Goal: Contribute content: Contribute content

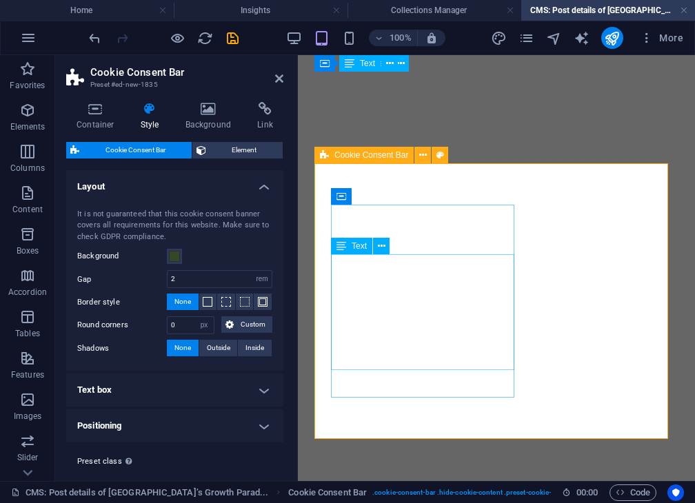
select select "rem"
select select "px"
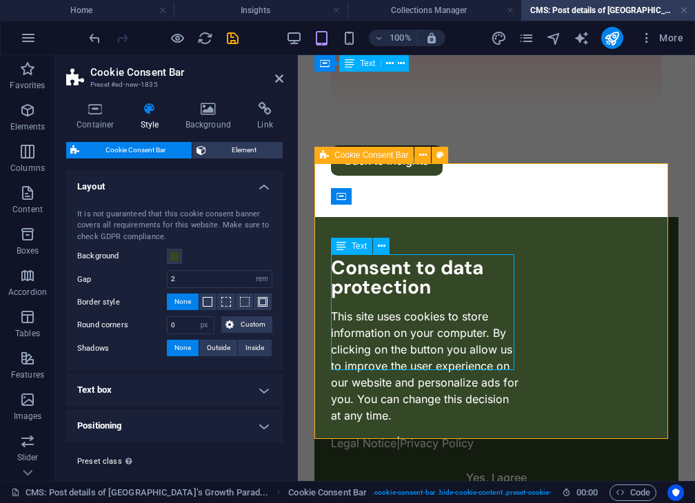
click at [443, 322] on div "This site uses cookies to store information on your computer. By clicking on th…" at bounding box center [425, 366] width 189 height 116
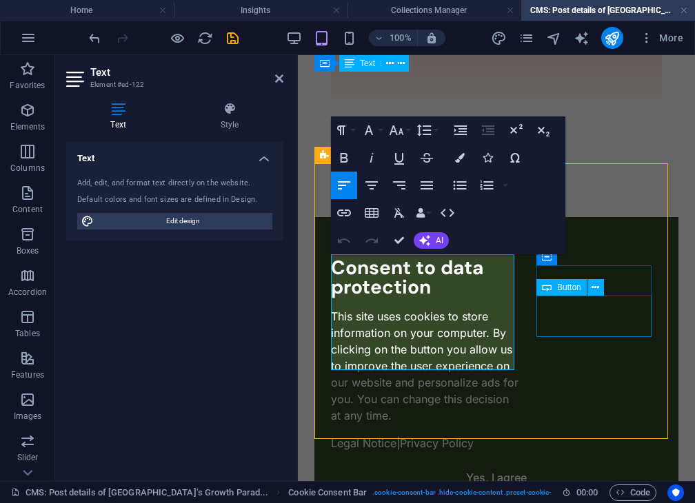
click at [580, 493] on div "Reject all use of data" at bounding box center [496, 508] width 331 height 30
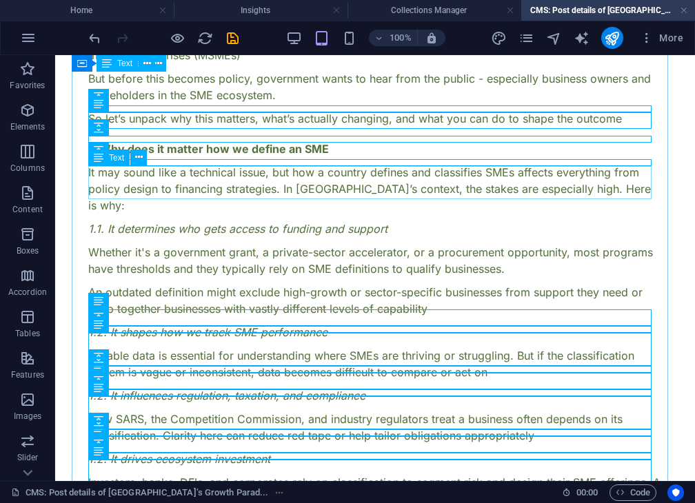
scroll to position [233, 0]
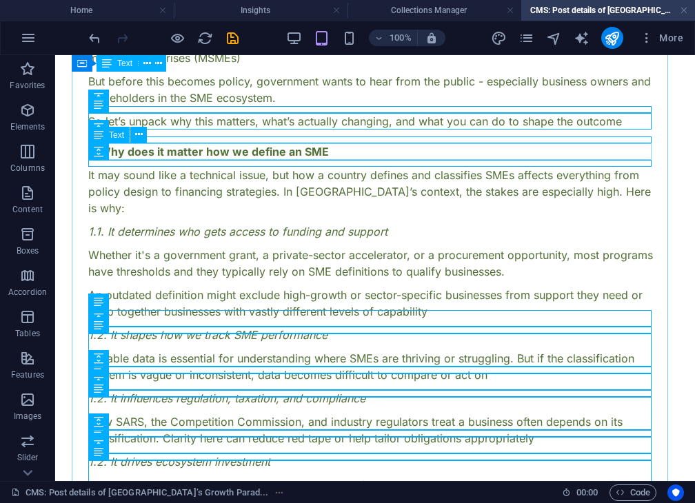
click at [312, 154] on div "1. Why does it matter how we define an SME" at bounding box center [374, 151] width 573 height 17
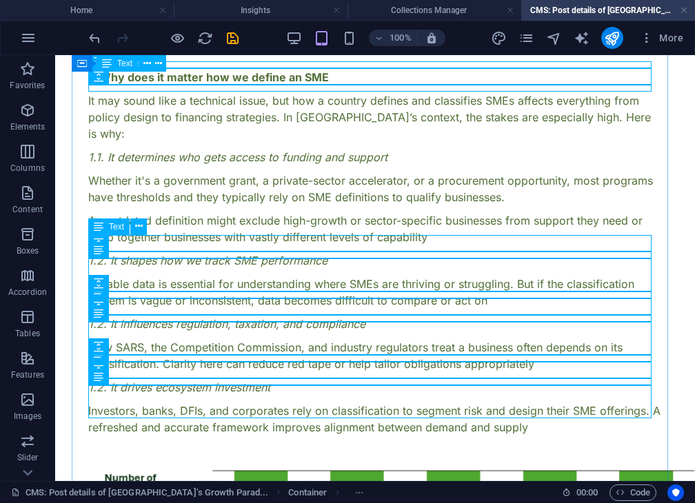
scroll to position [308, 0]
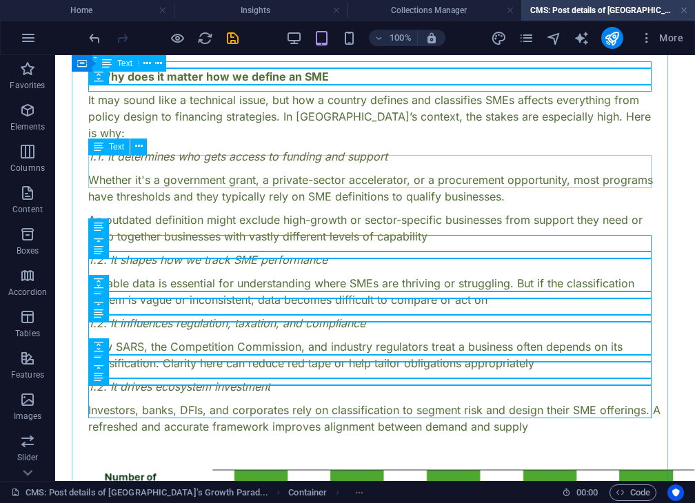
click at [304, 184] on div "Whether it's a government grant, a private-sector accelerator, or a procurement…" at bounding box center [374, 188] width 573 height 33
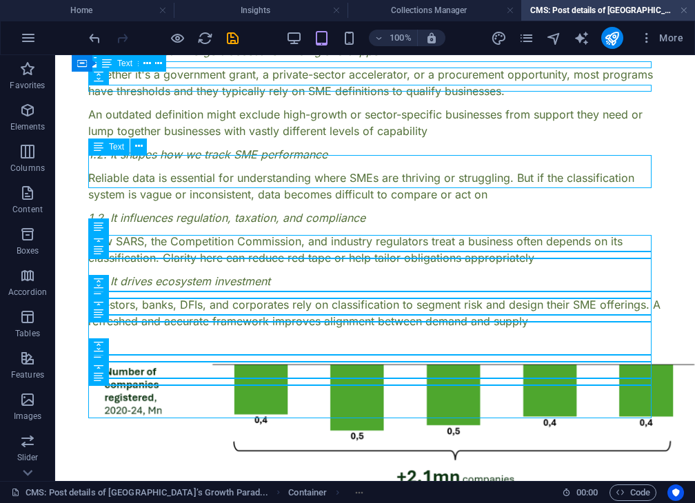
scroll to position [416, 0]
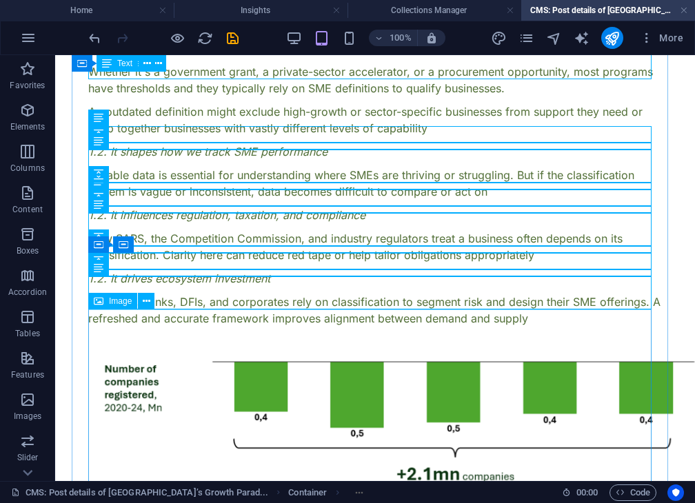
click at [163, 370] on figure at bounding box center [374, 505] width 573 height 356
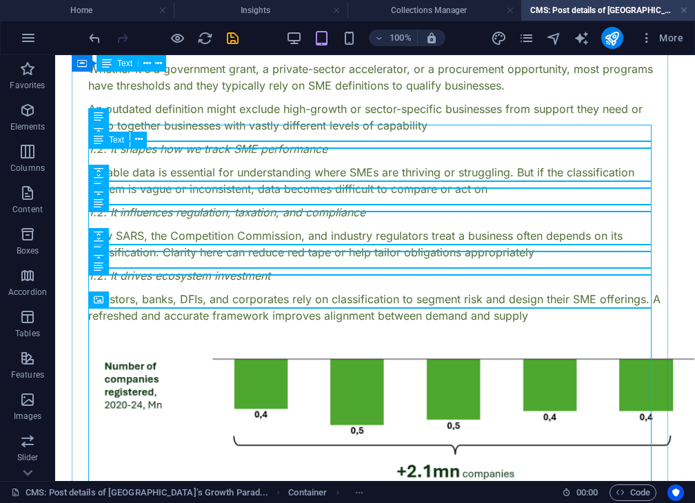
scroll to position [418, 0]
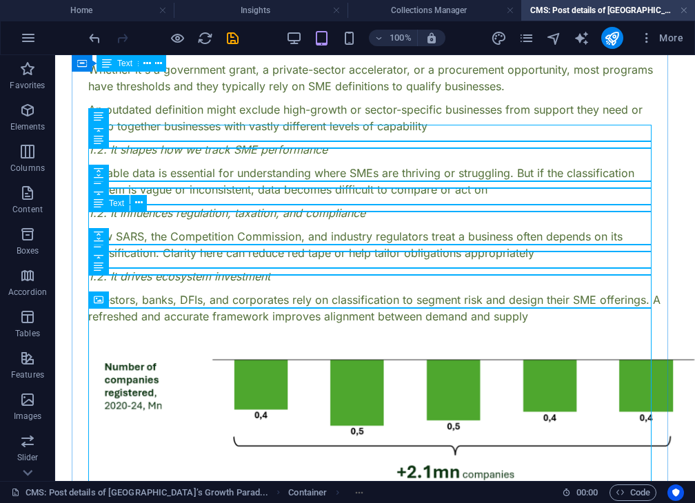
click at [203, 228] on div "How SARS, the Competition Commission, and industry regulators treat a business …" at bounding box center [374, 244] width 573 height 33
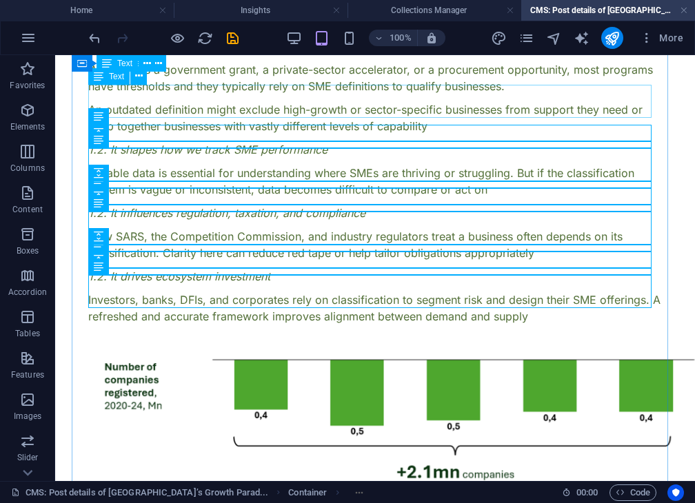
click at [389, 101] on div "An outdated definition might exclude high-growth or sector-specific businesses …" at bounding box center [374, 117] width 573 height 33
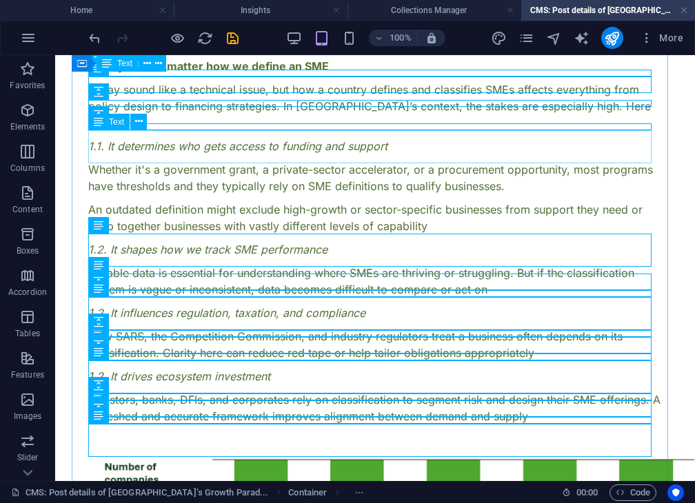
scroll to position [265, 0]
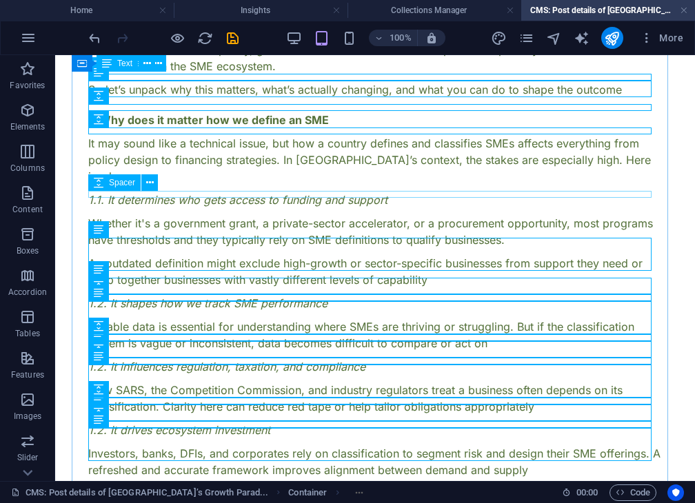
click at [318, 208] on div at bounding box center [374, 211] width 573 height 7
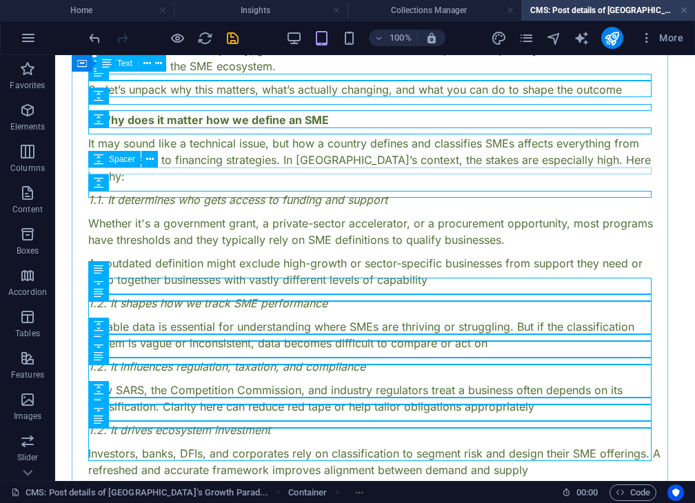
click at [314, 185] on div at bounding box center [374, 188] width 573 height 7
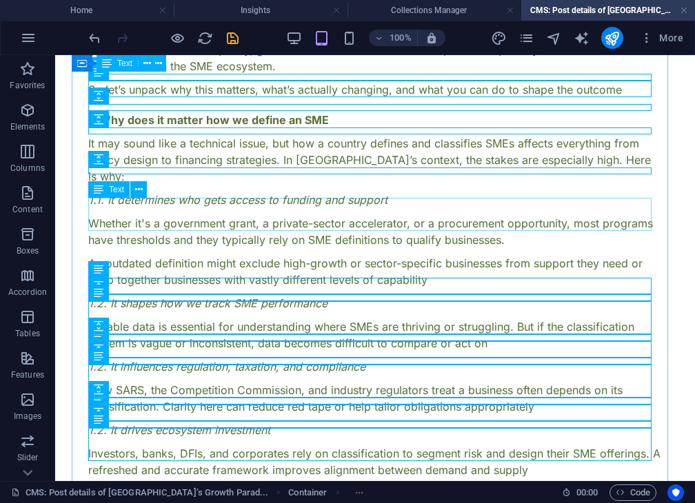
click at [300, 229] on div "Whether it's a government grant, a private-sector accelerator, or a procurement…" at bounding box center [374, 231] width 573 height 33
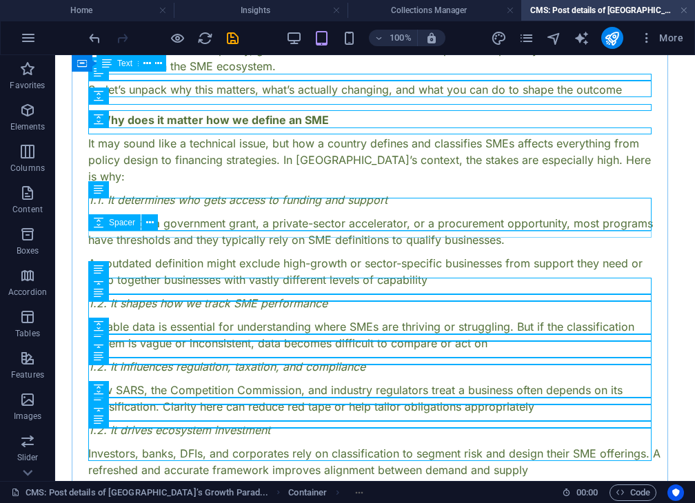
click at [306, 248] on div at bounding box center [374, 251] width 573 height 7
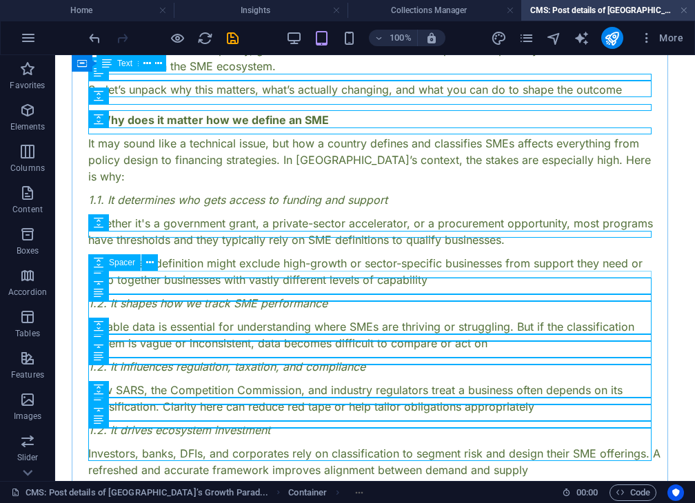
click at [305, 288] on div at bounding box center [374, 291] width 573 height 7
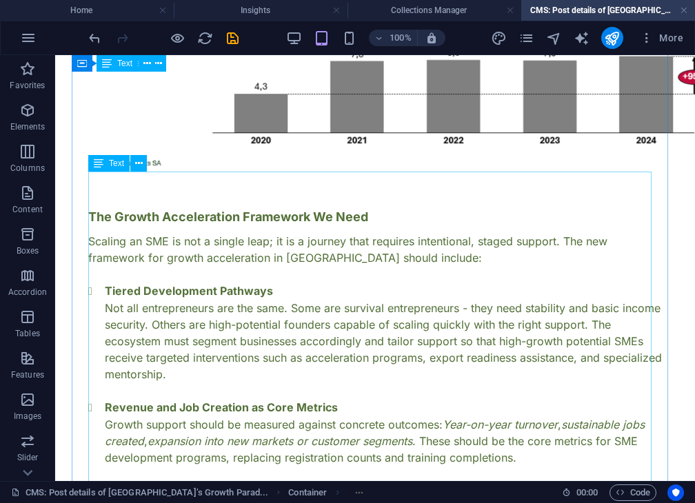
scroll to position [929, 0]
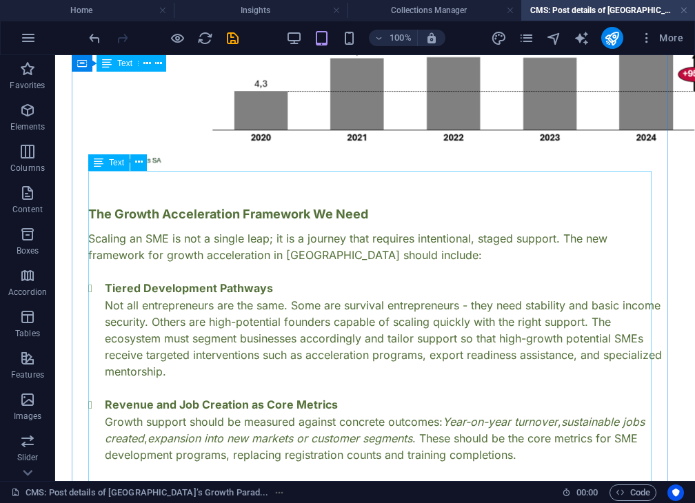
click at [221, 230] on div "Scaling an SME is not a single leap; it is a journey that requires intentional,…" at bounding box center [374, 446] width 573 height 433
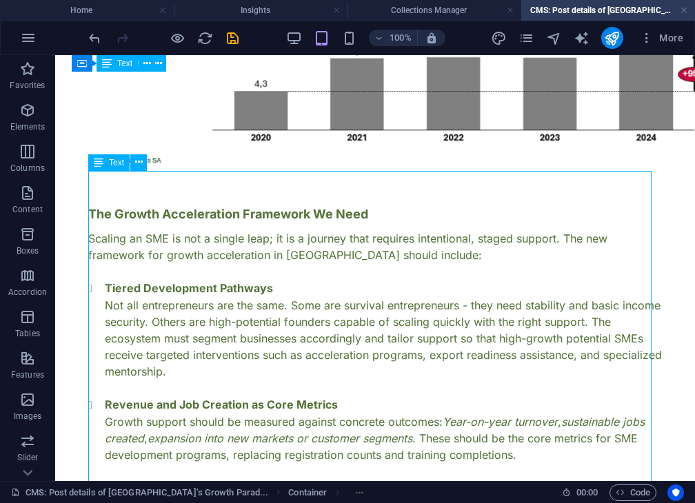
click at [221, 230] on div "Scaling an SME is not a single leap; it is a journey that requires intentional,…" at bounding box center [374, 446] width 573 height 433
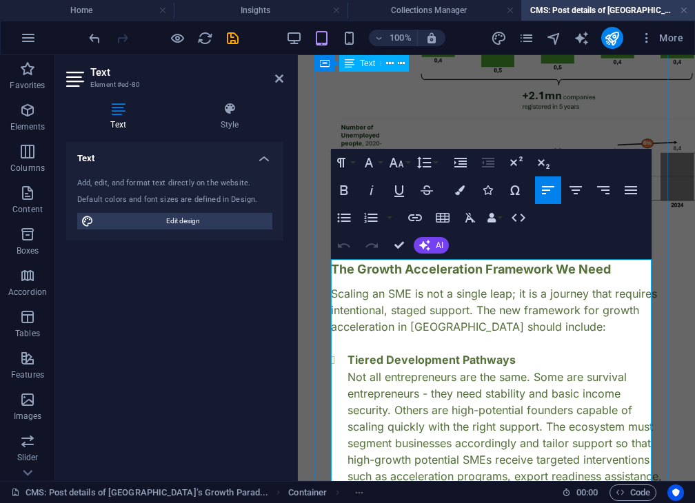
scroll to position [945, 0]
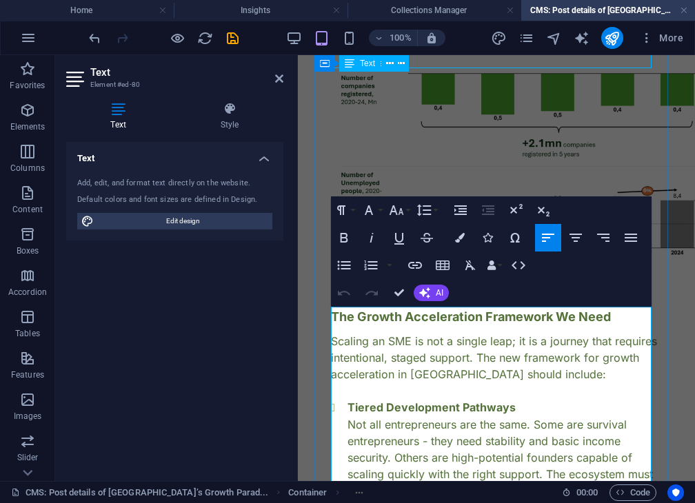
click at [476, 339] on p "Scaling an SME is not a single leap; it is a journey that requires intentional,…" at bounding box center [496, 358] width 331 height 50
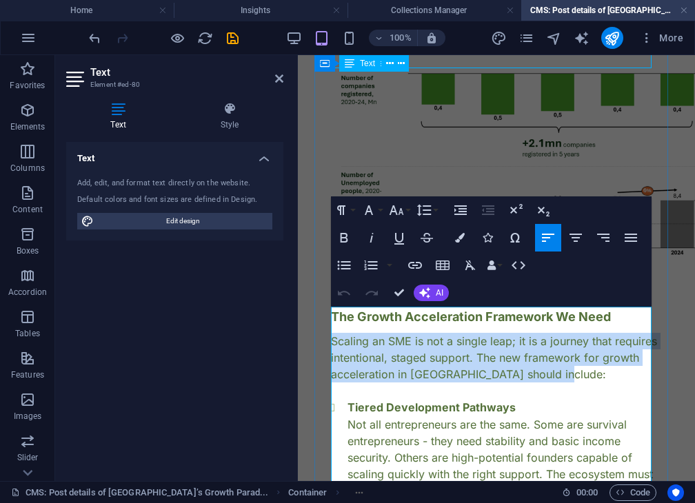
drag, startPoint x: 590, startPoint y: 349, endPoint x: 323, endPoint y: 318, distance: 269.2
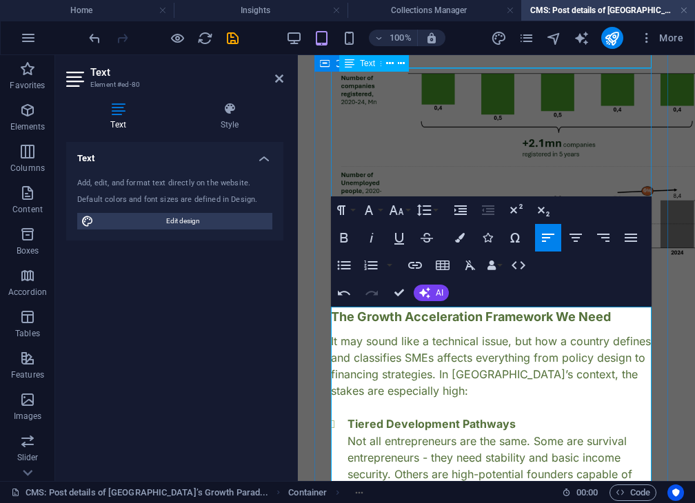
scroll to position [2228, 6]
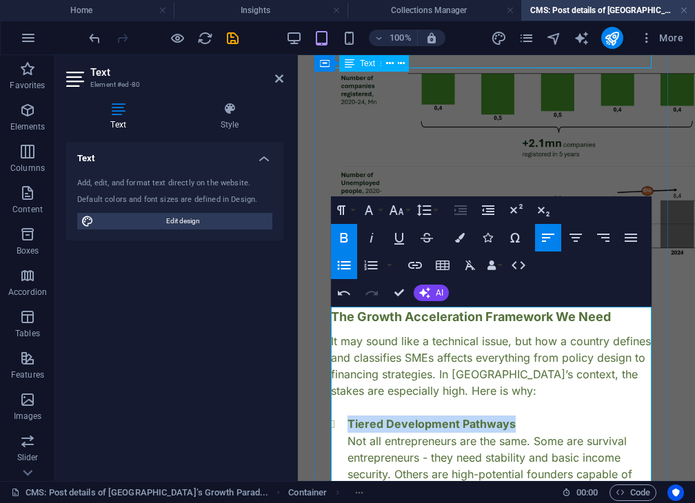
drag, startPoint x: 349, startPoint y: 395, endPoint x: 508, endPoint y: 393, distance: 159.9
click at [508, 417] on strong "Tiered Development Pathways" at bounding box center [431, 424] width 168 height 14
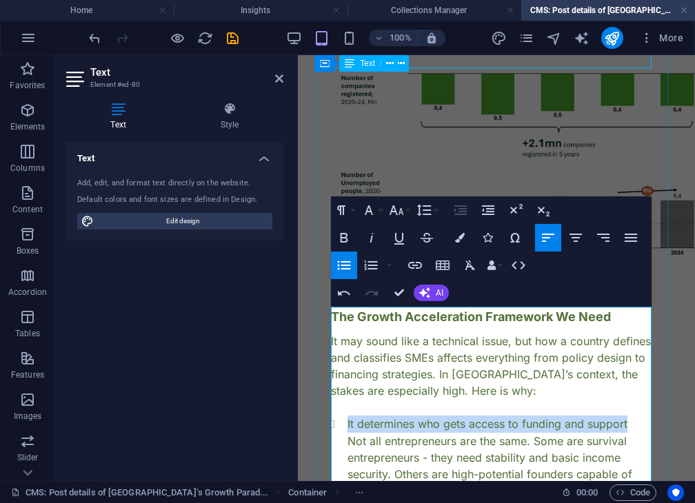
drag, startPoint x: 347, startPoint y: 398, endPoint x: 632, endPoint y: 394, distance: 285.3
click at [632, 415] on li "It determines who gets access to funding and support Not all entrepreneurs are …" at bounding box center [504, 490] width 314 height 150
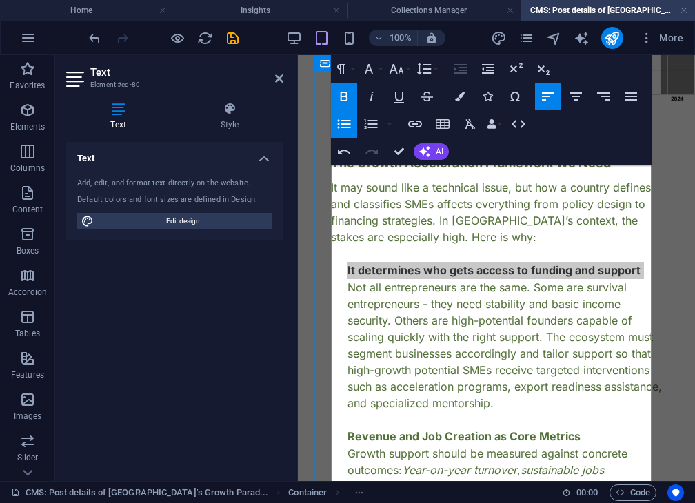
scroll to position [1111, 0]
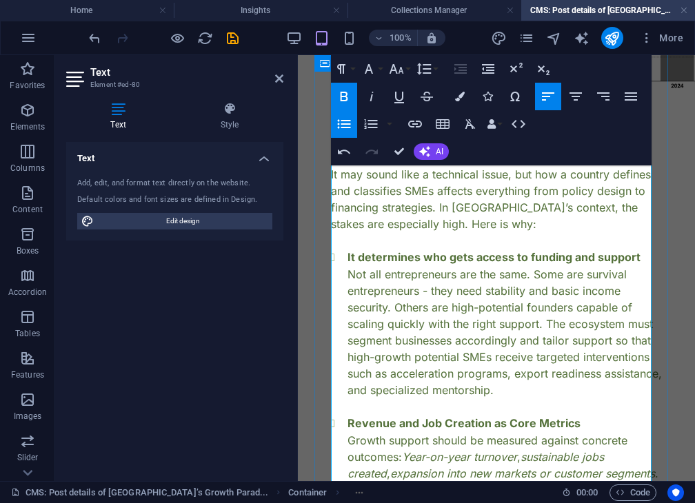
click at [413, 300] on li "It determines who gets access to funding and support Not all entrepreneurs are …" at bounding box center [504, 324] width 314 height 150
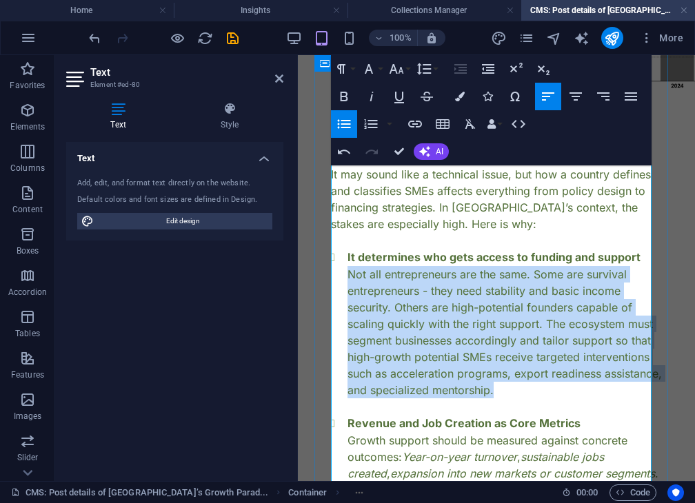
drag, startPoint x: 347, startPoint y: 246, endPoint x: 610, endPoint y: 359, distance: 286.4
click at [610, 359] on li "It determines who gets access to funding and support Not all entrepreneurs are …" at bounding box center [504, 324] width 314 height 150
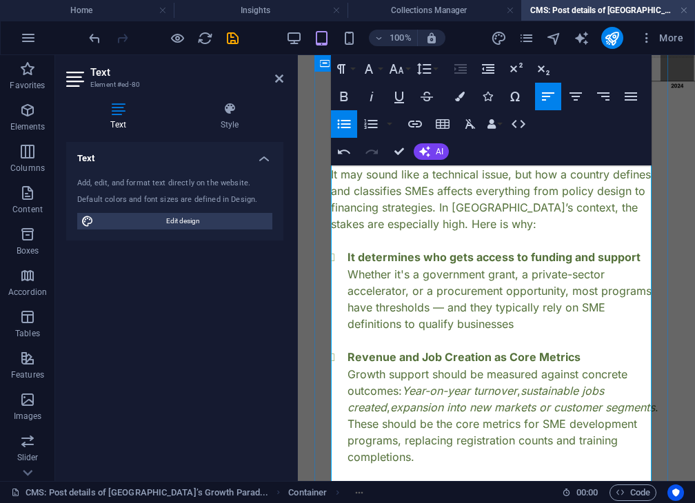
scroll to position [2089, 5]
click at [448, 278] on li "It determines who gets access to funding and support Whether it's a government …" at bounding box center [504, 290] width 314 height 83
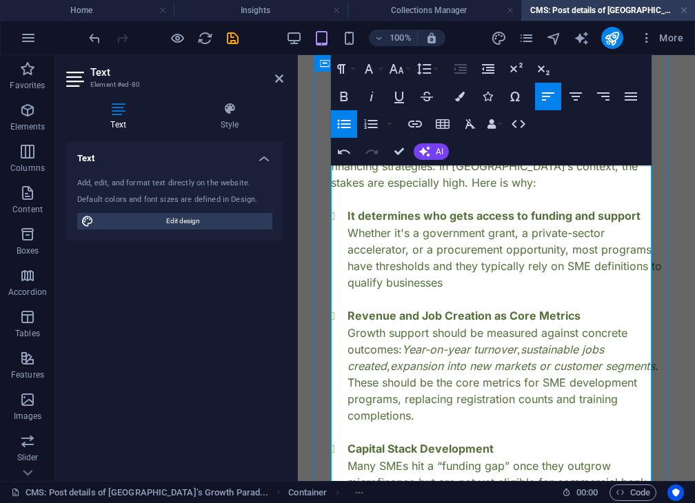
scroll to position [1141, 0]
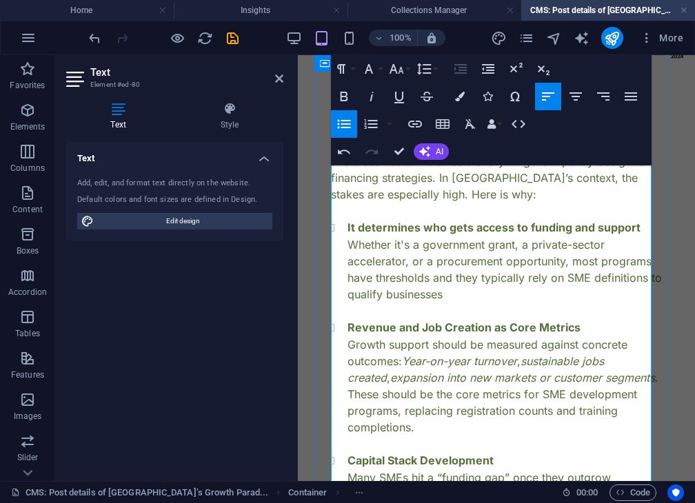
click at [495, 302] on p at bounding box center [496, 310] width 331 height 17
click at [479, 269] on li "It determines who gets access to funding and support Whether it's a government …" at bounding box center [504, 260] width 314 height 83
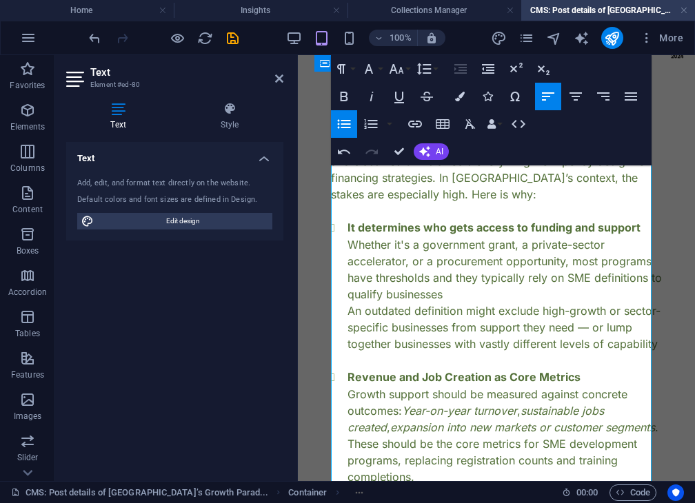
scroll to position [1904, 6]
click at [473, 267] on li "It determines who gets access to funding and support Whether it's a government …" at bounding box center [504, 285] width 314 height 133
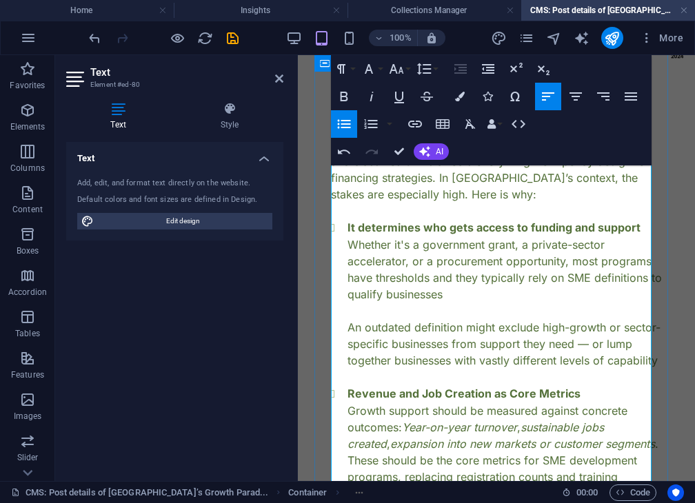
click at [628, 314] on li "It determines who gets access to funding and support Whether it's a government …" at bounding box center [504, 294] width 314 height 150
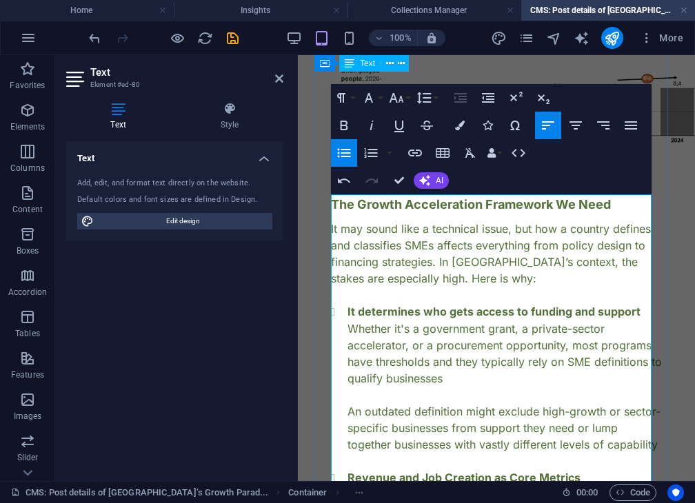
scroll to position [1061, 0]
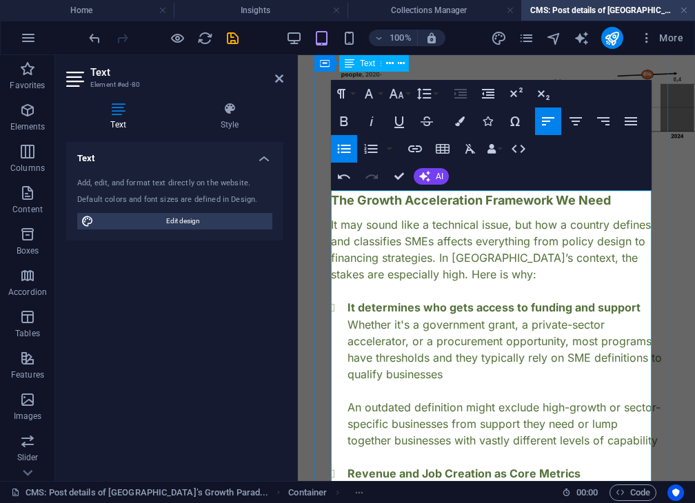
click at [353, 362] on li "It determines who gets access to funding and support Whether it's a government …" at bounding box center [504, 374] width 314 height 150
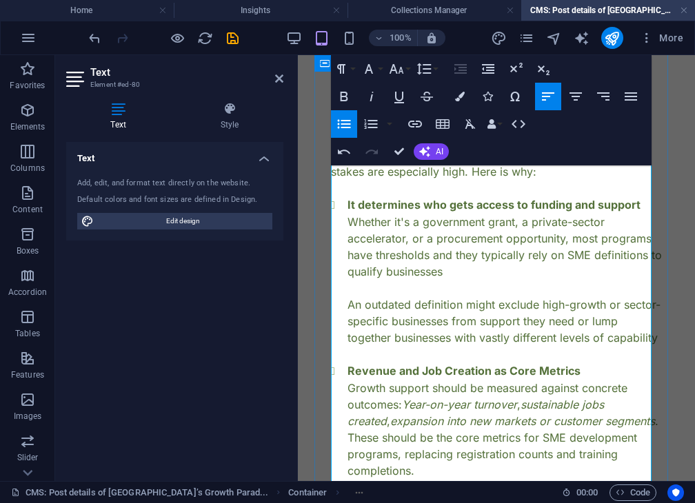
scroll to position [1165, 0]
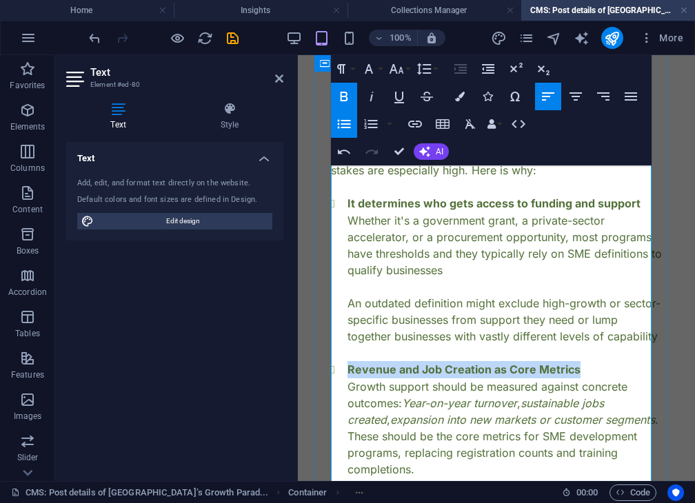
drag, startPoint x: 348, startPoint y: 358, endPoint x: 573, endPoint y: 355, distance: 225.3
click at [573, 362] on strong "Revenue and Job Creation as Core Metrics" at bounding box center [463, 369] width 233 height 14
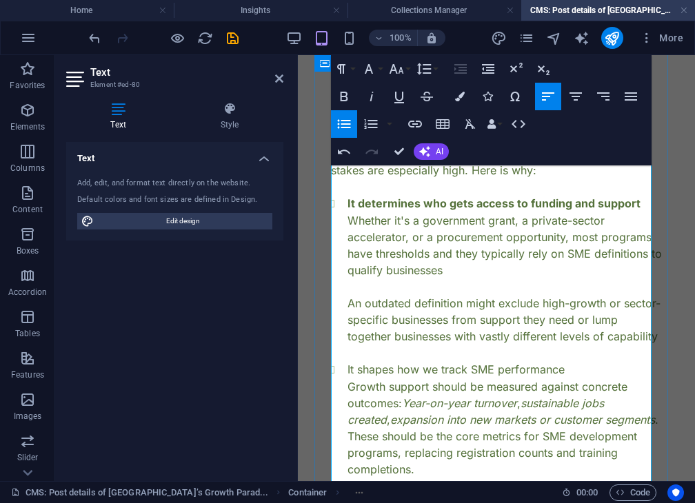
click at [349, 361] on li "It shapes how we track SME performance Growth support should be measured agains…" at bounding box center [504, 419] width 314 height 116
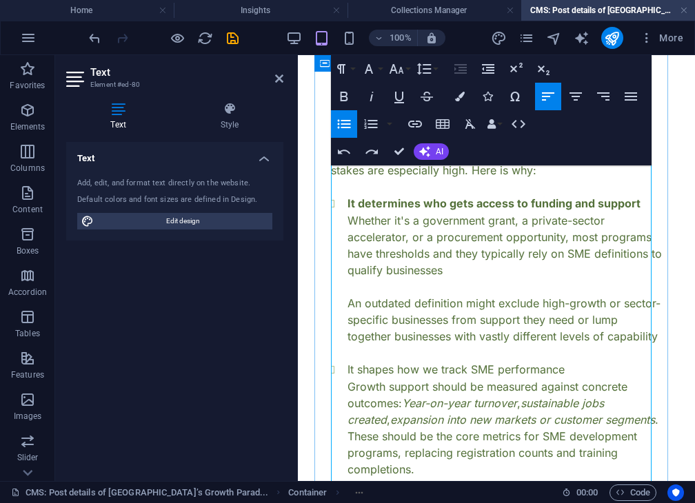
click at [370, 372] on li "It shapes how we track SME performance Growth support should be measured agains…" at bounding box center [504, 419] width 314 height 116
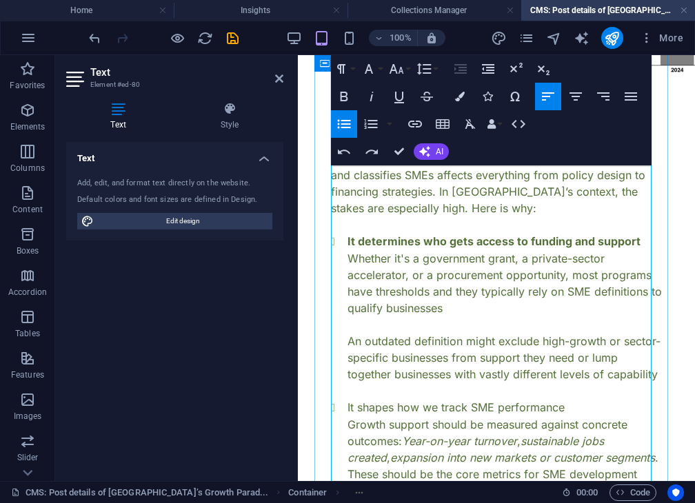
scroll to position [1129, 0]
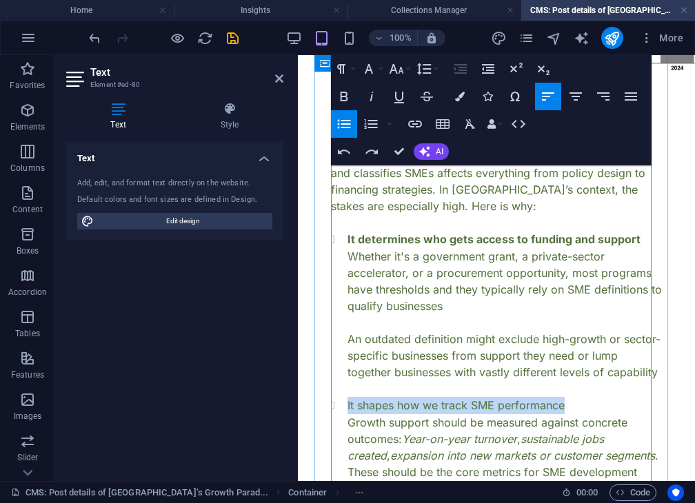
drag, startPoint x: 347, startPoint y: 392, endPoint x: 565, endPoint y: 395, distance: 217.7
click at [565, 397] on li "It shapes how we track SME performance Growth support should be measured agains…" at bounding box center [504, 455] width 314 height 116
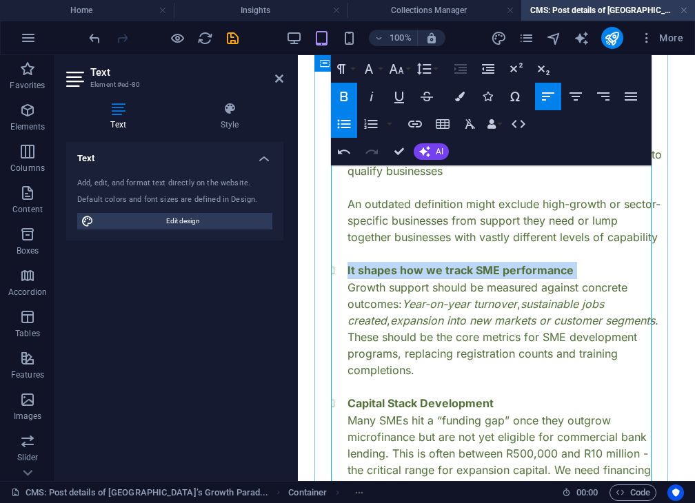
scroll to position [1268, 0]
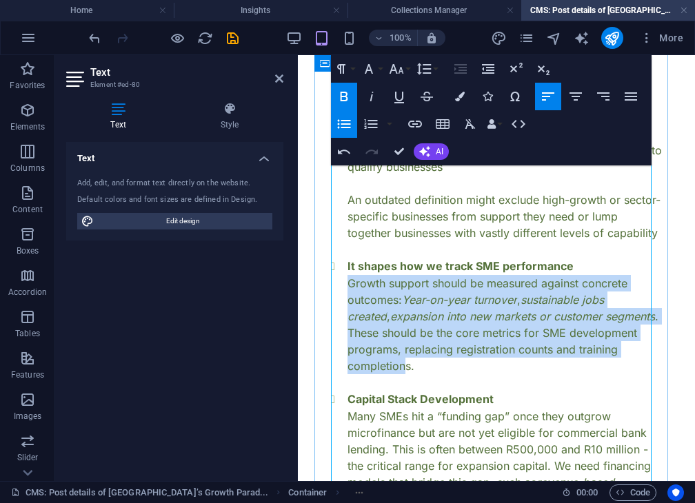
drag, startPoint x: 449, startPoint y: 352, endPoint x: 347, endPoint y: 275, distance: 128.4
click at [347, 275] on ul "It shapes how we track SME performance Growth support should be measured agains…" at bounding box center [496, 316] width 331 height 116
drag, startPoint x: 454, startPoint y: 354, endPoint x: 347, endPoint y: 276, distance: 132.6
click at [347, 276] on li "It shapes how we track SME performance Growth support should be measured agains…" at bounding box center [504, 316] width 314 height 116
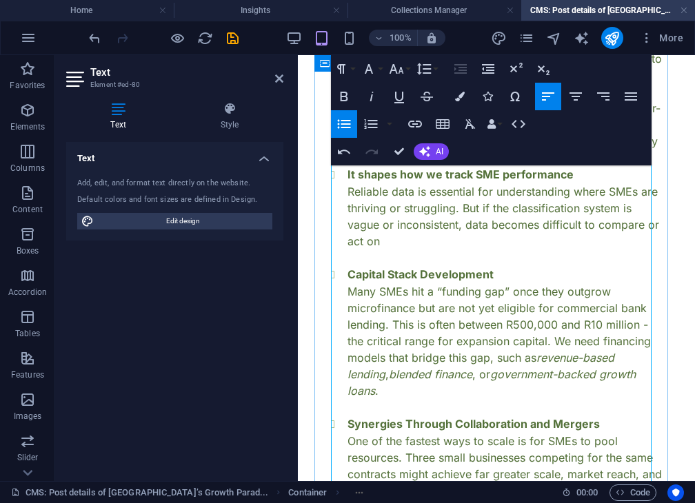
scroll to position [1361, 0]
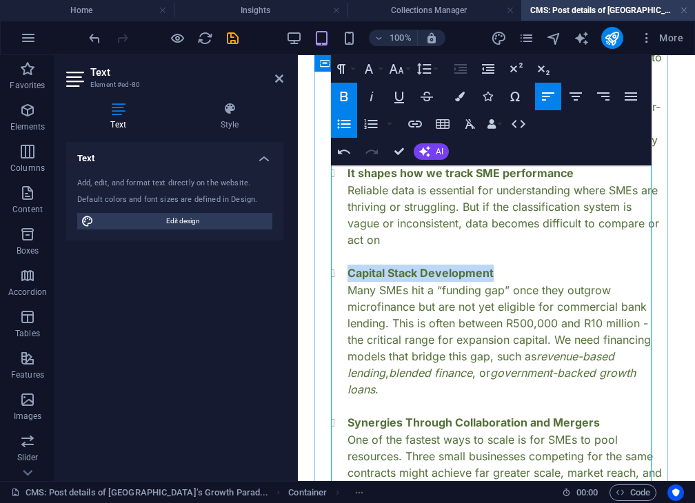
drag, startPoint x: 347, startPoint y: 260, endPoint x: 496, endPoint y: 259, distance: 148.8
click at [496, 265] on li "Capital Stack Development Many SMEs hit a “funding gap” once they outgrow micro…" at bounding box center [504, 331] width 314 height 133
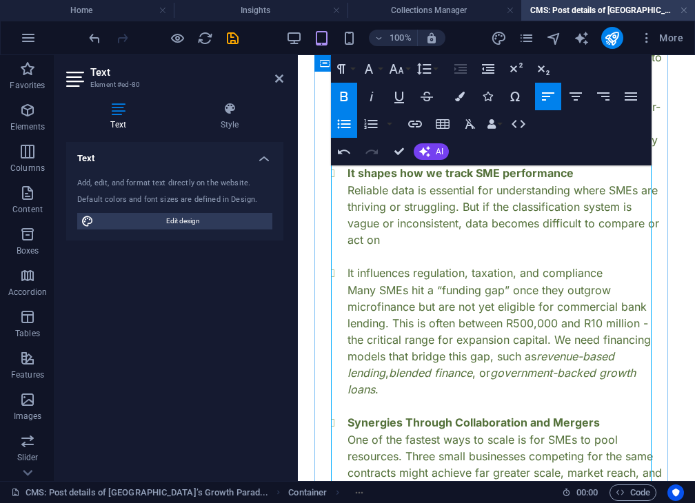
scroll to position [267, 6]
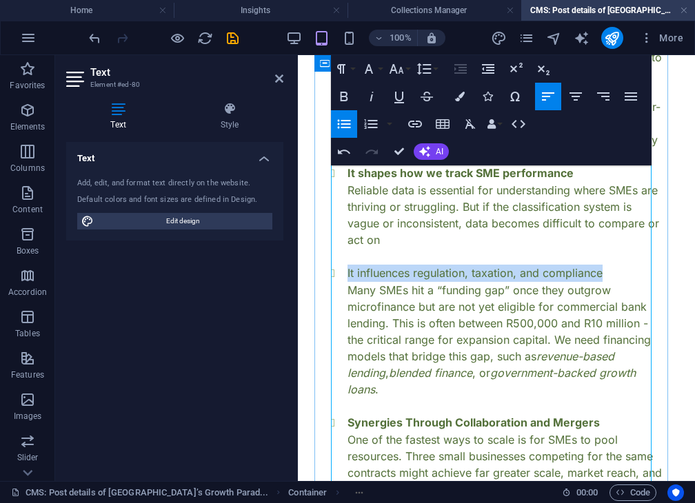
drag, startPoint x: 347, startPoint y: 264, endPoint x: 609, endPoint y: 267, distance: 261.8
click at [609, 267] on li "It influences regulation, taxation, and compliance Many SMEs hit a “funding gap…" at bounding box center [504, 331] width 314 height 133
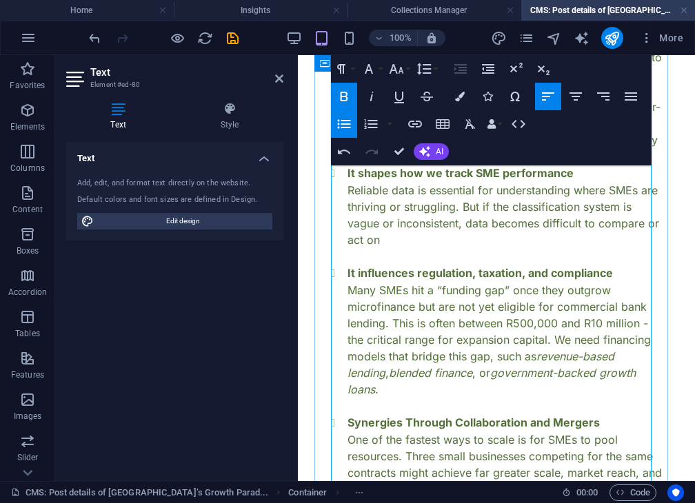
click at [349, 281] on li "It influences regulation, taxation, and compliance Many SMEs hit a “funding gap…" at bounding box center [504, 331] width 314 height 133
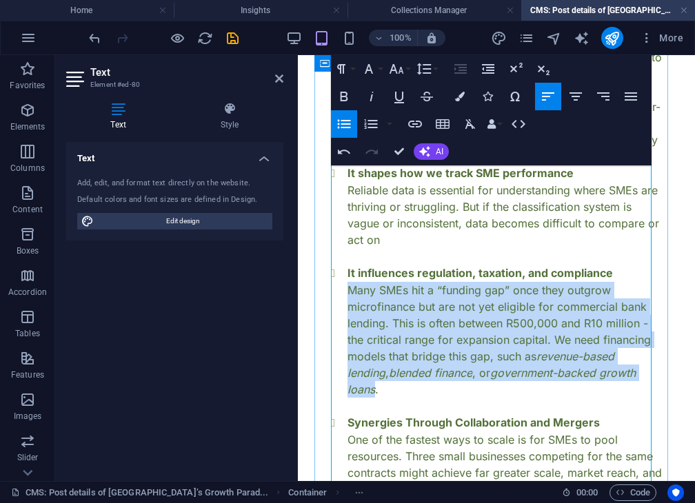
drag, startPoint x: 349, startPoint y: 281, endPoint x: 374, endPoint y: 378, distance: 100.4
click at [374, 378] on li "It influences regulation, taxation, and compliance Many SMEs hit a “funding gap…" at bounding box center [504, 331] width 314 height 133
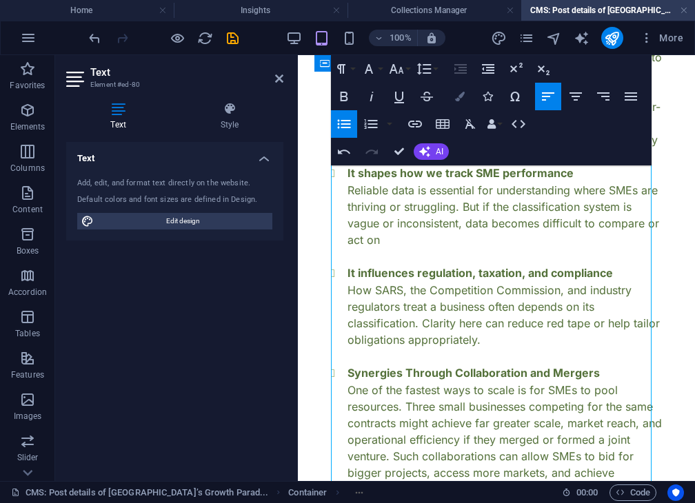
scroll to position [2089, 6]
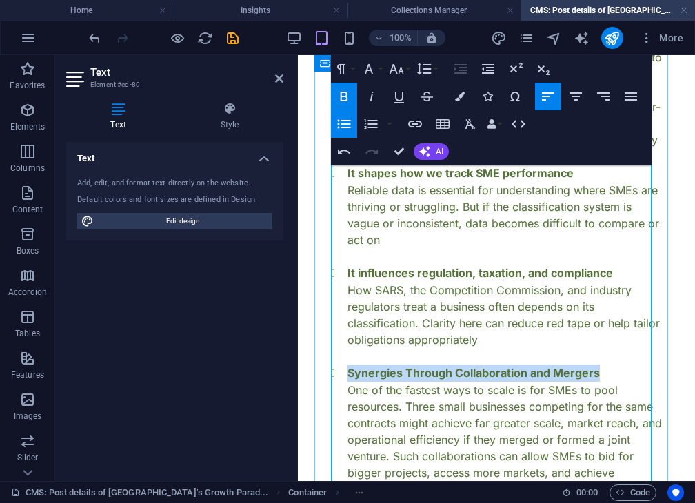
drag, startPoint x: 349, startPoint y: 362, endPoint x: 597, endPoint y: 359, distance: 248.1
click at [597, 364] on li "Synergies Through Collaboration and Mergers One of the fastest ways to scale is…" at bounding box center [504, 430] width 314 height 133
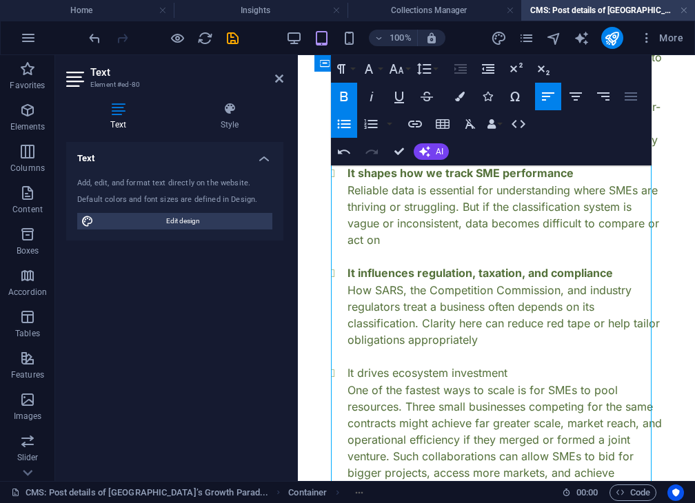
scroll to position [0, 3]
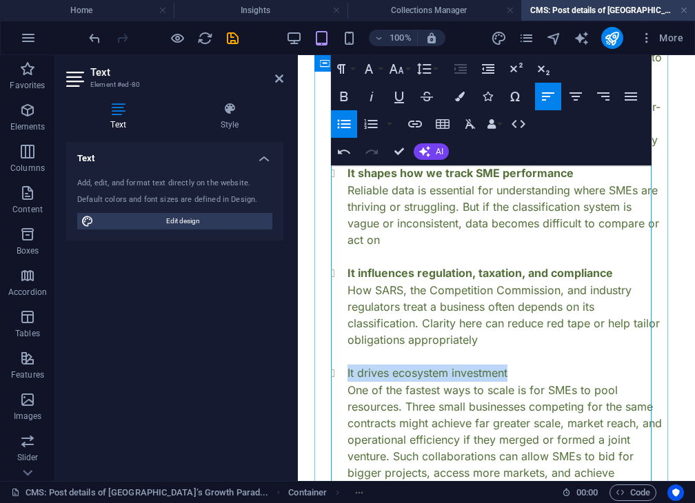
drag, startPoint x: 507, startPoint y: 362, endPoint x: 344, endPoint y: 353, distance: 162.8
click at [347, 364] on li "It drives ecosystem investment One of the fastest ways to scale is for SMEs to …" at bounding box center [504, 430] width 314 height 133
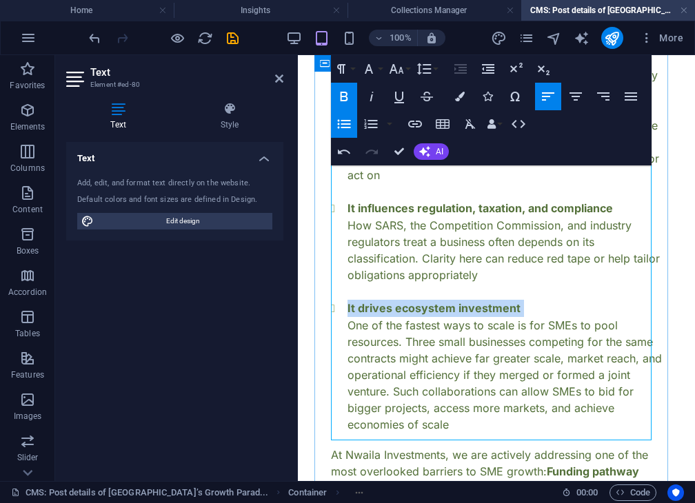
scroll to position [1443, 0]
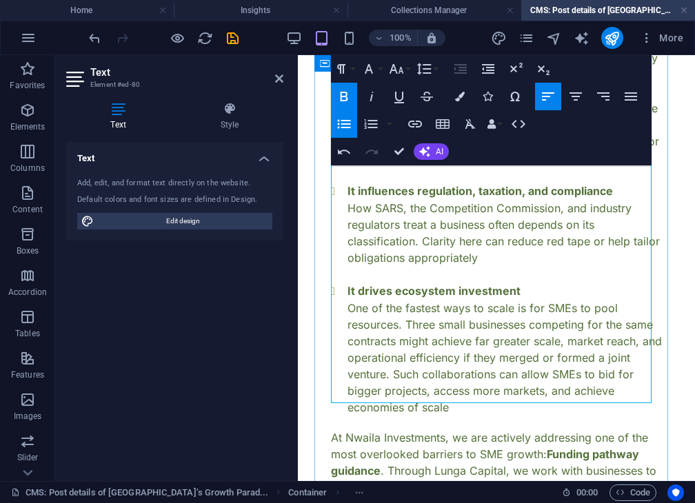
click at [513, 373] on li "It drives ecosystem investment One of the fastest ways to scale is for SMEs to …" at bounding box center [504, 348] width 314 height 133
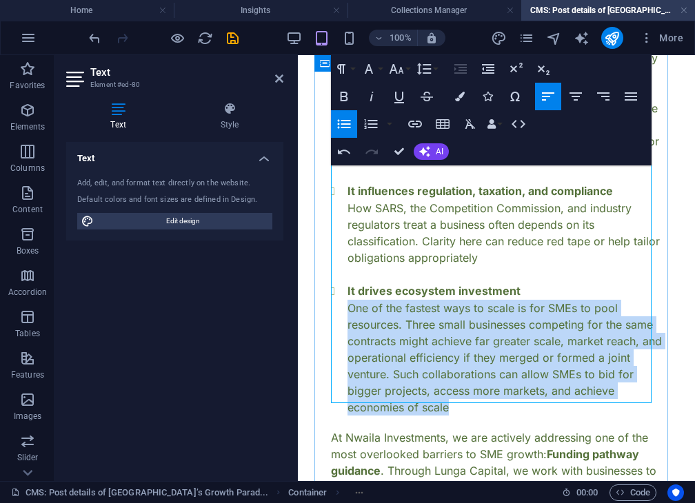
drag, startPoint x: 347, startPoint y: 296, endPoint x: 512, endPoint y: 393, distance: 190.8
click at [512, 393] on li "It drives ecosystem investment One of the fastest ways to scale is for SMEs to …" at bounding box center [504, 348] width 314 height 133
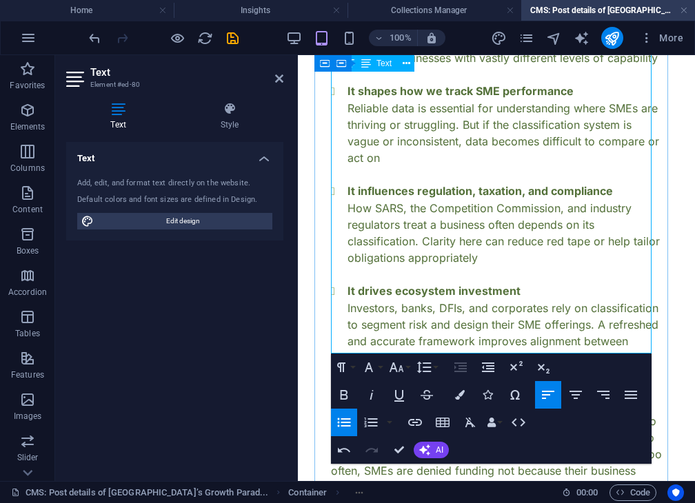
click at [557, 266] on p at bounding box center [496, 274] width 331 height 17
click at [319, 285] on div "Rethinking SME Classification in [GEOGRAPHIC_DATA]: Why This Draft Regulation C…" at bounding box center [496, 100] width 364 height 2894
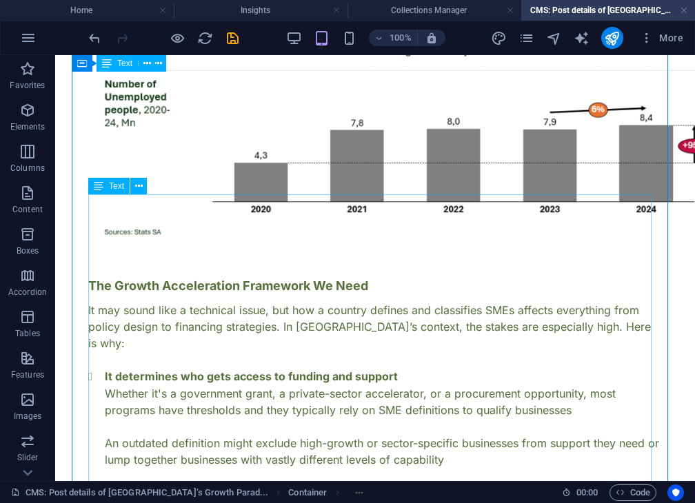
scroll to position [850, 0]
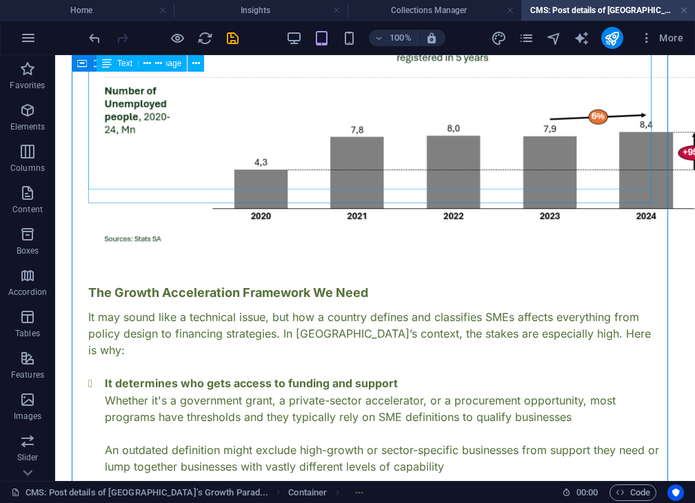
click at [415, 169] on figure at bounding box center [374, 71] width 573 height 356
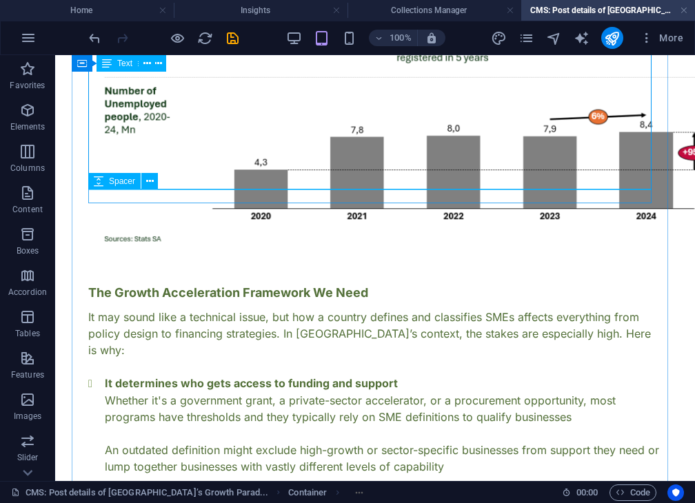
click at [418, 249] on div at bounding box center [374, 256] width 573 height 14
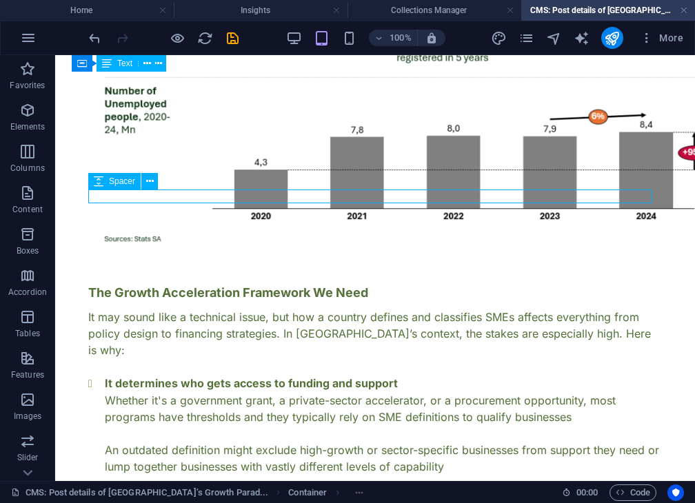
click at [418, 249] on div at bounding box center [374, 256] width 573 height 14
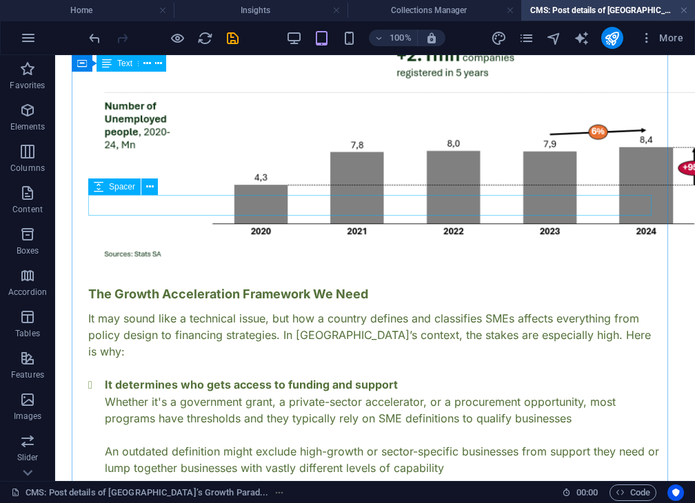
scroll to position [802, 0]
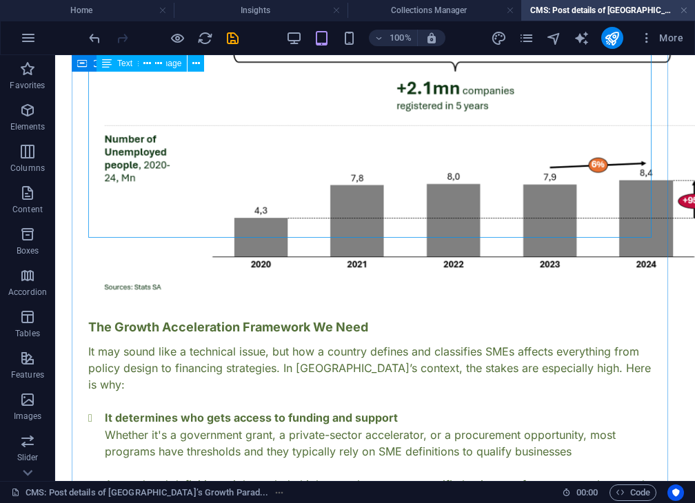
click at [418, 196] on figure at bounding box center [374, 119] width 573 height 356
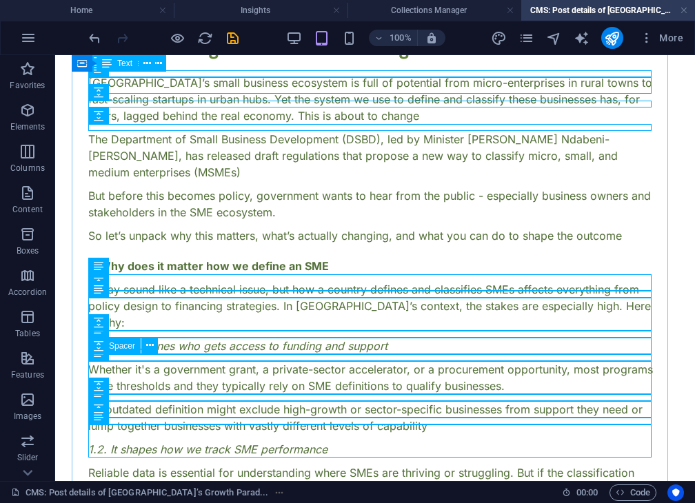
scroll to position [96, 0]
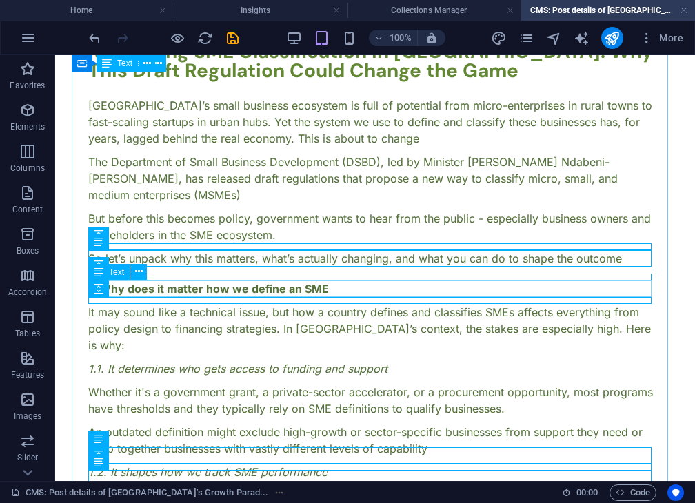
click at [254, 290] on div "1. Why does it matter how we define an SME" at bounding box center [374, 288] width 573 height 17
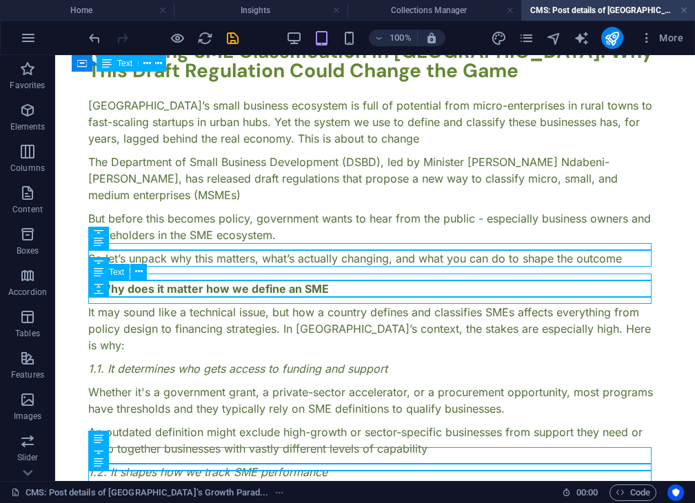
click at [254, 290] on div "1. Why does it matter how we define an SME" at bounding box center [374, 288] width 573 height 17
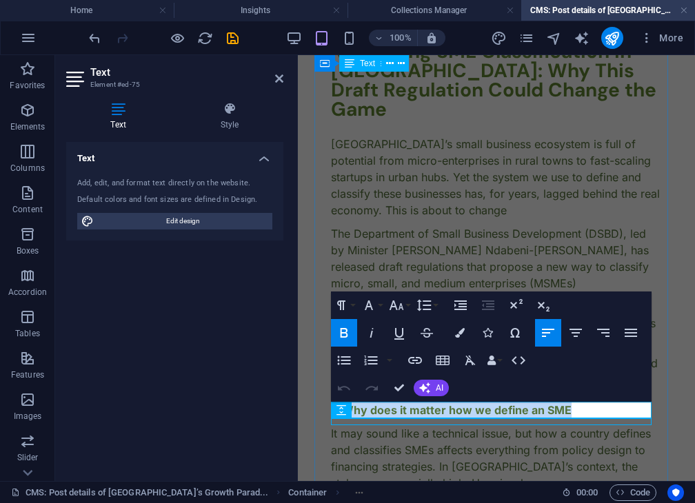
drag, startPoint x: 566, startPoint y: 403, endPoint x: 240, endPoint y: 336, distance: 333.5
copy strong "1. Why does it matter how we define an SME"
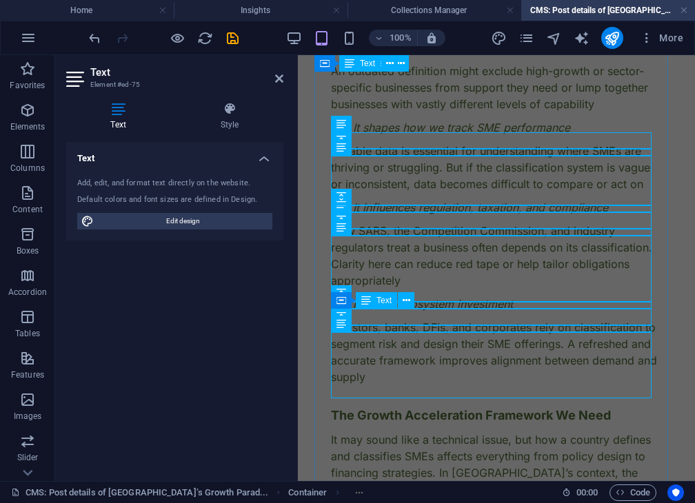
scroll to position [622, 0]
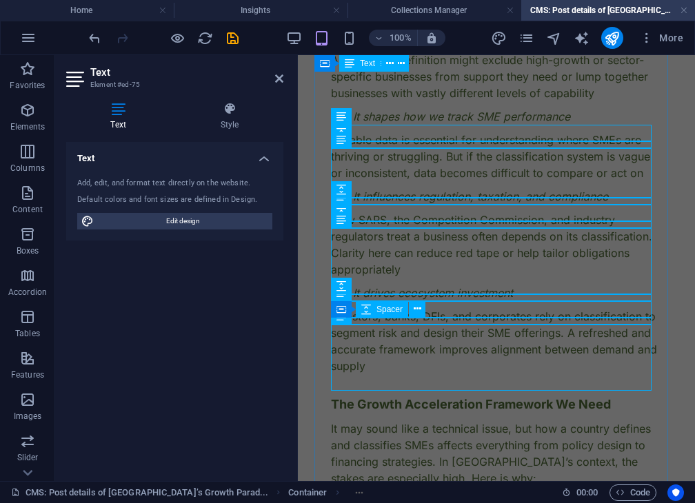
click at [403, 308] on div at bounding box center [496, 304] width 331 height 7
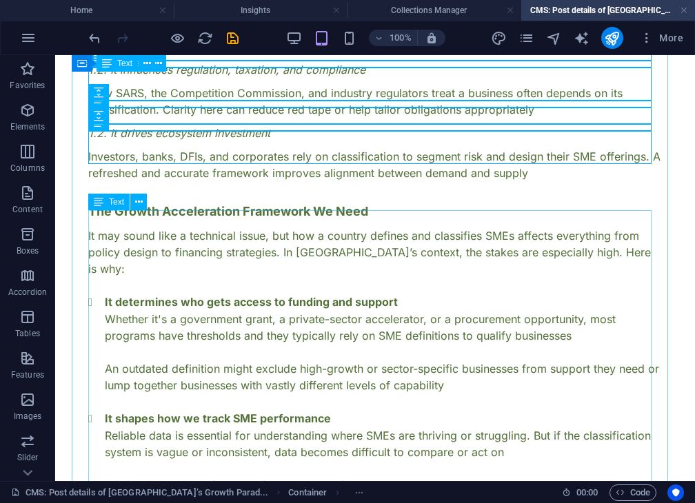
scroll to position [562, 0]
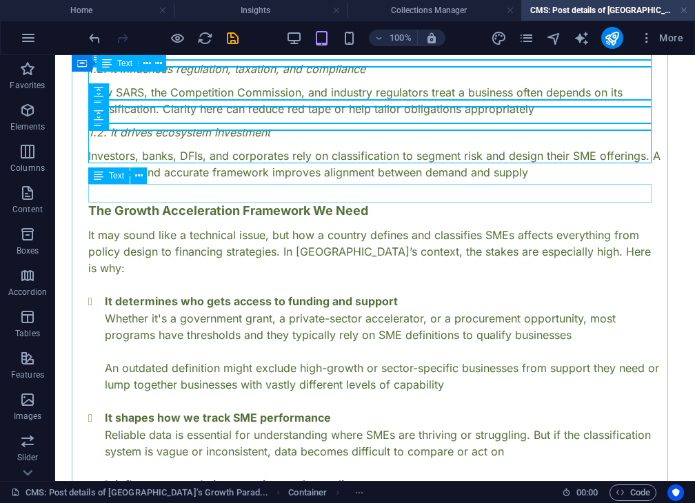
click at [296, 201] on div "The Growth Acceleration Framework We Need" at bounding box center [374, 210] width 573 height 19
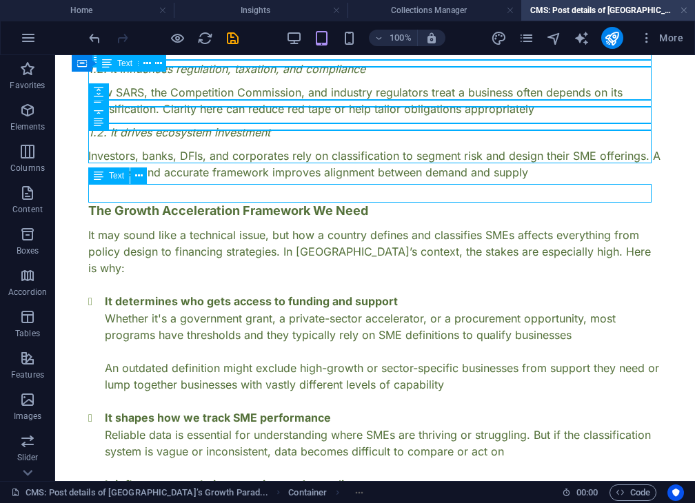
click at [296, 201] on div "The Growth Acceleration Framework We Need" at bounding box center [374, 210] width 573 height 19
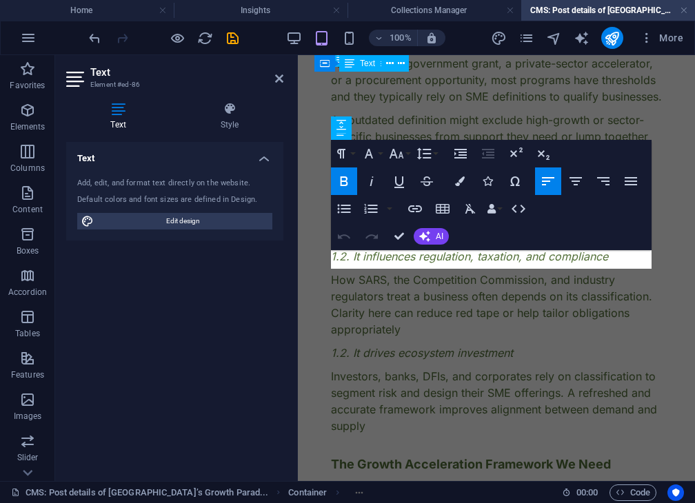
scroll to position [783, 0]
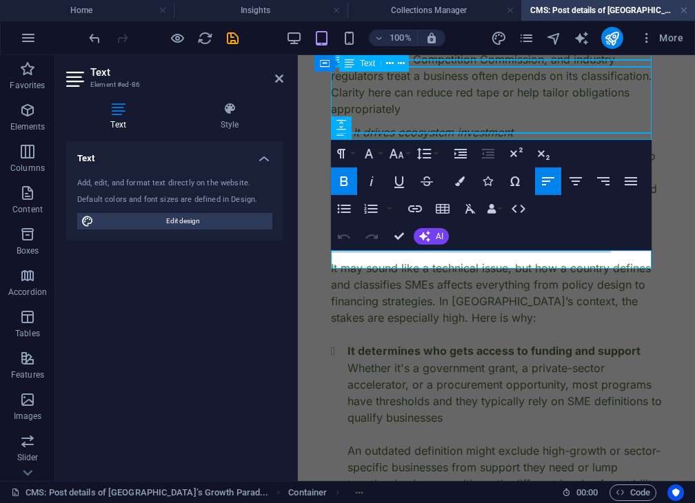
drag, startPoint x: 606, startPoint y: 255, endPoint x: 284, endPoint y: 212, distance: 325.4
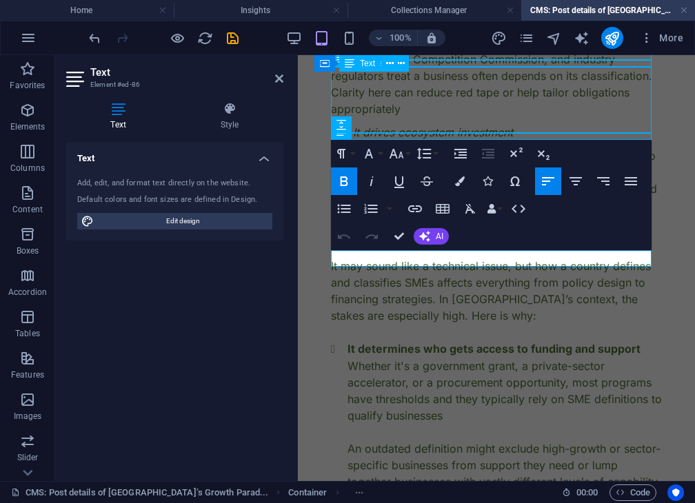
scroll to position [83, 6]
drag, startPoint x: 344, startPoint y: 257, endPoint x: 265, endPoint y: 249, distance: 79.6
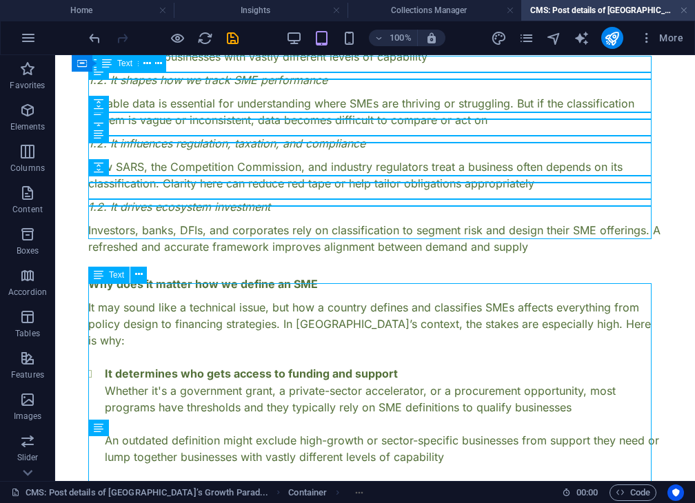
scroll to position [487, 0]
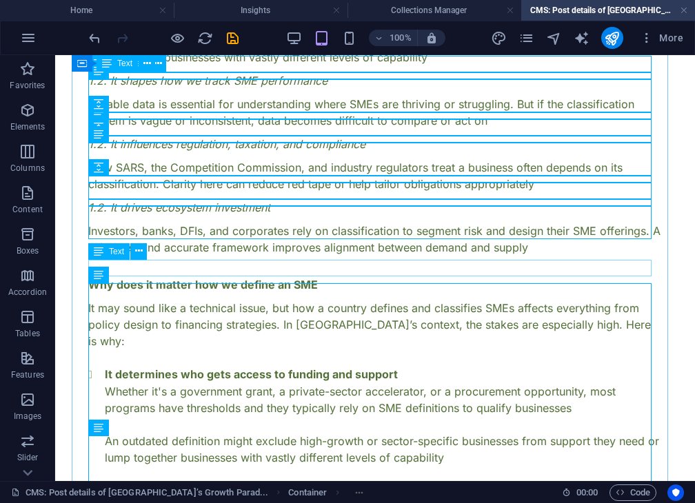
click at [215, 276] on div "Why does it matter how we define an SME" at bounding box center [374, 284] width 573 height 17
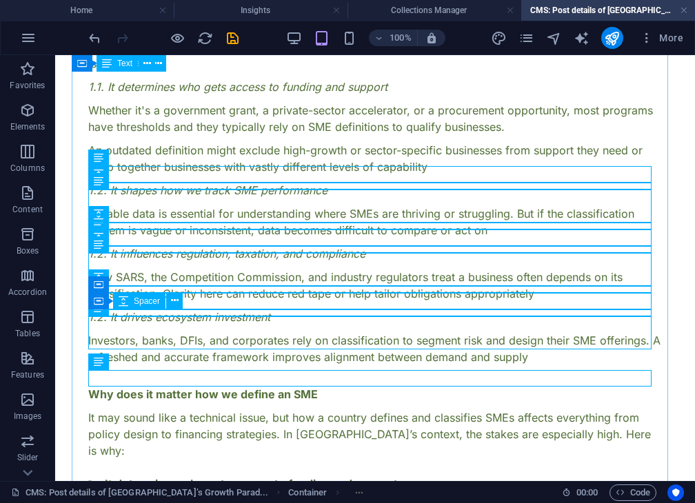
scroll to position [377, 0]
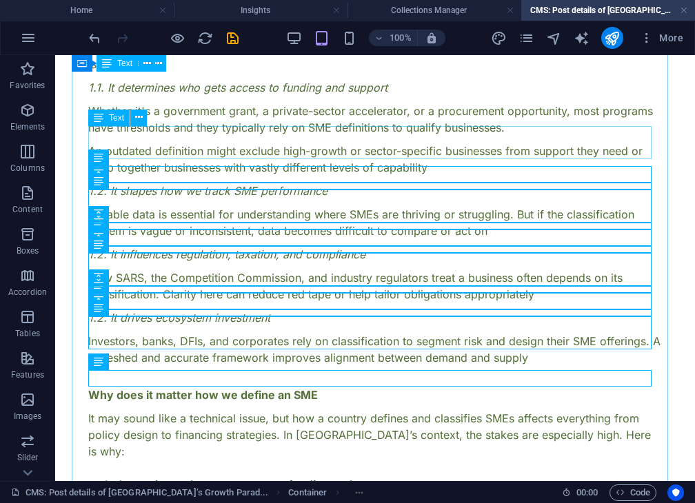
click at [209, 143] on div "An outdated definition might exclude high-growth or sector-specific businesses …" at bounding box center [374, 159] width 573 height 33
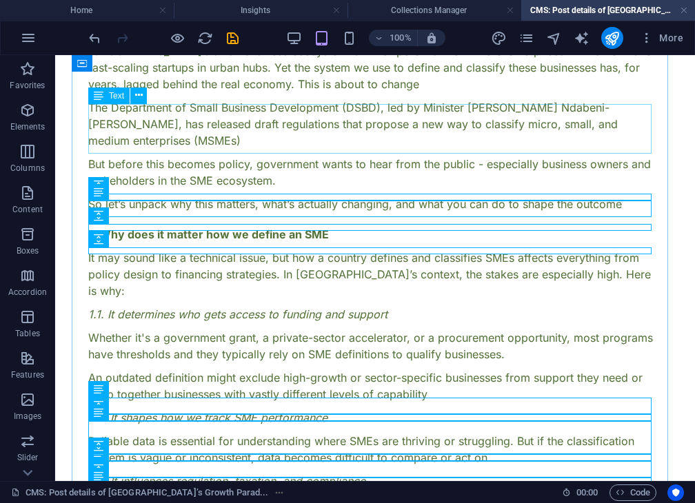
scroll to position [151, 0]
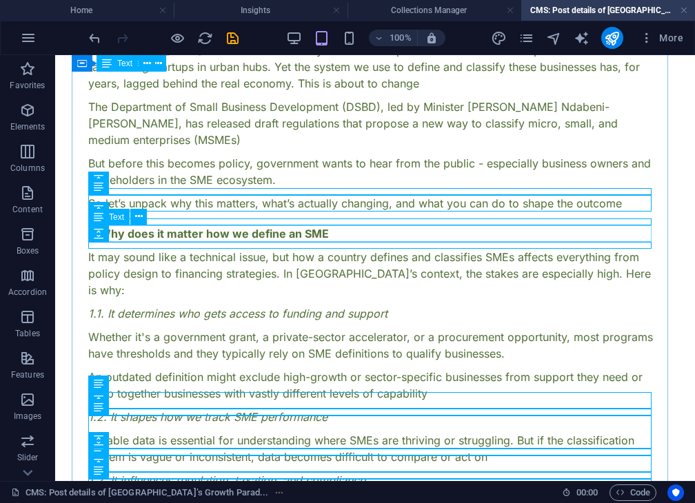
click at [194, 238] on div "1. Why does it matter how we define an SME" at bounding box center [374, 233] width 573 height 17
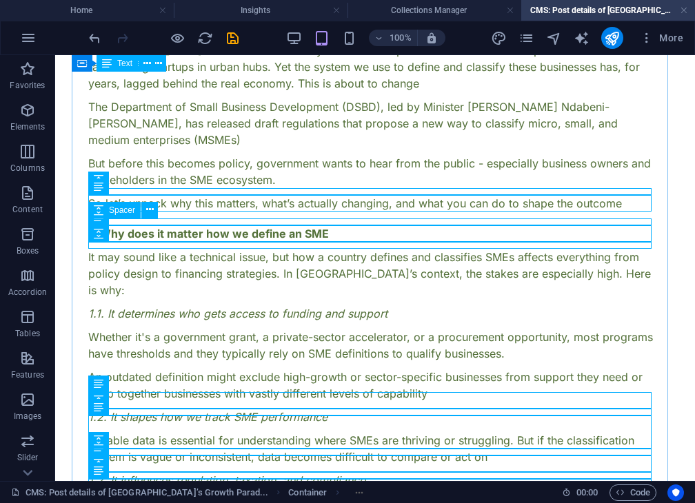
click at [267, 221] on div at bounding box center [374, 221] width 573 height 7
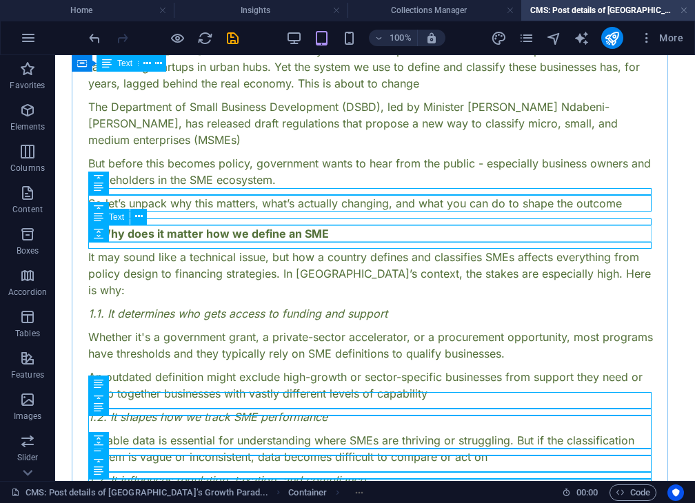
click at [276, 229] on div "1. Why does it matter how we define an SME" at bounding box center [374, 233] width 573 height 17
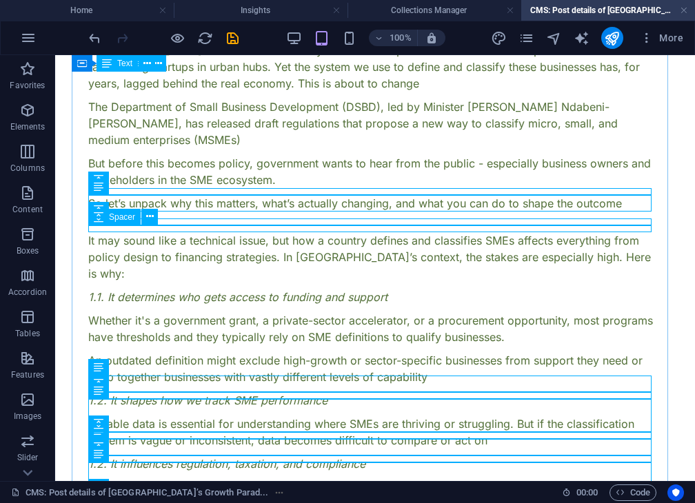
click at [276, 229] on div at bounding box center [374, 228] width 573 height 7
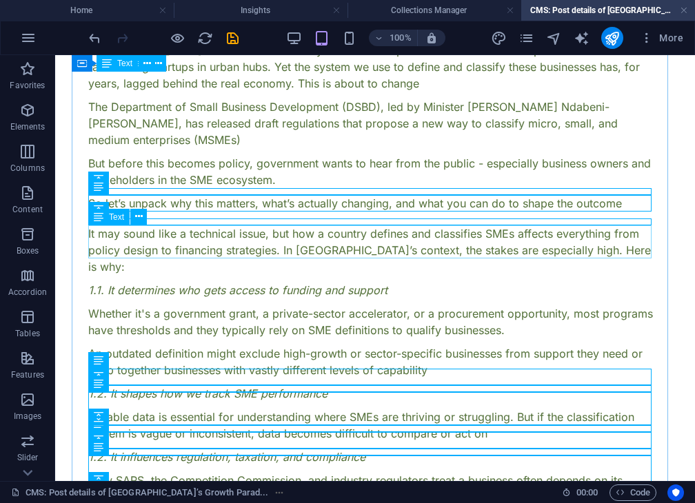
click at [276, 229] on div "It may sound like a technical issue, but how a country defines and classifies S…" at bounding box center [374, 250] width 573 height 50
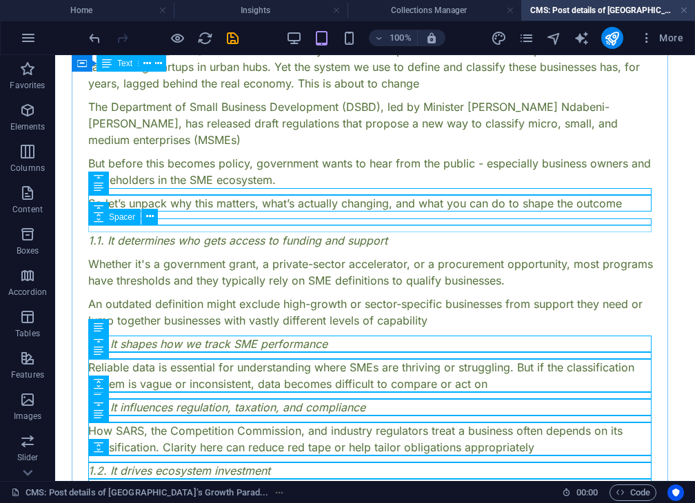
click at [276, 229] on div at bounding box center [374, 228] width 573 height 7
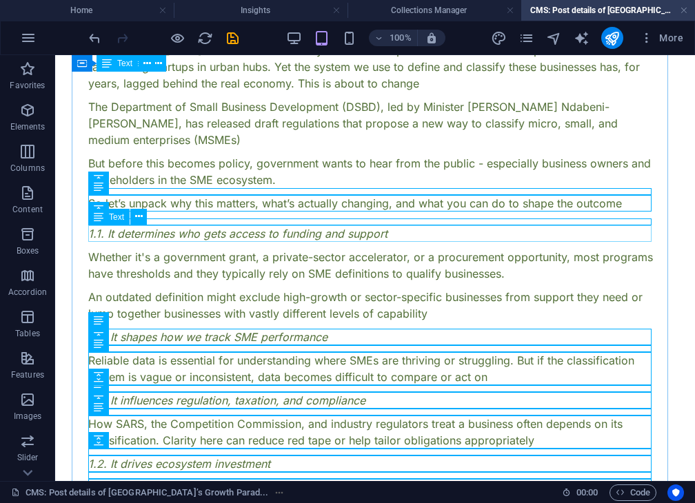
click at [276, 229] on div "1.1. It determines who gets access to funding and support" at bounding box center [374, 233] width 573 height 17
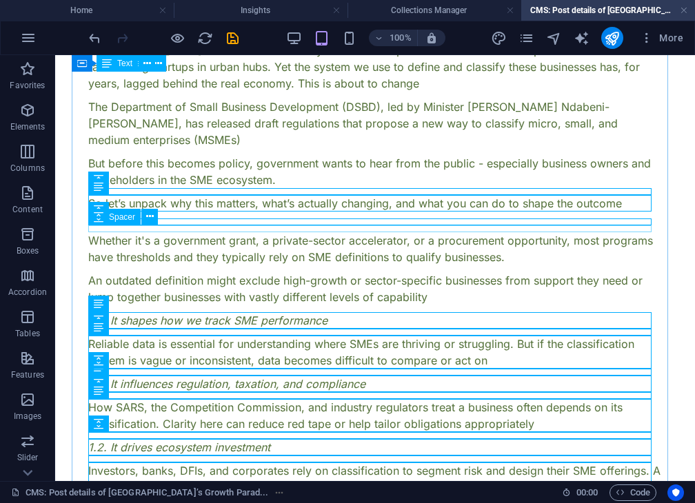
click at [276, 229] on div at bounding box center [374, 228] width 573 height 7
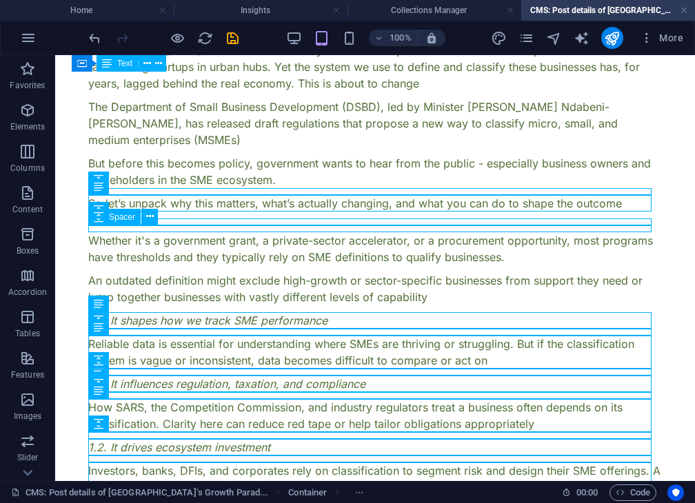
click at [276, 229] on div at bounding box center [374, 228] width 573 height 7
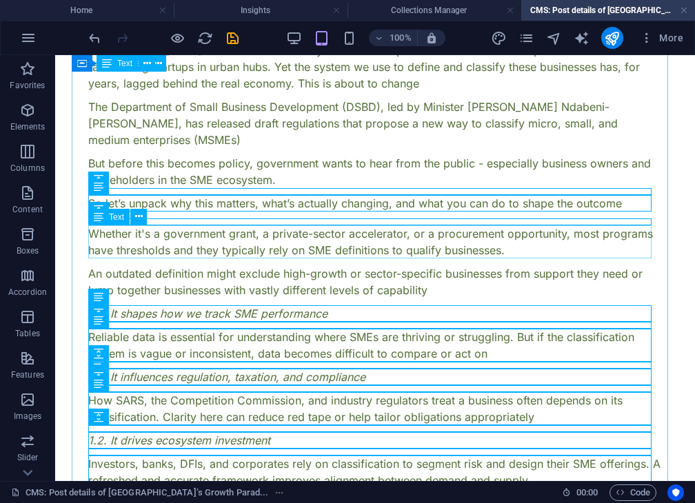
click at [276, 248] on div "Whether it's a government grant, a private-sector accelerator, or a procurement…" at bounding box center [374, 241] width 573 height 33
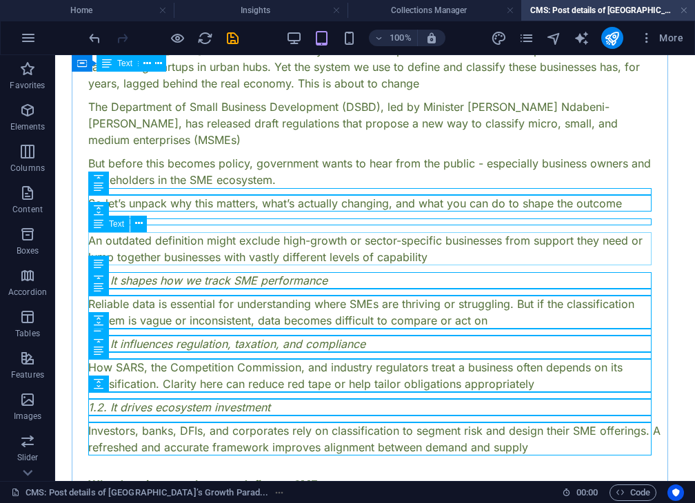
click at [281, 237] on div "An outdated definition might exclude high-growth or sector-specific businesses …" at bounding box center [374, 248] width 573 height 33
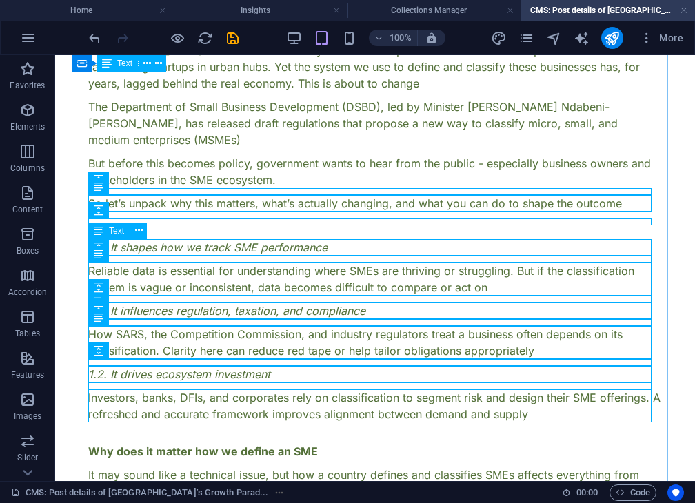
click at [279, 240] on div "1.2. It shapes how we track SME performance" at bounding box center [374, 247] width 573 height 17
click at [289, 249] on div "1.2. It shapes how we track SME performance" at bounding box center [374, 247] width 573 height 17
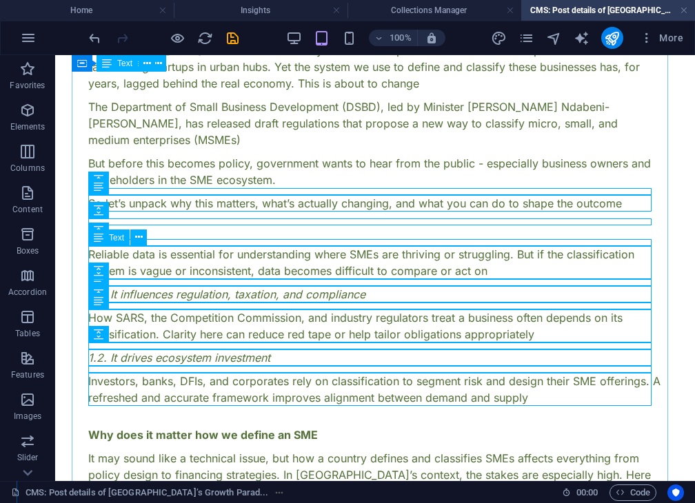
click at [289, 249] on div "Reliable data is essential for understanding where SMEs are thriving or struggl…" at bounding box center [374, 262] width 573 height 33
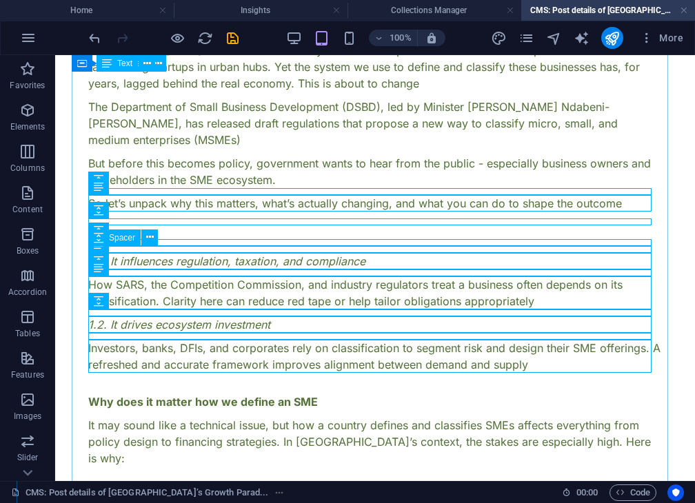
click at [289, 249] on div at bounding box center [374, 249] width 573 height 7
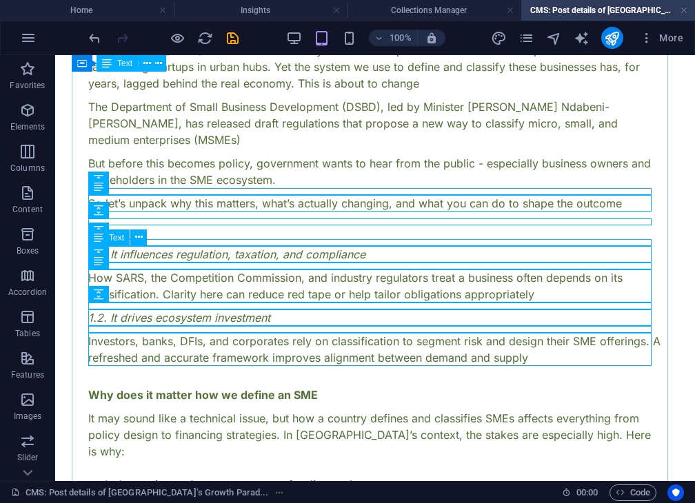
click at [289, 249] on div "1.2. It influences regulation, taxation, and compliance" at bounding box center [374, 254] width 573 height 17
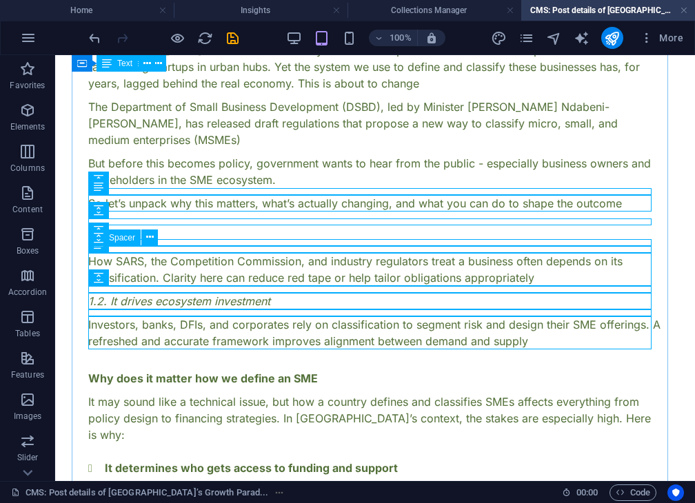
click at [290, 249] on div at bounding box center [374, 249] width 573 height 7
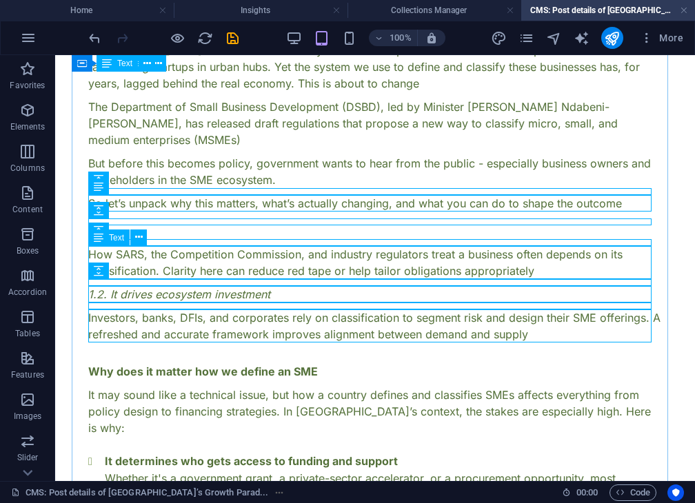
click at [290, 249] on div "How SARS, the Competition Commission, and industry regulators treat a business …" at bounding box center [374, 262] width 573 height 33
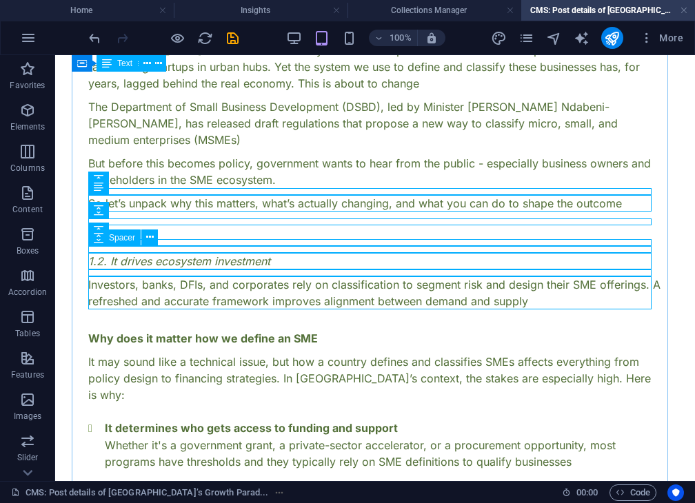
click at [290, 249] on div at bounding box center [374, 249] width 573 height 7
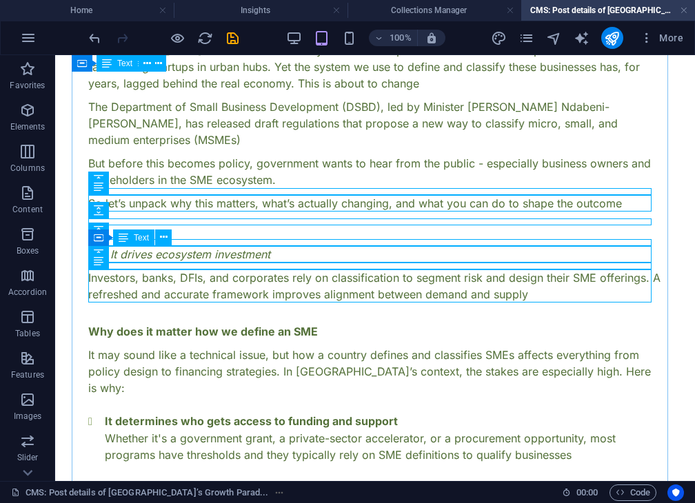
click at [290, 249] on div "1.2. It drives ecosystem investment" at bounding box center [374, 254] width 573 height 17
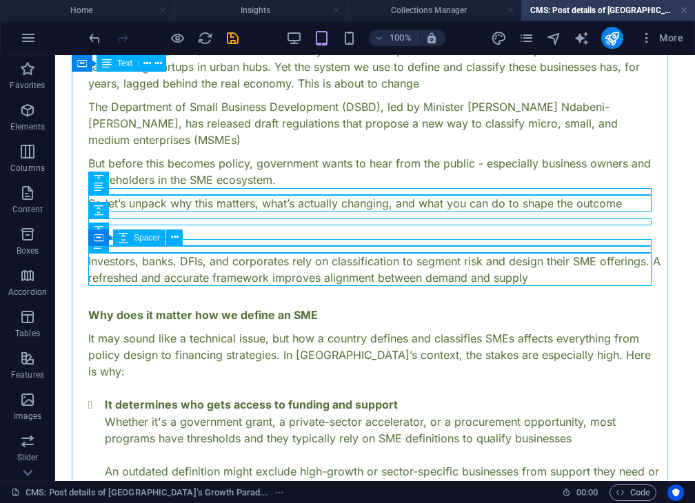
click at [290, 249] on div at bounding box center [374, 249] width 573 height 7
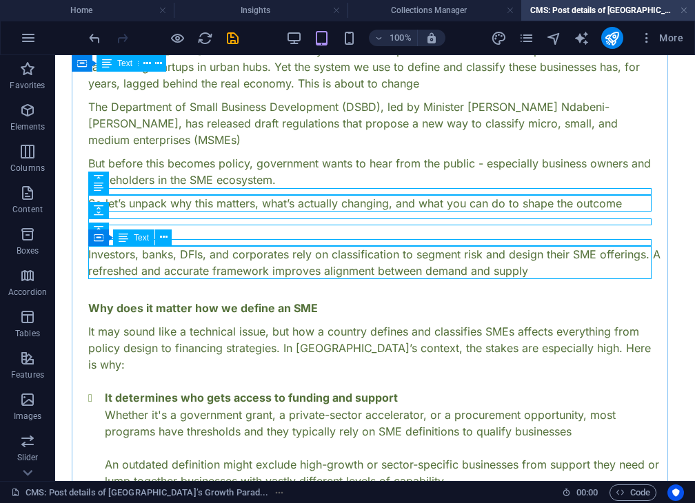
click at [290, 249] on div "Investors, banks, DFIs, and corporates rely on classification to segment risk a…" at bounding box center [374, 262] width 573 height 33
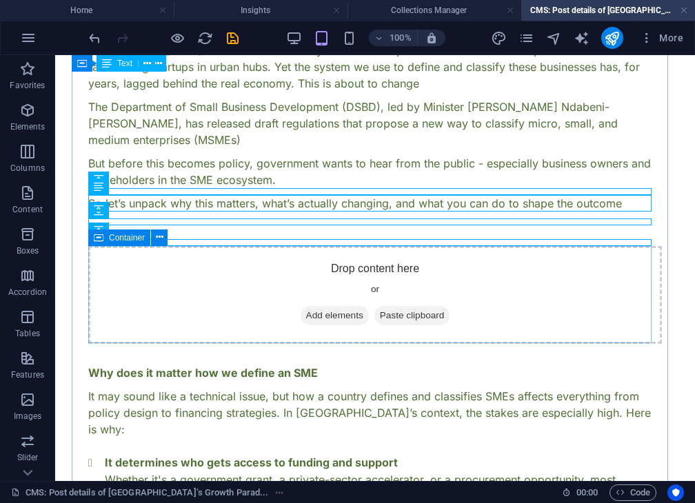
click at [290, 249] on div "Drop content here or Add elements Paste clipboard" at bounding box center [374, 295] width 573 height 98
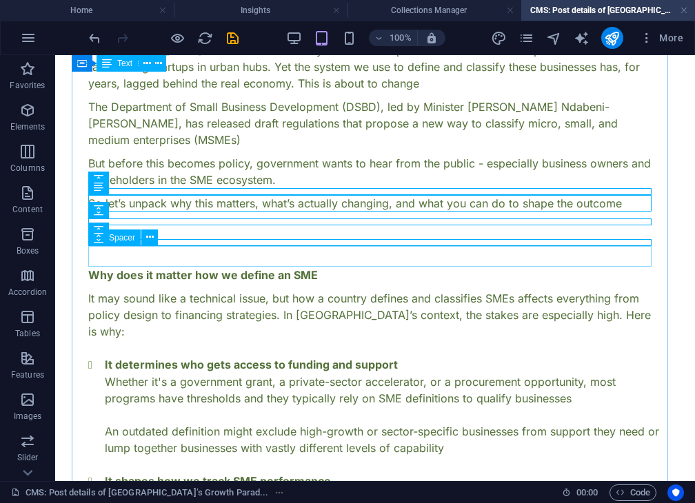
click at [290, 249] on div at bounding box center [374, 256] width 573 height 21
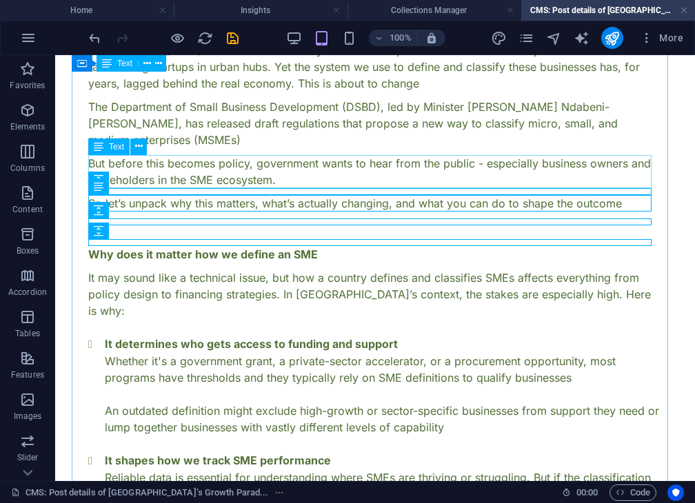
click at [267, 163] on div "But before this becomes policy, government wants to hear from the public - espe…" at bounding box center [374, 171] width 573 height 33
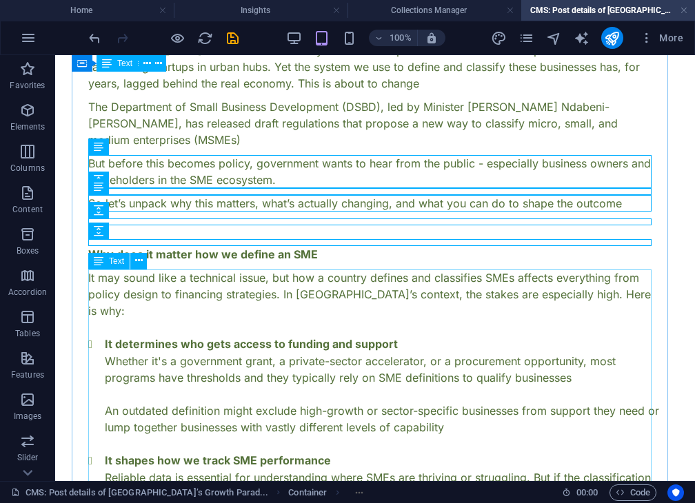
click at [299, 282] on div "It may sound like a technical issue, but how a country defines and classifies S…" at bounding box center [374, 452] width 573 height 367
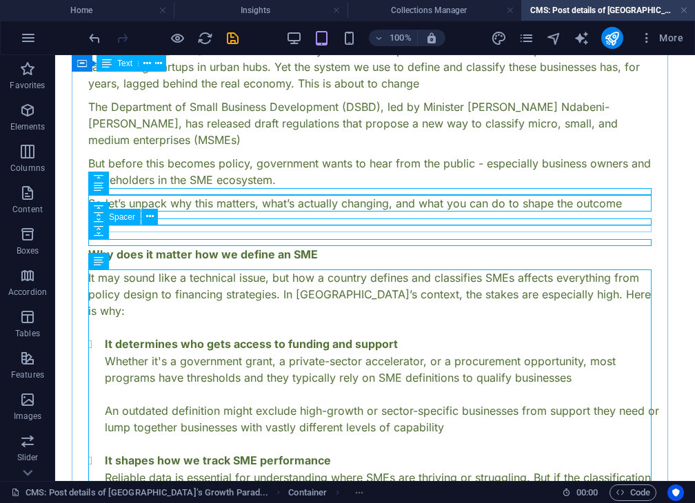
click at [276, 230] on div at bounding box center [374, 228] width 573 height 7
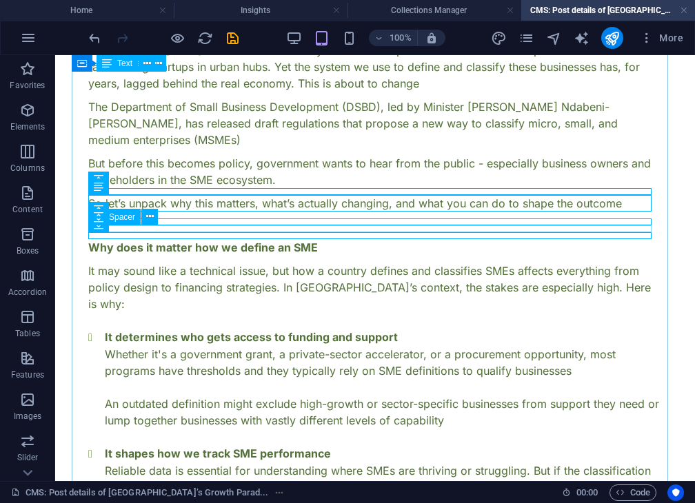
click at [276, 230] on div at bounding box center [374, 228] width 573 height 7
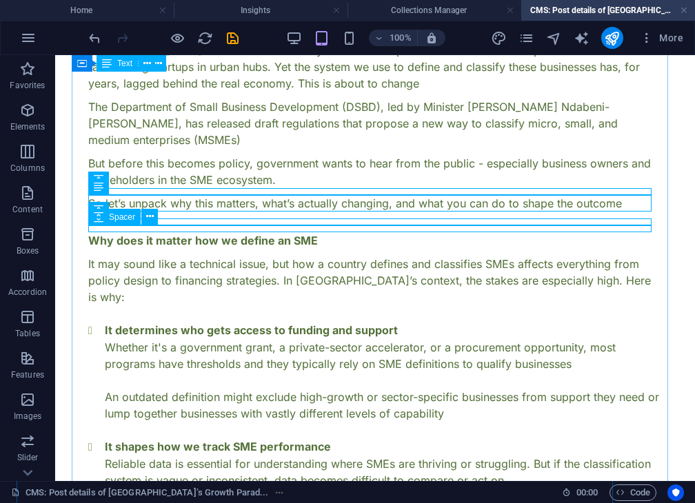
click at [284, 226] on div at bounding box center [374, 228] width 573 height 7
click at [281, 219] on div at bounding box center [374, 221] width 573 height 7
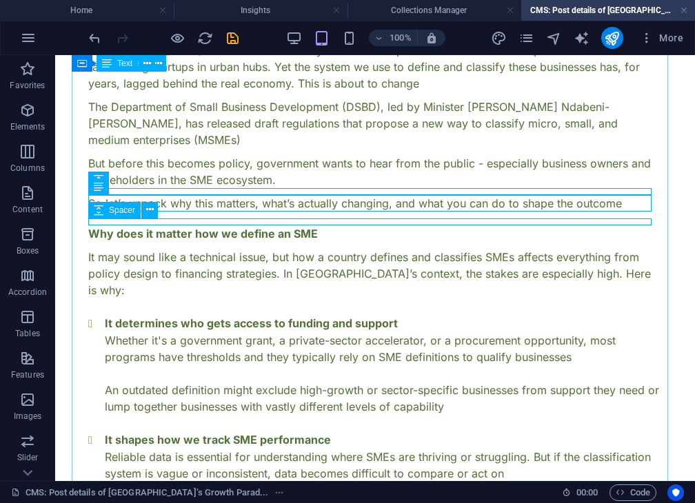
click at [281, 219] on div at bounding box center [374, 221] width 573 height 7
click at [282, 221] on div at bounding box center [374, 221] width 573 height 7
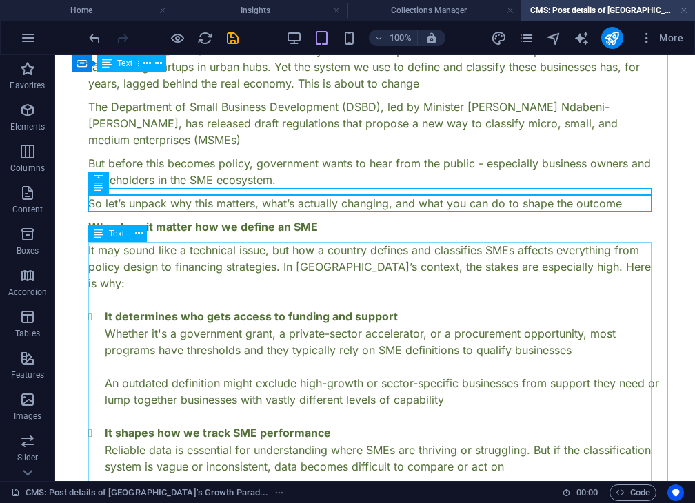
click at [355, 313] on div "It may sound like a technical issue, but how a country defines and classifies S…" at bounding box center [374, 425] width 573 height 367
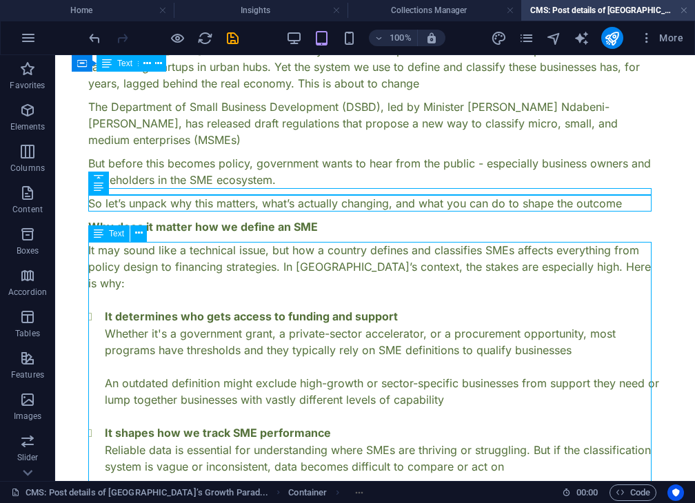
click at [220, 276] on div "It may sound like a technical issue, but how a country defines and classifies S…" at bounding box center [374, 425] width 573 height 367
click at [227, 286] on div "It may sound like a technical issue, but how a country defines and classifies S…" at bounding box center [374, 425] width 573 height 367
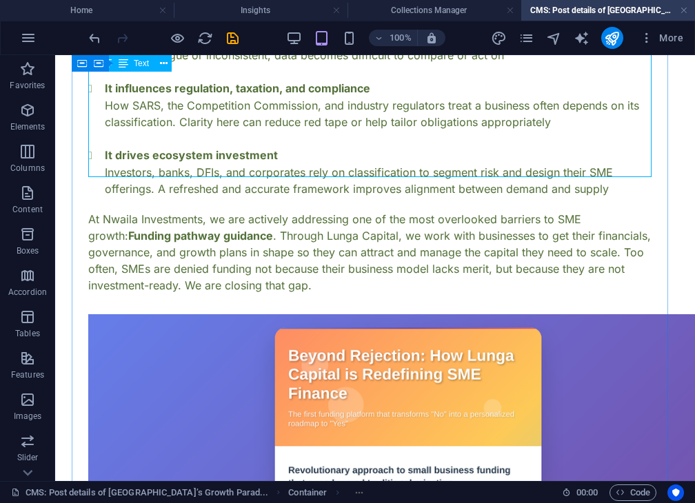
scroll to position [564, 0]
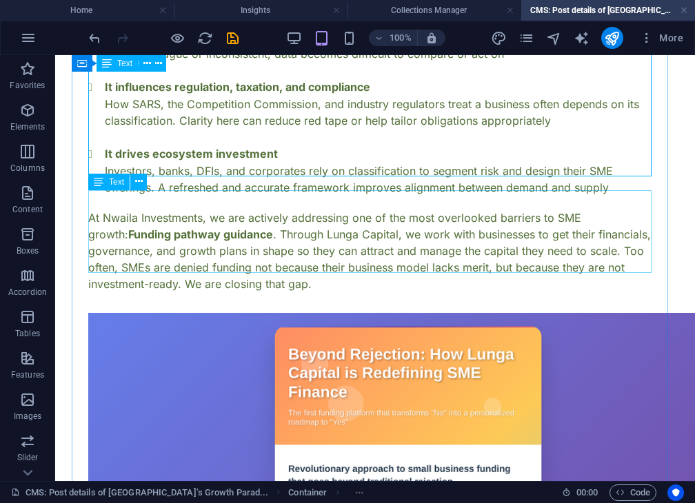
click at [178, 234] on div "At Nwaila Investments, we are actively addressing one of the most overlooked ba…" at bounding box center [374, 250] width 573 height 83
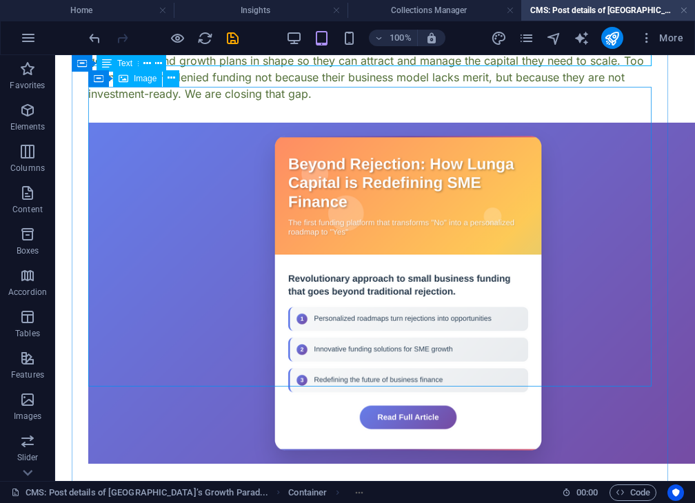
scroll to position [771, 0]
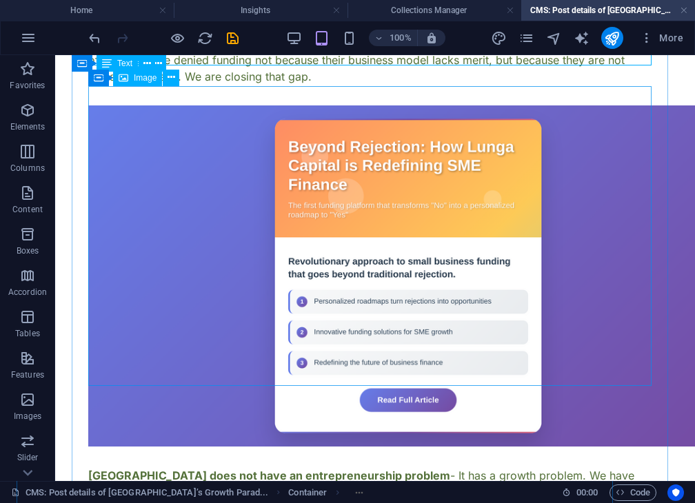
click at [158, 243] on figure at bounding box center [374, 275] width 573 height 341
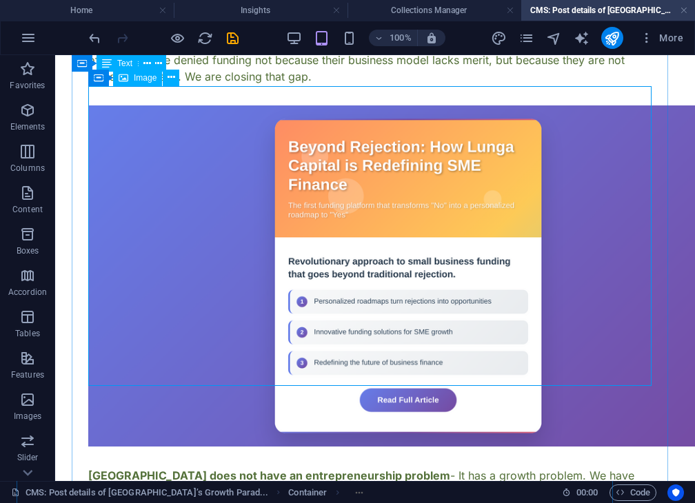
click at [183, 340] on figure at bounding box center [374, 275] width 573 height 341
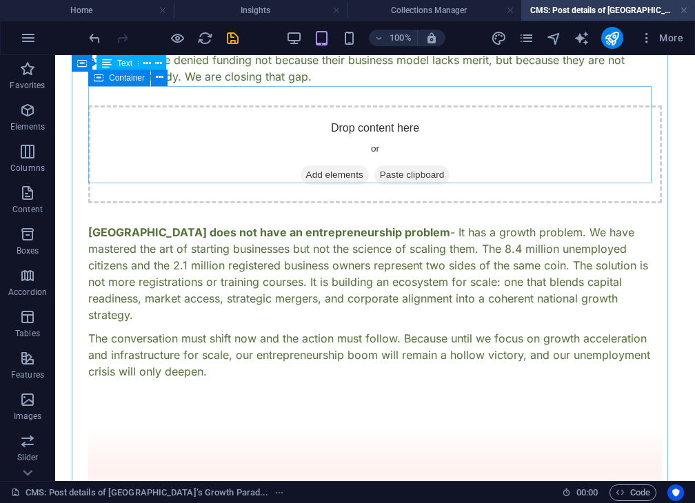
click at [203, 176] on div "Drop content here or Add elements Paste clipboard" at bounding box center [374, 154] width 573 height 98
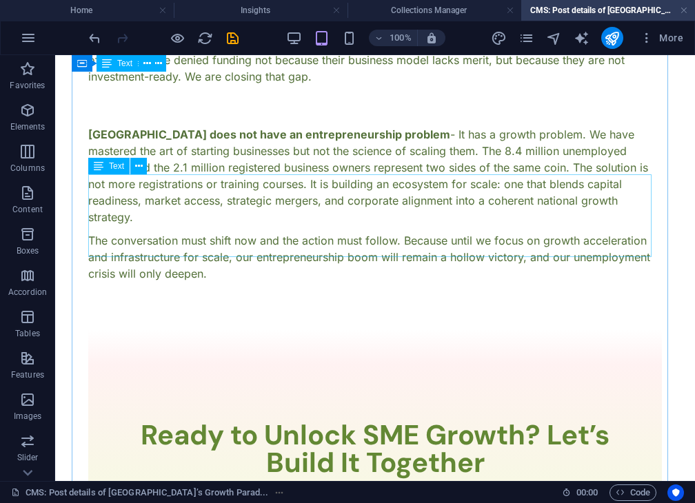
scroll to position [680, 0]
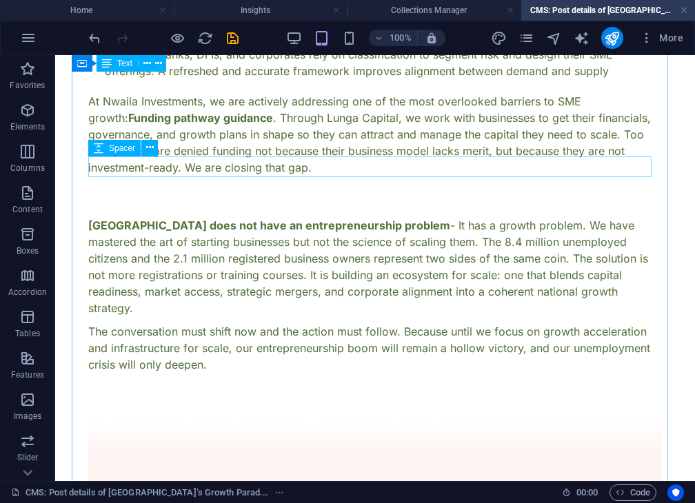
click at [213, 176] on div at bounding box center [374, 186] width 573 height 21
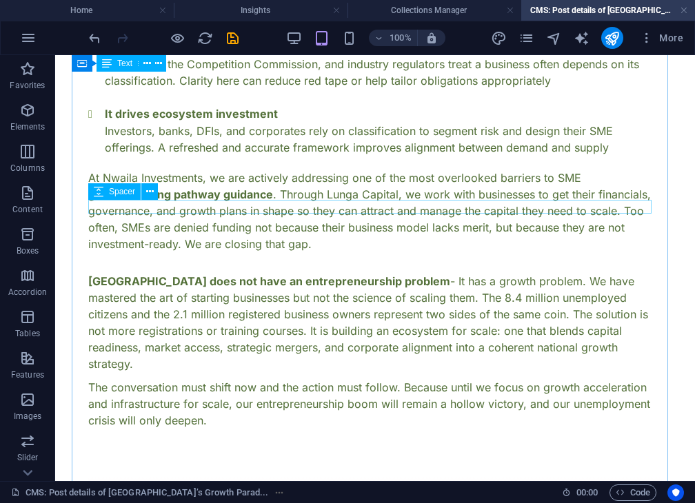
scroll to position [606, 0]
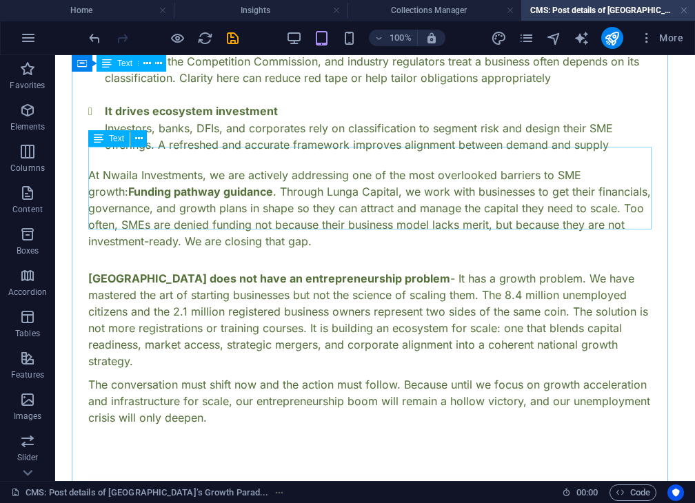
click at [285, 208] on div "At Nwaila Investments, we are actively addressing one of the most overlooked ba…" at bounding box center [374, 208] width 573 height 83
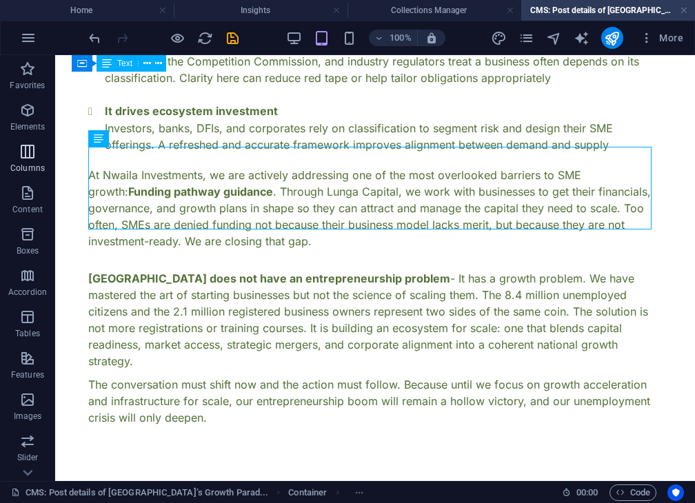
click at [28, 154] on icon "button" at bounding box center [27, 151] width 17 height 17
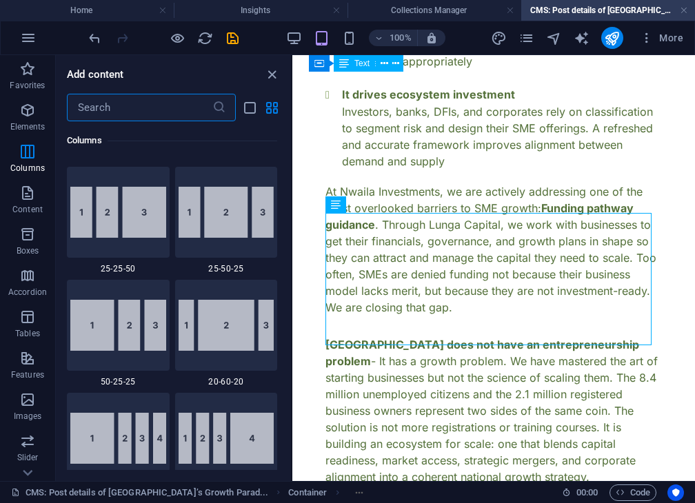
scroll to position [1389, 0]
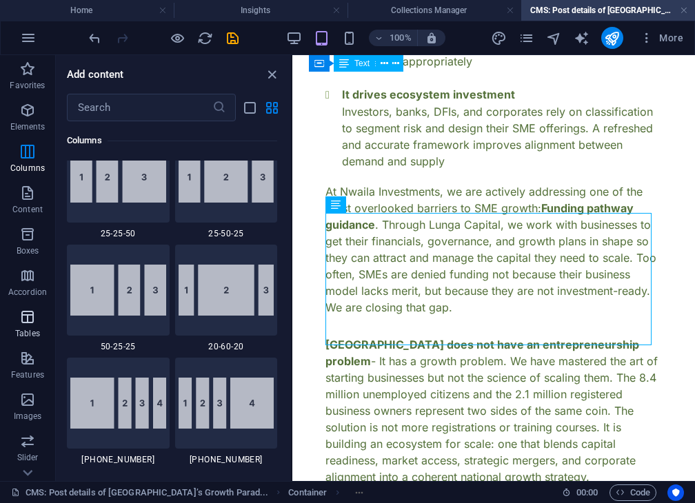
click at [31, 334] on p "Tables" at bounding box center [27, 333] width 25 height 11
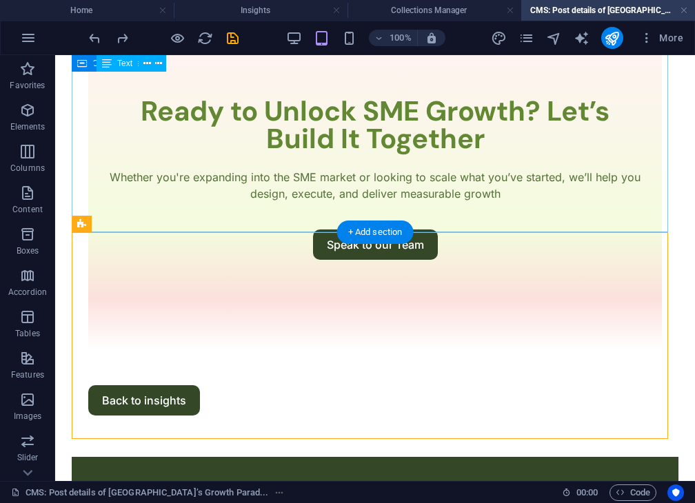
scroll to position [1262, 0]
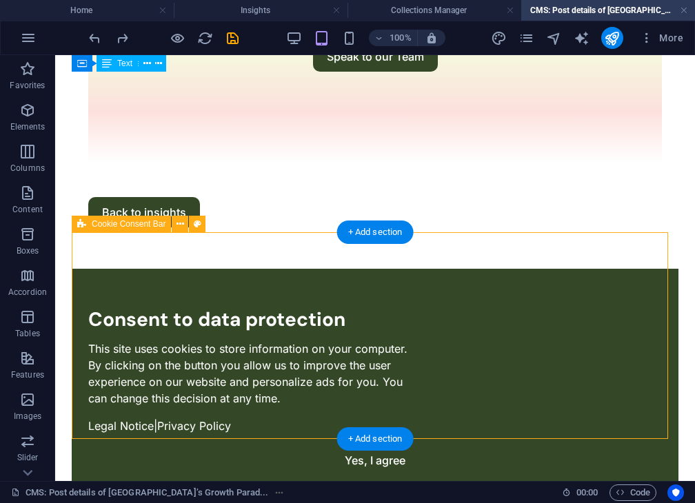
click at [428, 269] on div "Consent to data protection This site uses cookies to store information on your …" at bounding box center [375, 408] width 606 height 278
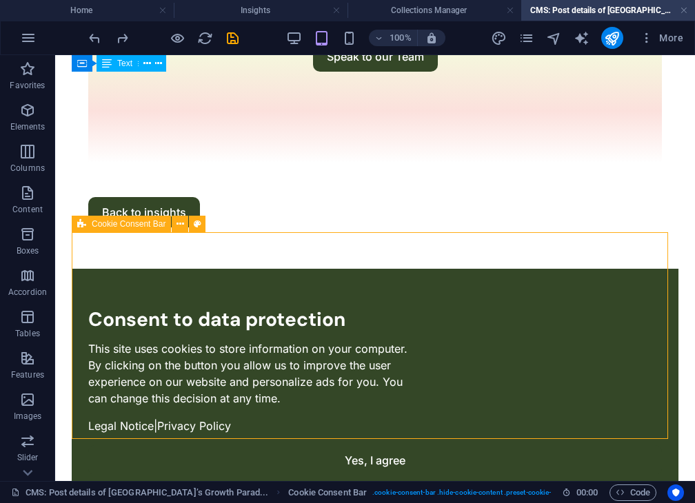
click at [138, 227] on span "Cookie Consent Bar" at bounding box center [129, 224] width 74 height 8
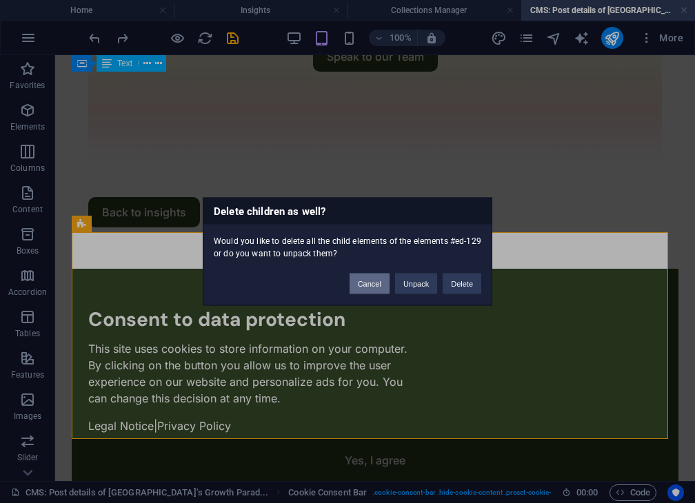
click at [387, 283] on button "Cancel" at bounding box center [369, 284] width 40 height 21
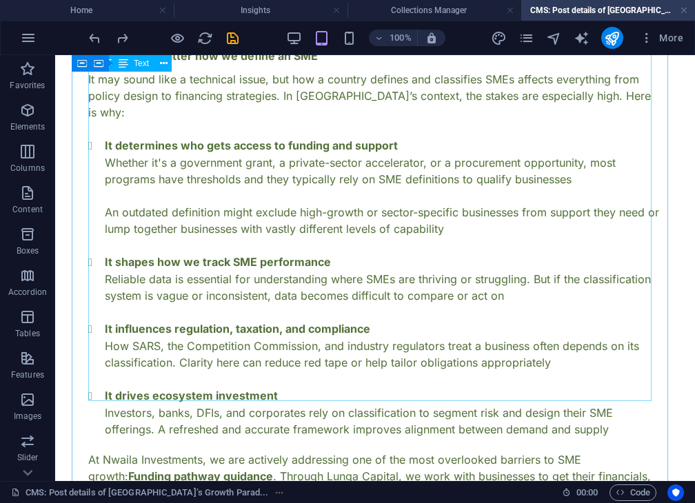
scroll to position [309, 0]
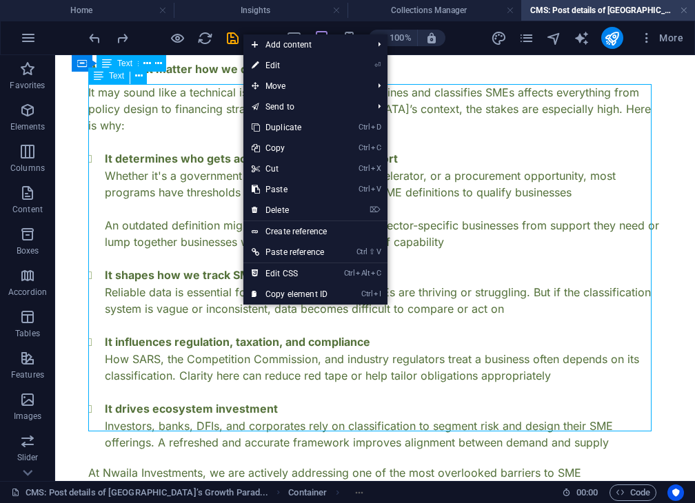
click at [140, 321] on div "It may sound like a technical issue, but how a country defines and classifies S…" at bounding box center [374, 267] width 573 height 367
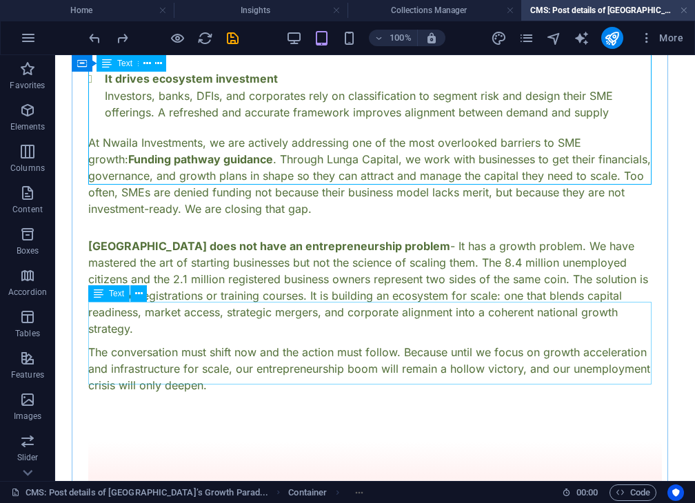
scroll to position [643, 0]
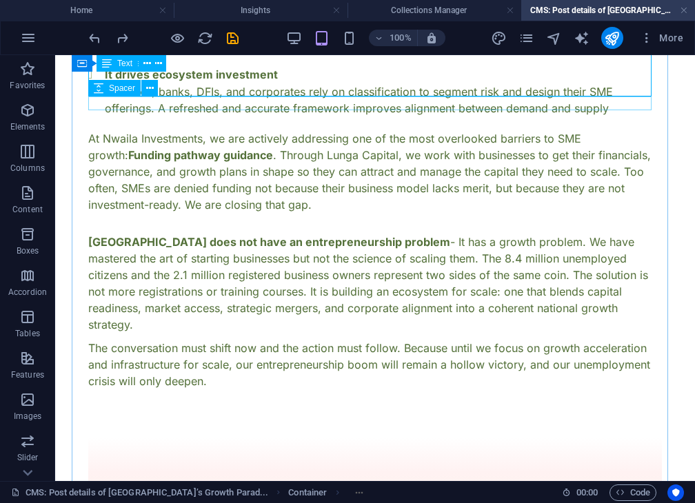
click at [218, 116] on div at bounding box center [374, 123] width 573 height 14
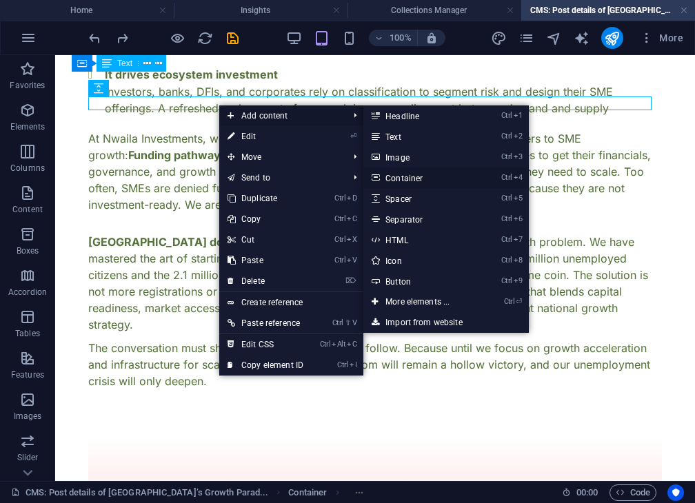
click at [426, 176] on link "Ctrl 4 Container" at bounding box center [420, 177] width 114 height 21
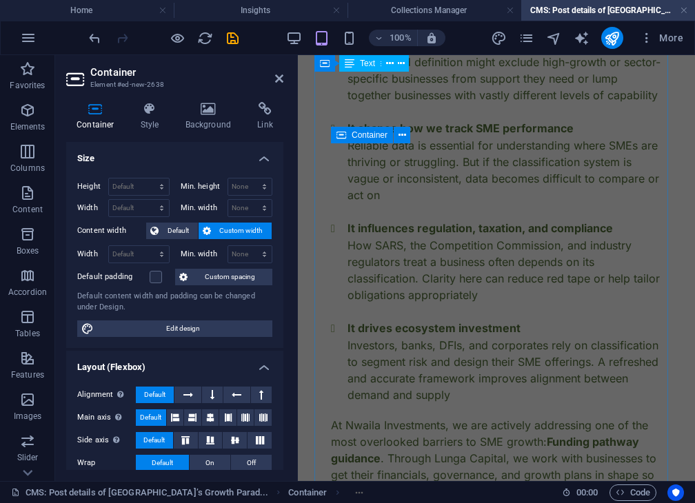
scroll to position [929, 0]
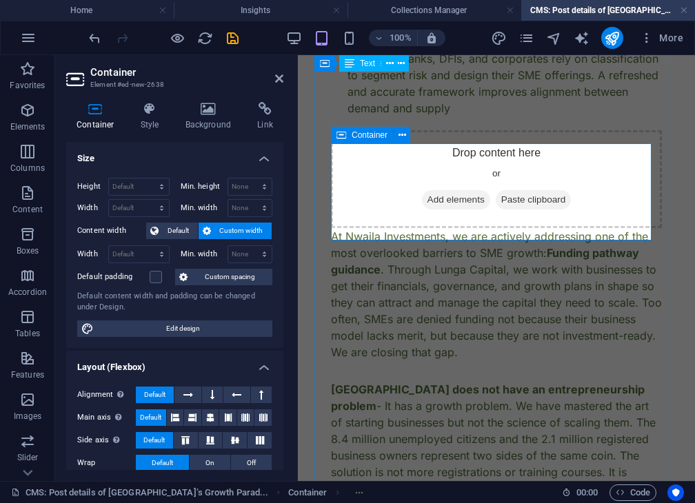
click at [451, 205] on span "Add elements" at bounding box center [456, 199] width 68 height 19
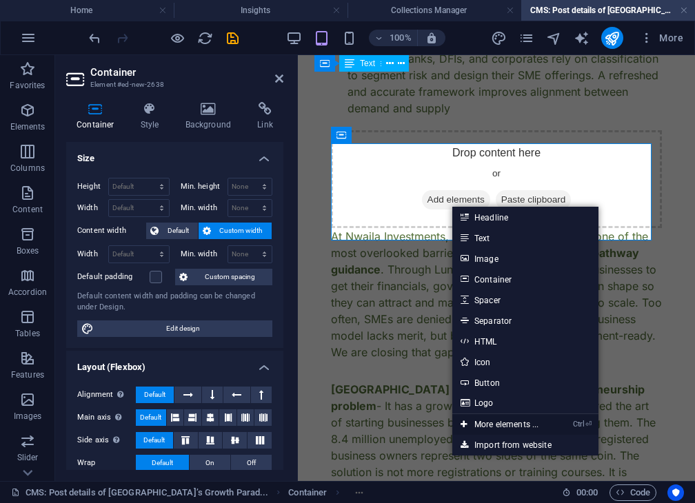
click at [497, 417] on link "Ctrl ⏎ More elements ..." at bounding box center [499, 424] width 94 height 21
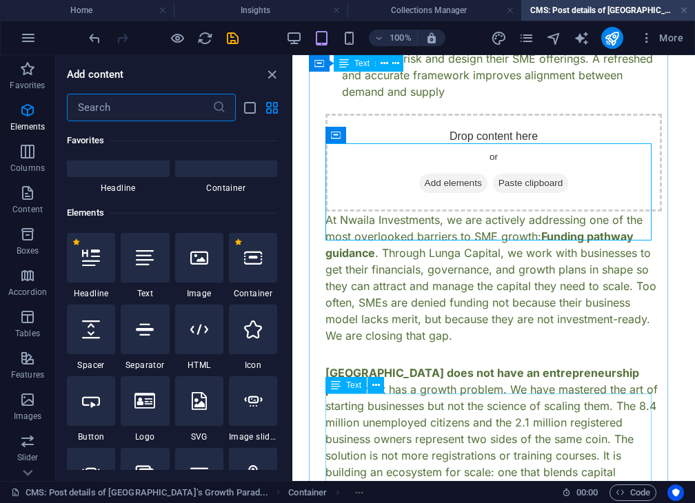
scroll to position [146, 0]
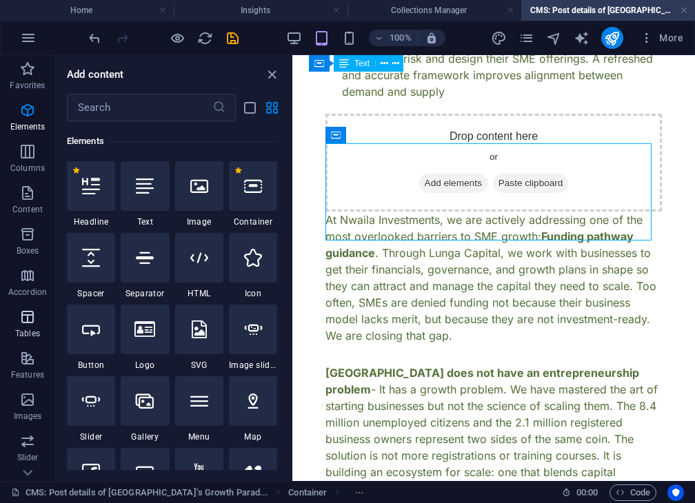
click at [14, 322] on span "Tables" at bounding box center [27, 325] width 55 height 33
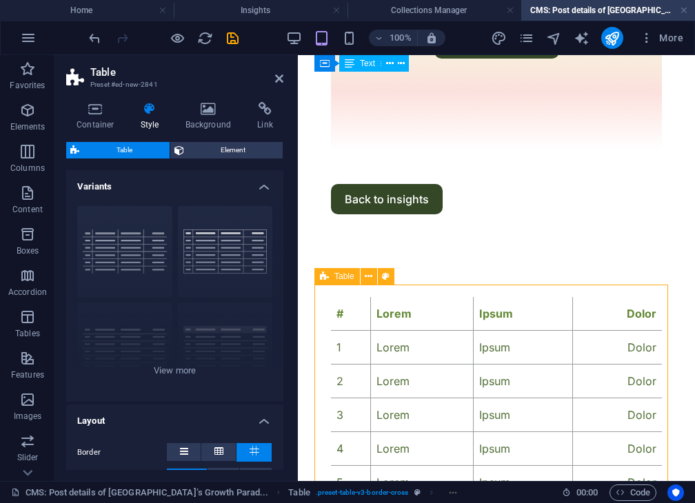
scroll to position [1837, 0]
click at [358, 280] on div "Table" at bounding box center [336, 275] width 45 height 17
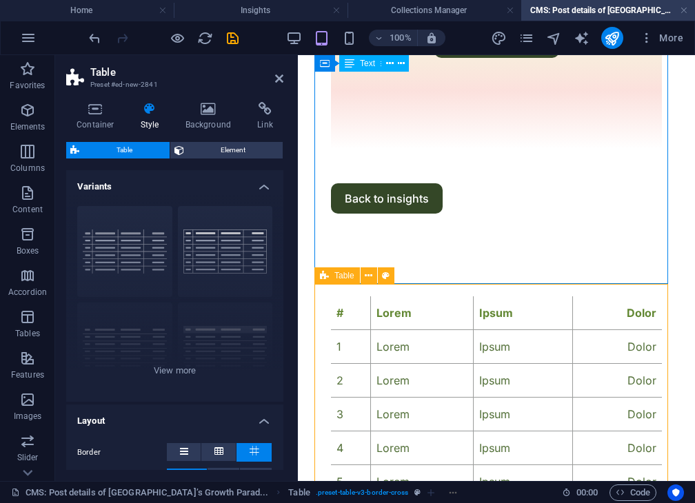
scroll to position [1308, 0]
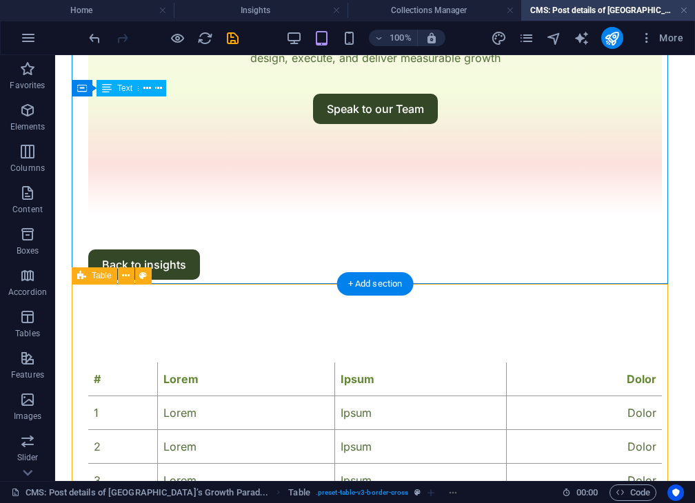
click at [265, 321] on div "# Lorem Ipsum Dolor 1 Lorem Ipsum Dolor 2 Lorem Ipsum Dolor 3 Lorem Ipsum Dolor…" at bounding box center [375, 463] width 606 height 285
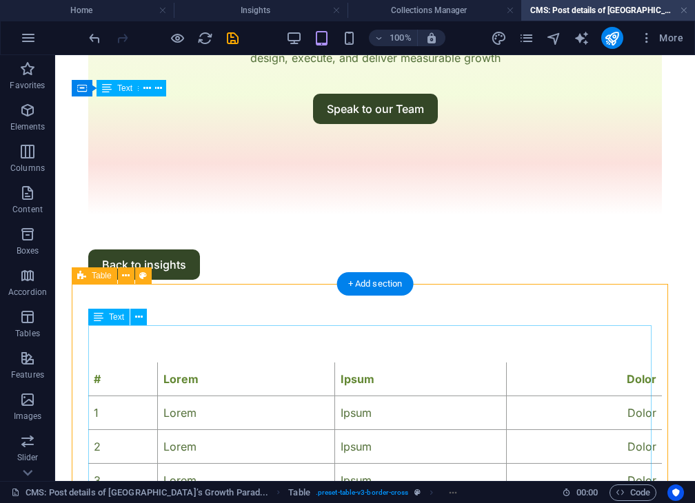
click at [228, 362] on div "# Lorem Ipsum Dolor 1 Lorem Ipsum Dolor 2 Lorem Ipsum Dolor 3 Lorem Ipsum Dolor…" at bounding box center [374, 463] width 573 height 202
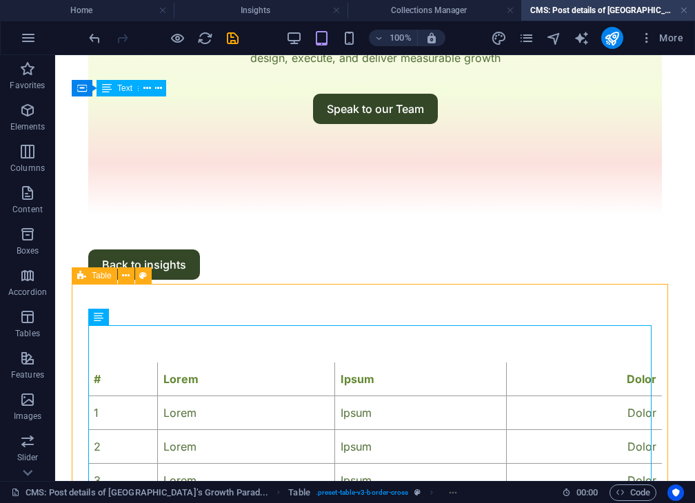
click at [114, 276] on div "Table" at bounding box center [94, 275] width 45 height 17
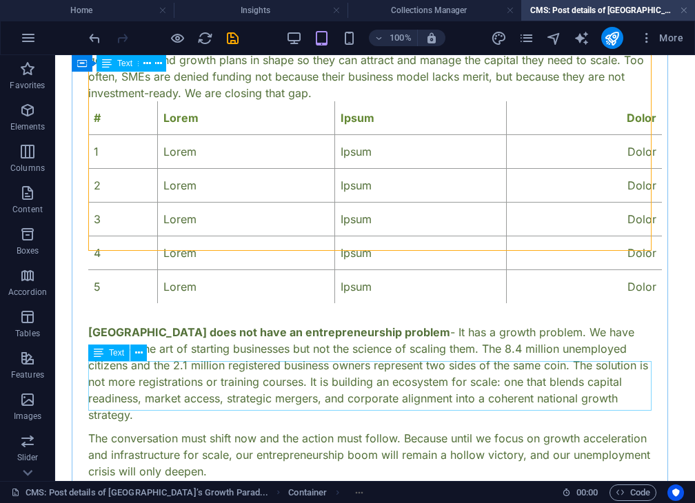
scroll to position [832, 0]
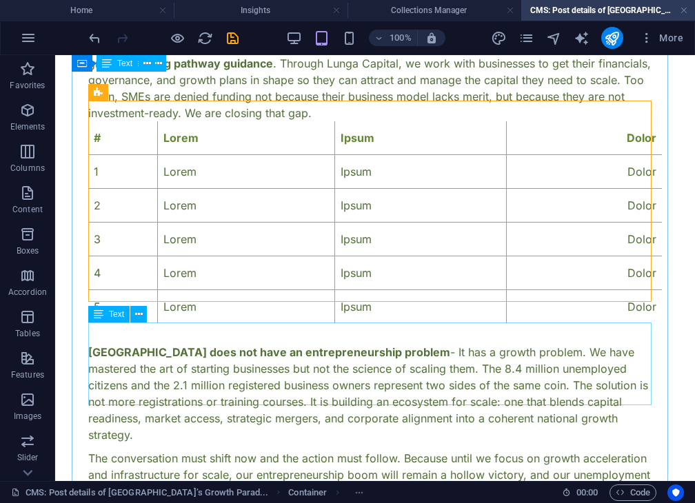
click at [292, 365] on div "[GEOGRAPHIC_DATA] does not have an entrepreneurship problem - It has a growth p…" at bounding box center [374, 393] width 573 height 99
click at [466, 196] on div "# Lorem Ipsum Dolor 1 Lorem Ipsum Dolor 2 Lorem Ipsum Dolor 3 Lorem Ipsum Dolor…" at bounding box center [374, 222] width 573 height 202
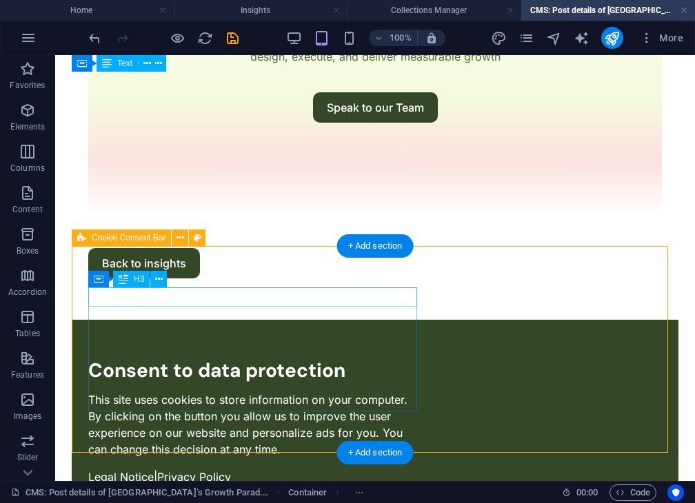
scroll to position [1561, 0]
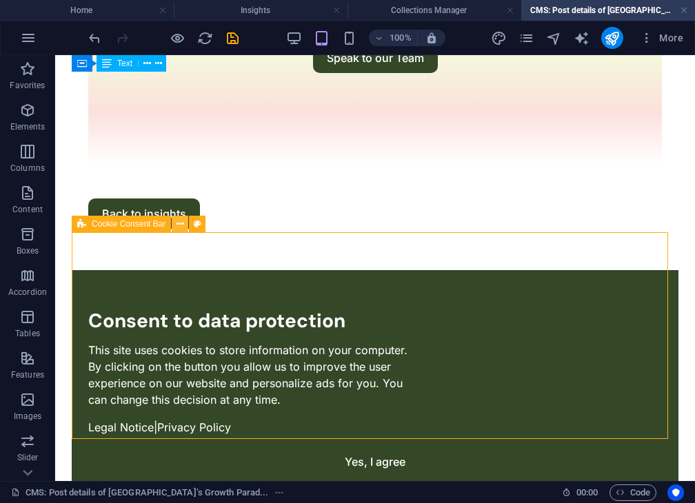
click at [180, 223] on icon at bounding box center [180, 224] width 8 height 14
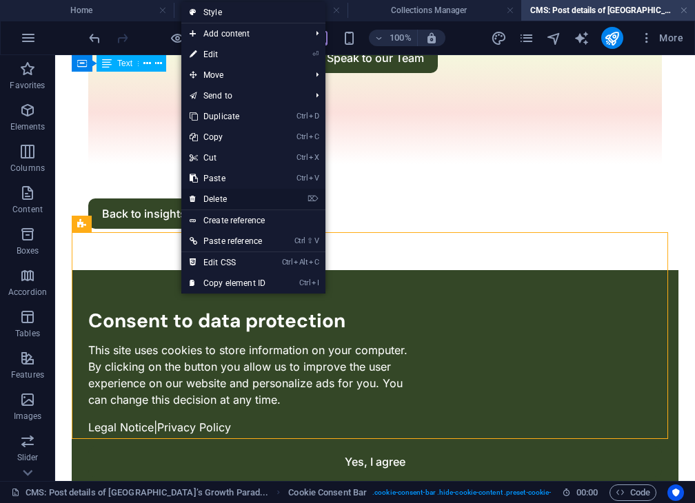
click at [243, 199] on link "⌦ Delete" at bounding box center [227, 199] width 92 height 21
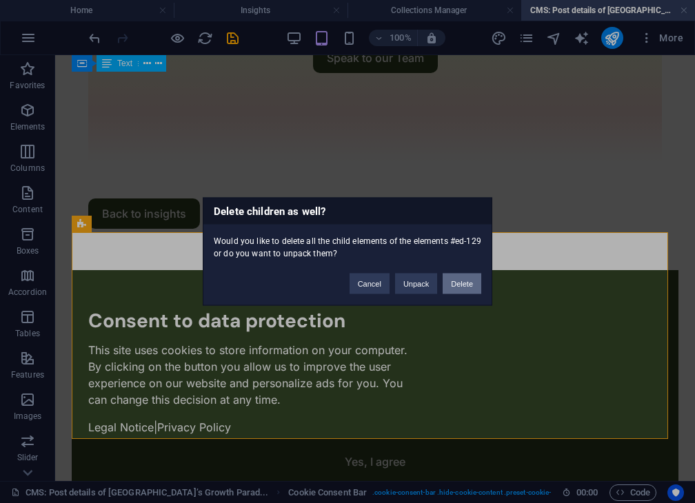
click at [460, 283] on button "Delete" at bounding box center [461, 284] width 39 height 21
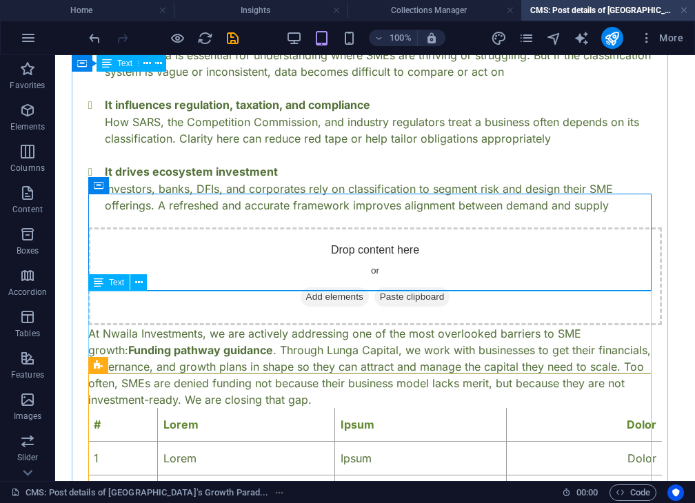
scroll to position [544, 0]
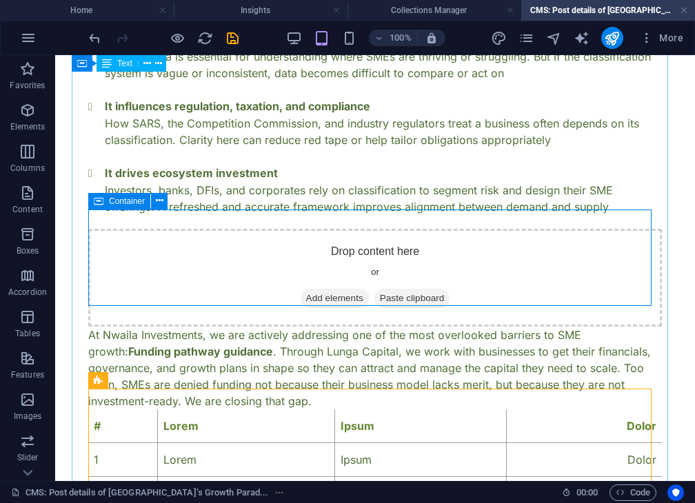
drag, startPoint x: 167, startPoint y: 435, endPoint x: 320, endPoint y: 249, distance: 240.4
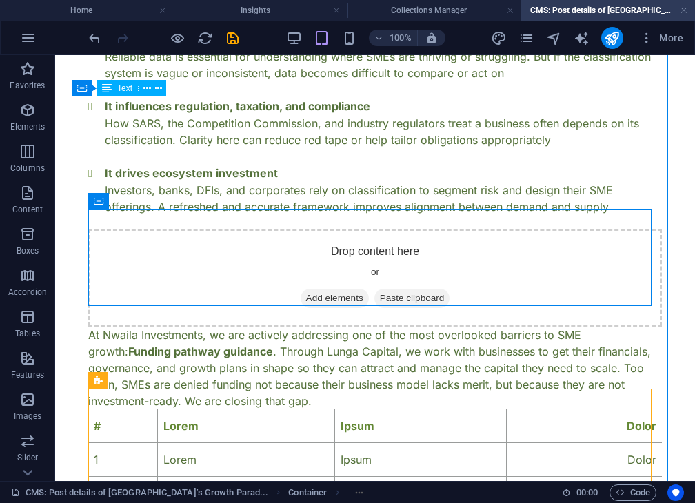
drag, startPoint x: 154, startPoint y: 438, endPoint x: 330, endPoint y: 239, distance: 265.6
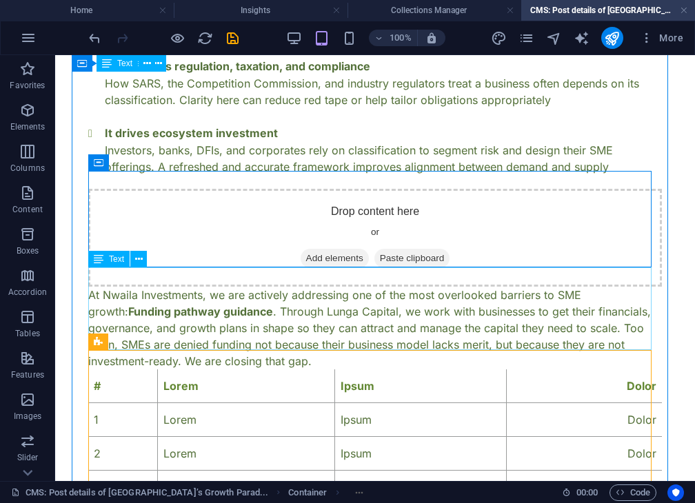
scroll to position [583, 0]
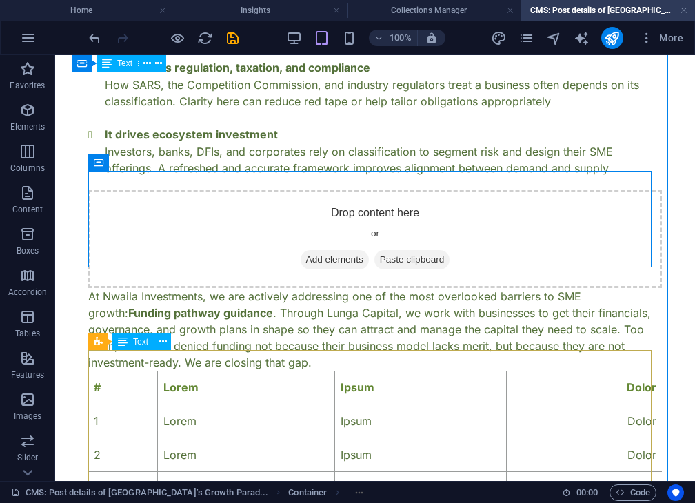
click at [104, 371] on div "# Lorem Ipsum Dolor 1 Lorem Ipsum Dolor 2 Lorem Ipsum Dolor 3 Lorem Ipsum Dolor…" at bounding box center [374, 472] width 573 height 202
click at [94, 339] on icon at bounding box center [98, 341] width 9 height 17
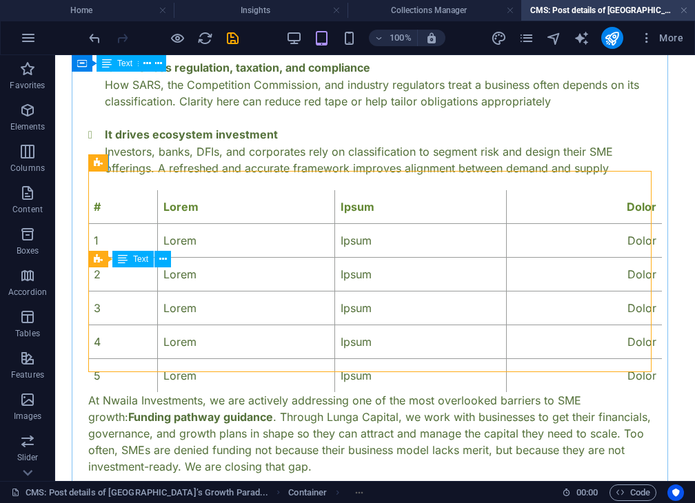
click at [235, 197] on div "# Lorem Ipsum Dolor 1 Lorem Ipsum Dolor 2 Lorem Ipsum Dolor 3 Lorem Ipsum Dolor…" at bounding box center [374, 291] width 573 height 202
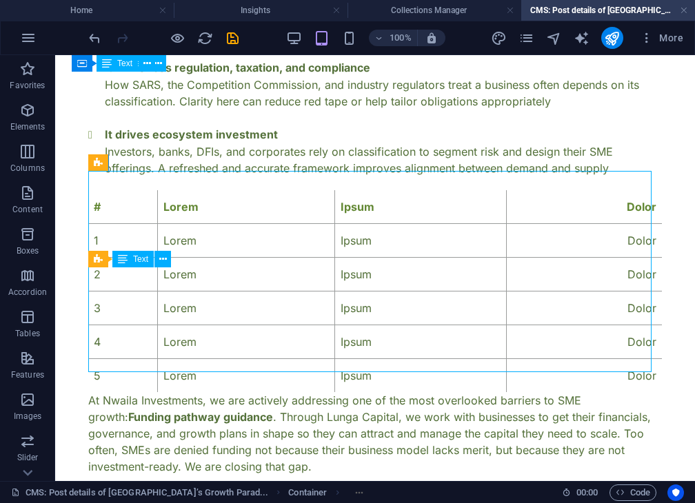
click at [97, 190] on div "# Lorem Ipsum Dolor 1 Lorem Ipsum Dolor 2 Lorem Ipsum Dolor 3 Lorem Ipsum Dolor…" at bounding box center [374, 291] width 573 height 202
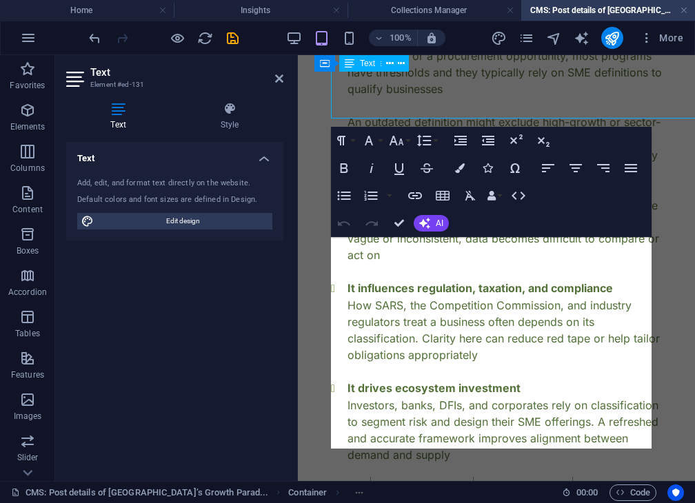
scroll to position [836, 0]
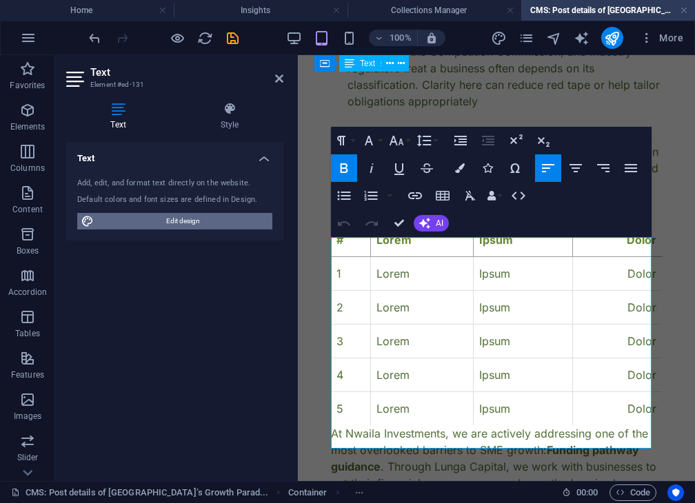
click at [176, 224] on span "Edit design" at bounding box center [183, 221] width 170 height 17
select select "600"
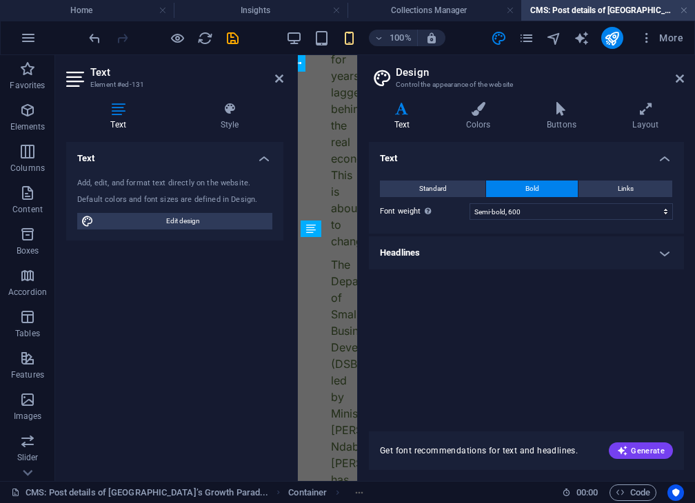
click at [675, 72] on h2 "Design" at bounding box center [539, 72] width 288 height 12
click at [681, 76] on icon at bounding box center [679, 78] width 8 height 11
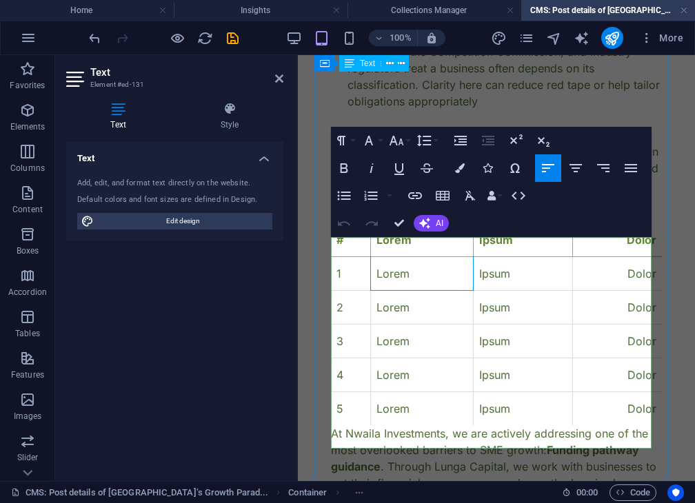
click at [389, 271] on td "Lorem" at bounding box center [422, 274] width 102 height 34
click at [338, 289] on td "1" at bounding box center [351, 274] width 40 height 34
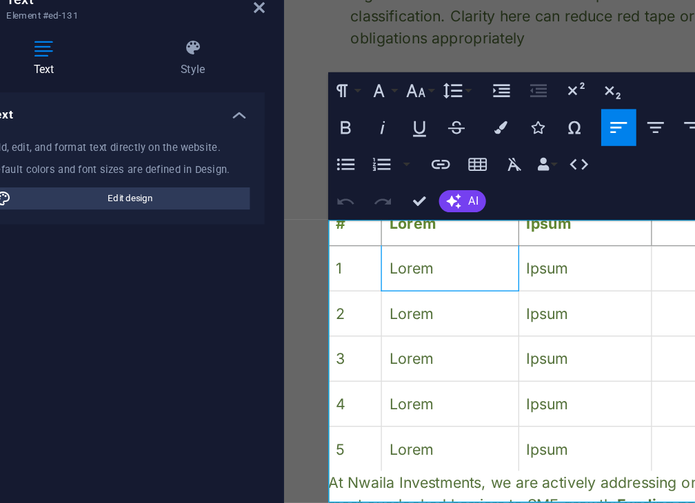
click at [393, 212] on td "Lorem" at bounding box center [407, 195] width 102 height 34
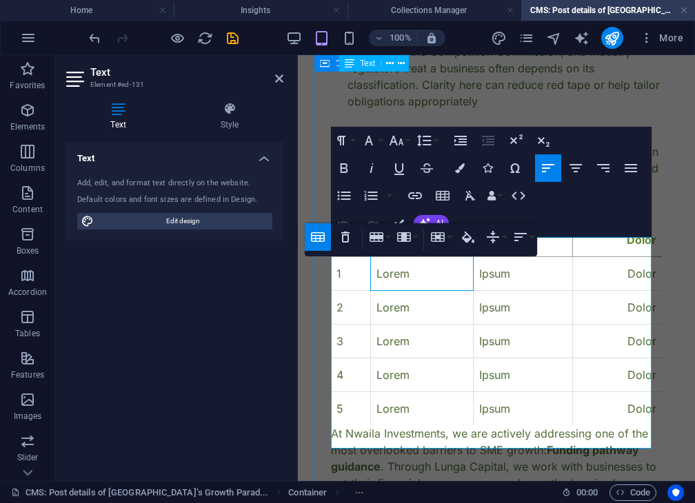
click at [664, 145] on div "Rethinking SME Classification in [GEOGRAPHIC_DATA]: Why This Draft Regulation C…" at bounding box center [496, 309] width 364 height 2099
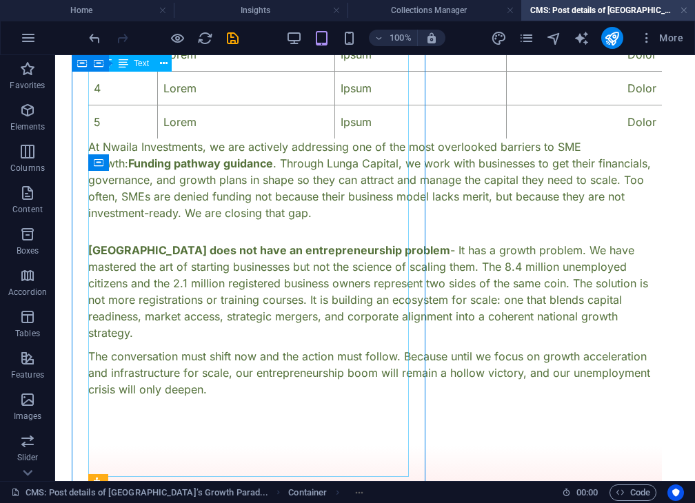
scroll to position [583, 0]
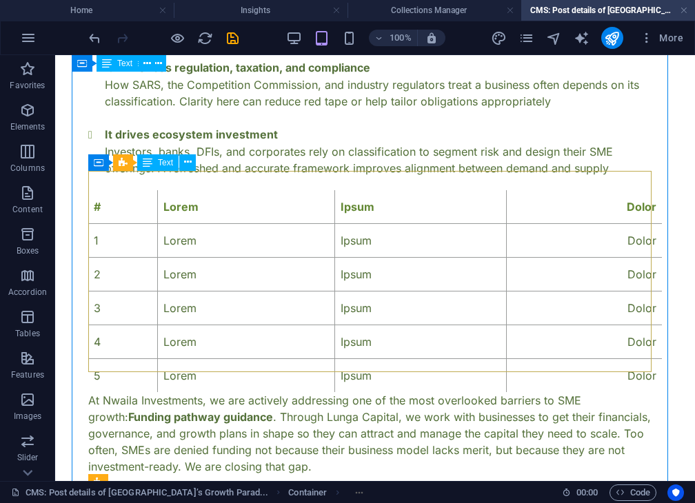
click at [132, 190] on div "# Lorem Ipsum Dolor 1 Lorem Ipsum Dolor 2 Lorem Ipsum Dolor 3 Lorem Ipsum Dolor…" at bounding box center [374, 291] width 573 height 202
click at [133, 163] on span "Table" at bounding box center [143, 162] width 20 height 8
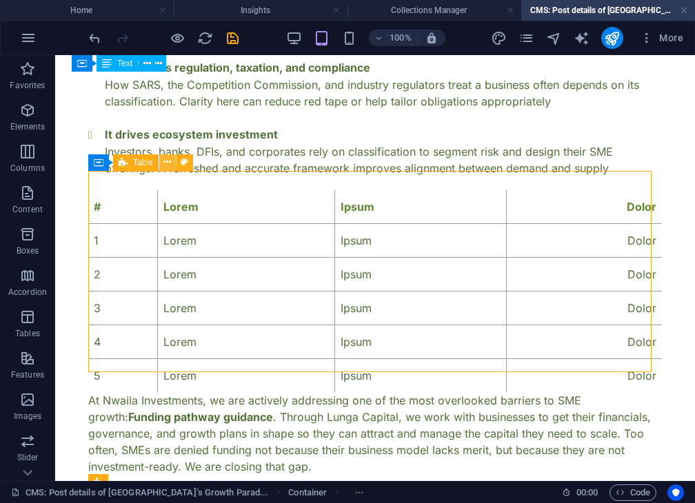
click at [168, 162] on icon at bounding box center [167, 162] width 8 height 14
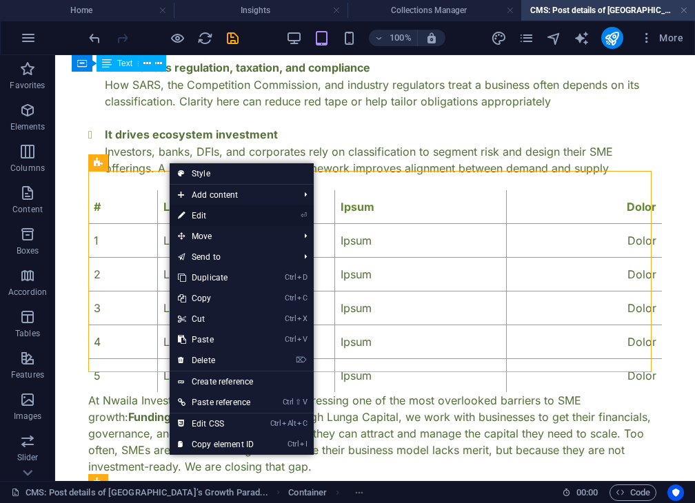
click at [207, 216] on link "⏎ Edit" at bounding box center [215, 215] width 92 height 21
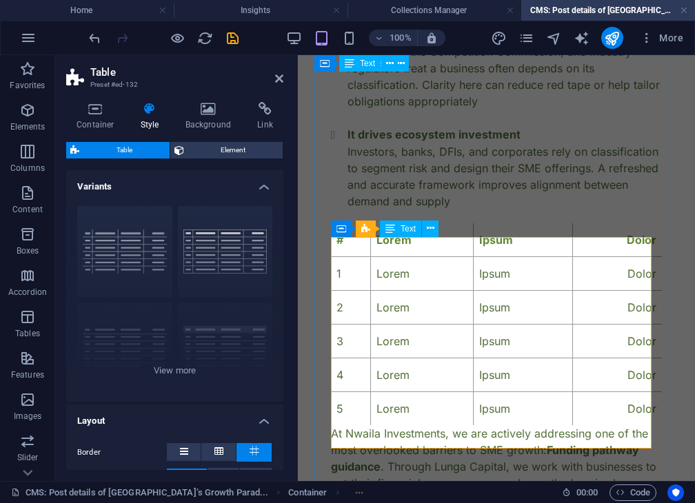
click at [347, 256] on div "# Lorem Ipsum Dolor 1 Lorem Ipsum Dolor 2 Lorem Ipsum Dolor 3 Lorem Ipsum Dolor…" at bounding box center [496, 324] width 331 height 202
click at [343, 252] on div "# Lorem Ipsum Dolor 1 Lorem Ipsum Dolor 2 Lorem Ipsum Dolor 3 Lorem Ipsum Dolor…" at bounding box center [496, 324] width 331 height 202
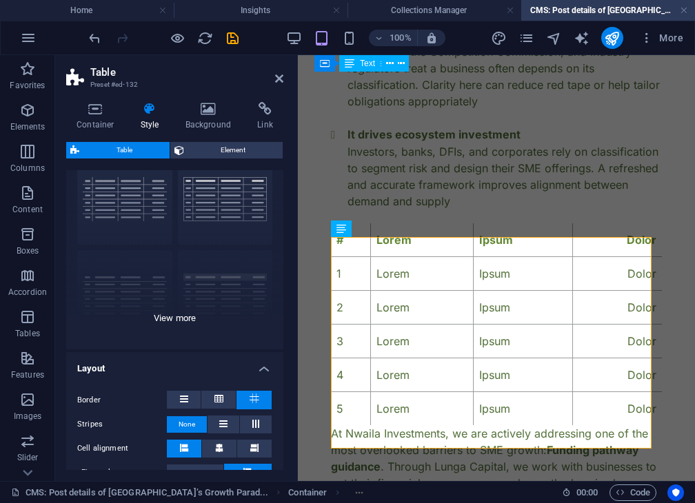
scroll to position [62, 0]
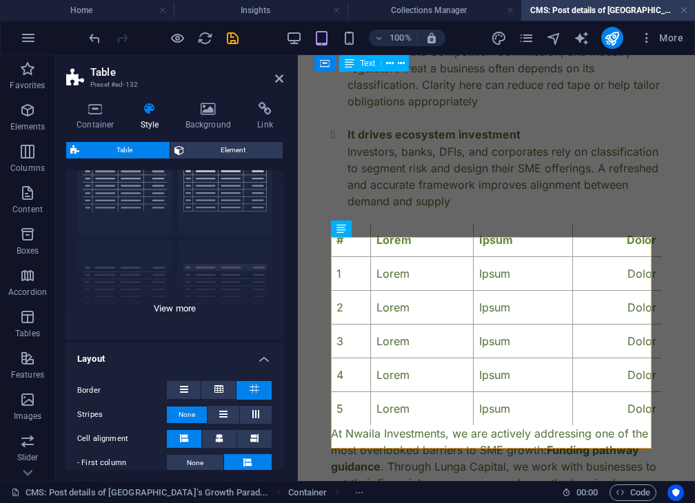
click at [179, 310] on div "grid bordered Default with header horizontally striped vertically striped" at bounding box center [174, 236] width 217 height 207
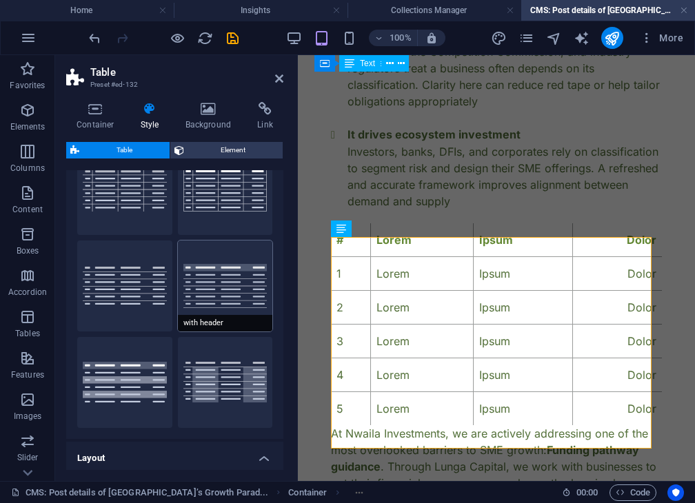
click at [206, 282] on button "with header" at bounding box center [225, 285] width 95 height 91
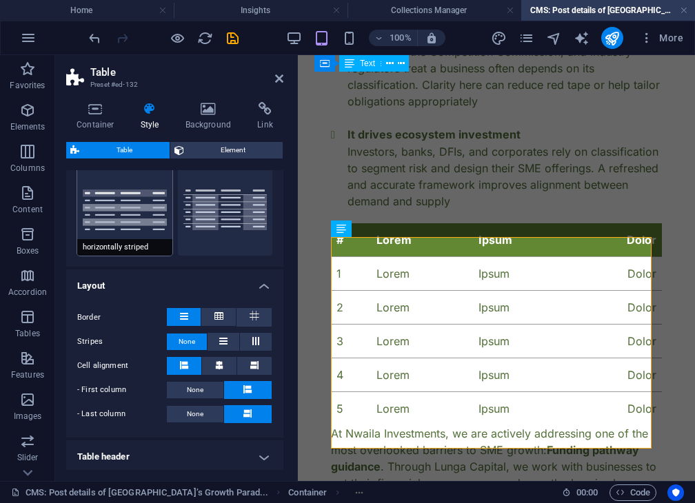
scroll to position [362, 0]
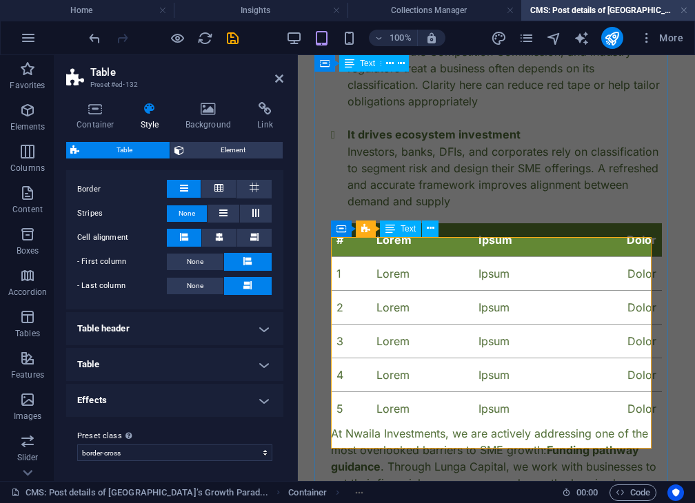
click at [394, 253] on div "# Lorem Ipsum Dolor 1 Lorem Ipsum Dolor 2 Lorem Ipsum Dolor 3 Lorem Ipsum Dolor…" at bounding box center [496, 324] width 331 height 202
click at [340, 251] on div "# Lorem Ipsum Dolor 1 Lorem Ipsum Dolor 2 Lorem Ipsum Dolor 3 Lorem Ipsum Dolor…" at bounding box center [496, 324] width 331 height 202
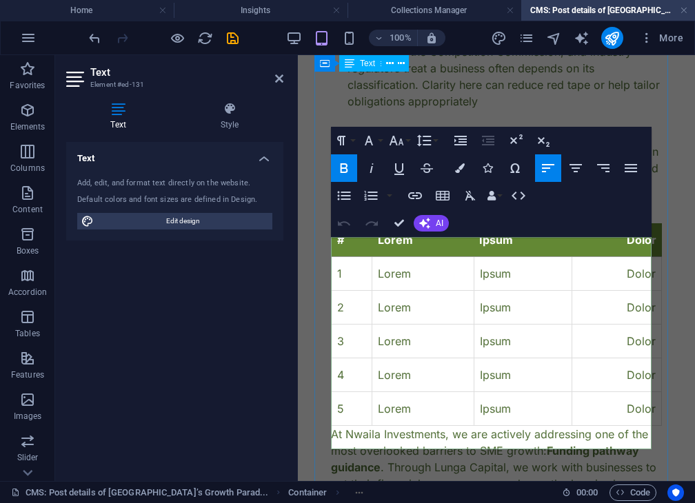
click at [340, 247] on strong "#" at bounding box center [340, 240] width 7 height 14
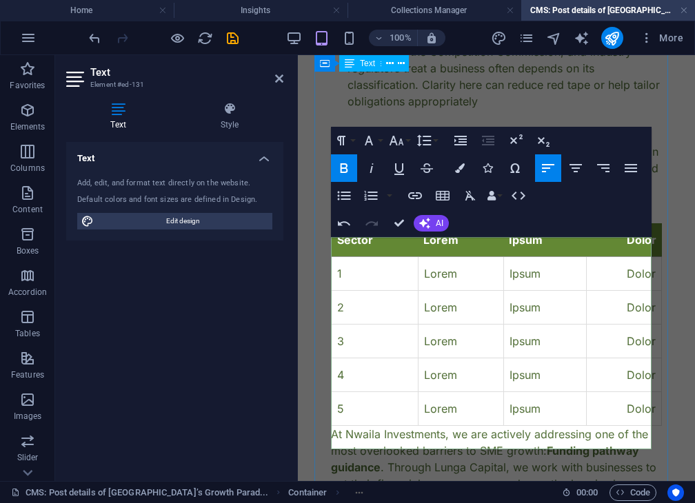
click at [424, 247] on strong "Lorem" at bounding box center [440, 240] width 35 height 14
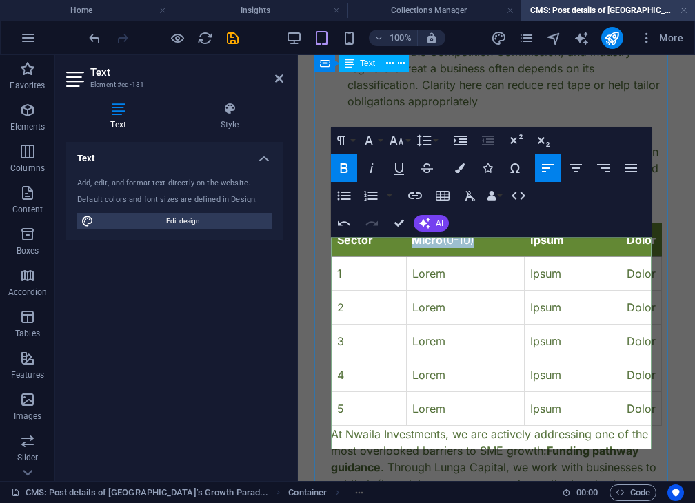
copy th "Micro (0-10)"
drag, startPoint x: 526, startPoint y: 254, endPoint x: 564, endPoint y: 256, distance: 38.7
click at [564, 256] on th "Ipsum" at bounding box center [560, 240] width 72 height 34
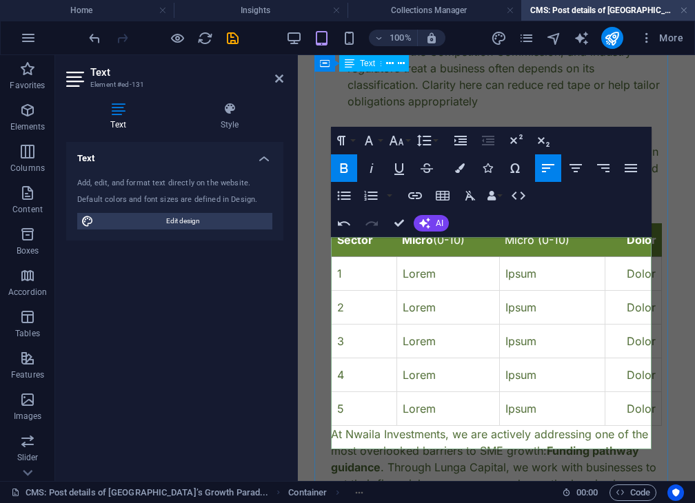
scroll to position [0, 3]
click at [533, 255] on th "Micro (0-10)" at bounding box center [551, 240] width 105 height 34
copy th "Small (11-50)"
click at [626, 247] on strong "Dolor" at bounding box center [641, 240] width 30 height 14
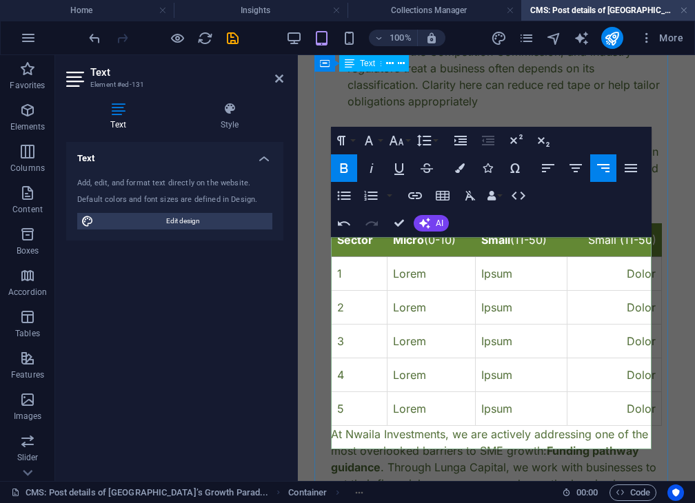
click at [601, 251] on th "Small (11-50)" at bounding box center [613, 240] width 94 height 34
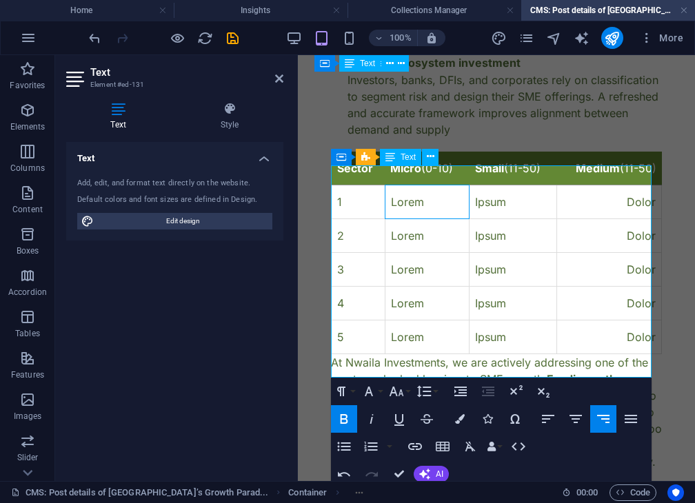
click at [386, 214] on td "Lorem" at bounding box center [426, 202] width 84 height 34
click at [457, 219] on td "Lorem" at bounding box center [426, 202] width 84 height 34
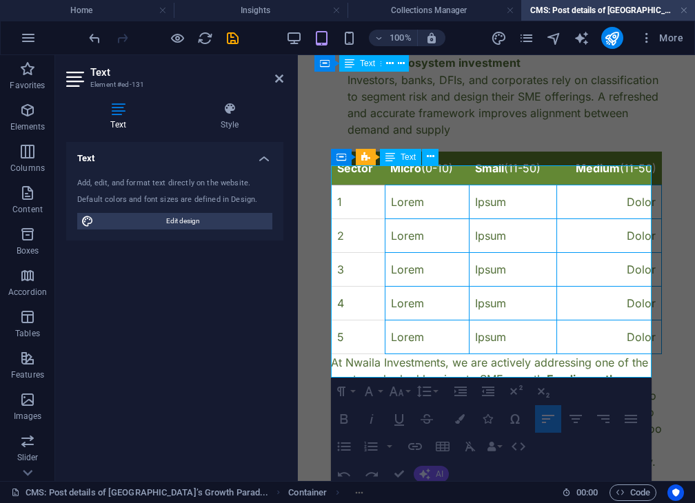
drag, startPoint x: 390, startPoint y: 216, endPoint x: 609, endPoint y: 344, distance: 254.2
click at [609, 344] on tbody "1 Lorem Ipsum Dolor 2 Lorem Ipsum Dolor 3 Lorem Ipsum Dolor 4 Lorem Ipsum Dolor…" at bounding box center [496, 269] width 330 height 169
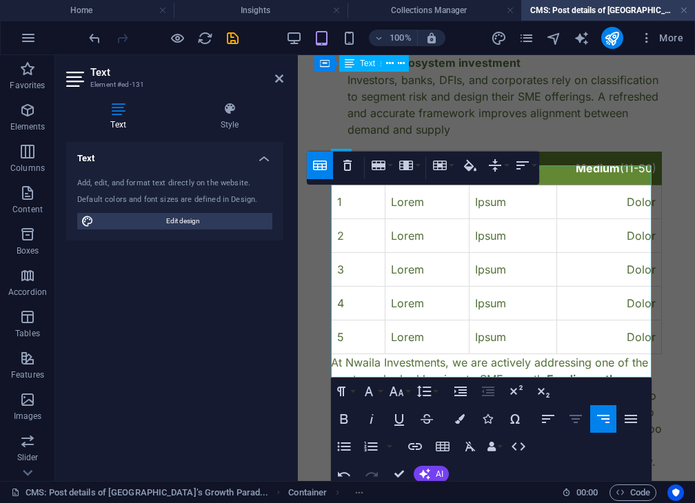
click at [573, 411] on icon "button" at bounding box center [575, 419] width 17 height 17
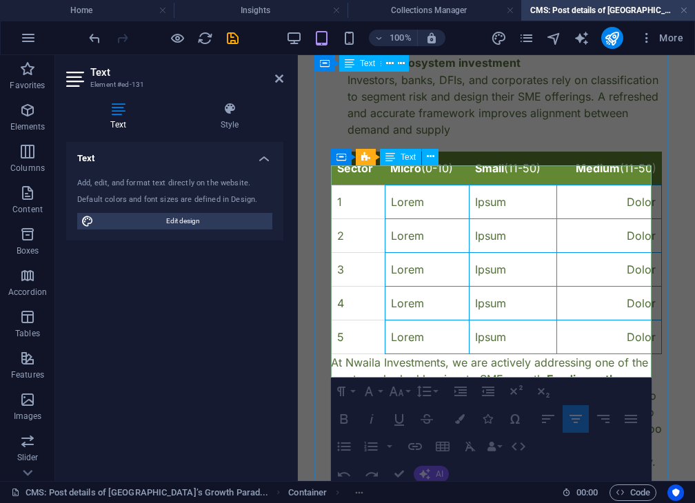
drag, startPoint x: 406, startPoint y: 211, endPoint x: 615, endPoint y: 362, distance: 258.1
click at [615, 354] on tbody "1 Lorem Ipsum Dolor 2 Lorem Ipsum Dolor 3 Lorem Ipsum Dolor 4 Lorem Ipsum Dolor…" at bounding box center [496, 269] width 330 height 169
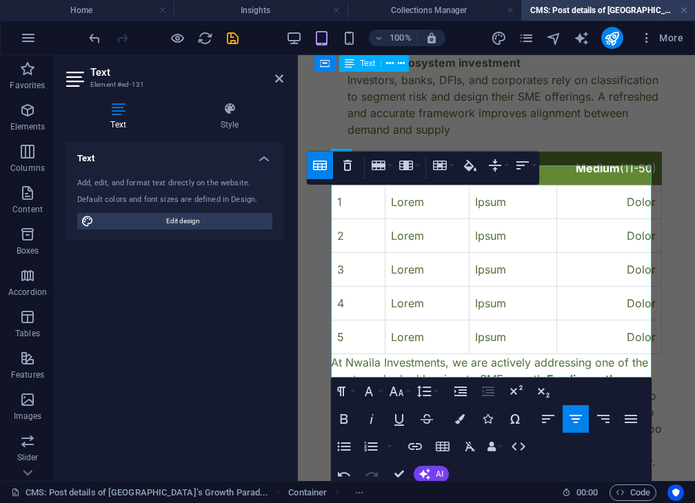
click at [572, 420] on icon "button" at bounding box center [575, 419] width 17 height 17
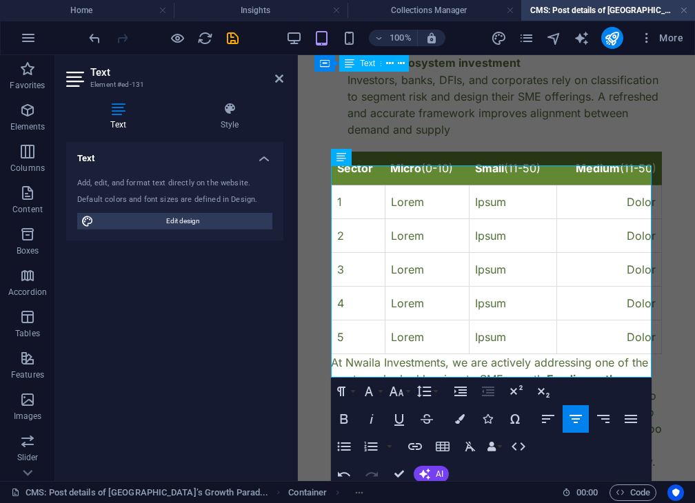
click at [572, 420] on icon "button" at bounding box center [575, 419] width 17 height 17
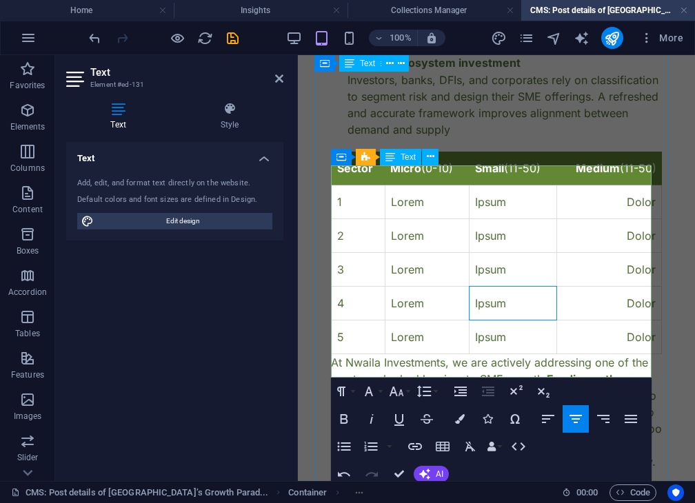
click at [531, 320] on td "Ipsum" at bounding box center [513, 304] width 88 height 34
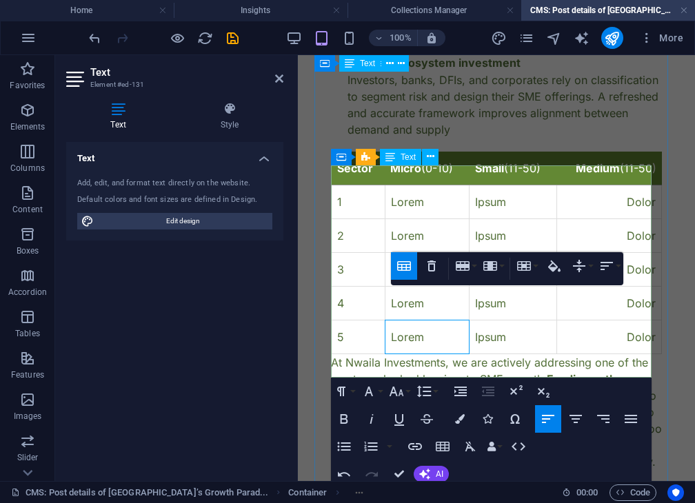
click at [446, 336] on td "Lorem" at bounding box center [426, 337] width 84 height 34
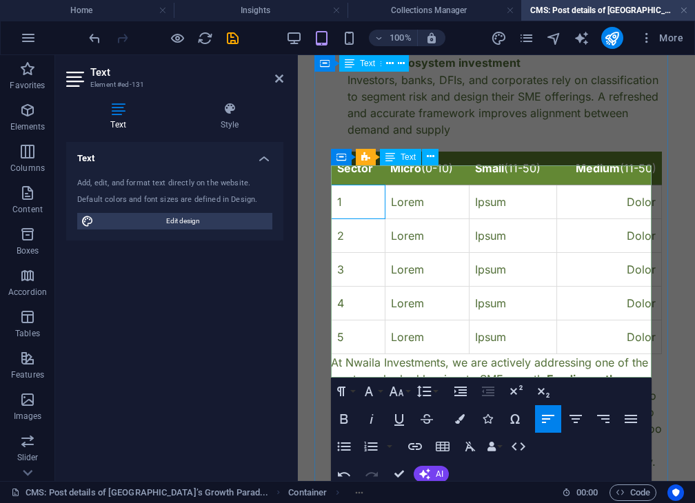
click at [348, 215] on td "1" at bounding box center [358, 202] width 54 height 34
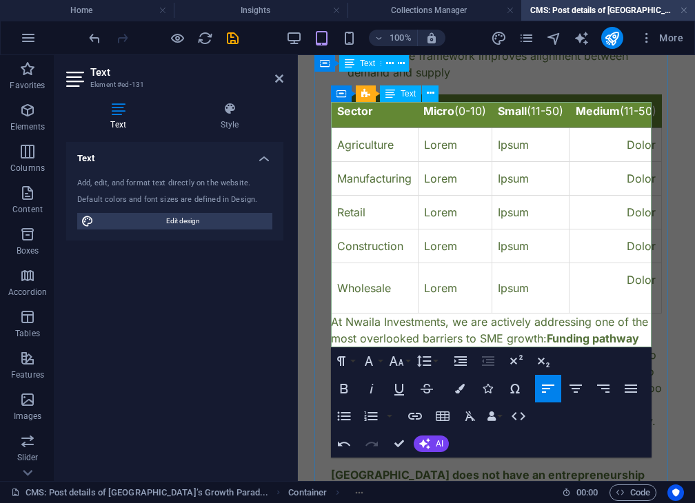
scroll to position [973, 0]
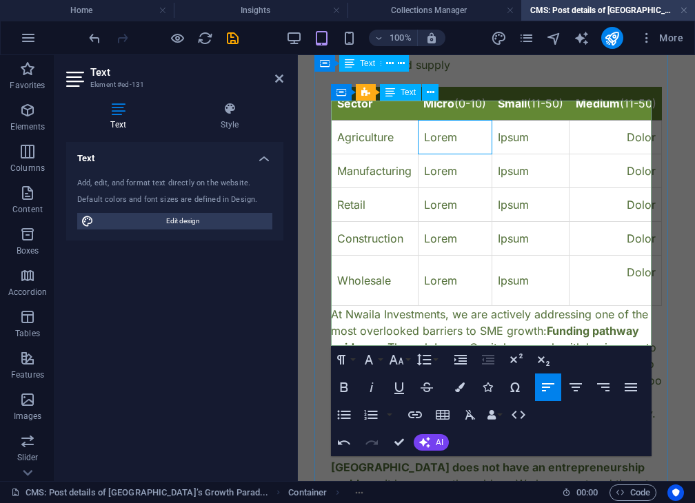
click at [428, 154] on td "Lorem" at bounding box center [455, 138] width 74 height 34
copy td "<R15mn"
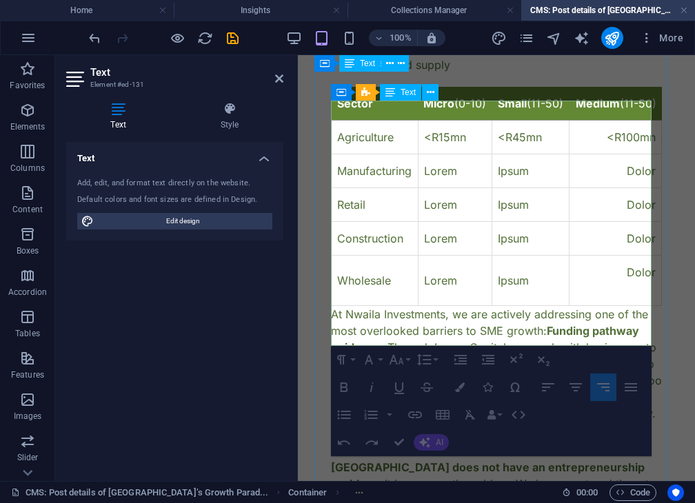
drag, startPoint x: 464, startPoint y: 141, endPoint x: 427, endPoint y: 116, distance: 44.3
click at [427, 116] on th "Micro (0-10)" at bounding box center [455, 104] width 74 height 34
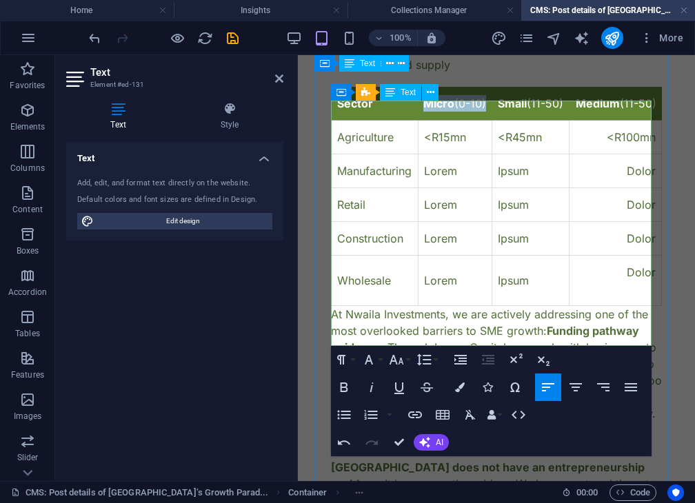
drag, startPoint x: 446, startPoint y: 133, endPoint x: 419, endPoint y: 116, distance: 31.6
click at [419, 116] on th "Micro (0-10)" at bounding box center [455, 104] width 74 height 34
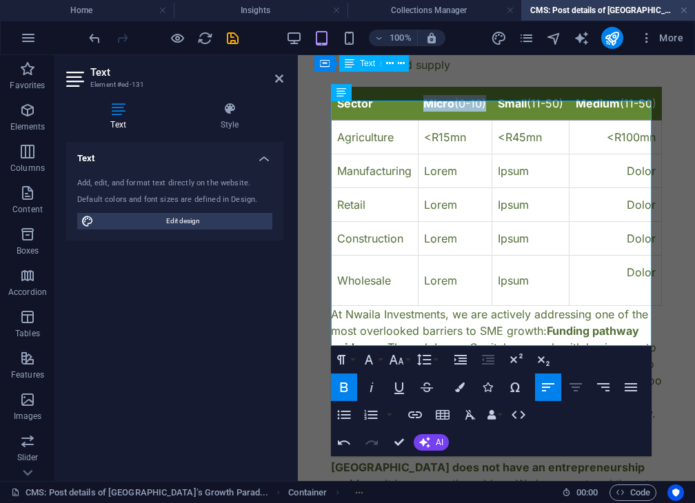
click at [573, 390] on icon "button" at bounding box center [575, 387] width 12 height 8
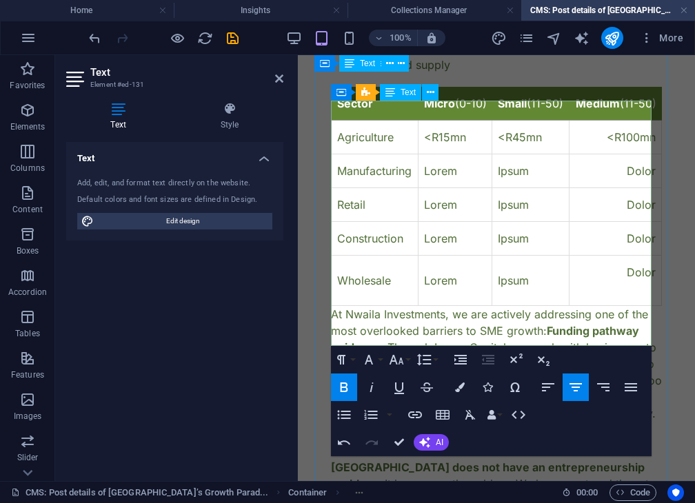
drag, startPoint x: 497, startPoint y: 114, endPoint x: 516, endPoint y: 137, distance: 29.9
click at [516, 121] on th "Small (11-50)" at bounding box center [530, 104] width 77 height 34
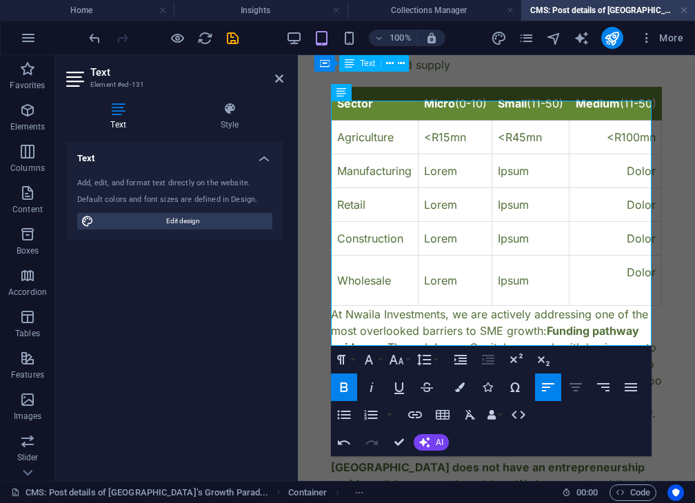
click at [571, 389] on icon "button" at bounding box center [575, 387] width 17 height 17
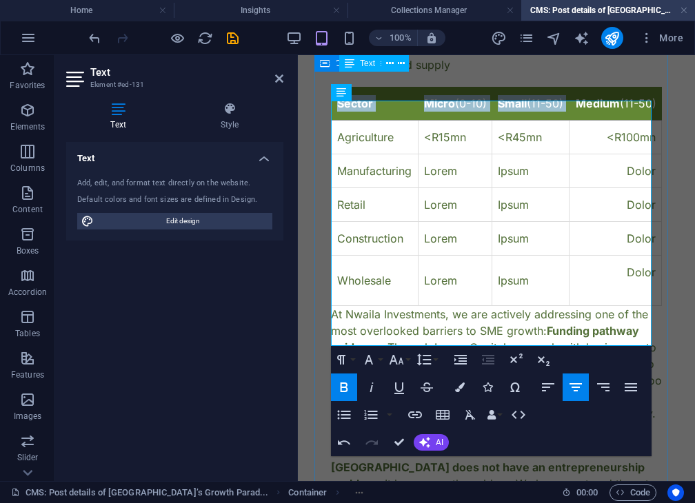
drag, startPoint x: 579, startPoint y: 116, endPoint x: 659, endPoint y: 145, distance: 85.0
click at [659, 145] on div "Rethinking SME Classification in [GEOGRAPHIC_DATA]: Why This Draft Regulation C…" at bounding box center [496, 182] width 364 height 2117
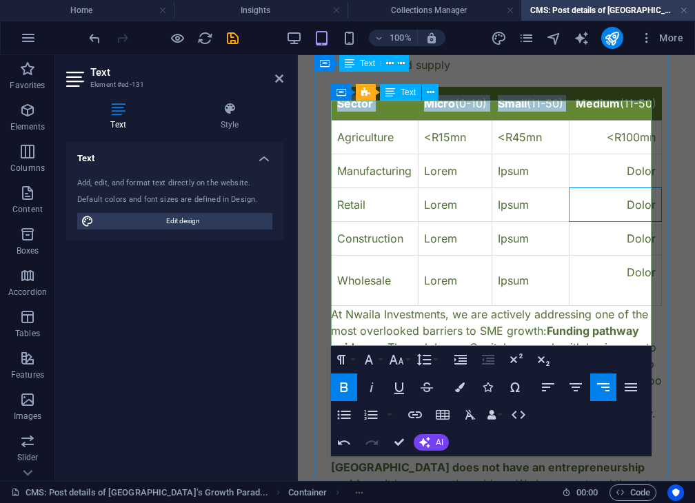
click at [586, 222] on td "Dolor" at bounding box center [615, 205] width 92 height 34
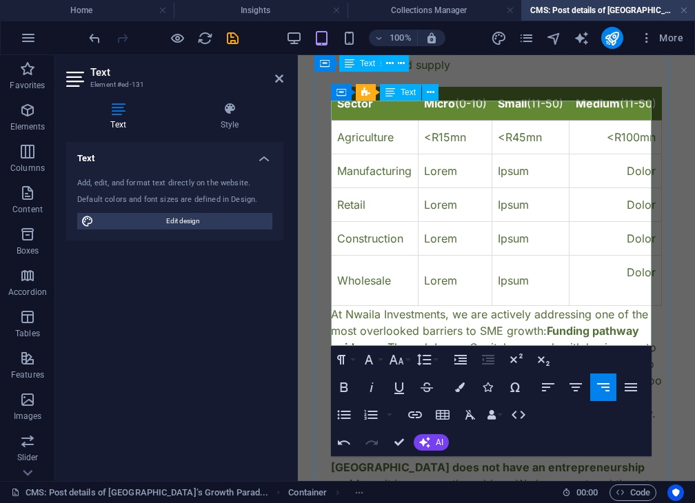
drag, startPoint x: 581, startPoint y: 119, endPoint x: 644, endPoint y: 132, distance: 63.9
click at [644, 121] on th "Medium (11-50)" at bounding box center [615, 104] width 92 height 34
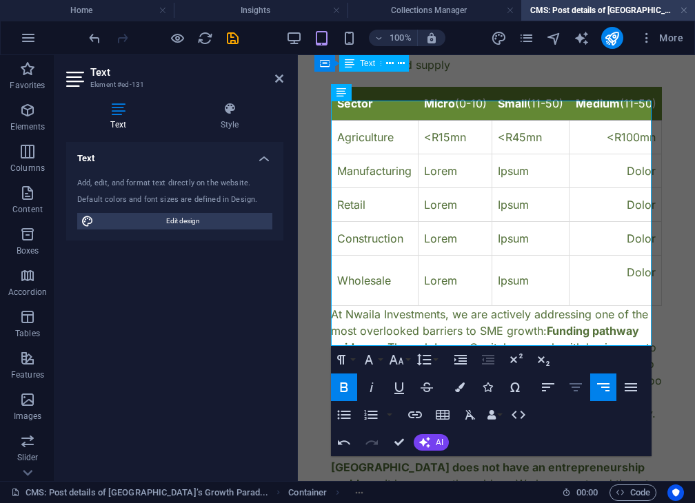
click at [573, 389] on icon "button" at bounding box center [575, 387] width 17 height 17
click at [276, 75] on icon at bounding box center [279, 78] width 8 height 11
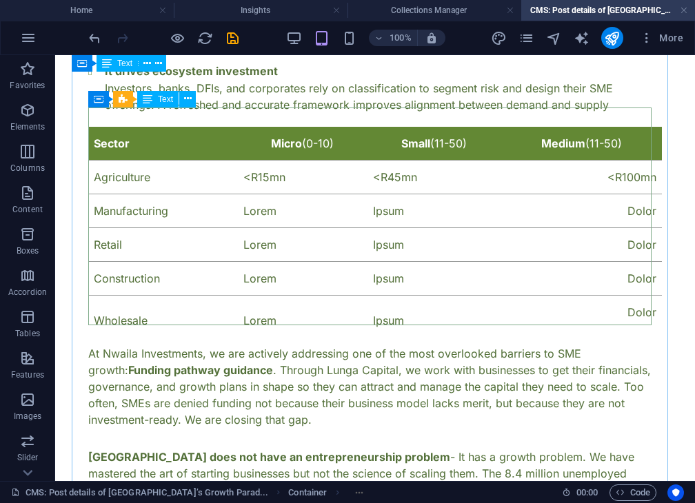
scroll to position [602, 0]
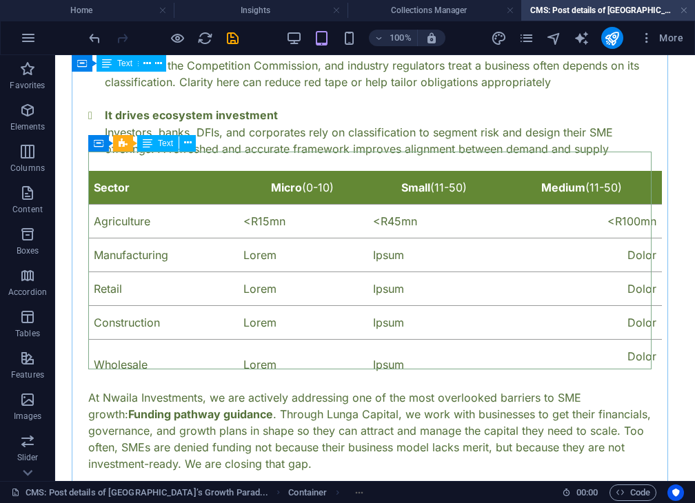
click at [645, 171] on div "Sector Micro (0-10) Small (11-50) Medium (11-50) Agriculture <R15mn <R45mn <R10…" at bounding box center [374, 280] width 573 height 218
click at [646, 171] on div "Sector Micro (0-10) Small (11-50) Medium (11-50) Agriculture <R15mn <R45mn <R10…" at bounding box center [374, 280] width 573 height 218
click at [163, 147] on span "Text" at bounding box center [165, 143] width 15 height 8
click at [121, 171] on div "Sector Micro (0-10) Small (11-50) Medium (11-50) Agriculture <R15mn <R45mn <R10…" at bounding box center [374, 280] width 573 height 218
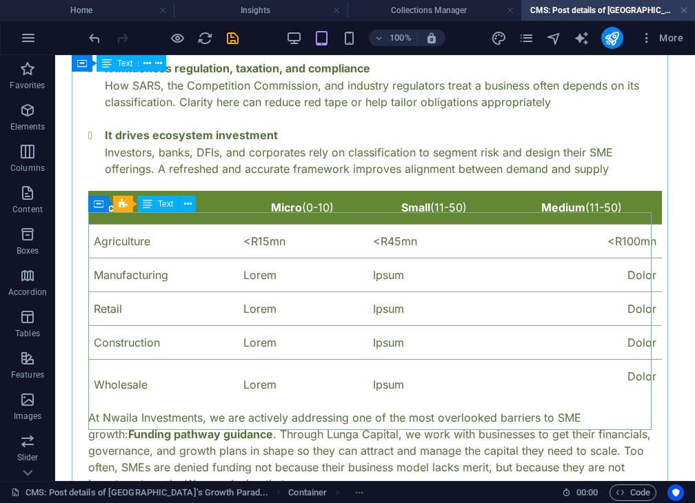
scroll to position [593, 0]
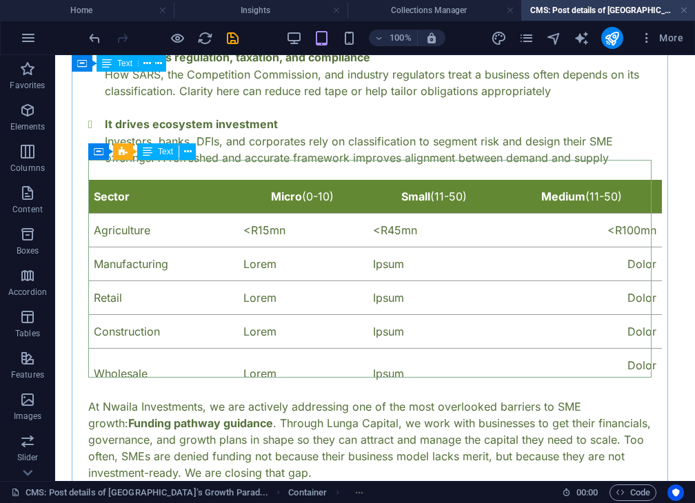
click at [254, 208] on div "Sector Micro (0-10) Small (11-50) Medium (11-50) Agriculture <R15mn <R45mn <R10…" at bounding box center [374, 289] width 573 height 218
click at [261, 205] on div "Sector Micro (0-10) Small (11-50) Medium (11-50) Agriculture <R15mn <R45mn <R10…" at bounding box center [374, 289] width 573 height 218
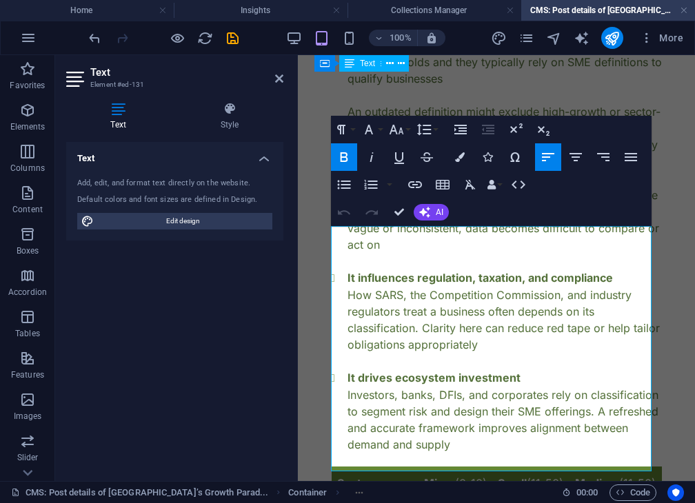
scroll to position [847, 0]
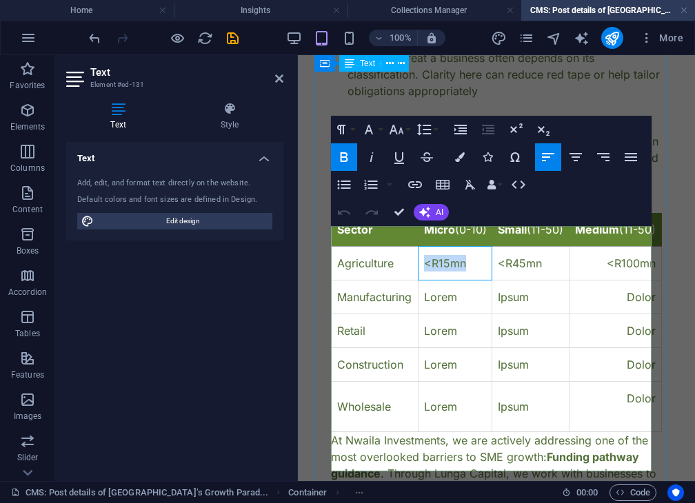
drag, startPoint x: 426, startPoint y: 292, endPoint x: 466, endPoint y: 295, distance: 40.1
click at [466, 280] on td "<R15mn" at bounding box center [455, 264] width 74 height 34
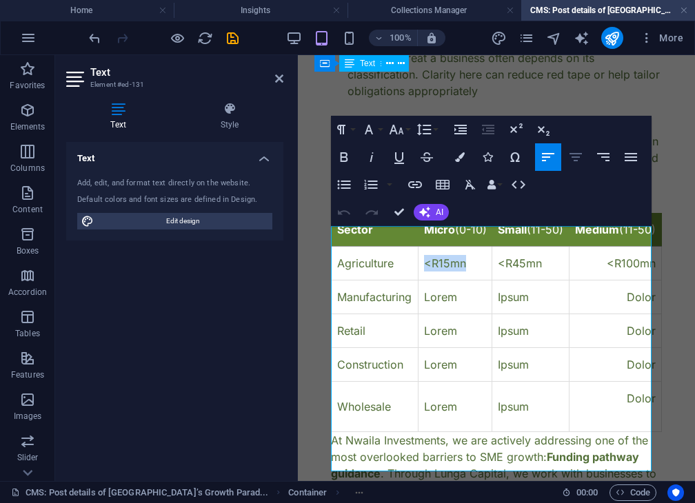
click at [575, 161] on icon "button" at bounding box center [575, 157] width 12 height 8
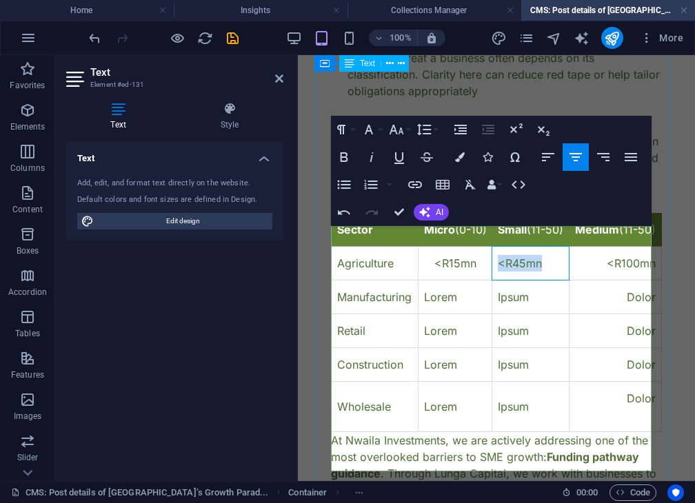
drag, startPoint x: 498, startPoint y: 291, endPoint x: 545, endPoint y: 289, distance: 46.9
click at [545, 280] on td "<R45mn" at bounding box center [530, 264] width 77 height 34
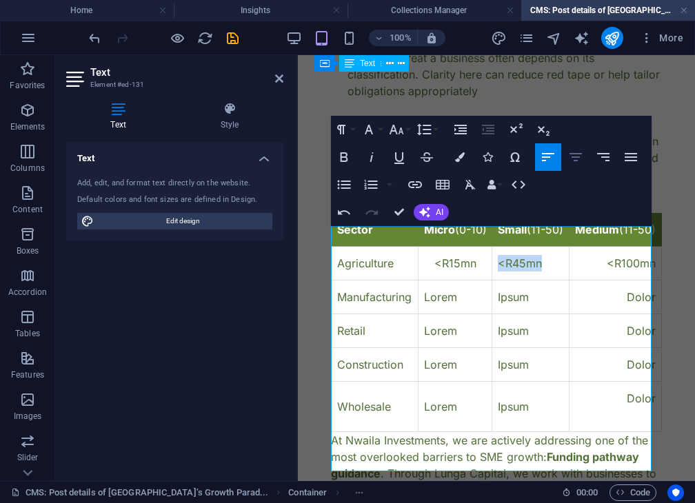
click at [576, 162] on icon "button" at bounding box center [575, 157] width 17 height 17
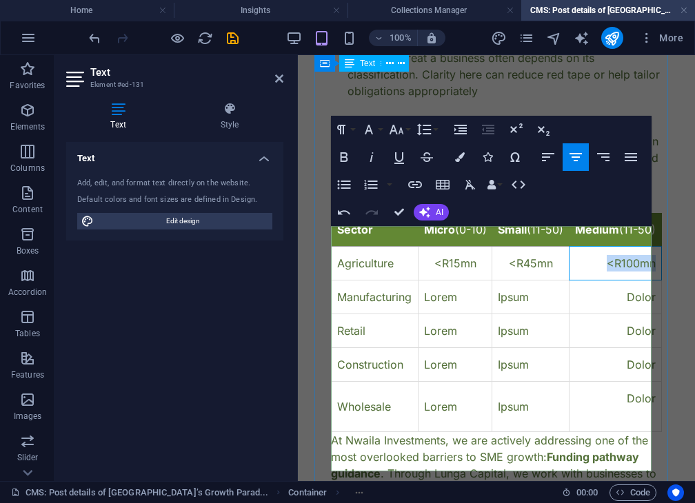
drag, startPoint x: 595, startPoint y: 293, endPoint x: 649, endPoint y: 291, distance: 54.5
click at [649, 280] on td "<R100mn" at bounding box center [615, 264] width 92 height 34
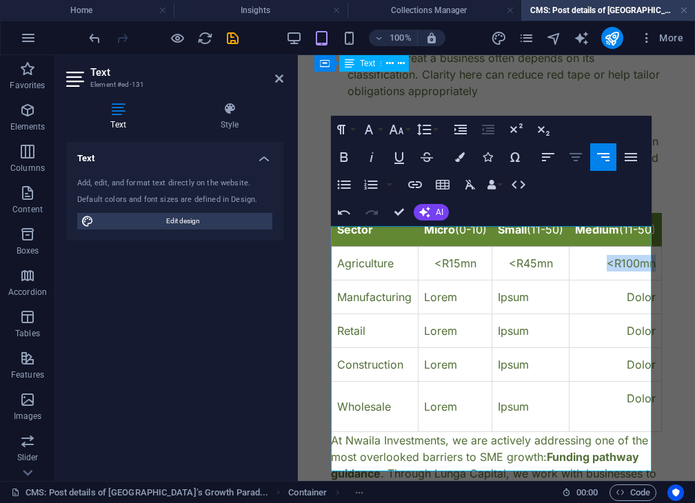
click at [568, 159] on icon "button" at bounding box center [575, 157] width 17 height 17
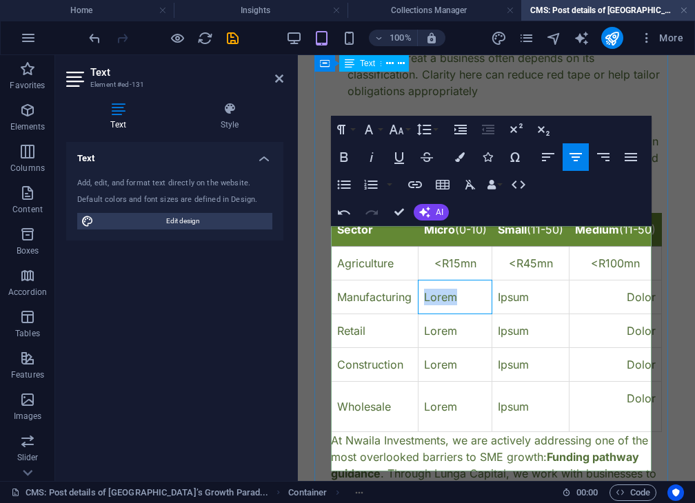
drag, startPoint x: 456, startPoint y: 326, endPoint x: 419, endPoint y: 327, distance: 37.2
click at [419, 314] on td "Lorem" at bounding box center [455, 297] width 74 height 34
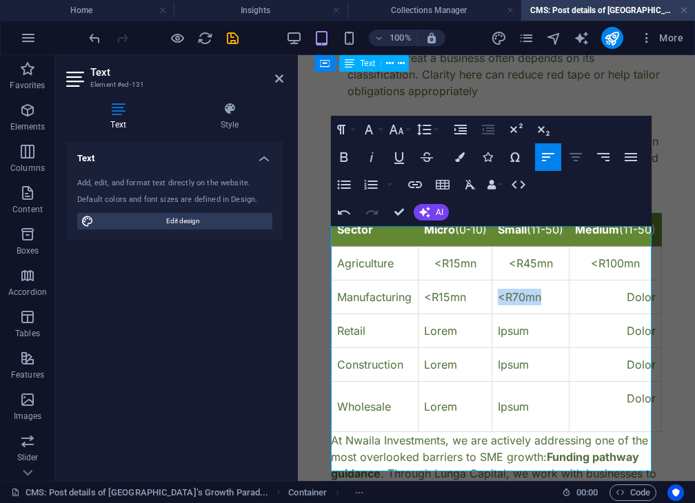
click at [574, 154] on icon "button" at bounding box center [575, 157] width 12 height 8
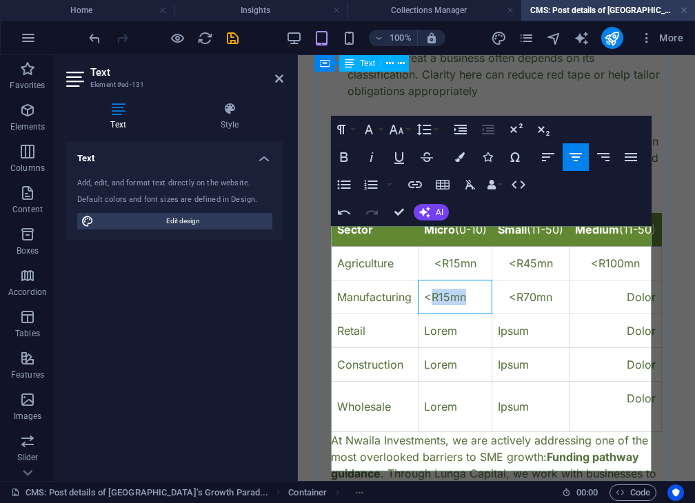
drag, startPoint x: 428, startPoint y: 324, endPoint x: 469, endPoint y: 332, distance: 41.5
click at [469, 314] on td "<R15mn" at bounding box center [455, 297] width 74 height 34
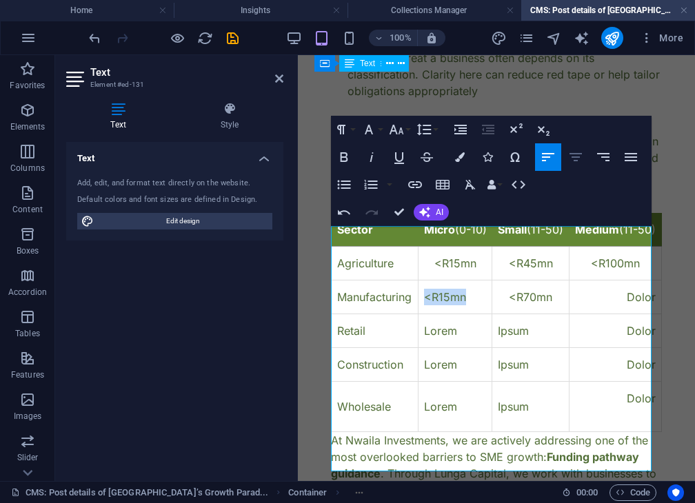
click at [574, 157] on icon "button" at bounding box center [575, 157] width 12 height 8
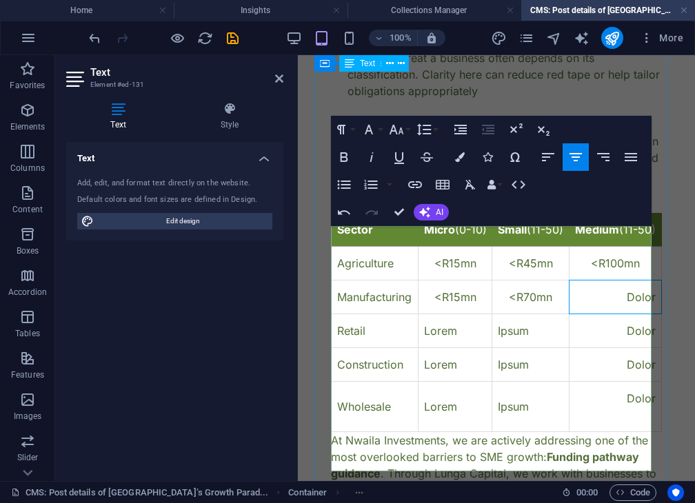
click at [617, 314] on td "Dolor" at bounding box center [615, 297] width 92 height 34
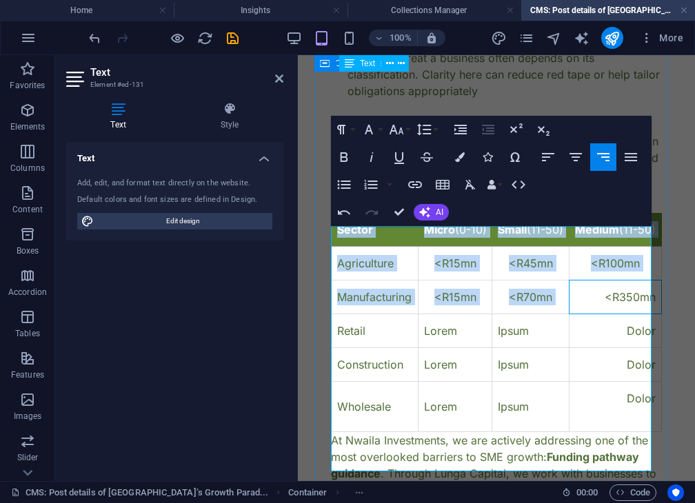
drag, startPoint x: 591, startPoint y: 329, endPoint x: 656, endPoint y: 329, distance: 64.8
click at [656, 329] on div "Rethinking SME Classification in [GEOGRAPHIC_DATA]: Why This Draft Regulation C…" at bounding box center [496, 308] width 364 height 2117
click at [590, 314] on td "<R350mn" at bounding box center [615, 297] width 92 height 34
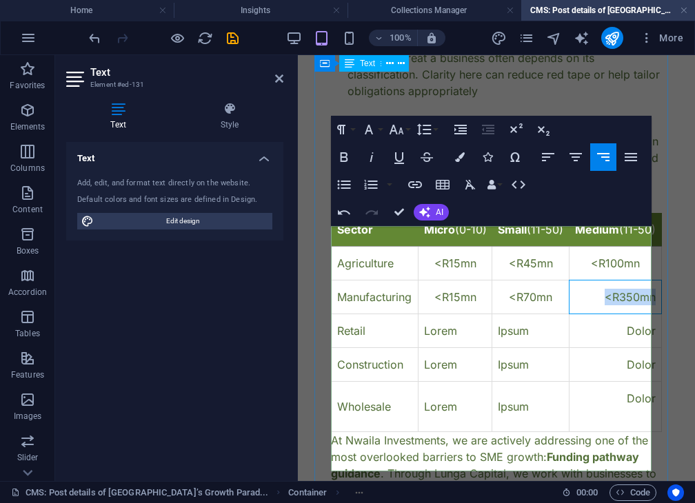
drag, startPoint x: 593, startPoint y: 329, endPoint x: 645, endPoint y: 326, distance: 52.4
click at [645, 314] on td "<R350mn" at bounding box center [615, 297] width 92 height 34
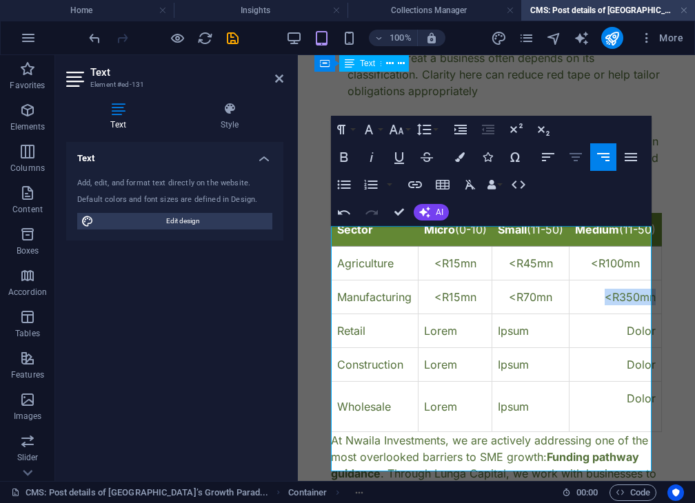
click at [574, 161] on icon "button" at bounding box center [575, 157] width 12 height 8
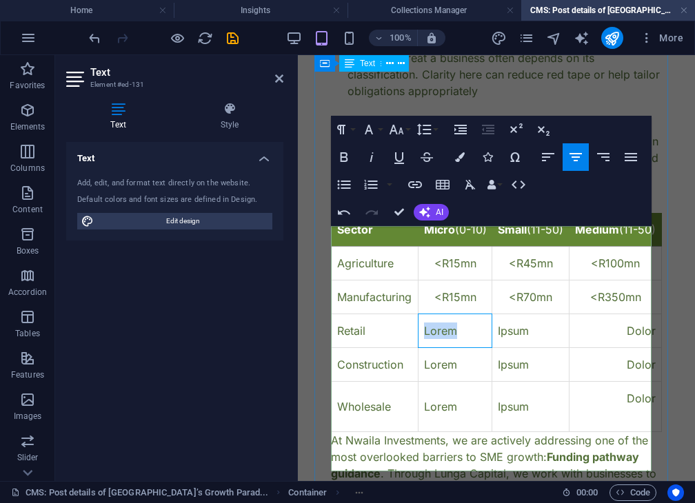
drag, startPoint x: 422, startPoint y: 361, endPoint x: 457, endPoint y: 364, distance: 35.3
click at [457, 348] on td "Lorem" at bounding box center [455, 331] width 74 height 34
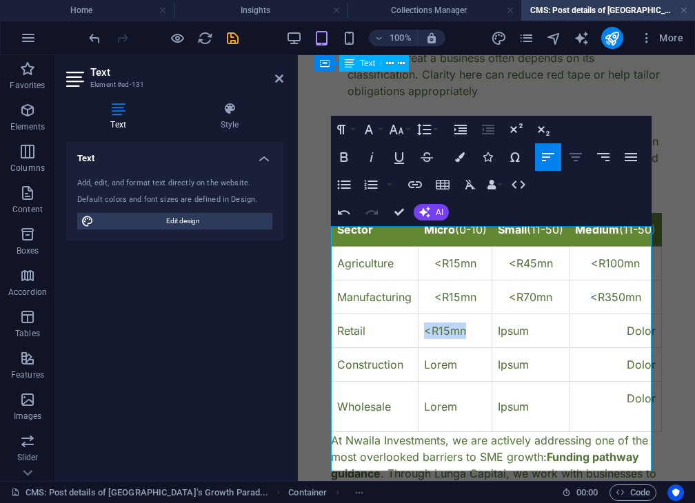
click at [579, 156] on icon "button" at bounding box center [575, 157] width 12 height 8
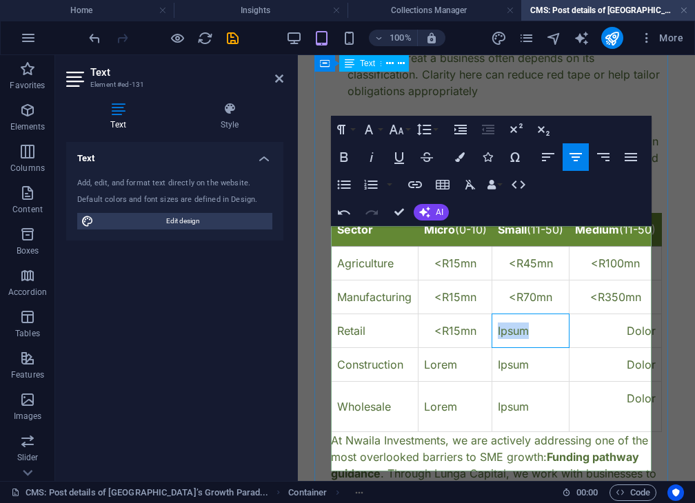
drag, startPoint x: 495, startPoint y: 362, endPoint x: 528, endPoint y: 362, distance: 33.8
click at [528, 348] on td "Ipsum" at bounding box center [530, 331] width 77 height 34
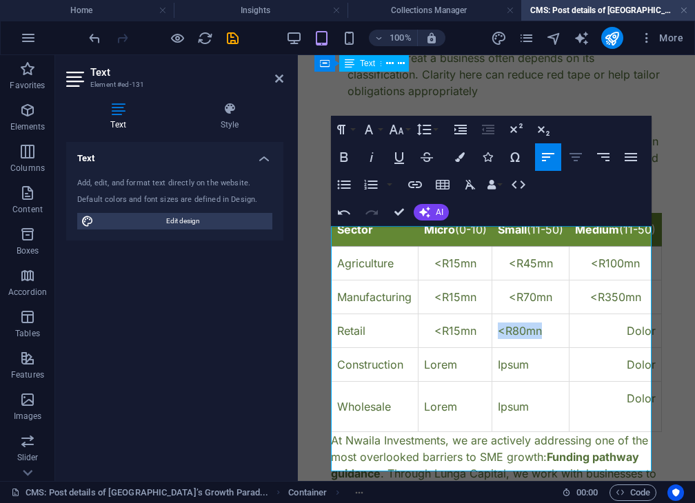
click at [576, 161] on icon "button" at bounding box center [575, 157] width 12 height 8
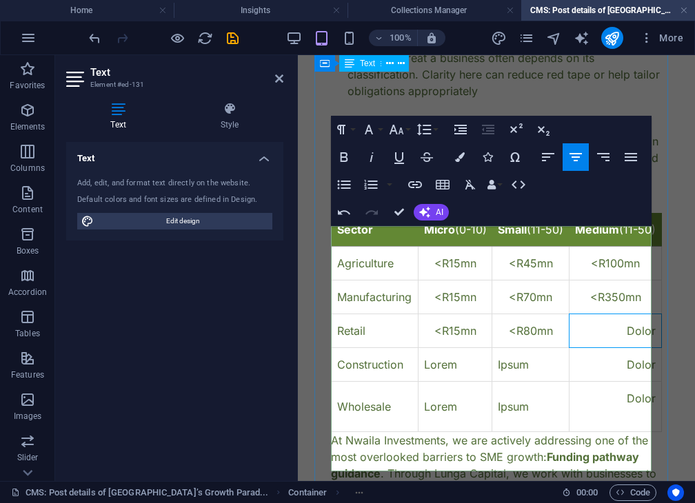
click at [617, 348] on td "Dolor" at bounding box center [615, 331] width 92 height 34
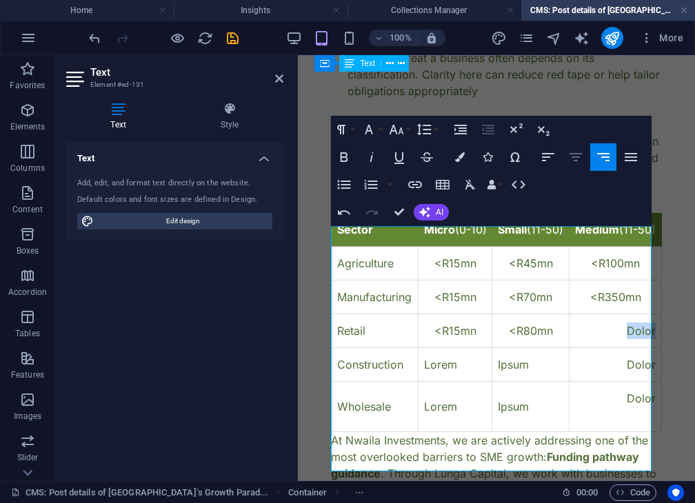
click at [573, 163] on icon "button" at bounding box center [575, 157] width 17 height 17
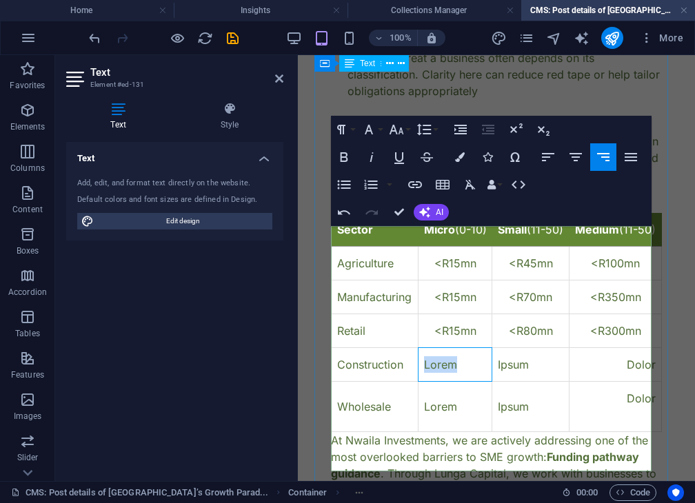
drag, startPoint x: 458, startPoint y: 393, endPoint x: 422, endPoint y: 401, distance: 37.3
click at [422, 382] on td "Lorem" at bounding box center [455, 365] width 74 height 34
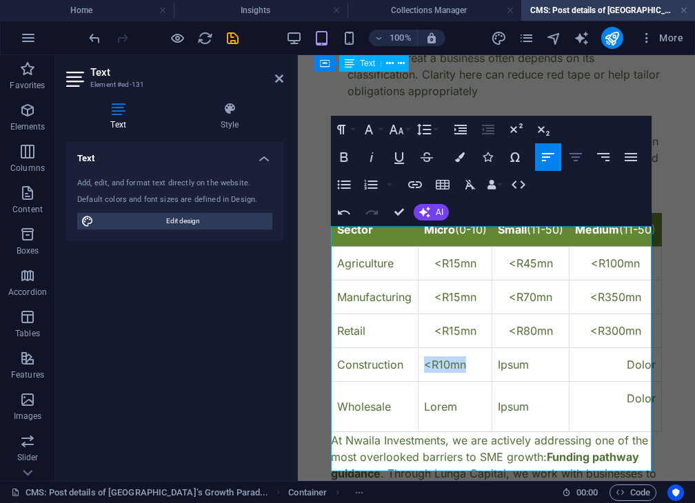
click at [570, 154] on icon "button" at bounding box center [575, 157] width 12 height 8
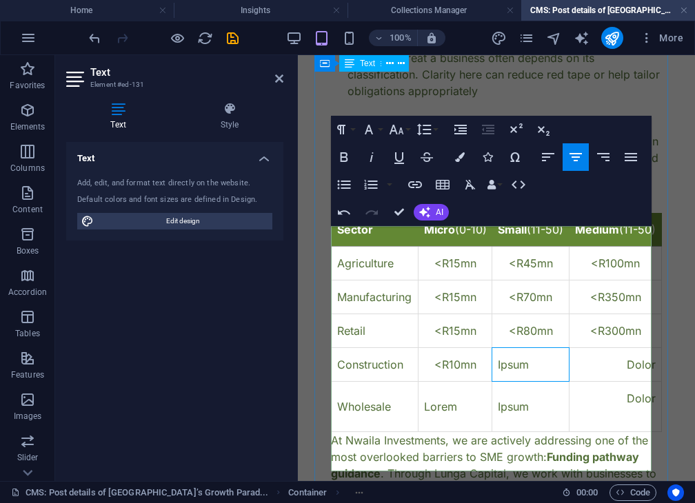
click at [496, 382] on td "Ipsum" at bounding box center [530, 365] width 77 height 34
click at [434, 373] on div "<R10mn" at bounding box center [455, 364] width 63 height 17
drag, startPoint x: 496, startPoint y: 392, endPoint x: 530, endPoint y: 395, distance: 33.9
click at [530, 382] on td "Ipsum" at bounding box center [530, 365] width 77 height 34
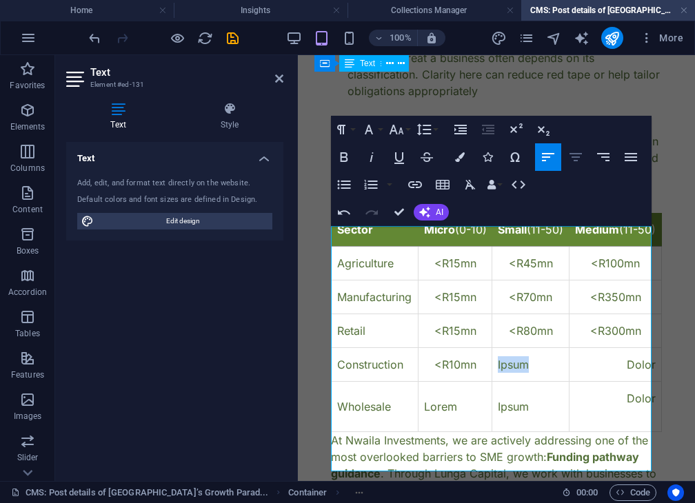
click at [579, 158] on icon "button" at bounding box center [575, 157] width 17 height 17
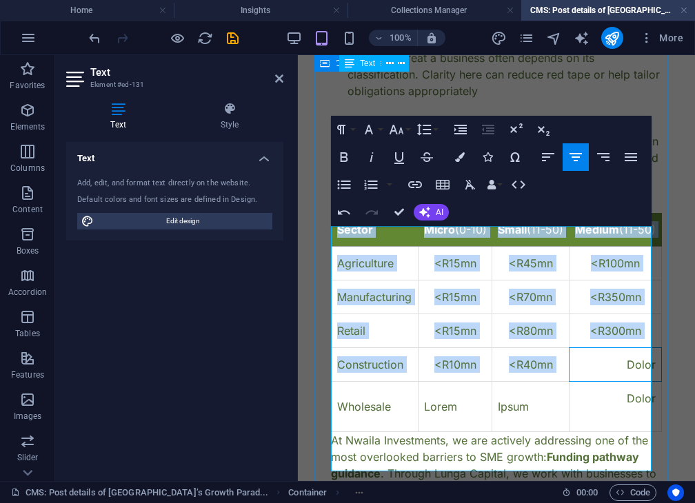
drag, startPoint x: 617, startPoint y: 395, endPoint x: 656, endPoint y: 395, distance: 39.3
click at [656, 395] on div "Rethinking SME Classification in [GEOGRAPHIC_DATA]: Why This Draft Regulation C…" at bounding box center [496, 308] width 364 height 2117
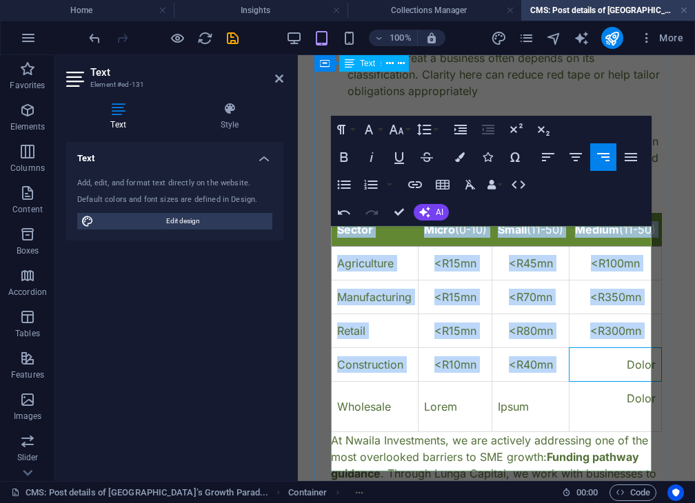
click at [642, 382] on td "Dolor" at bounding box center [615, 365] width 92 height 34
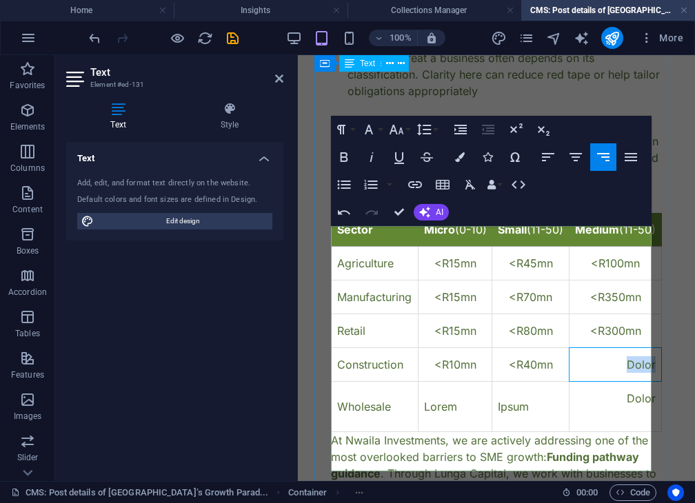
drag, startPoint x: 618, startPoint y: 394, endPoint x: 644, endPoint y: 393, distance: 26.2
click at [644, 382] on td "Dolor" at bounding box center [615, 365] width 92 height 34
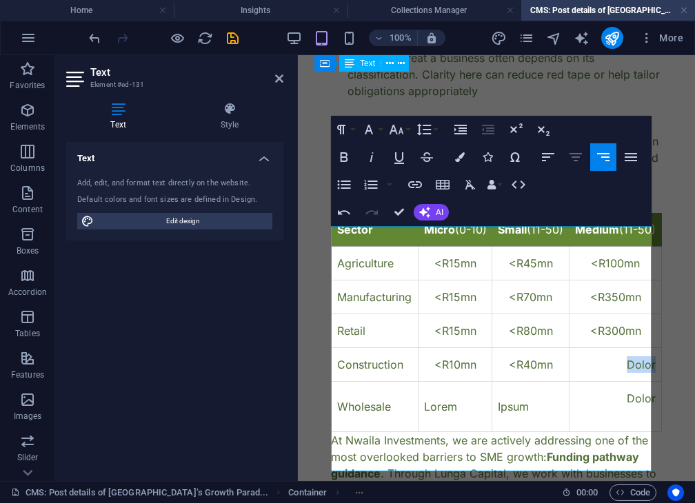
click at [570, 152] on icon "button" at bounding box center [575, 157] width 17 height 17
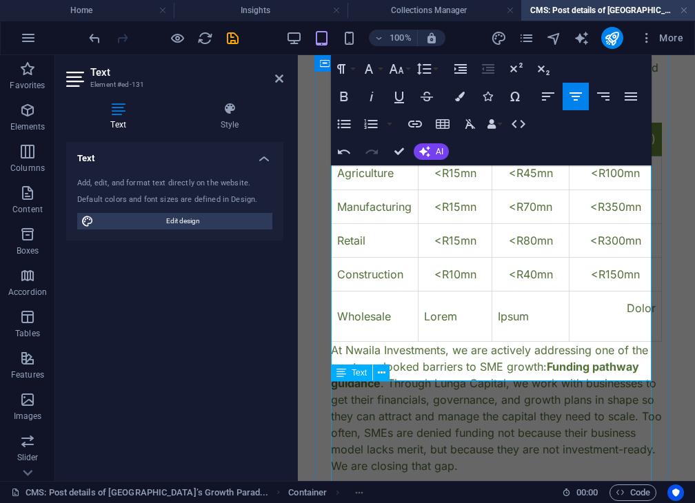
scroll to position [937, 0]
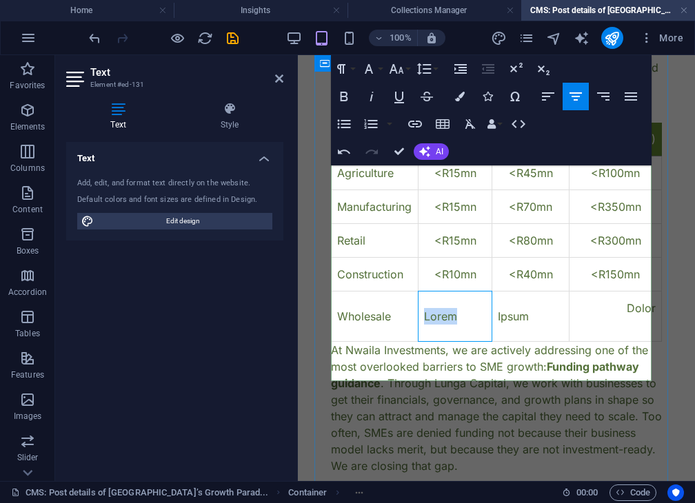
drag, startPoint x: 426, startPoint y: 345, endPoint x: 458, endPoint y: 349, distance: 32.6
click at [458, 342] on td "Lorem" at bounding box center [455, 316] width 74 height 50
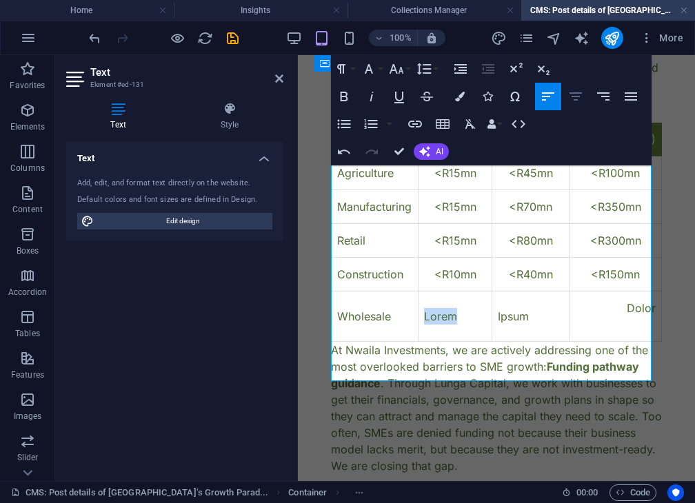
click at [570, 99] on icon "button" at bounding box center [575, 96] width 17 height 17
click at [577, 101] on icon "button" at bounding box center [575, 96] width 17 height 17
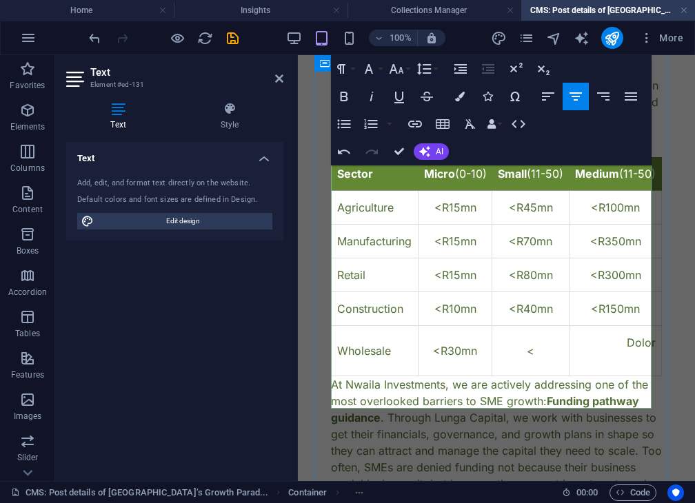
scroll to position [898, 0]
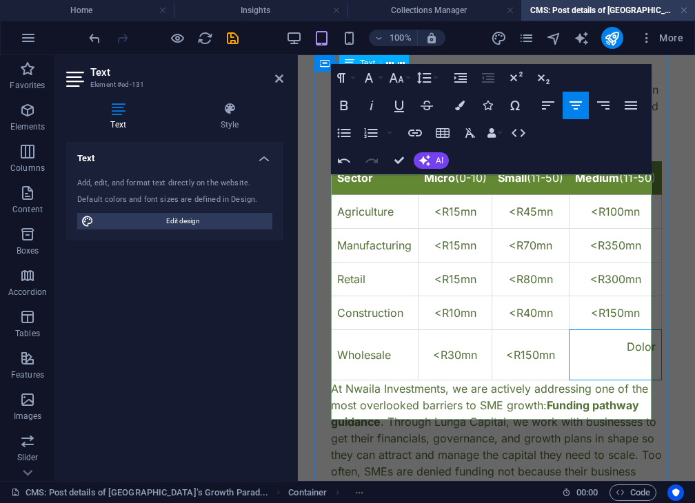
click at [606, 378] on td "Dolor" at bounding box center [615, 355] width 92 height 50
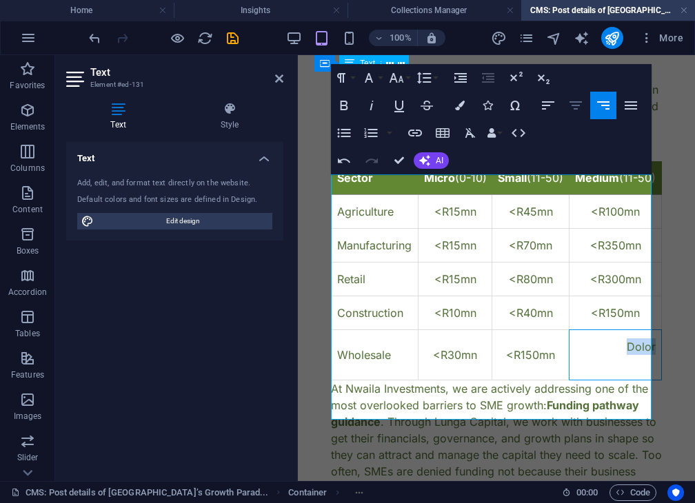
click at [573, 109] on icon "button" at bounding box center [575, 105] width 12 height 8
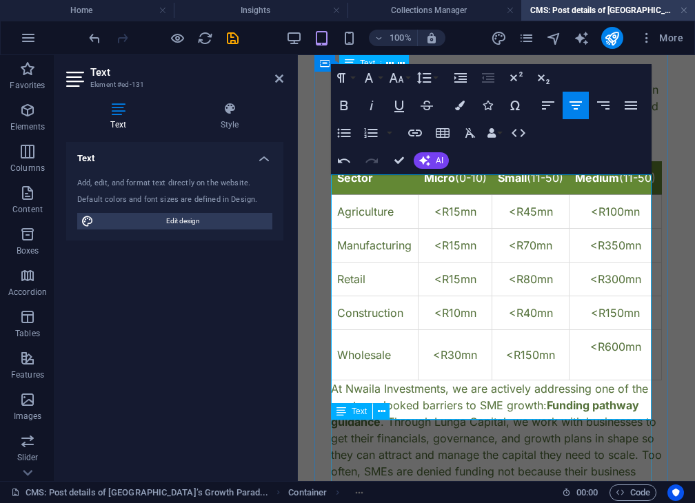
click at [460, 446] on div "At Nwaila Investments, we are actively addressing one of the most overlooked ba…" at bounding box center [496, 446] width 331 height 132
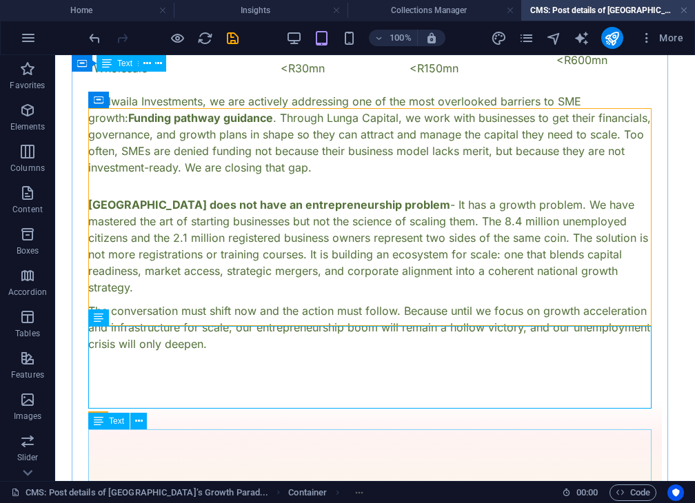
scroll to position [645, 0]
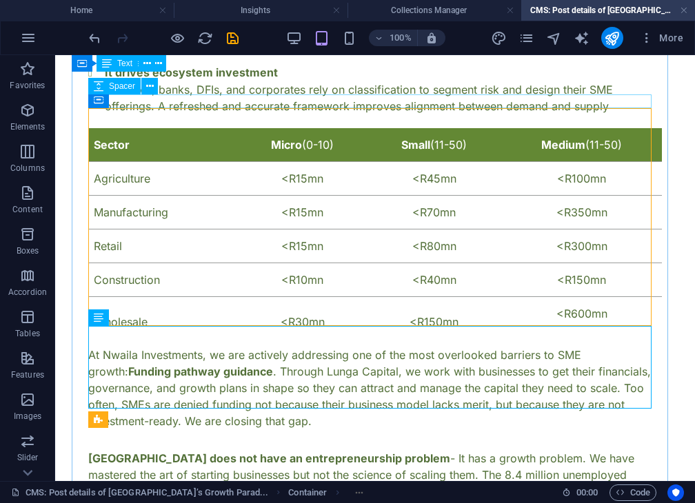
click at [431, 114] on div at bounding box center [374, 121] width 573 height 14
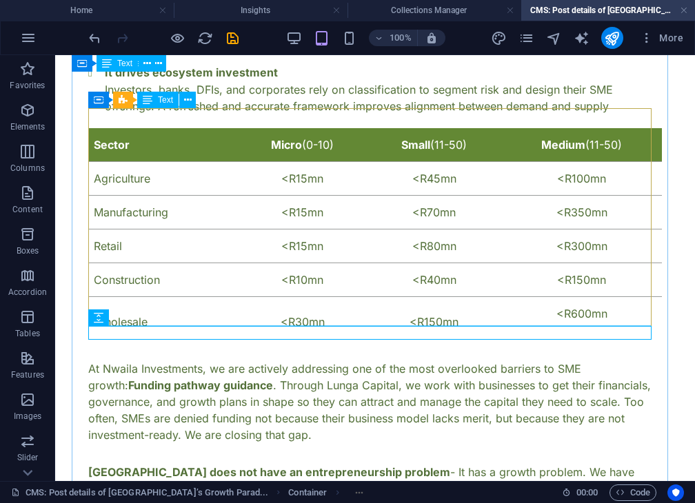
scroll to position [598, 0]
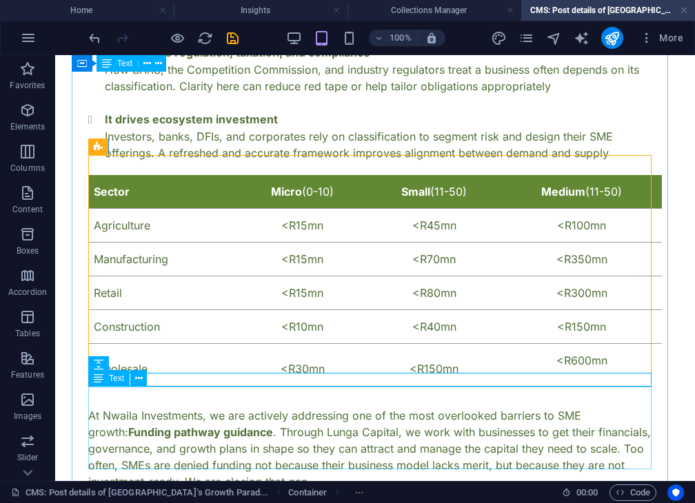
click at [220, 419] on div "At Nwaila Investments, we are actively addressing one of the most overlooked ba…" at bounding box center [374, 448] width 573 height 83
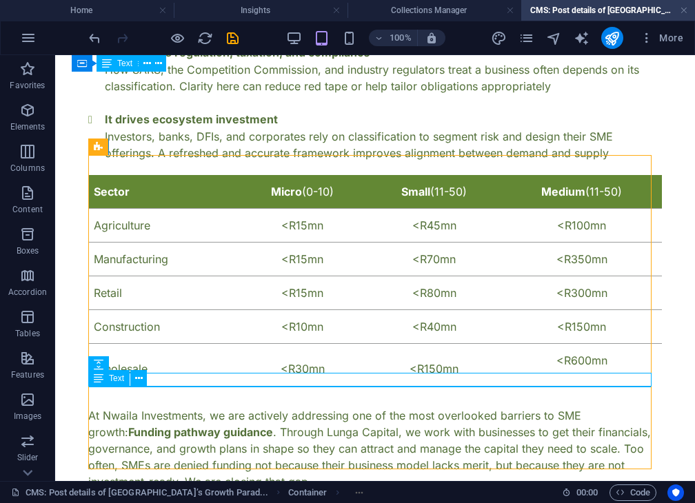
click at [223, 425] on div "At Nwaila Investments, we are actively addressing one of the most overlooked ba…" at bounding box center [374, 448] width 573 height 83
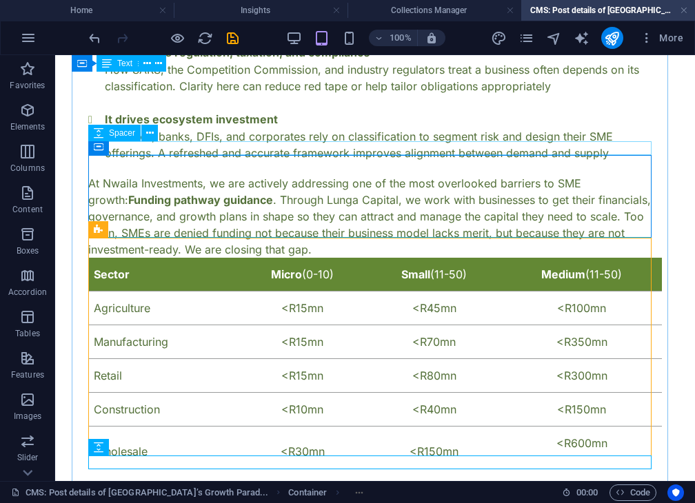
click at [274, 161] on div at bounding box center [374, 168] width 573 height 14
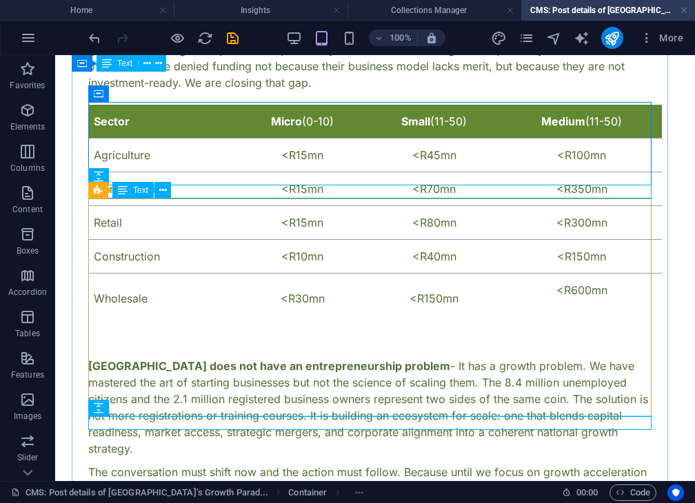
scroll to position [777, 0]
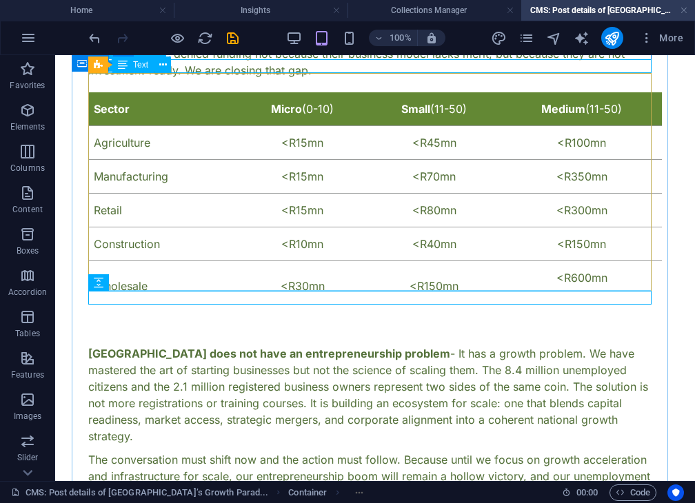
click at [172, 268] on div "Sector Micro (0-10) Small (11-50) Medium (11-50) Agriculture <R15mn <R45mn <R10…" at bounding box center [374, 201] width 573 height 218
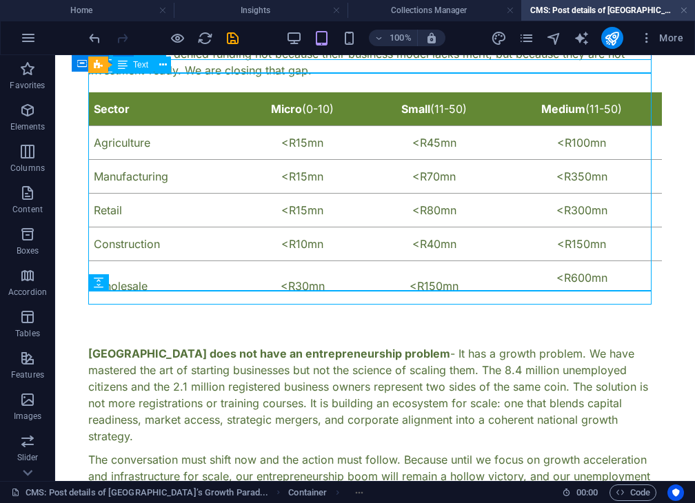
click at [172, 268] on div "Sector Micro (0-10) Small (11-50) Medium (11-50) Agriculture <R15mn <R45mn <R10…" at bounding box center [374, 201] width 573 height 218
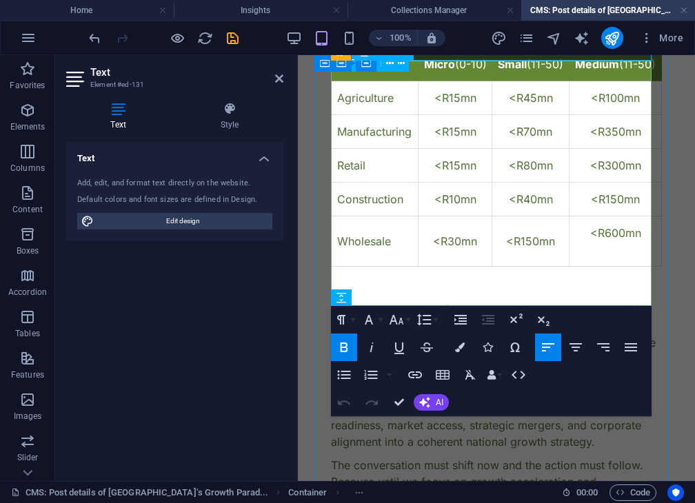
scroll to position [1035, 0]
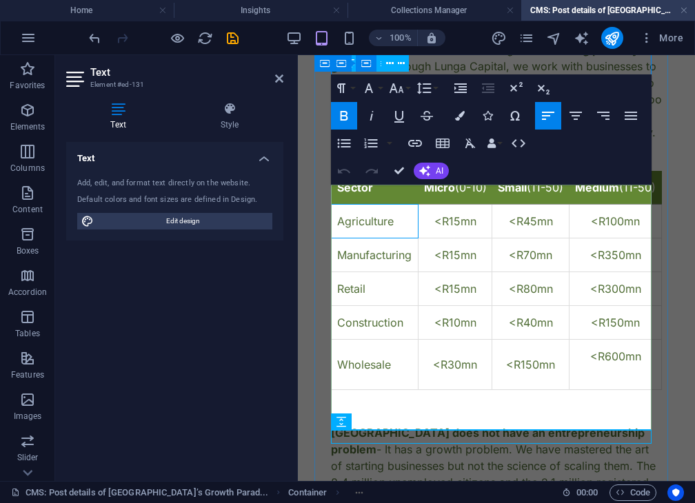
click at [369, 238] on td "Agriculture" at bounding box center [374, 222] width 87 height 34
click at [382, 390] on td "Wholesale" at bounding box center [374, 365] width 87 height 50
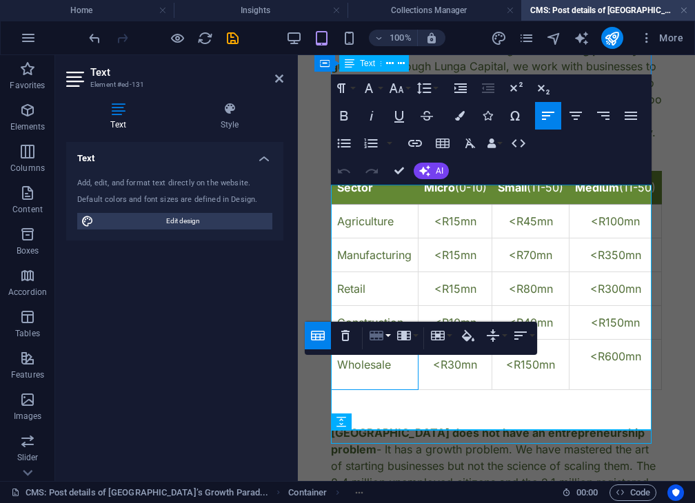
click at [388, 335] on button "Row" at bounding box center [379, 336] width 26 height 28
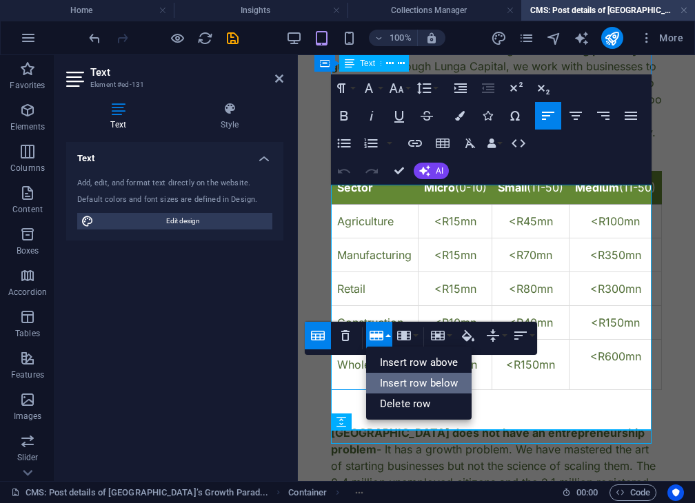
click at [416, 374] on link "Insert row below" at bounding box center [418, 383] width 105 height 21
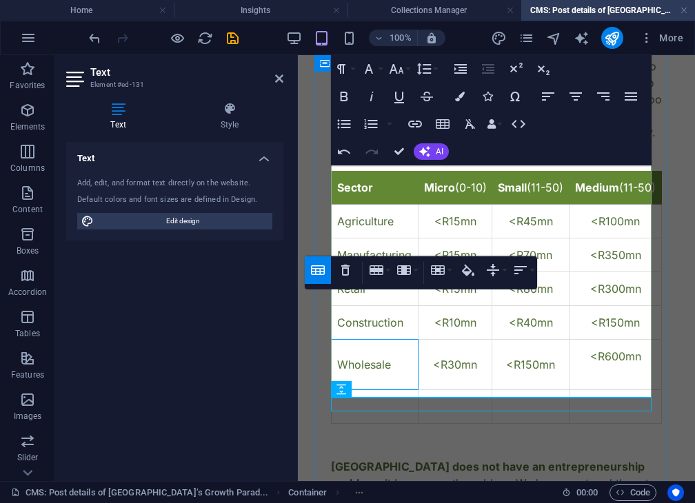
scroll to position [1107, 0]
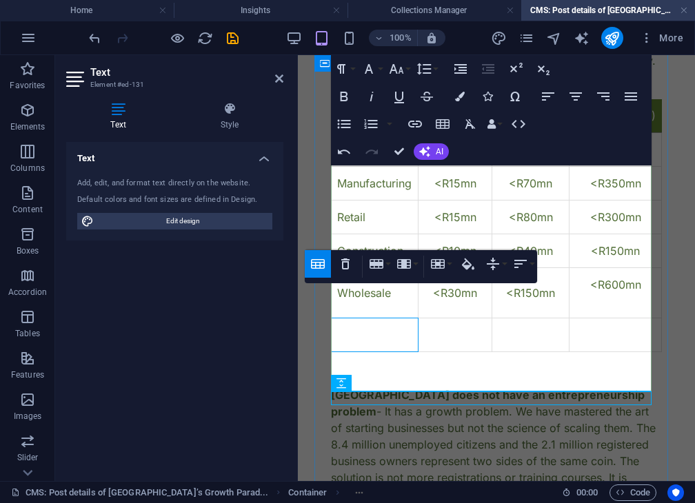
click at [405, 352] on td at bounding box center [374, 335] width 87 height 34
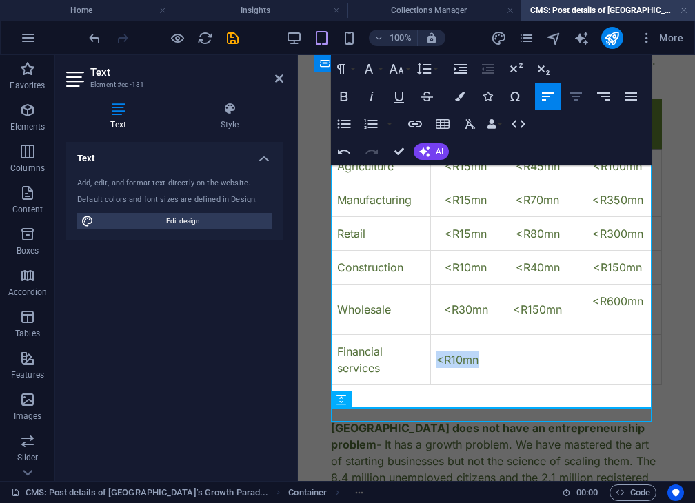
click at [574, 97] on icon "button" at bounding box center [575, 96] width 12 height 8
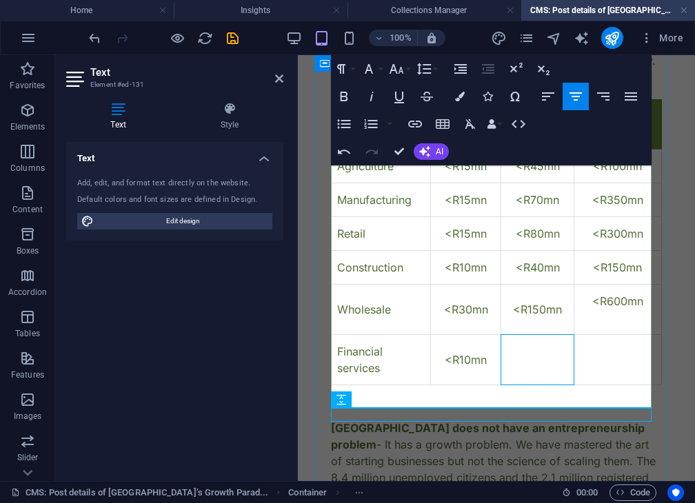
click at [526, 371] on td at bounding box center [537, 360] width 73 height 50
drag, startPoint x: 526, startPoint y: 371, endPoint x: 551, endPoint y: 373, distance: 25.6
click at [551, 373] on td at bounding box center [537, 360] width 73 height 50
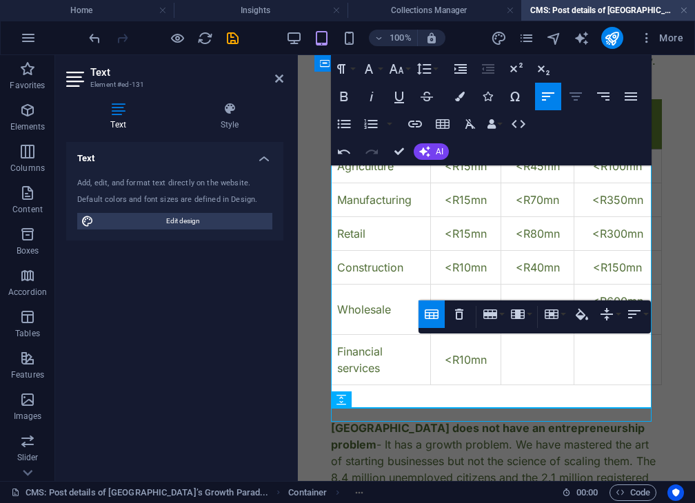
click at [579, 100] on icon "button" at bounding box center [575, 96] width 17 height 17
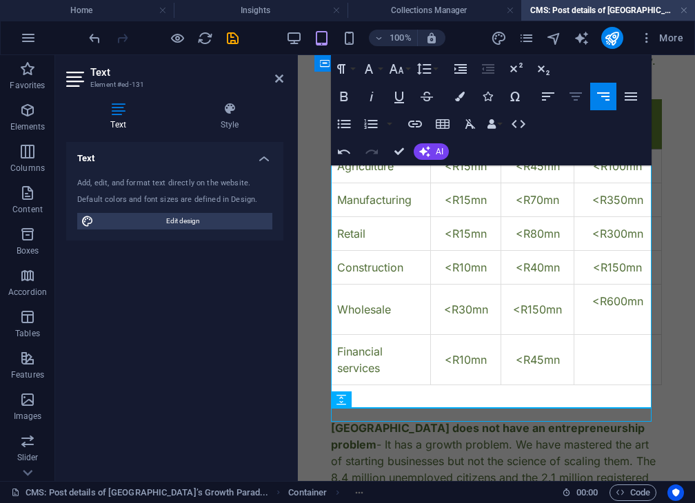
click at [573, 101] on icon "button" at bounding box center [575, 96] width 17 height 17
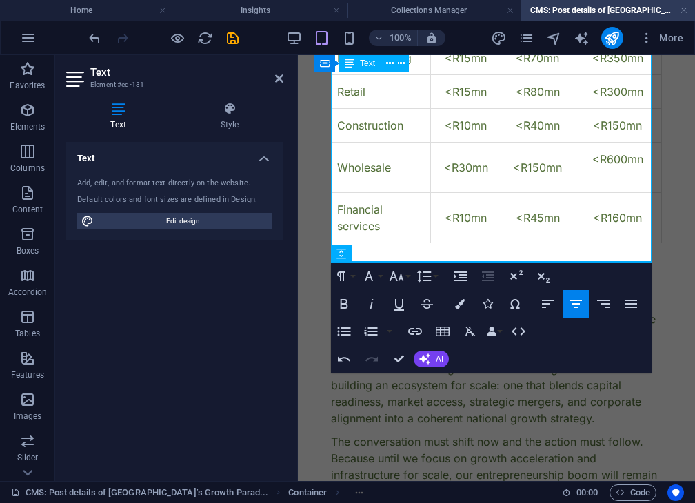
scroll to position [1253, 0]
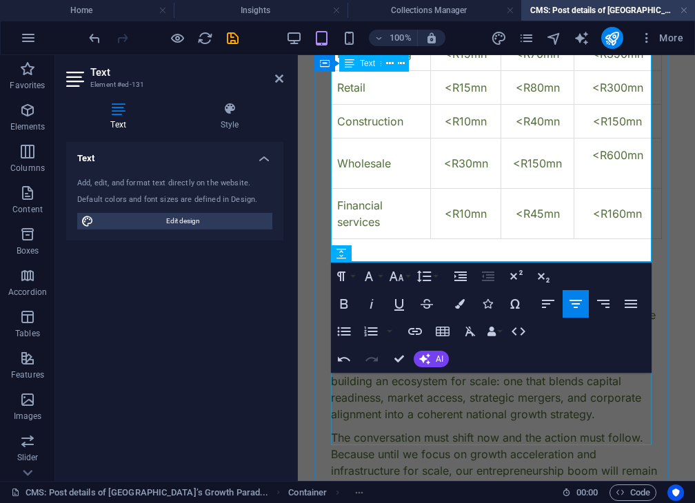
click at [424, 394] on div "[GEOGRAPHIC_DATA] does not have an entrepreneurship problem - It has a growth p…" at bounding box center [496, 348] width 331 height 149
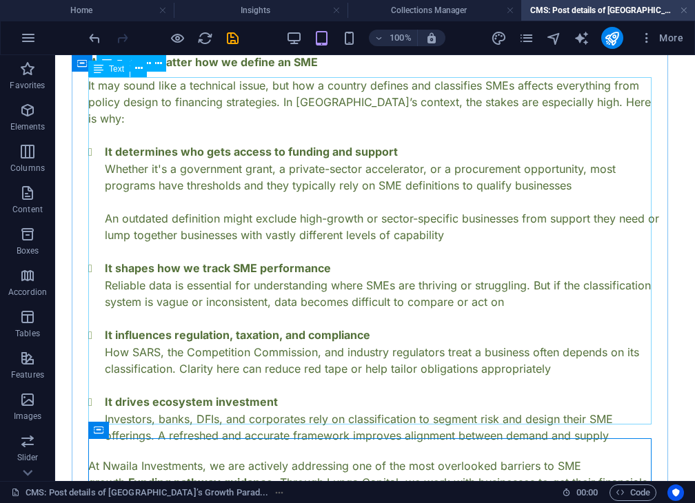
scroll to position [227, 0]
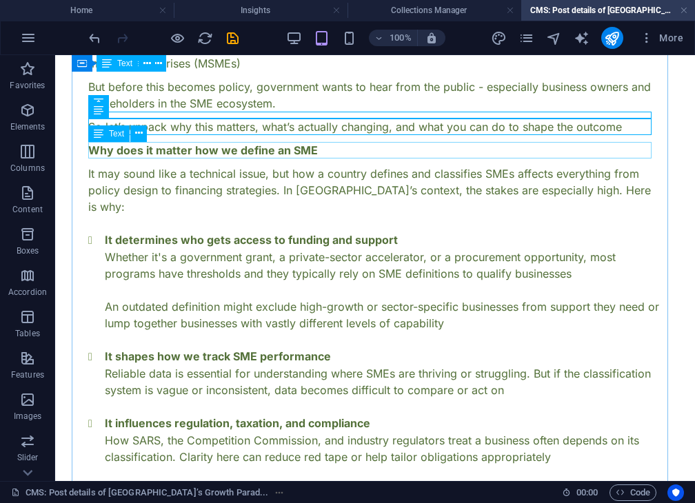
click at [302, 152] on div "Why does it matter how we define an SME" at bounding box center [374, 150] width 573 height 17
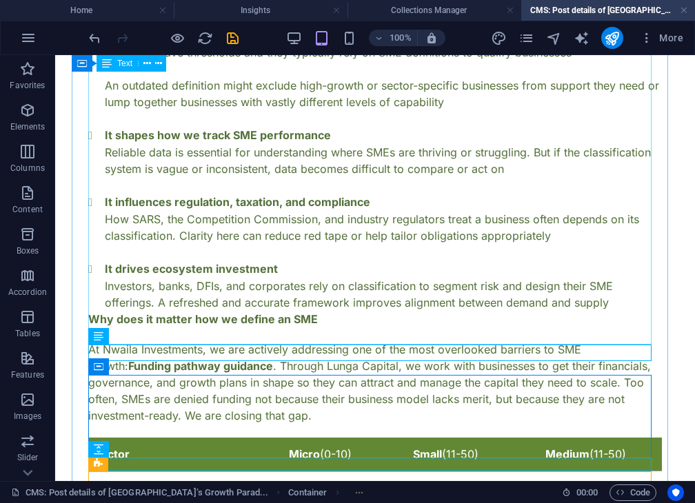
scroll to position [493, 0]
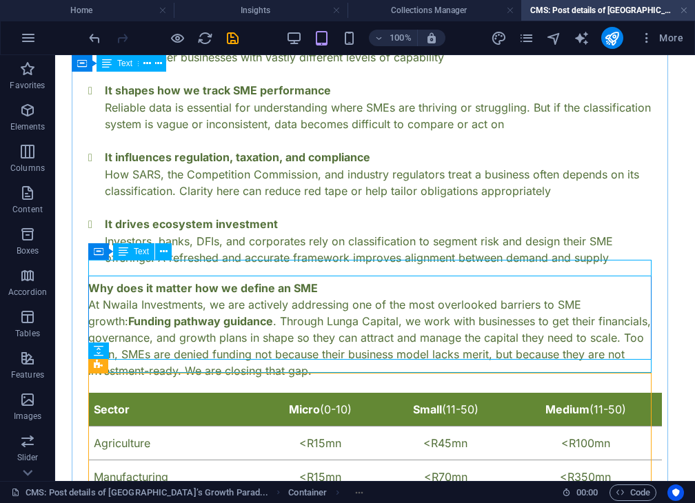
click at [297, 280] on div "Why does it matter how we define an SME" at bounding box center [374, 288] width 573 height 17
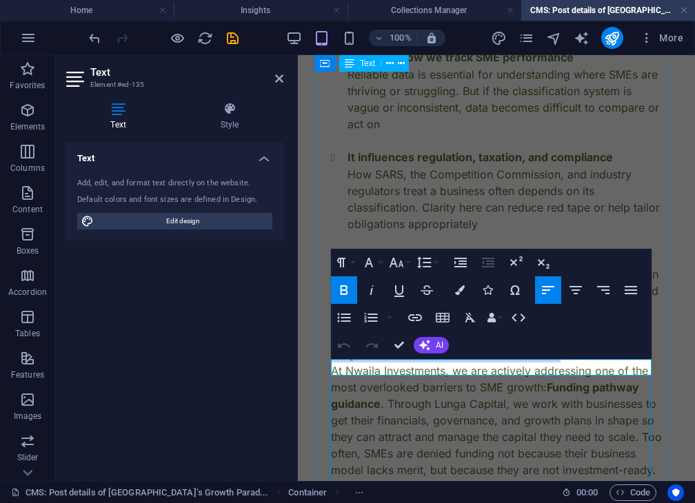
drag, startPoint x: 562, startPoint y: 368, endPoint x: 630, endPoint y: 409, distance: 80.0
click at [333, 353] on div "Rethinking SME Classification in [GEOGRAPHIC_DATA]: Why This Draft Regulation C…" at bounding box center [496, 496] width 364 height 2227
click at [421, 225] on div "It may sound like a technical issue, but how a country defines and classifies S…" at bounding box center [496, 66] width 331 height 532
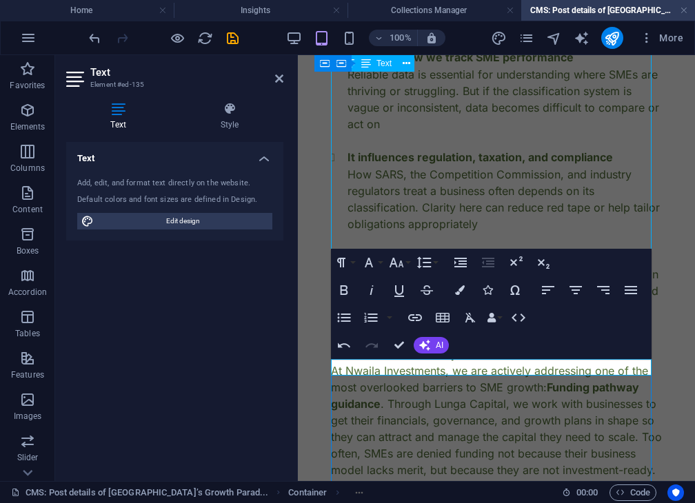
scroll to position [493, 0]
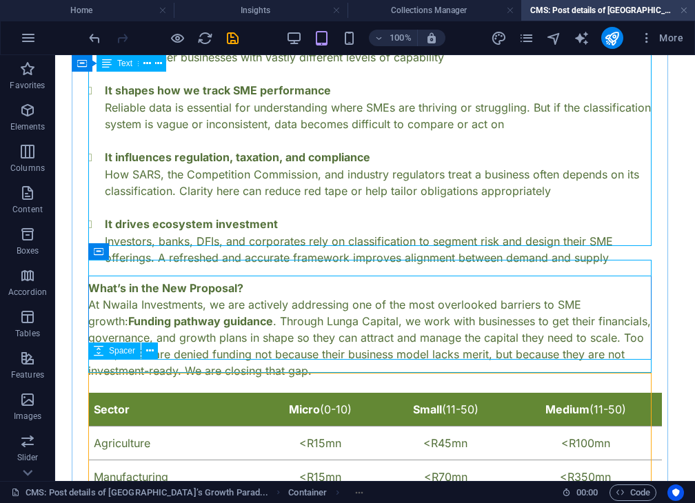
click at [249, 379] on div at bounding box center [374, 386] width 573 height 14
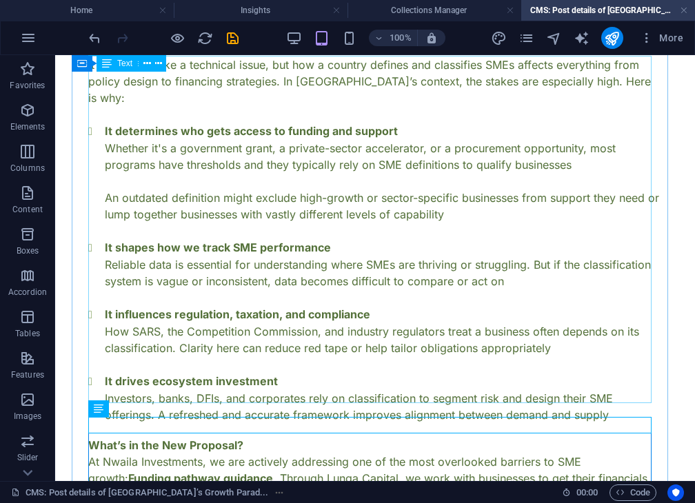
scroll to position [174, 0]
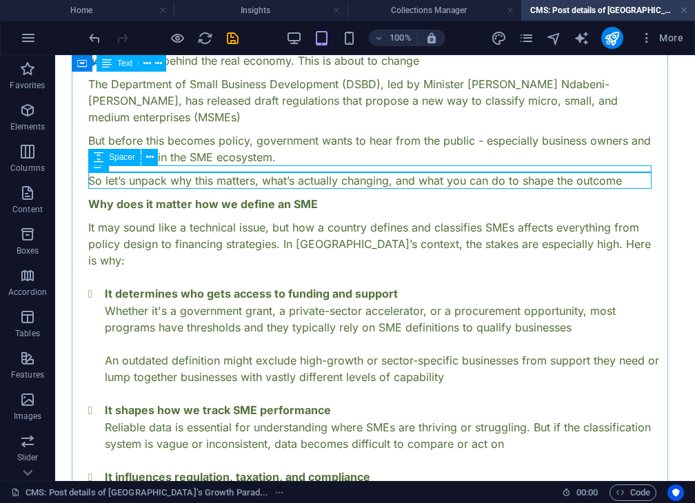
click at [240, 166] on div at bounding box center [374, 168] width 573 height 7
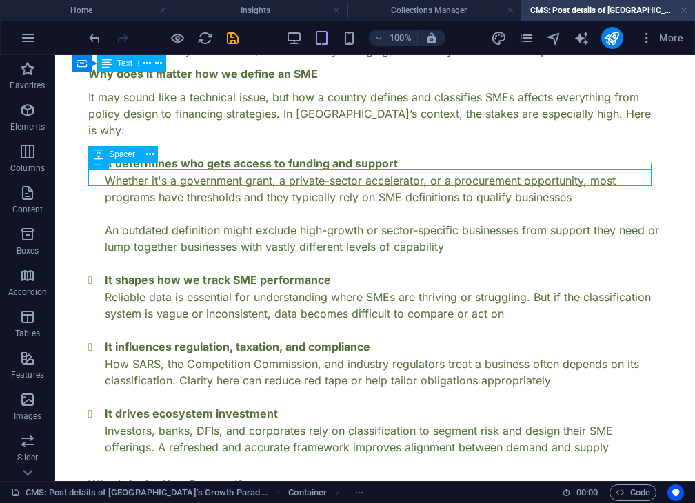
scroll to position [489, 0]
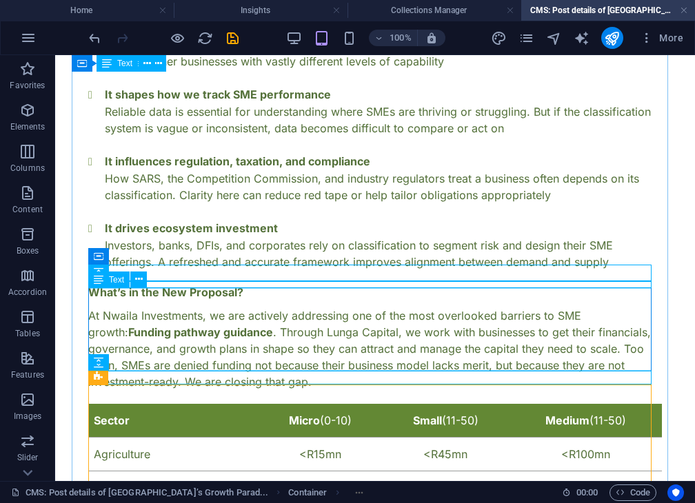
click at [143, 317] on div "At Nwaila Investments, we are actively addressing one of the most overlooked ba…" at bounding box center [374, 348] width 573 height 83
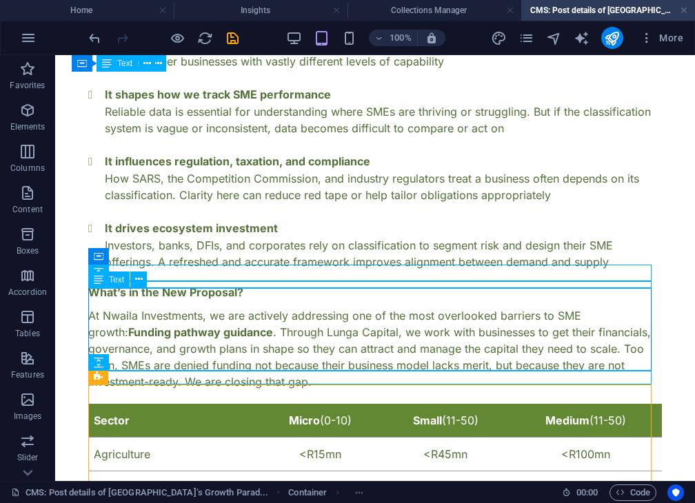
click at [143, 317] on div "At Nwaila Investments, we are actively addressing one of the most overlooked ba…" at bounding box center [374, 348] width 573 height 83
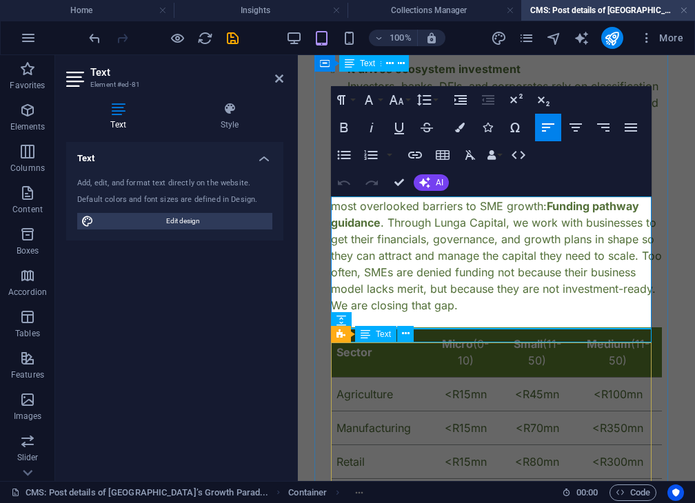
scroll to position [905, 0]
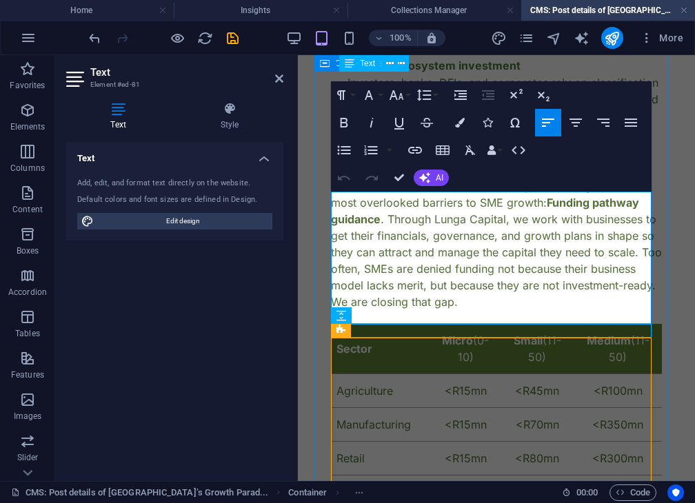
drag, startPoint x: 559, startPoint y: 316, endPoint x: 317, endPoint y: 182, distance: 276.9
click at [317, 182] on div "Rethinking SME Classification in [GEOGRAPHIC_DATA]: Why This Draft Regulation C…" at bounding box center [496, 308] width 364 height 2234
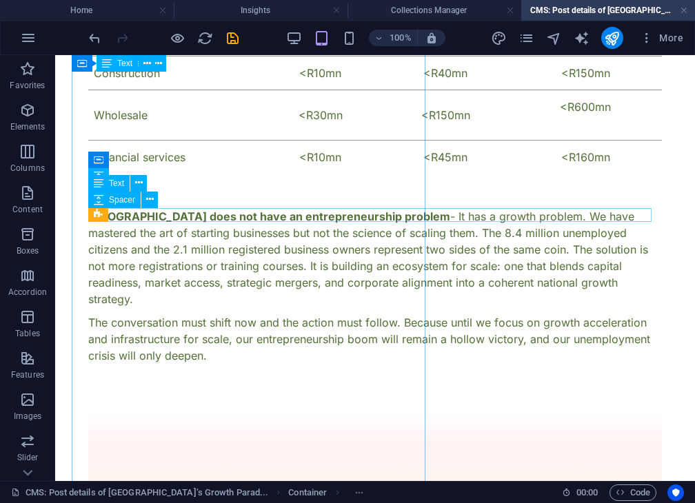
scroll to position [586, 0]
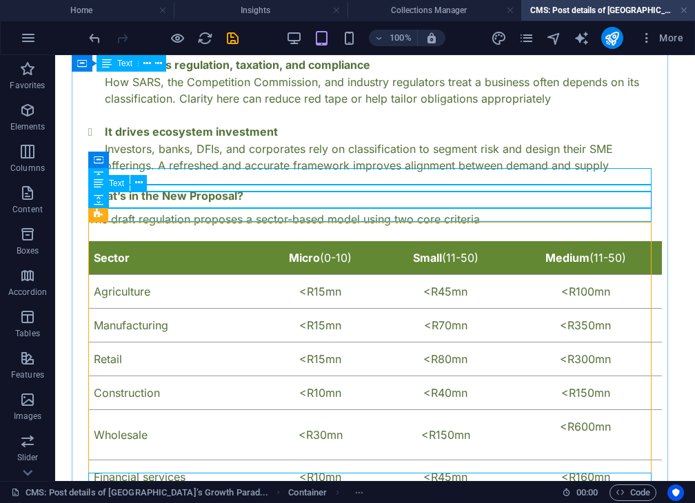
click at [486, 211] on div "The draft regulation proposes a sector-based model using two core criteria" at bounding box center [374, 219] width 573 height 17
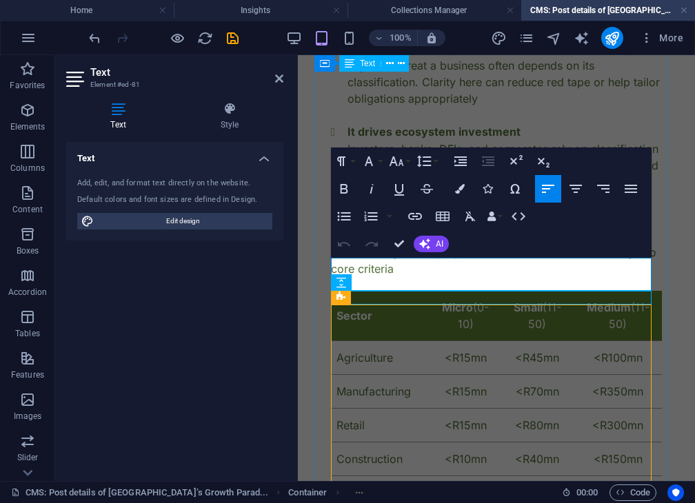
click at [418, 277] on p "The draft regulation proposes a sector-based model using two core criteria" at bounding box center [496, 260] width 331 height 33
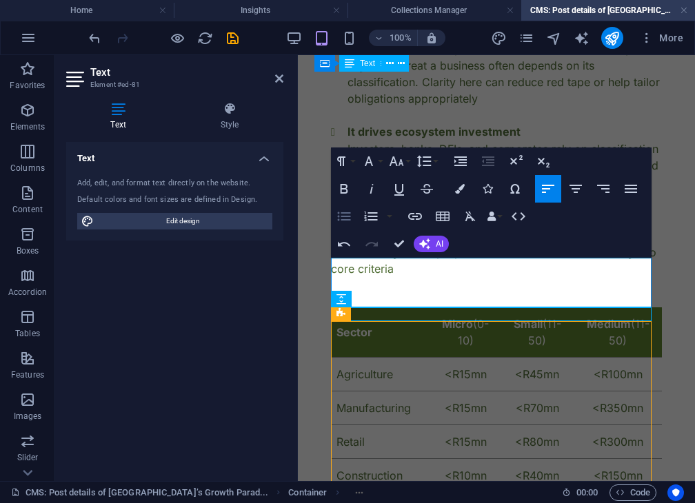
click at [339, 221] on icon "button" at bounding box center [344, 216] width 17 height 17
click at [420, 293] on p "The draft regulation proposes a sector-based model using two core criteria" at bounding box center [496, 269] width 331 height 50
click at [435, 285] on p "The draft regulation proposes a sector-based model using two core criteria" at bounding box center [496, 269] width 331 height 50
click at [422, 282] on p "The draft regulation proposes a sector-based model using two core criteria:Tota…" at bounding box center [496, 269] width 331 height 50
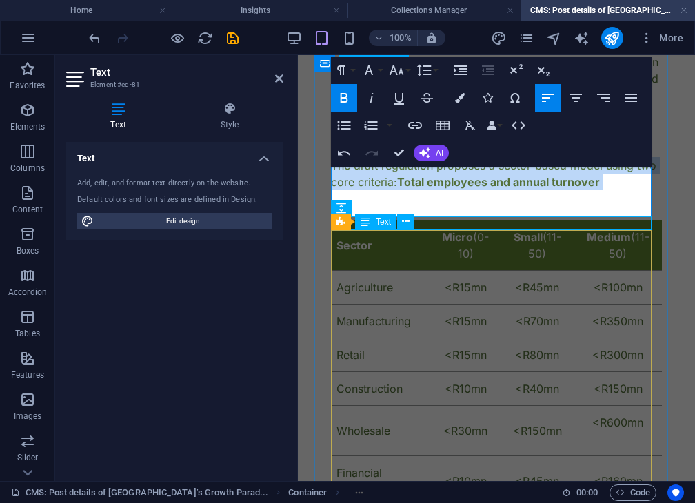
scroll to position [930, 0]
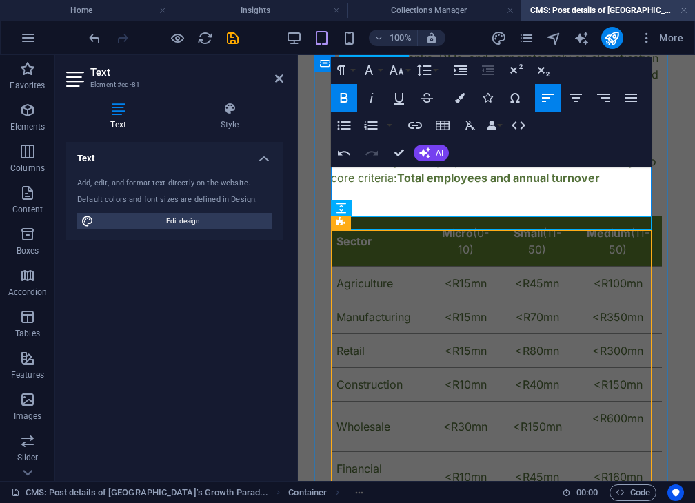
click at [400, 190] on p "The draft regulation proposes a sector-based model using two core criteria: Tot…" at bounding box center [496, 178] width 331 height 50
click at [455, 256] on div "Sector Micro (0-10) Small (11-50) Medium (11-50) Agriculture <R15mn <R45mn <R10…" at bounding box center [496, 358] width 331 height 285
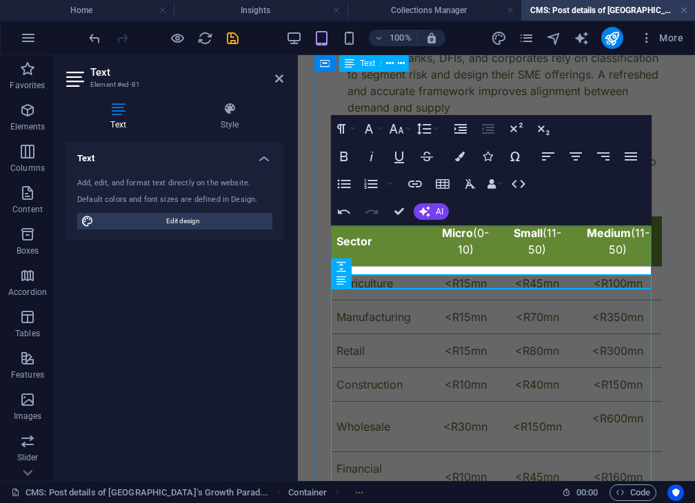
scroll to position [616, 0]
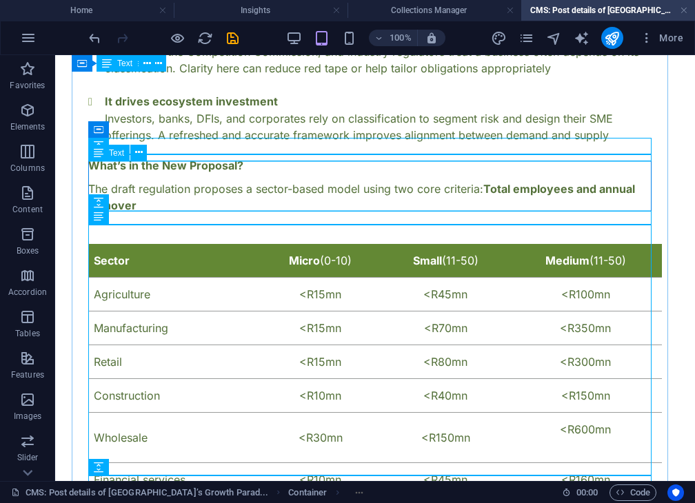
click at [307, 181] on div "The draft regulation proposes a sector-based model using two core criteria: Tot…" at bounding box center [374, 206] width 573 height 50
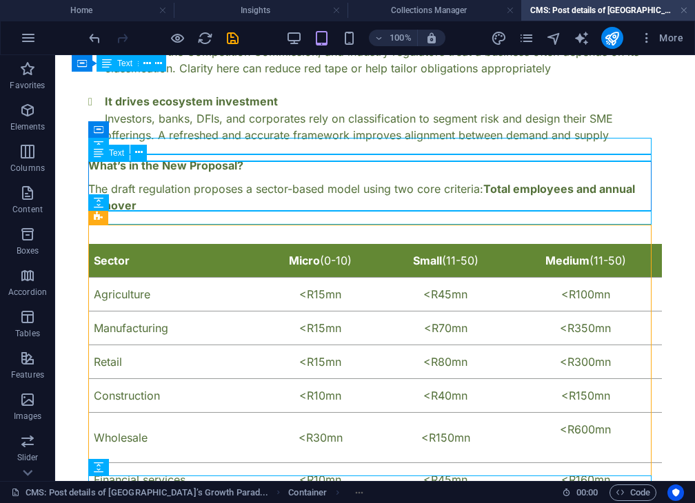
click at [143, 198] on div "The draft regulation proposes a sector-based model using two core criteria: Tot…" at bounding box center [374, 206] width 573 height 50
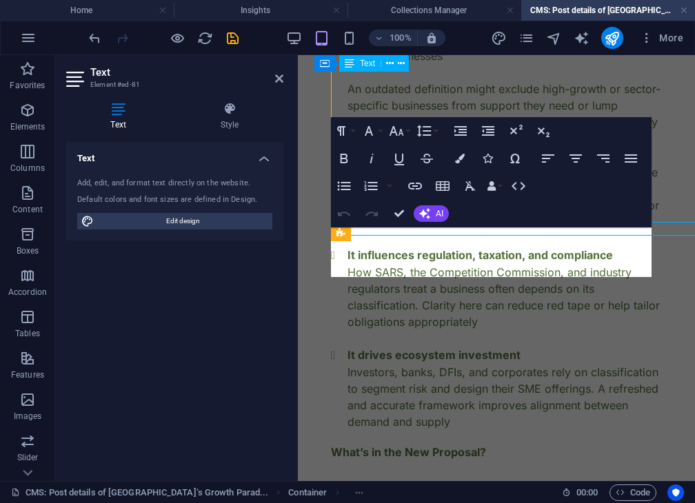
scroll to position [870, 0]
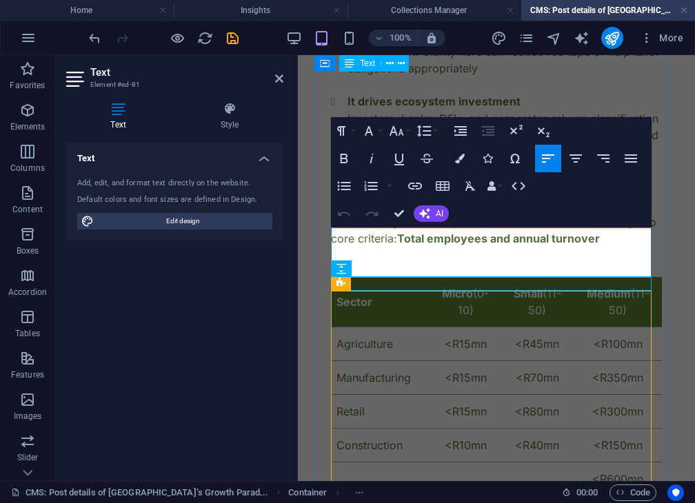
click at [429, 263] on p "The draft regulation proposes a sector-based model using two core criteria: Tot…" at bounding box center [496, 239] width 331 height 50
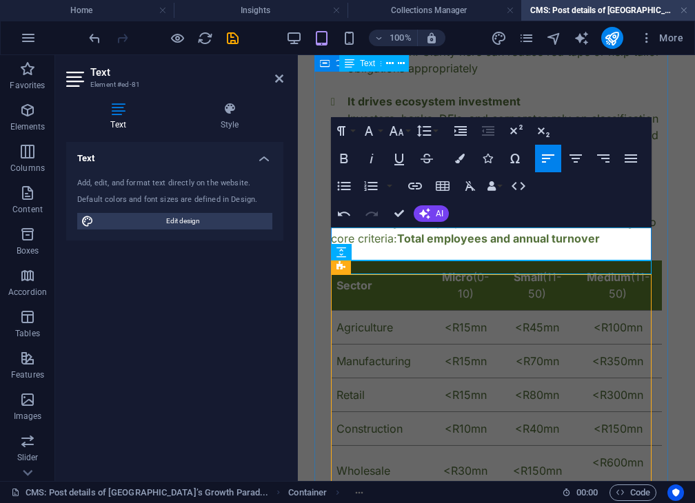
click at [659, 254] on div "Rethinking SME Classification in [GEOGRAPHIC_DATA]: Why This Draft Regulation C…" at bounding box center [496, 294] width 364 height 2135
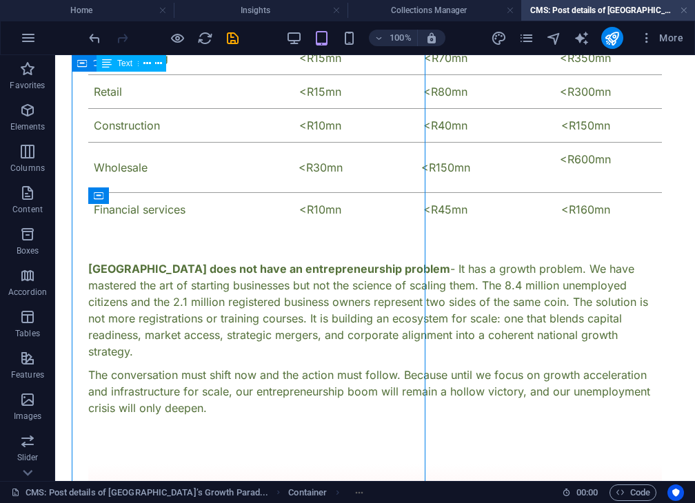
scroll to position [550, 0]
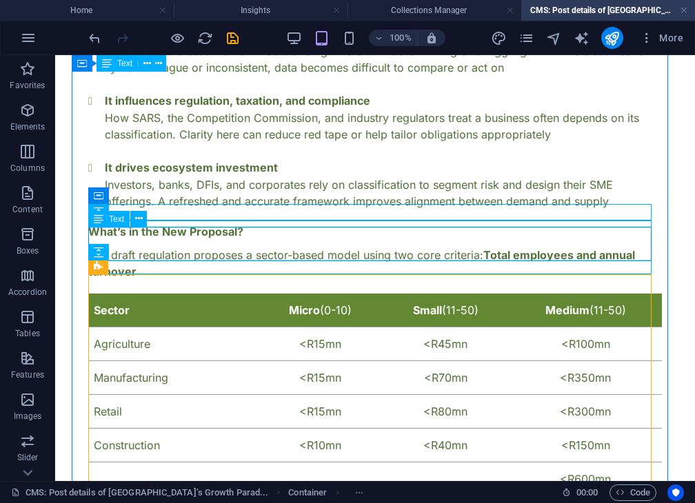
click at [327, 257] on div "The draft regulation proposes a sector-based model using two core criteria: Tot…" at bounding box center [374, 263] width 573 height 33
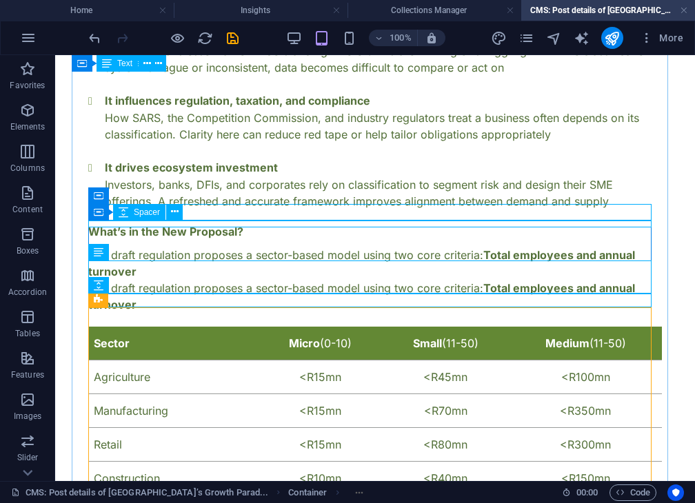
click at [311, 240] on div at bounding box center [374, 243] width 573 height 7
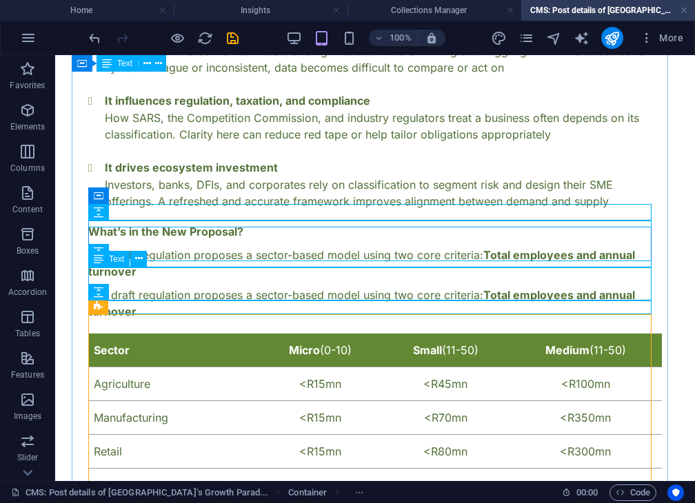
click at [176, 291] on div "The draft regulation proposes a sector-based model using two core criteria: Tot…" at bounding box center [374, 303] width 573 height 33
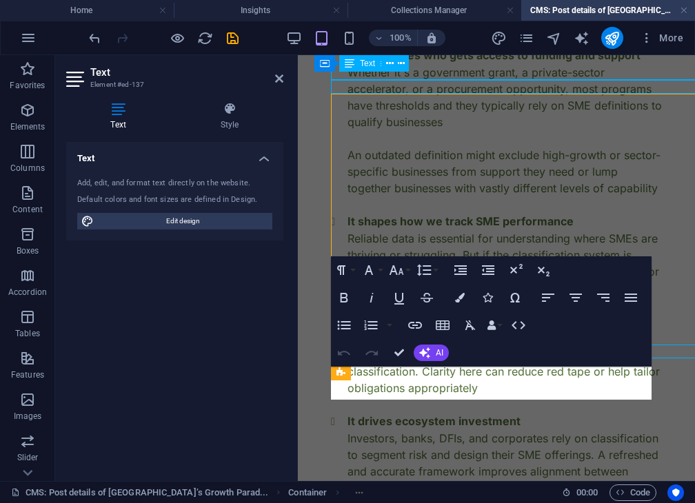
scroll to position [770, 0]
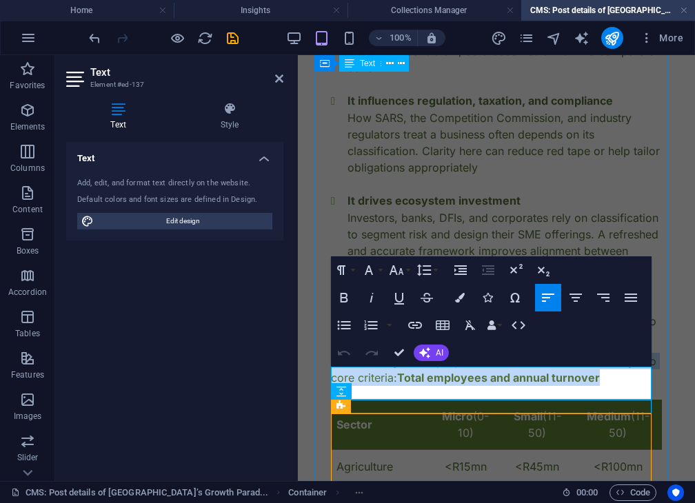
drag, startPoint x: 621, startPoint y: 390, endPoint x: 187, endPoint y: 343, distance: 437.3
click at [298, 343] on html "Skip to main content Rethinking SME Classification in [GEOGRAPHIC_DATA]: Why Th…" at bounding box center [496, 413] width 397 height 2257
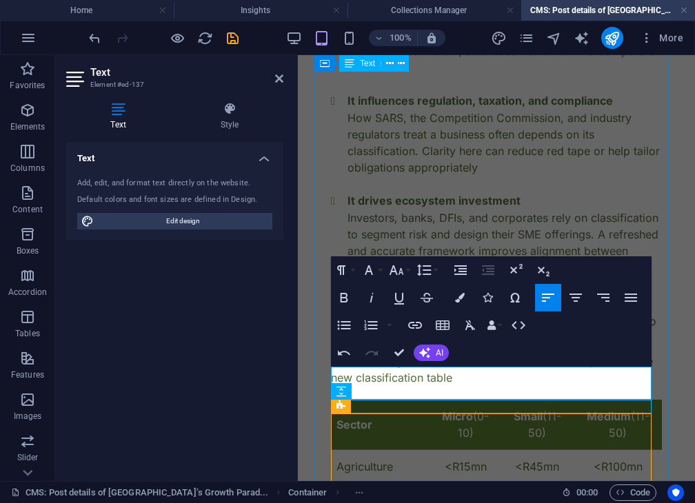
click at [636, 373] on p "Each sector gets its own thresholds. Here is a snapshot of the new classificati…" at bounding box center [496, 369] width 331 height 33
click at [545, 155] on div "It may sound like a technical issue, but how a country defines and classifies S…" at bounding box center [496, 10] width 331 height 532
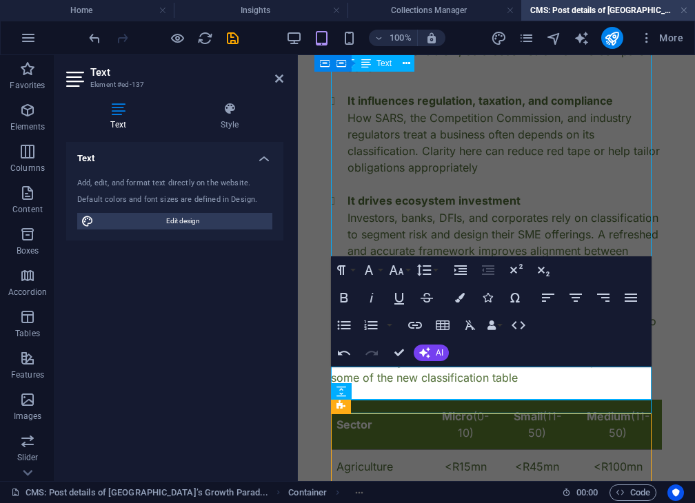
scroll to position [550, 0]
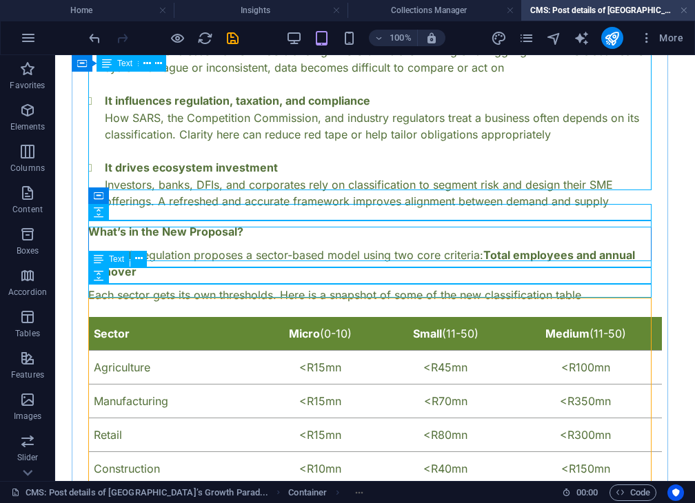
click at [293, 287] on div "Each sector gets its own thresholds. Here is a snapshot of some of the new clas…" at bounding box center [374, 295] width 573 height 17
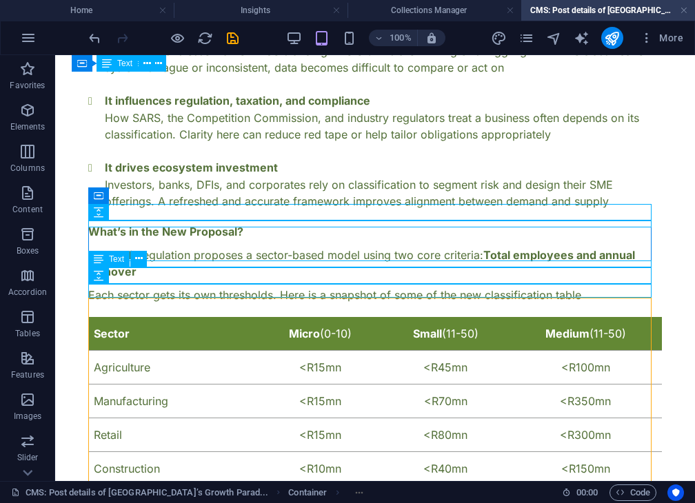
click at [293, 287] on div "Each sector gets its own thresholds. Here is a snapshot of some of the new clas…" at bounding box center [374, 295] width 573 height 17
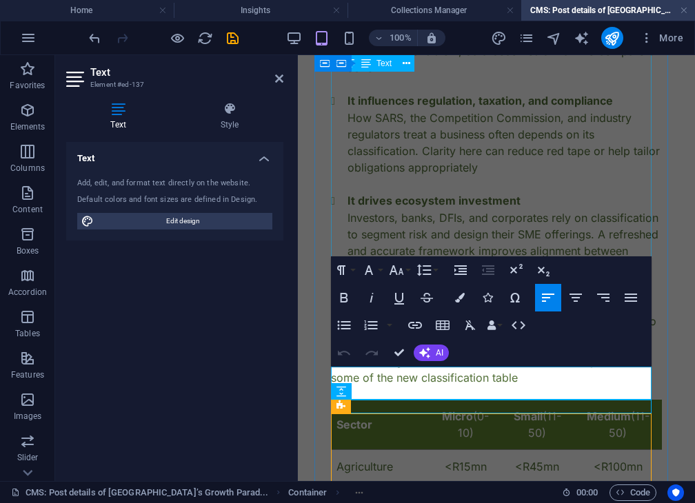
click at [446, 238] on div "It may sound like a technical issue, but how a country defines and classifies S…" at bounding box center [496, 10] width 331 height 532
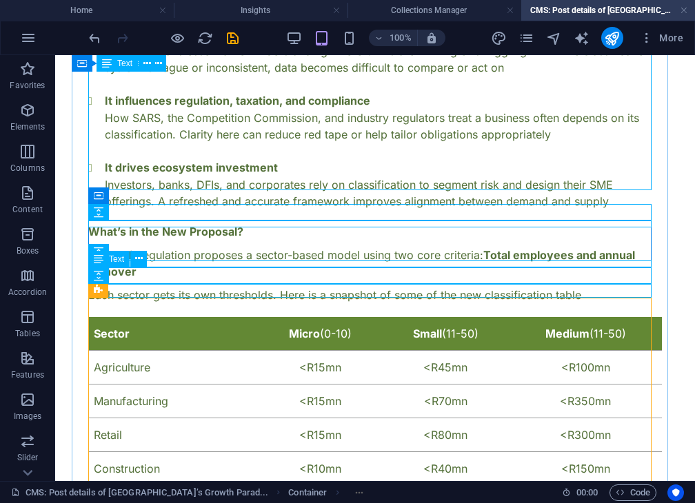
click at [306, 287] on div "Each sector gets its own thresholds. Here is a snapshot of some of the new clas…" at bounding box center [374, 295] width 573 height 17
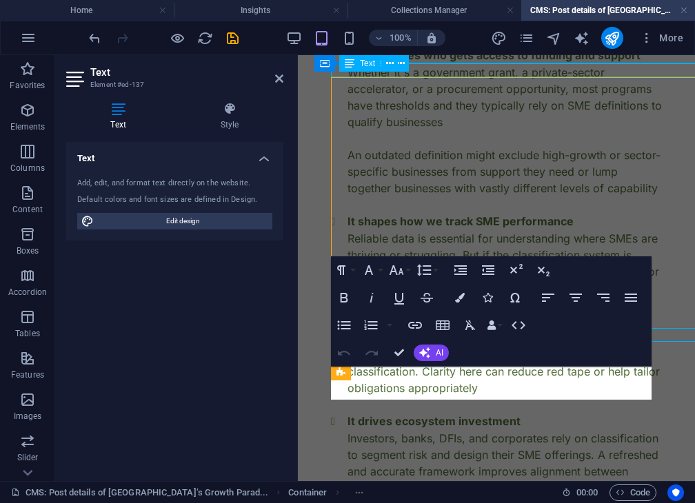
scroll to position [770, 0]
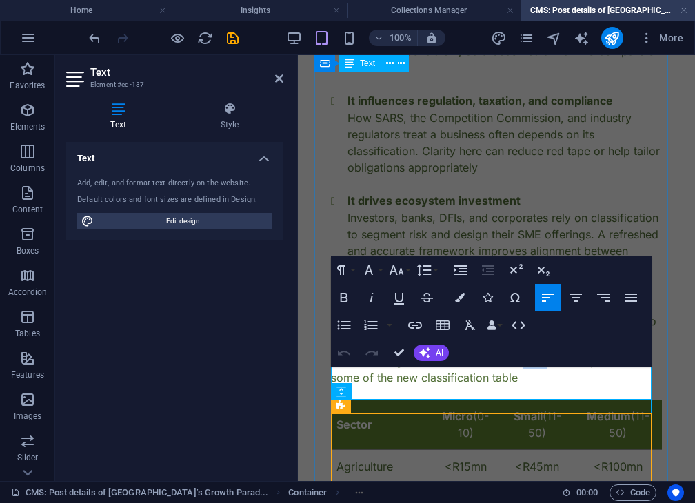
drag, startPoint x: 525, startPoint y: 374, endPoint x: 546, endPoint y: 377, distance: 21.5
click at [546, 377] on p "Each sector gets its own thresholds. Here is a snapshot of some of the new clas…" at bounding box center [496, 369] width 331 height 33
click at [524, 225] on div "It may sound like a technical issue, but how a country defines and classifies S…" at bounding box center [496, 10] width 331 height 532
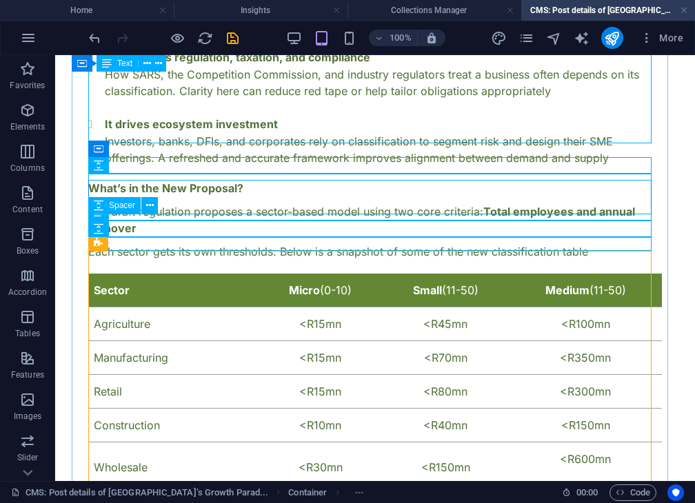
scroll to position [605, 0]
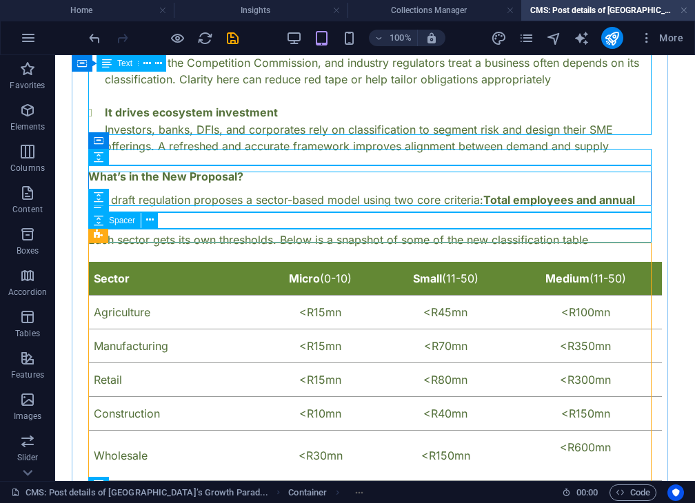
click at [466, 248] on div at bounding box center [374, 255] width 573 height 14
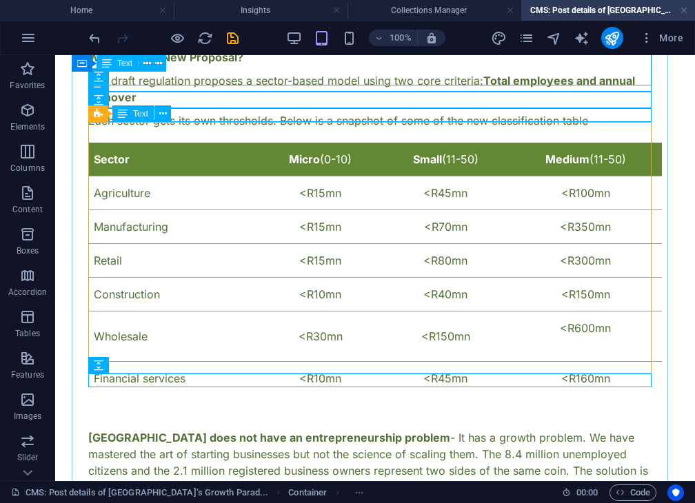
scroll to position [725, 0]
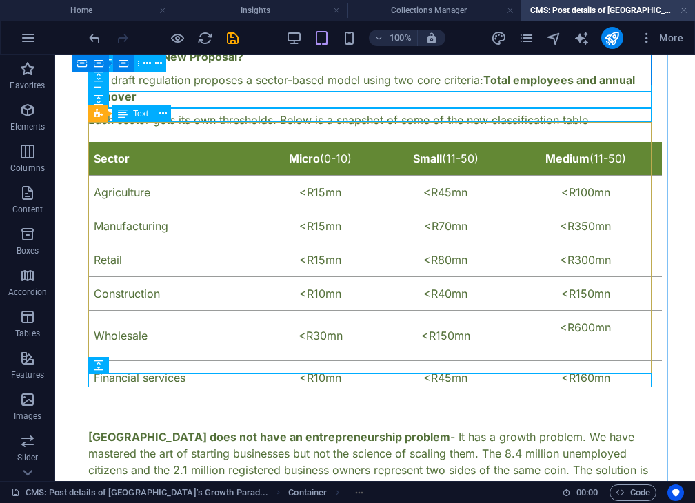
click at [259, 146] on div "Sector Micro (0-10) Small (11-50) Medium (11-50) Agriculture <R15mn <R45mn <R10…" at bounding box center [374, 268] width 573 height 252
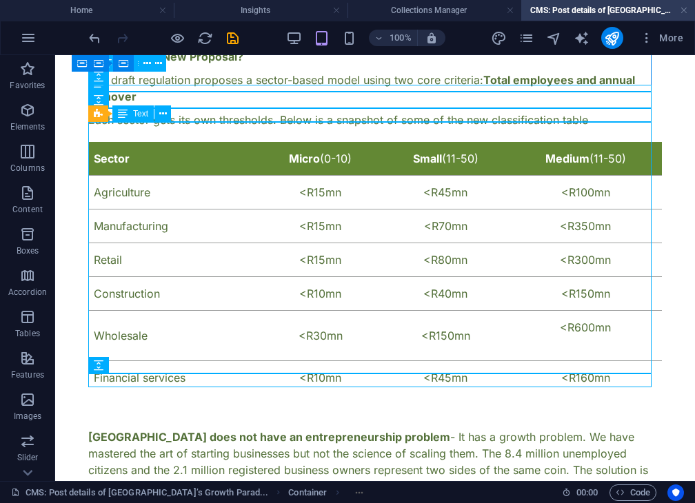
click at [236, 207] on div "Sector Micro (0-10) Small (11-50) Medium (11-50) Agriculture <R15mn <R45mn <R10…" at bounding box center [374, 268] width 573 height 252
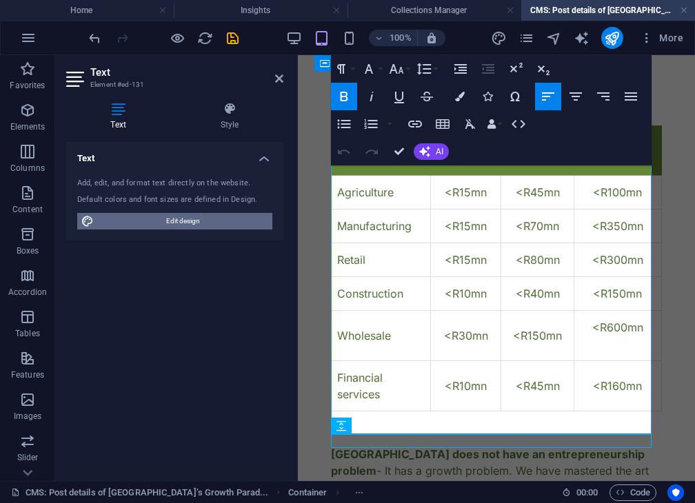
click at [213, 222] on span "Edit design" at bounding box center [183, 221] width 170 height 17
select select "600"
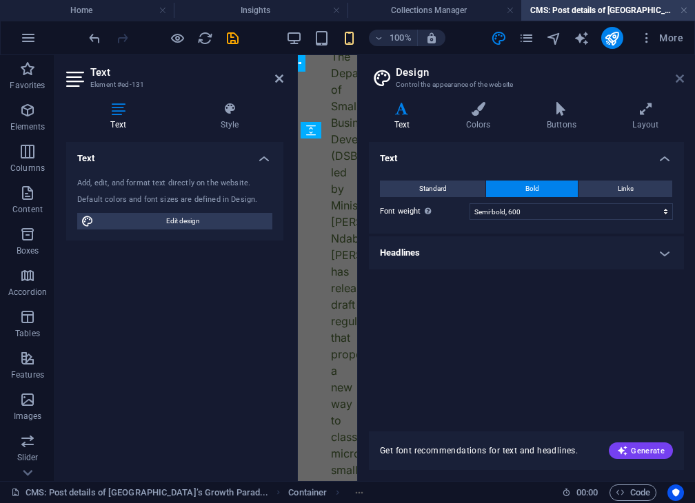
click at [681, 77] on icon at bounding box center [679, 78] width 8 height 11
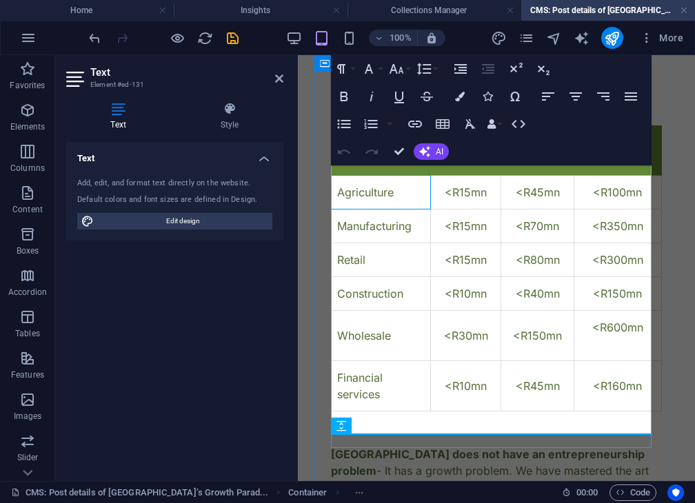
click at [370, 209] on td "Agriculture" at bounding box center [380, 193] width 99 height 34
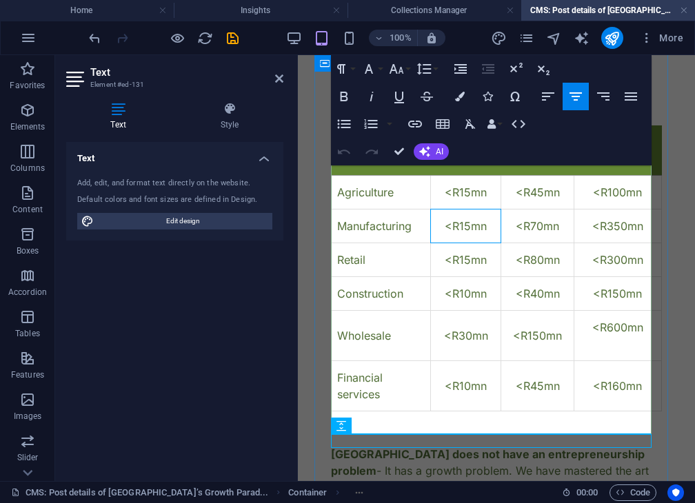
click at [471, 243] on td "<R15mn" at bounding box center [466, 226] width 70 height 34
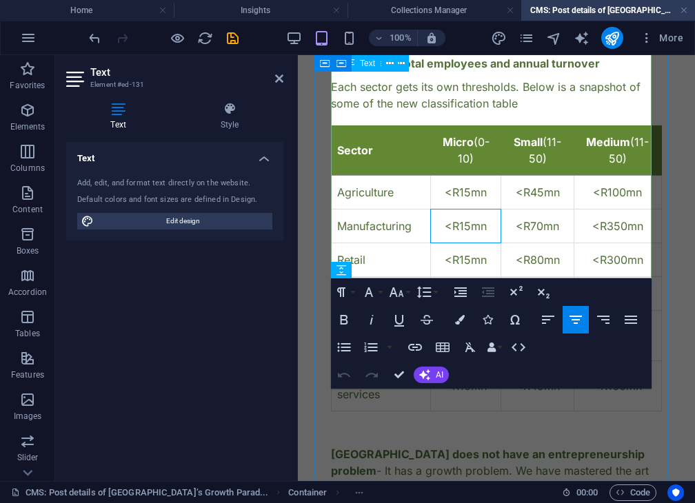
scroll to position [1207, 0]
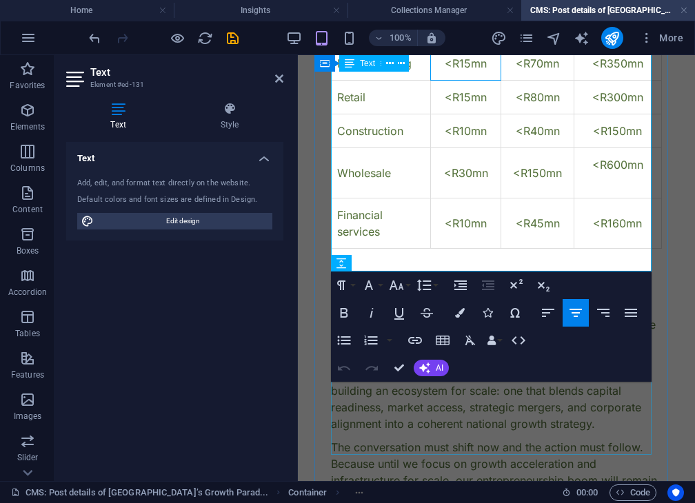
click at [420, 401] on div "[GEOGRAPHIC_DATA] does not have an entrepreneurship problem - It has a growth p…" at bounding box center [496, 357] width 331 height 149
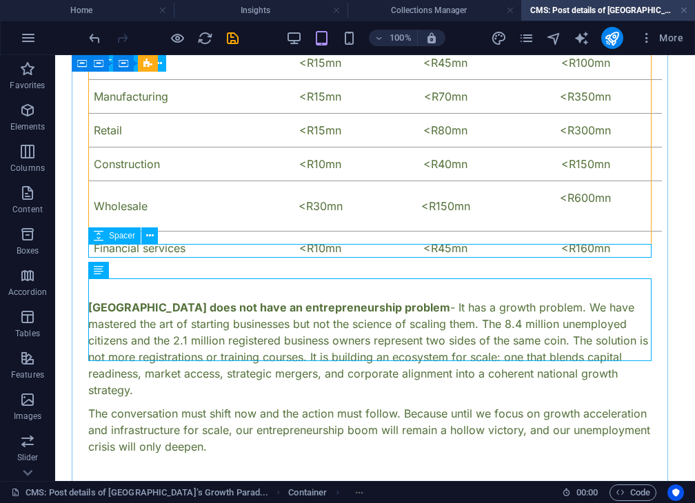
click at [411, 265] on div at bounding box center [374, 272] width 573 height 14
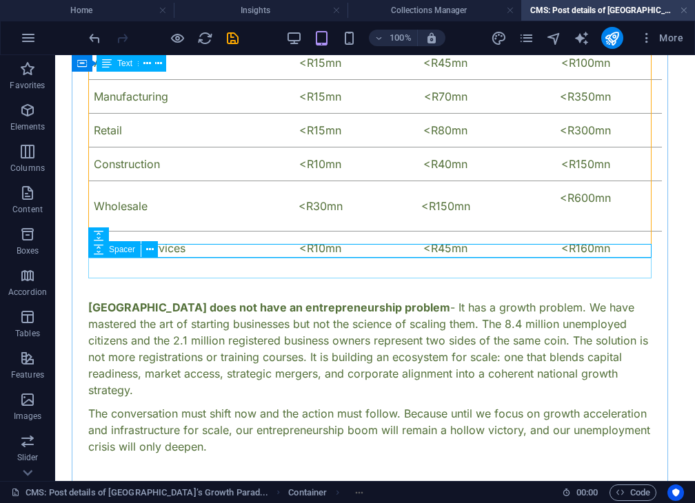
click at [415, 278] on div at bounding box center [374, 288] width 573 height 21
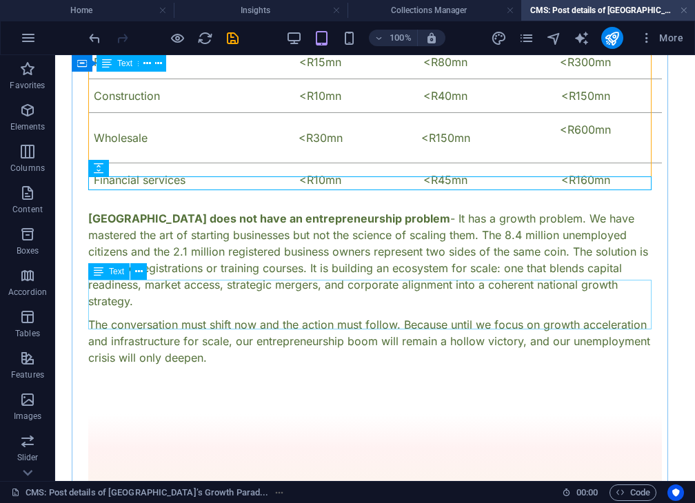
scroll to position [930, 0]
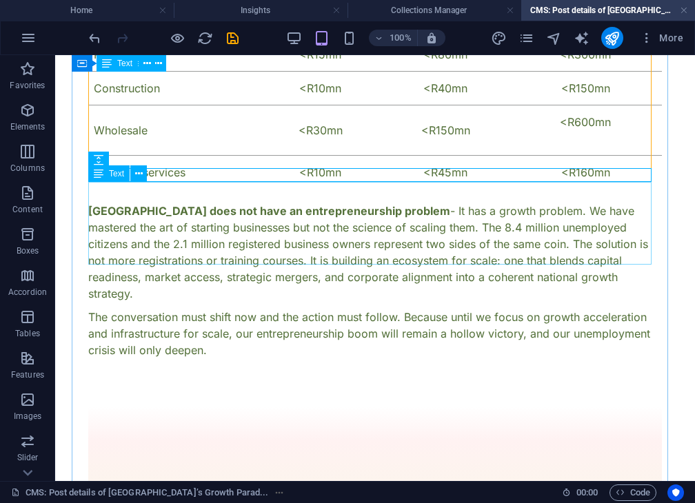
click at [400, 203] on div "[GEOGRAPHIC_DATA] does not have an entrepreneurship problem - It has a growth p…" at bounding box center [374, 252] width 573 height 99
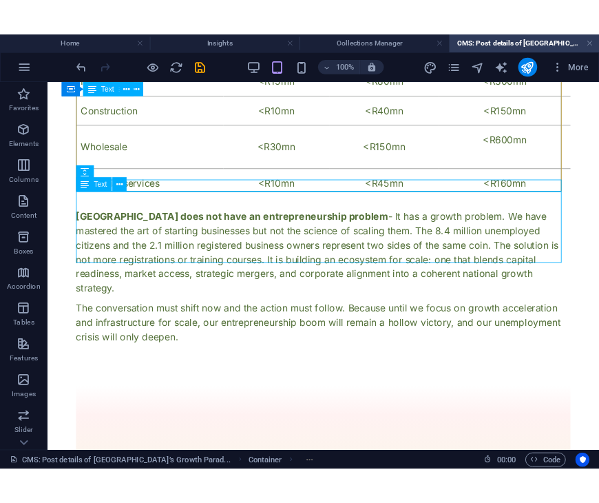
scroll to position [1283, 0]
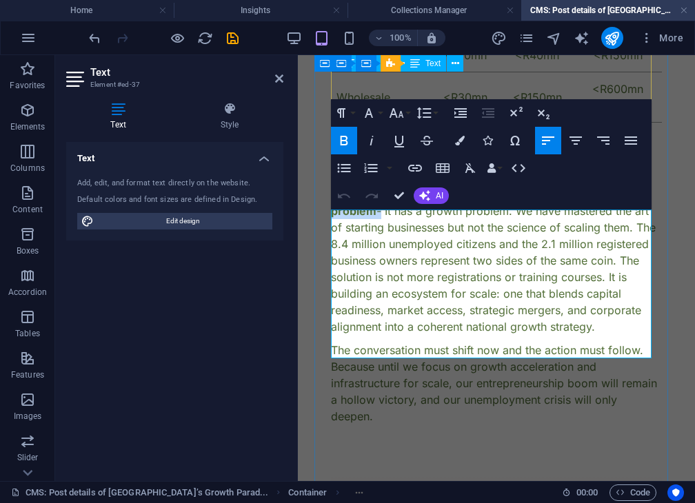
drag, startPoint x: 641, startPoint y: 216, endPoint x: 285, endPoint y: 154, distance: 361.7
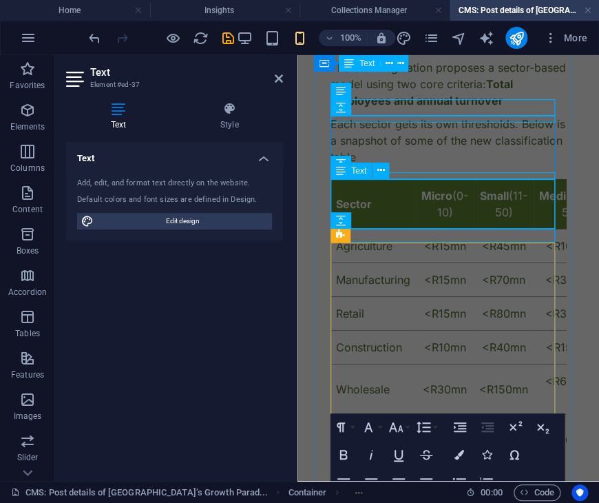
click at [422, 165] on div "Each sector gets its own thresholds. Below is a snapshot of some of the new cla…" at bounding box center [449, 141] width 236 height 50
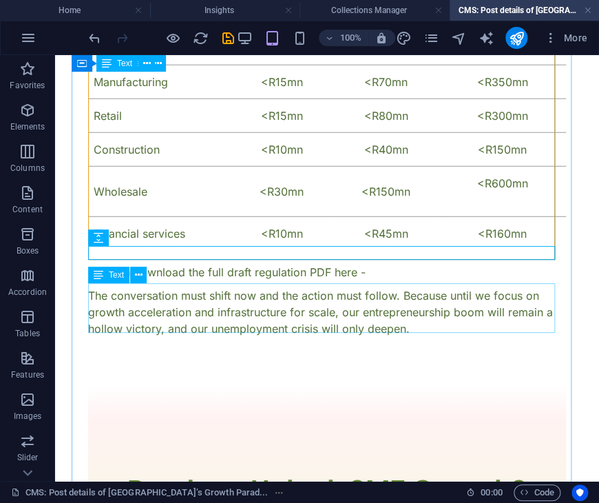
scroll to position [1012, 0]
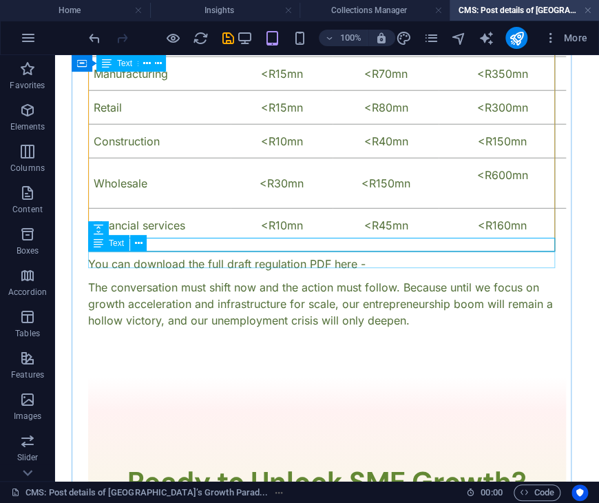
click at [367, 263] on div "You can download the full draft regulation PDF here -" at bounding box center [327, 264] width 478 height 17
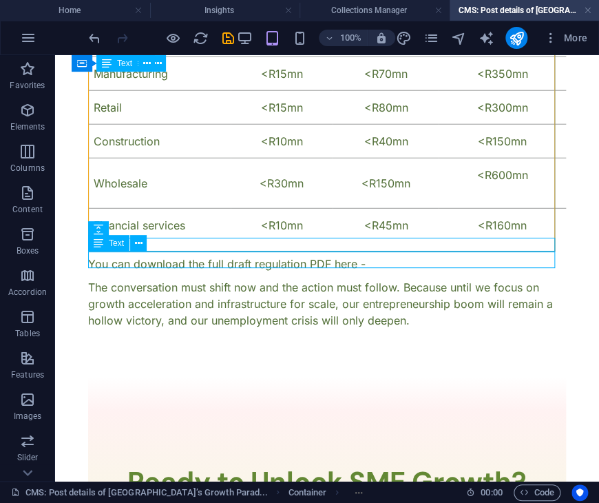
click at [367, 263] on div "You can download the full draft regulation PDF here -" at bounding box center [327, 264] width 478 height 17
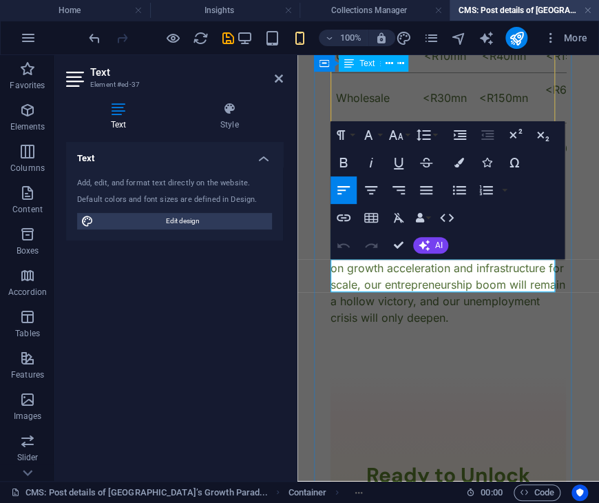
click at [427, 220] on p "You can download the full draft regulation PDF here -" at bounding box center [449, 203] width 236 height 33
click at [388, 220] on p "You can download the full draft regulation PDF here -" at bounding box center [449, 203] width 236 height 33
click at [340, 218] on icon "button" at bounding box center [344, 217] width 17 height 17
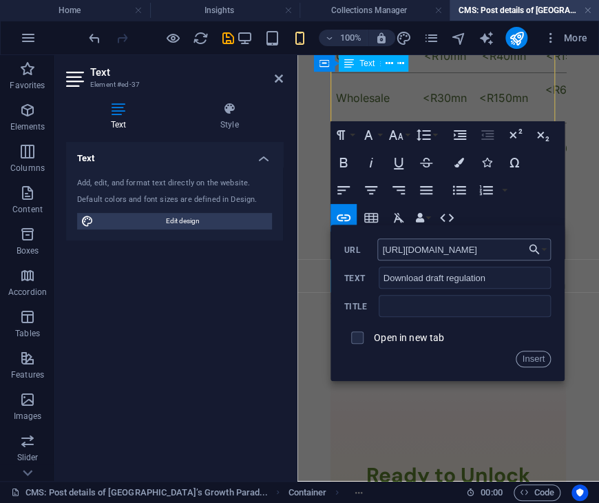
scroll to position [0, 857]
type input "[URL][DOMAIN_NAME]"
click at [420, 340] on label "Open in new tab" at bounding box center [409, 337] width 70 height 11
click at [528, 358] on button "Insert" at bounding box center [533, 359] width 35 height 17
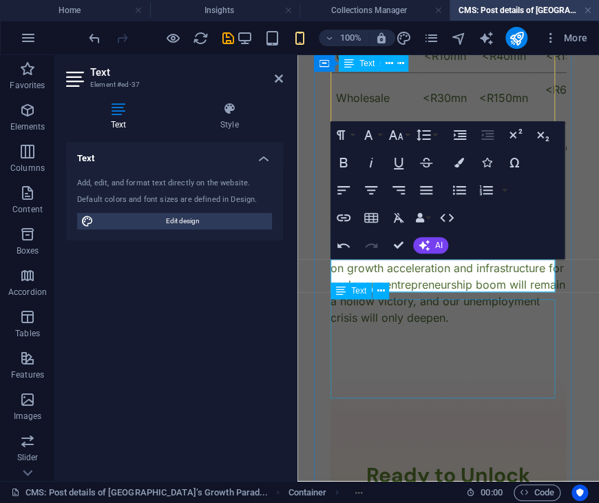
click at [443, 320] on div "The conversation must shift now and the action must follow. Because until we fo…" at bounding box center [449, 276] width 236 height 99
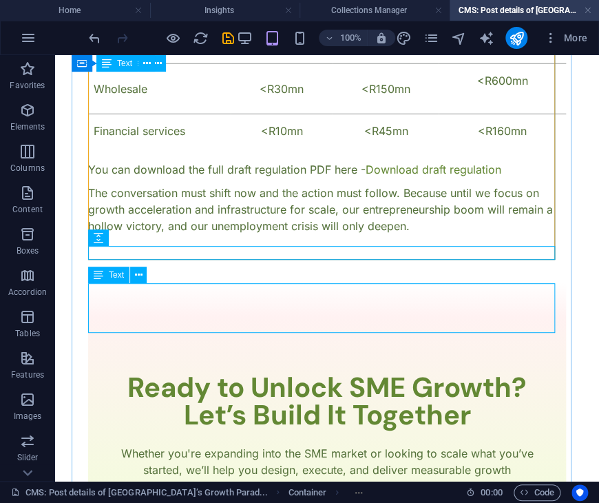
scroll to position [1004, 0]
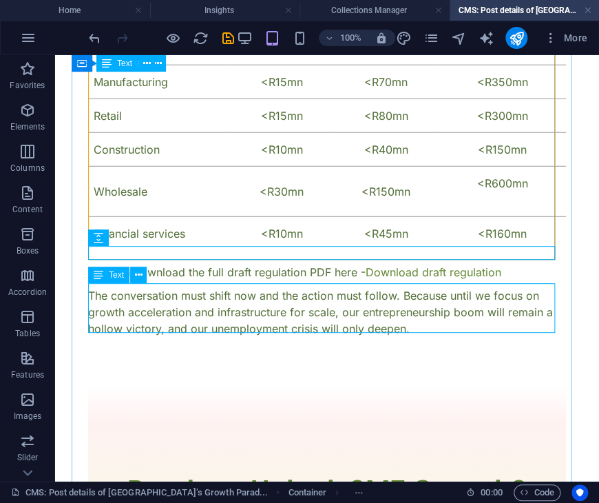
click at [443, 320] on div "The conversation must shift now and the action must follow. Because until we fo…" at bounding box center [327, 312] width 478 height 50
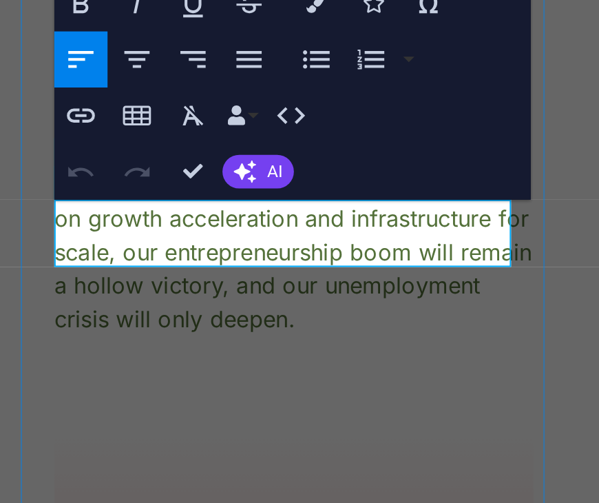
scroll to position [0, 0]
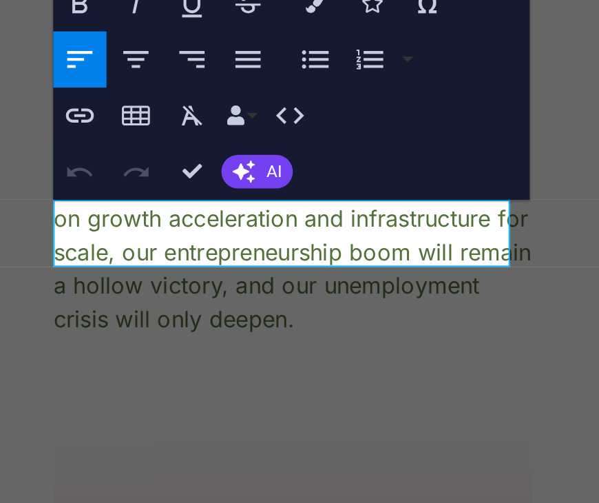
drag, startPoint x: 78, startPoint y: 12, endPoint x: 249, endPoint y: 28, distance: 171.6
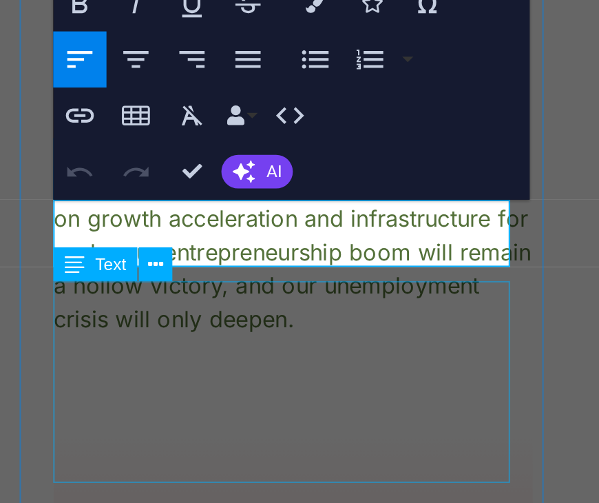
click at [147, 49] on div "The conversation must shift now and the action must follow. Because until we fo…" at bounding box center [137, 6] width 236 height 99
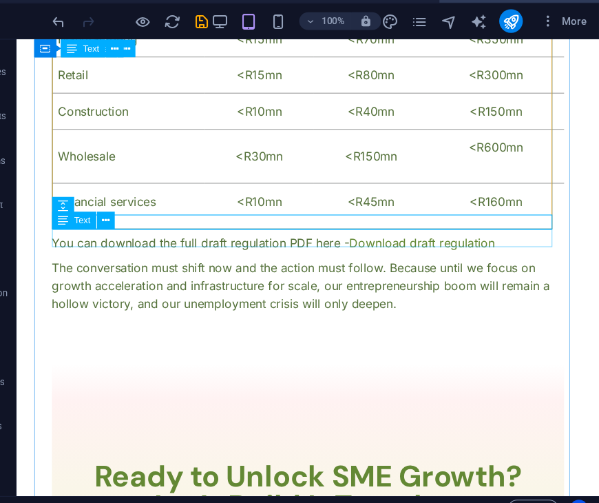
click at [389, 230] on div "You can download the full draft regulation PDF here - Download draft regulation" at bounding box center [289, 228] width 478 height 17
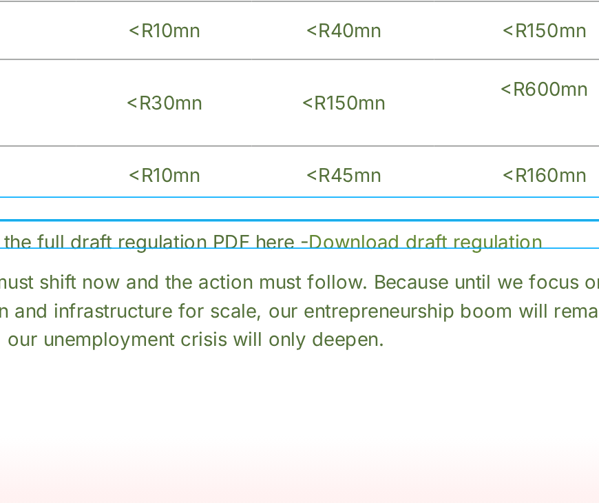
click at [131, 107] on div "You can download the full draft regulation PDF here - Download draft regulation" at bounding box center [47, 105] width 478 height 17
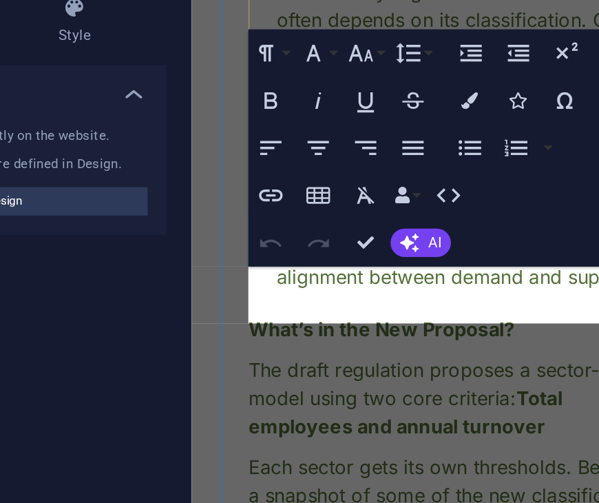
scroll to position [1574, 0]
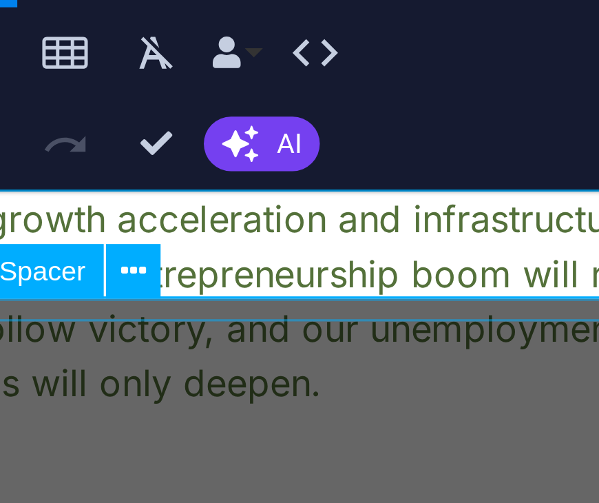
drag, startPoint x: -85, startPoint y: -256, endPoint x: 47, endPoint y: -244, distance: 132.1
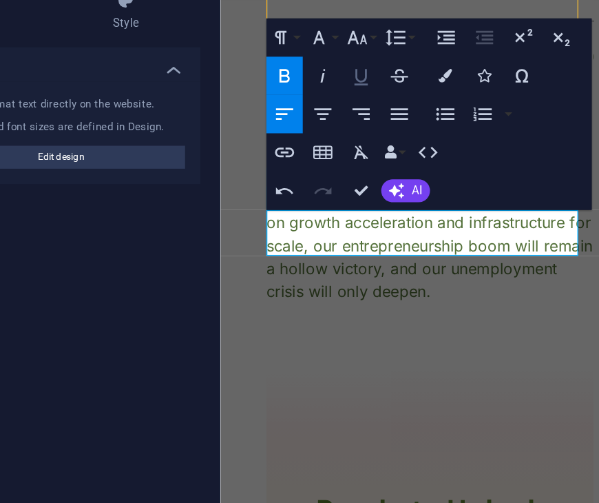
click at [400, 165] on icon "button" at bounding box center [399, 162] width 17 height 17
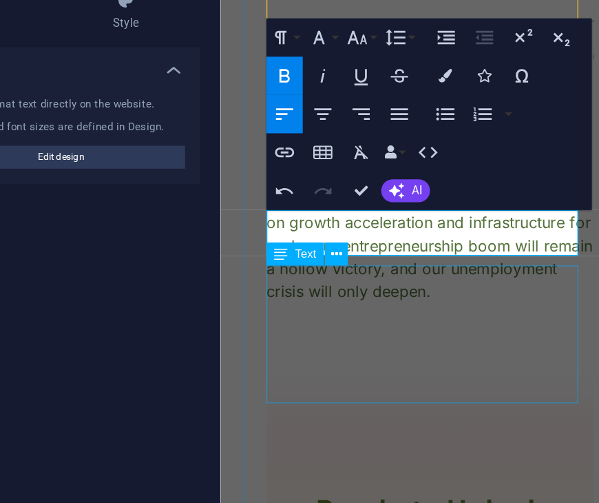
click at [370, 195] on div "The conversation must shift now and the action must follow. Because until we fo…" at bounding box center [372, 148] width 236 height 99
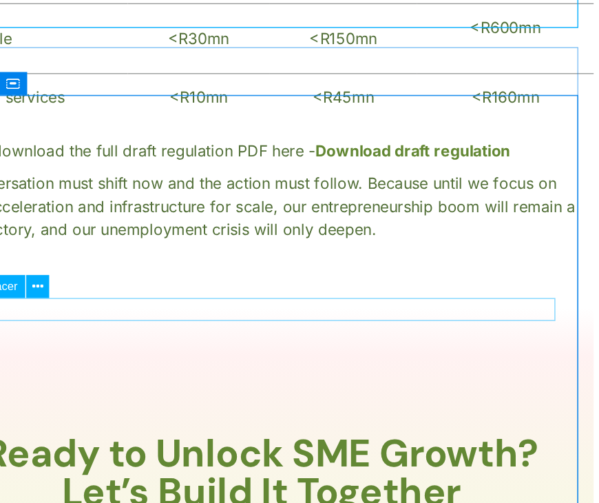
scroll to position [1004, 0]
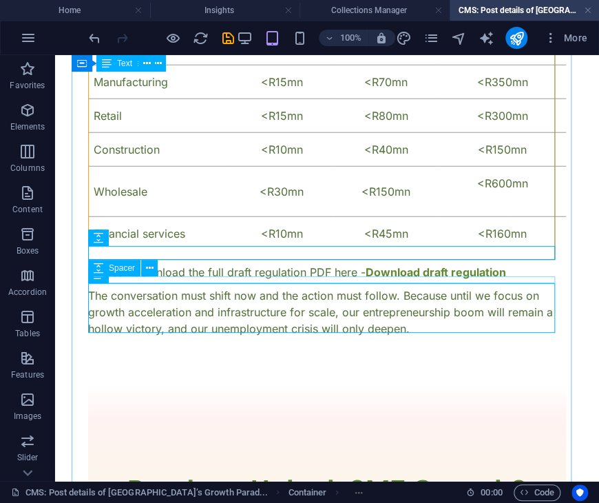
click at [352, 280] on div at bounding box center [327, 283] width 478 height 7
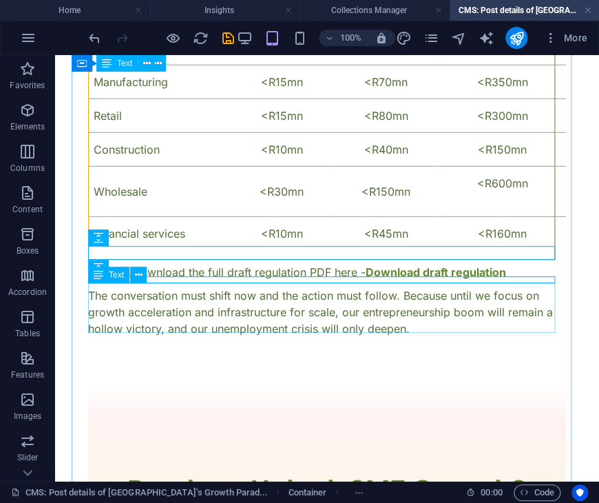
click at [365, 313] on div "The conversation must shift now and the action must follow. Because until we fo…" at bounding box center [327, 312] width 478 height 50
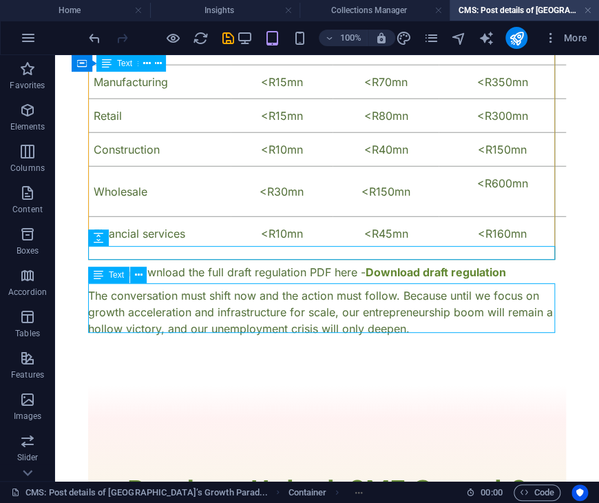
click at [365, 313] on div "The conversation must shift now and the action must follow. Because until we fo…" at bounding box center [327, 312] width 478 height 50
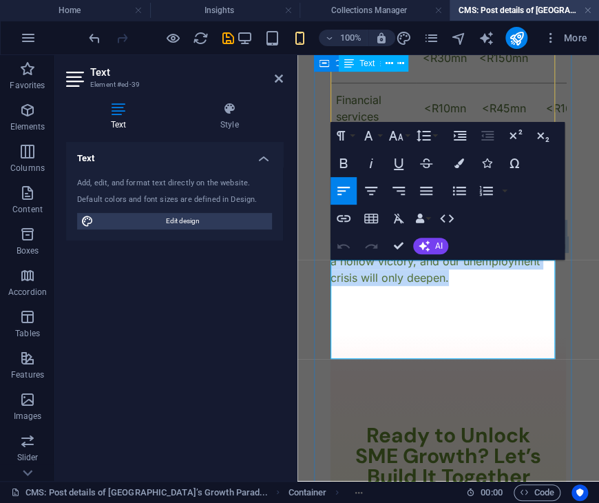
drag, startPoint x: 528, startPoint y: 351, endPoint x: 319, endPoint y: 270, distance: 223.8
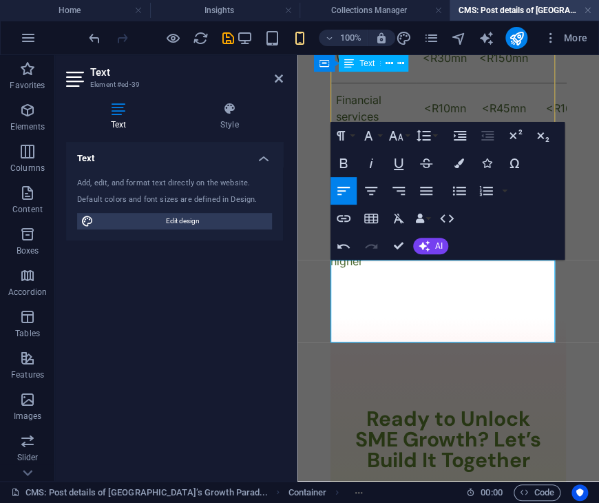
scroll to position [2027, 3]
click at [393, 269] on p "These thresholds reflect real-world sector dynamics — for instance, wholesale a…" at bounding box center [449, 228] width 236 height 83
drag, startPoint x: 365, startPoint y: 298, endPoint x: 340, endPoint y: 298, distance: 25.5
click at [340, 269] on p "These thresholds reflect real-world sector dynamics for instance, wholesale and…" at bounding box center [449, 228] width 236 height 83
click at [462, 318] on div at bounding box center [449, 300] width 236 height 34
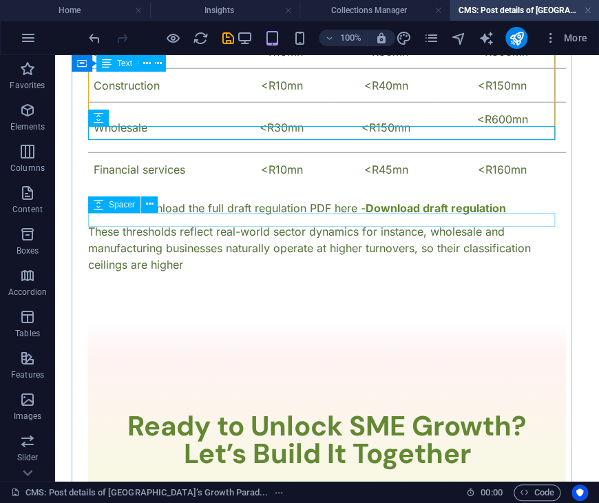
scroll to position [1067, 0]
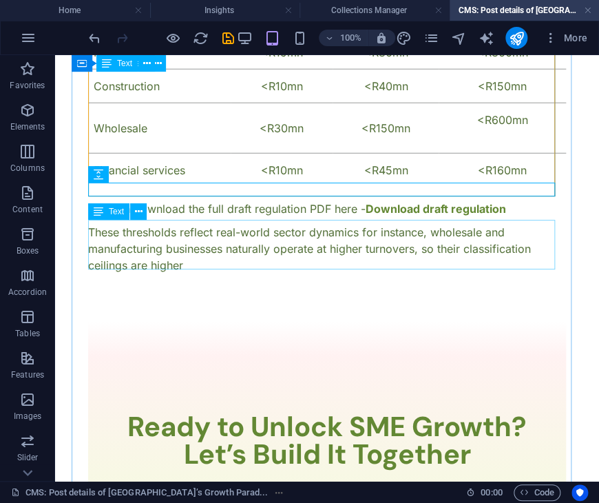
click at [243, 251] on div "These thresholds reflect real-world sector dynamics for instance, wholesale and…" at bounding box center [327, 249] width 478 height 50
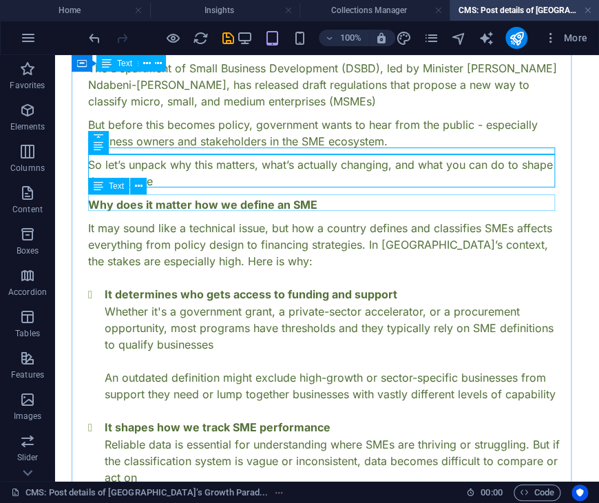
scroll to position [210, 0]
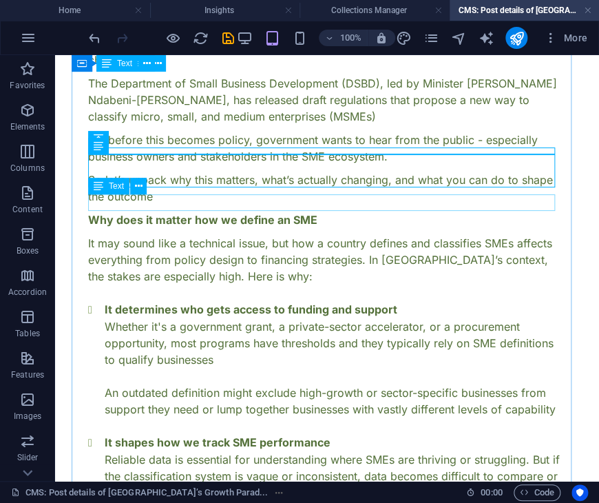
click at [247, 212] on div "Why does it matter how we define an SME" at bounding box center [327, 220] width 478 height 17
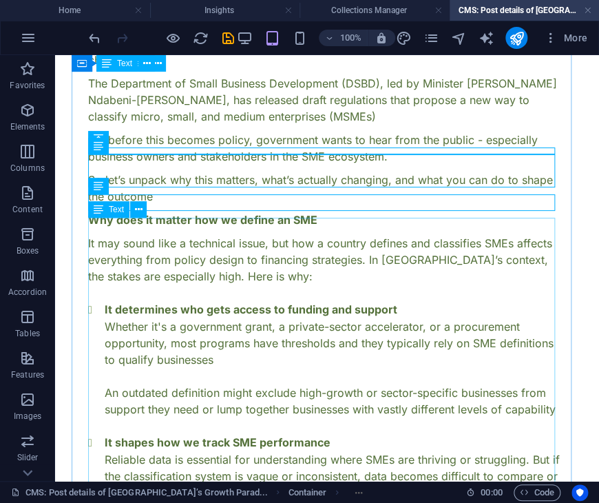
click at [189, 235] on div "It may sound like a technical issue, but how a country defines and classifies S…" at bounding box center [327, 451] width 478 height 433
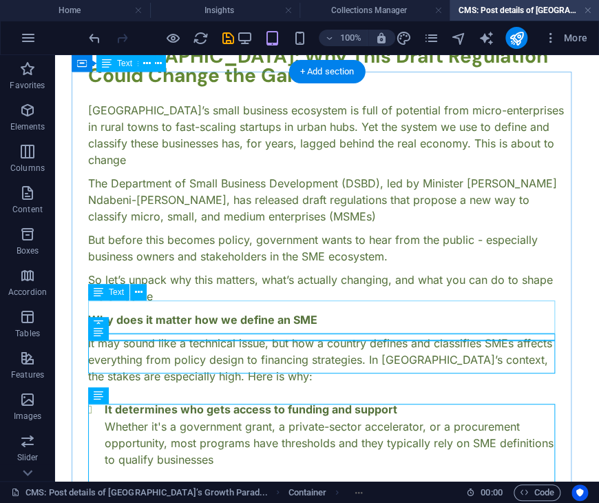
scroll to position [125, 0]
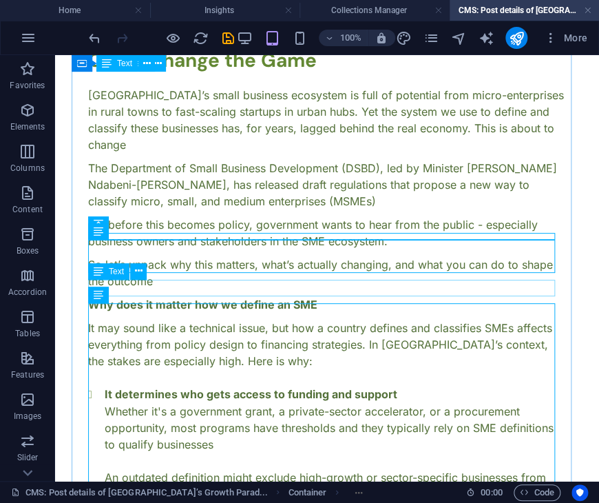
click at [248, 296] on div "Why does it matter how we define an SME" at bounding box center [327, 304] width 478 height 17
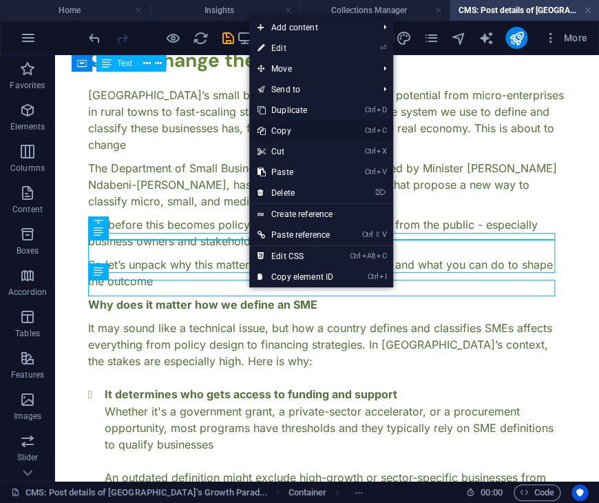
click at [281, 128] on link "Ctrl C Copy" at bounding box center [295, 131] width 92 height 21
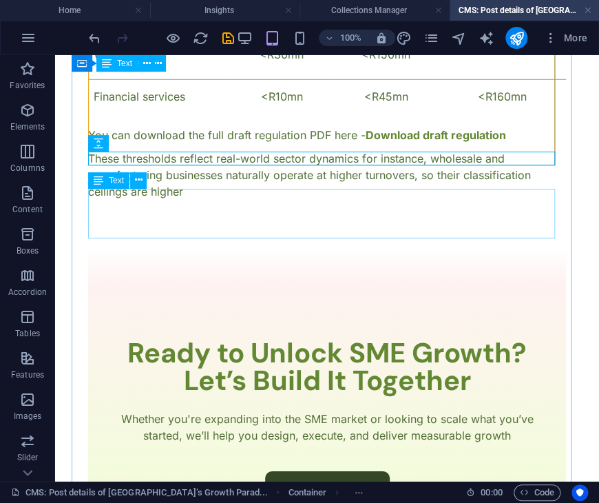
scroll to position [1146, 0]
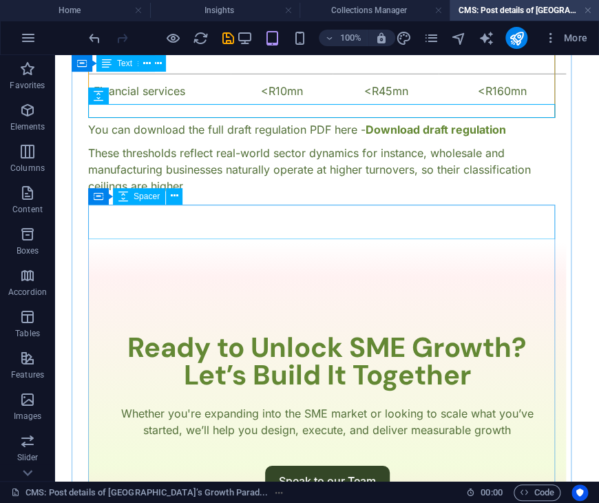
click at [143, 211] on div at bounding box center [327, 225] width 478 height 34
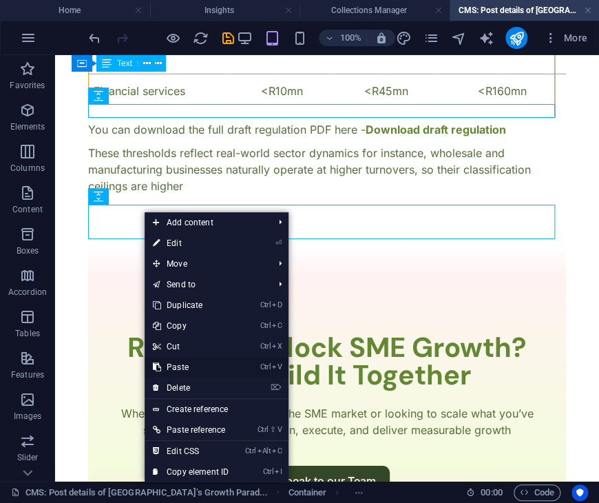
click at [176, 367] on link "Ctrl V Paste" at bounding box center [191, 367] width 92 height 21
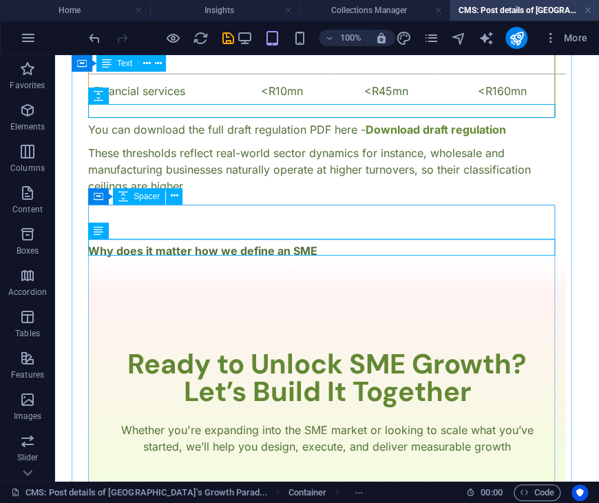
click at [209, 229] on div at bounding box center [327, 225] width 478 height 34
click at [199, 221] on div at bounding box center [327, 225] width 478 height 34
click at [207, 214] on div at bounding box center [327, 225] width 478 height 34
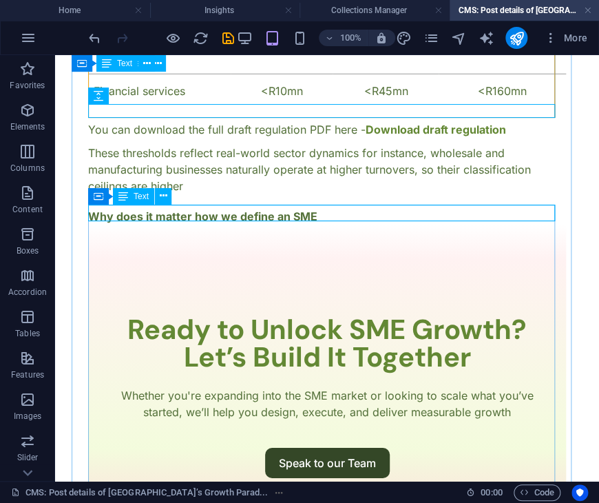
click at [287, 216] on div "Why does it matter how we define an SME" at bounding box center [327, 216] width 478 height 17
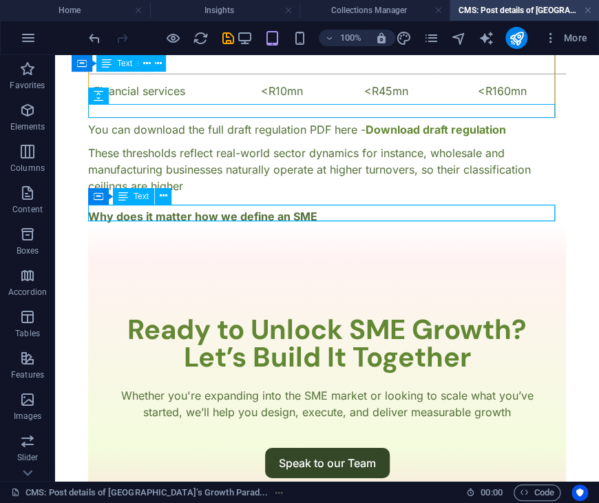
click at [287, 216] on div "Why does it matter how we define an SME" at bounding box center [327, 216] width 478 height 17
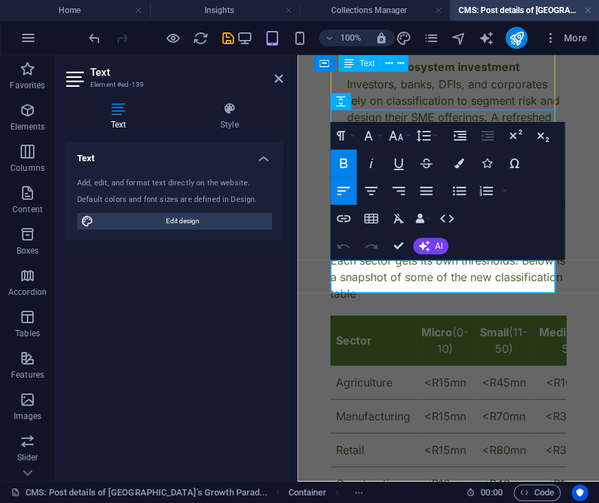
scroll to position [1711, 0]
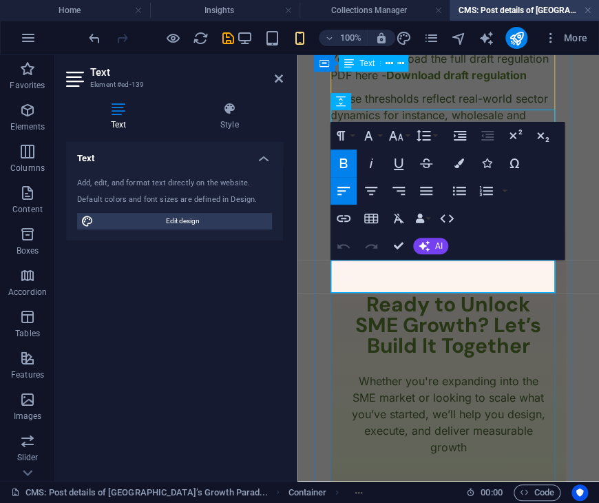
drag, startPoint x: 362, startPoint y: 277, endPoint x: 336, endPoint y: 259, distance: 31.2
click at [336, 203] on p "Why does it matter how we define an SME" at bounding box center [449, 195] width 236 height 17
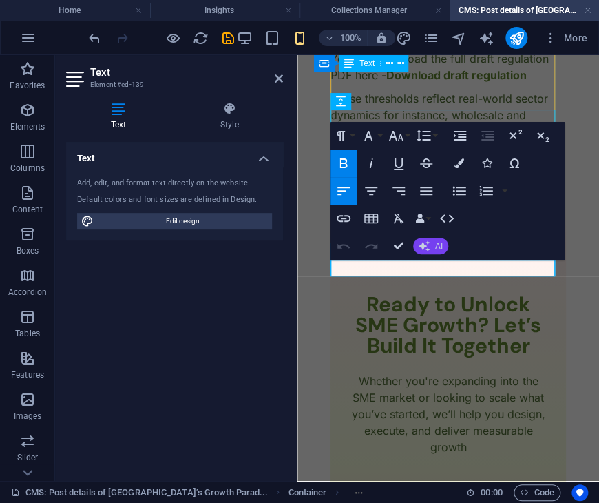
scroll to position [83, 5]
drag, startPoint x: 538, startPoint y: 269, endPoint x: 150, endPoint y: 189, distance: 396.7
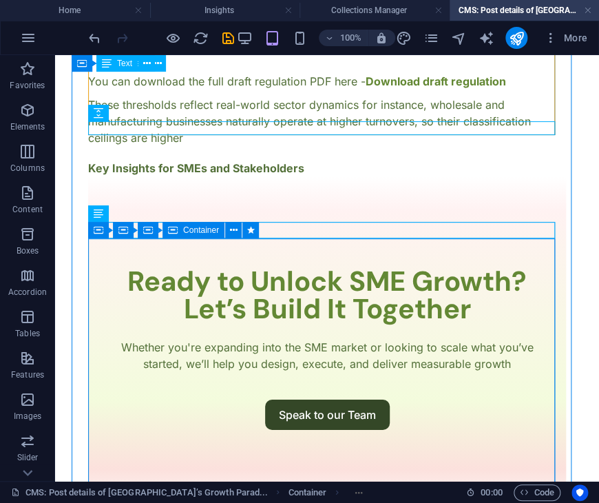
scroll to position [1211, 0]
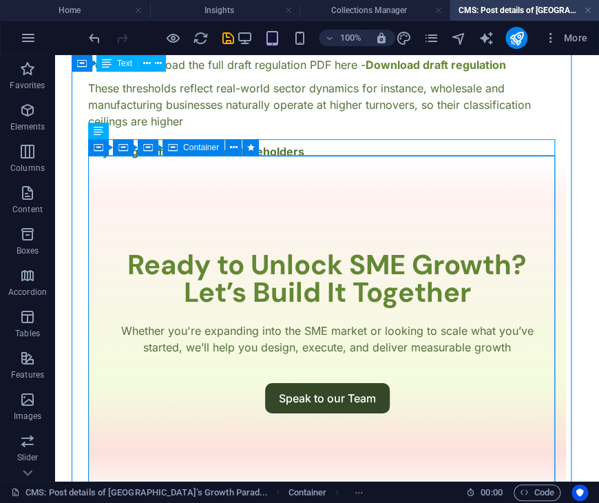
click at [404, 195] on div "Ready to Unlock SME Growth? Let’s Build It Together Whether you're expanding in…" at bounding box center [327, 332] width 478 height 344
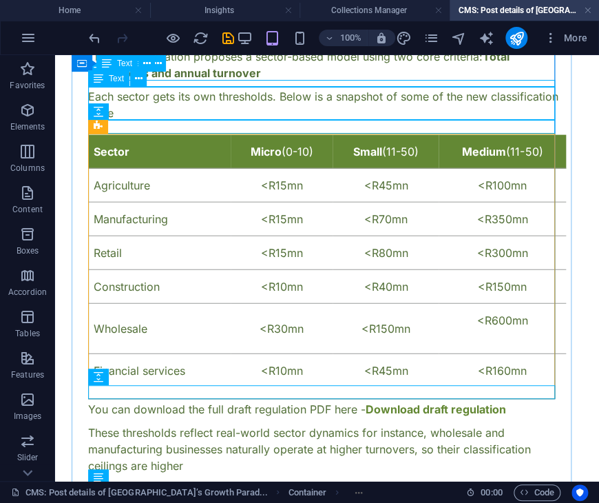
scroll to position [865, 0]
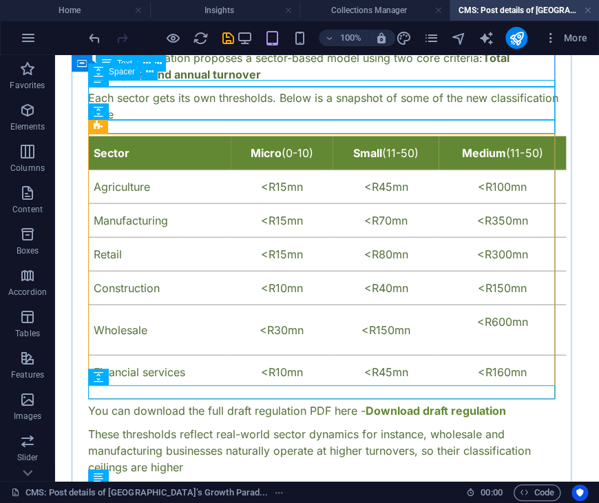
click at [284, 83] on div at bounding box center [327, 86] width 478 height 7
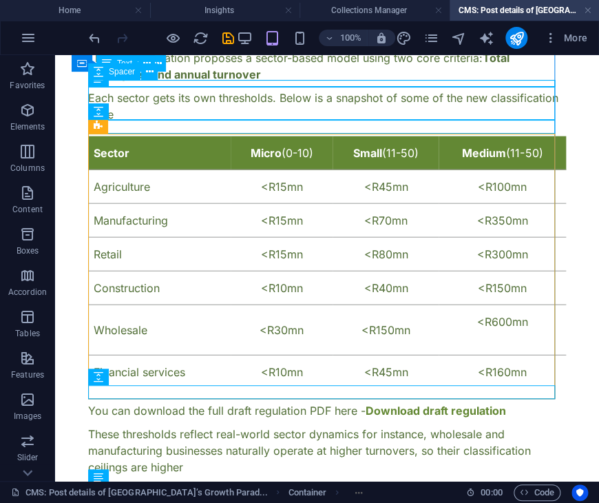
click at [284, 83] on div at bounding box center [327, 86] width 478 height 7
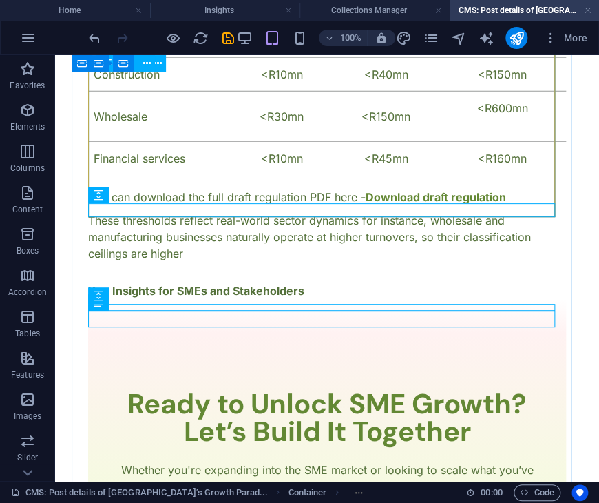
scroll to position [1086, 0]
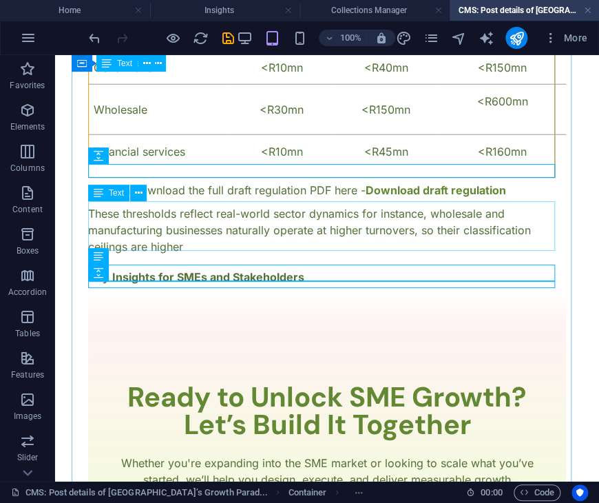
click at [245, 232] on div "These thresholds reflect real-world sector dynamics for instance, wholesale and…" at bounding box center [327, 230] width 478 height 50
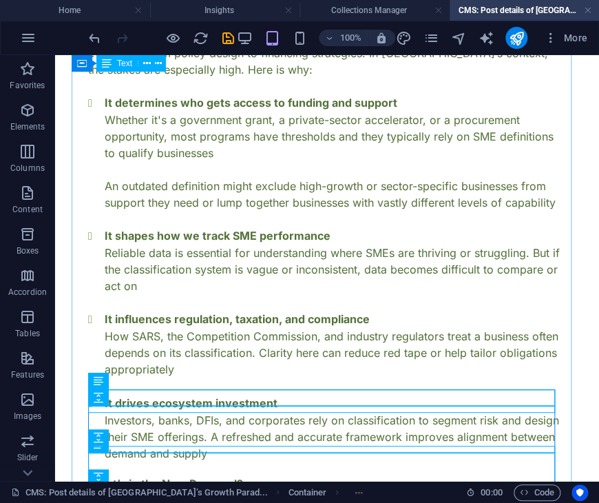
scroll to position [415, 0]
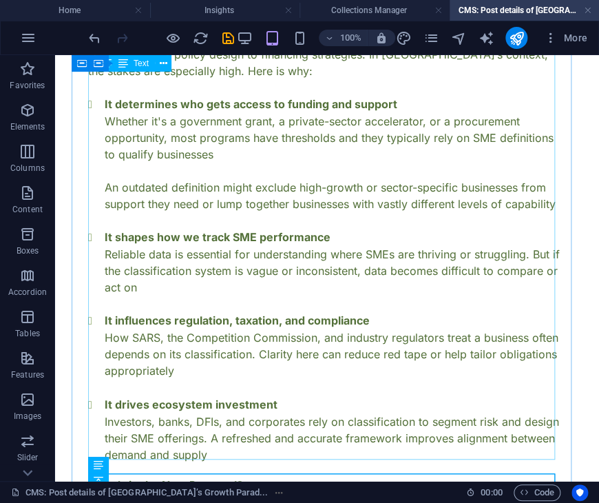
click at [160, 174] on div "It may sound like a technical issue, but how a country defines and classifies S…" at bounding box center [327, 246] width 478 height 433
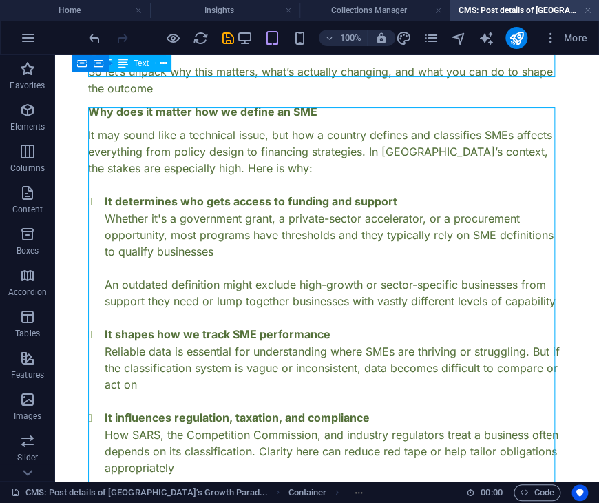
scroll to position [316, 0]
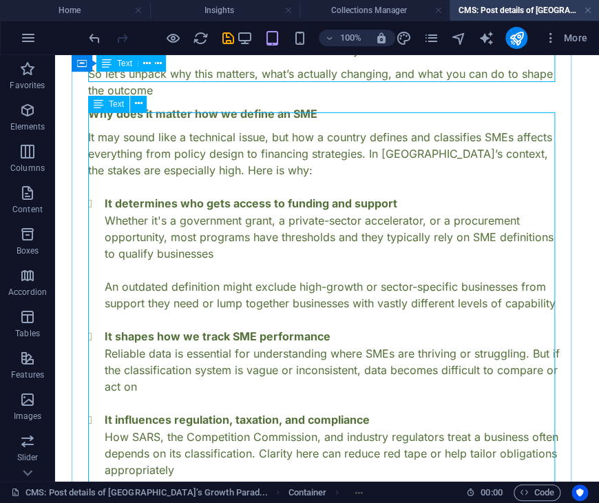
click at [107, 103] on div "Text" at bounding box center [108, 104] width 41 height 17
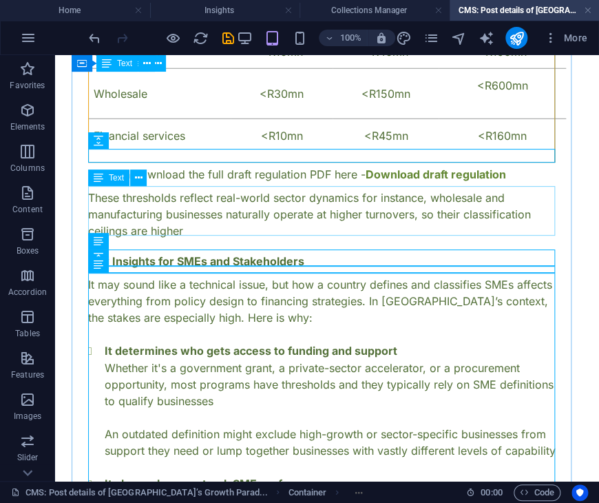
scroll to position [1100, 0]
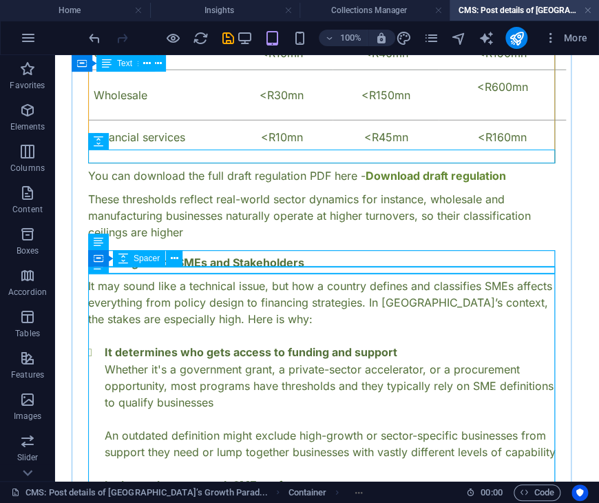
click at [251, 271] on div at bounding box center [327, 274] width 478 height 7
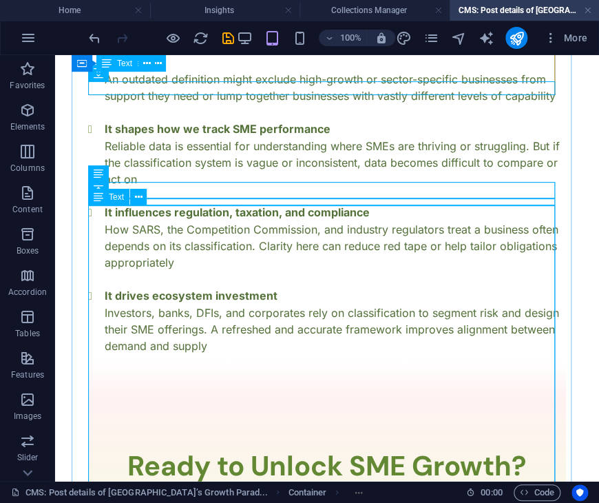
scroll to position [1556, 0]
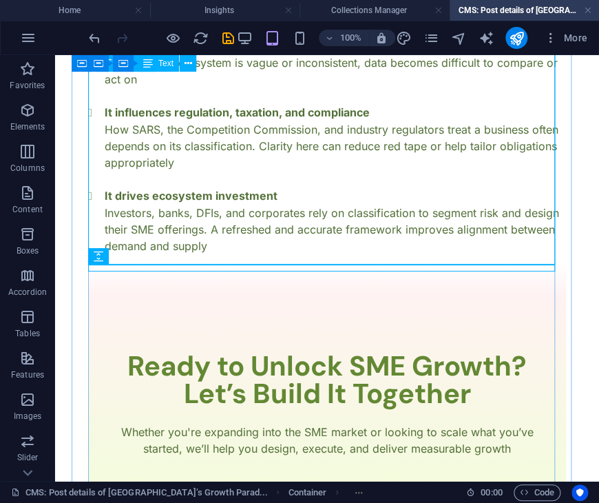
click at [267, 237] on div "It may sound like a technical issue, but how a country defines and classifies S…" at bounding box center [327, 38] width 478 height 433
click at [263, 241] on div "It may sound like a technical issue, but how a country defines and classifies S…" at bounding box center [327, 38] width 478 height 433
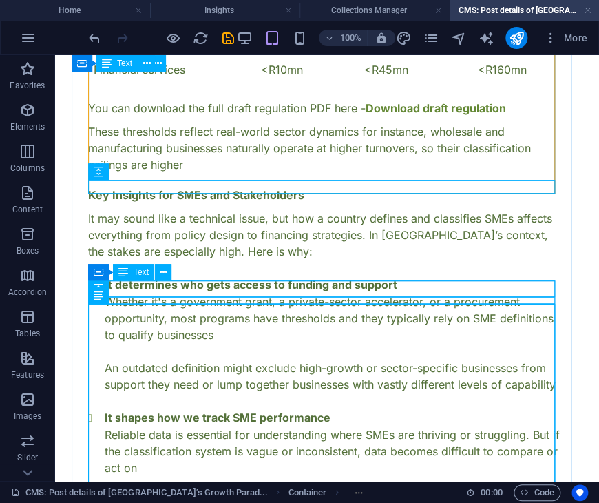
scroll to position [1071, 0]
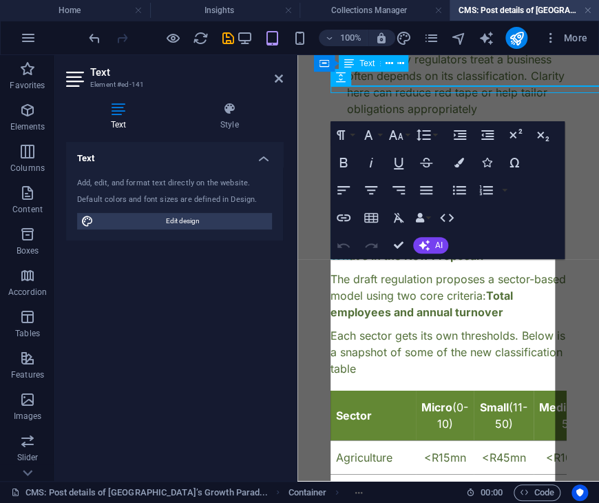
scroll to position [1734, 0]
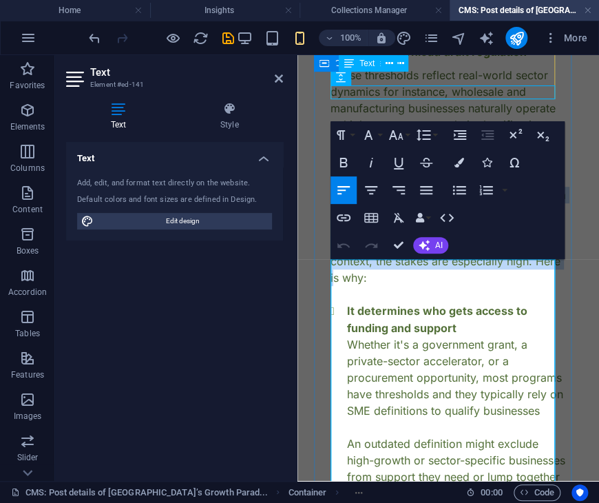
drag, startPoint x: 390, startPoint y: 344, endPoint x: 316, endPoint y: 249, distance: 121.3
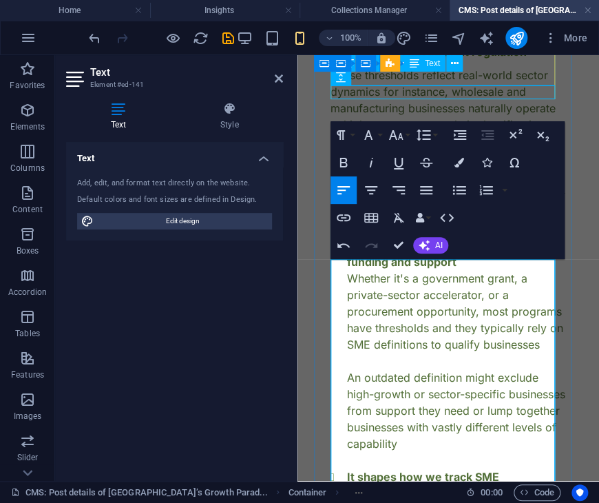
scroll to position [175, 6]
click at [382, 325] on li "It determines who gets access to funding and support Whether it's a government …" at bounding box center [456, 344] width 219 height 216
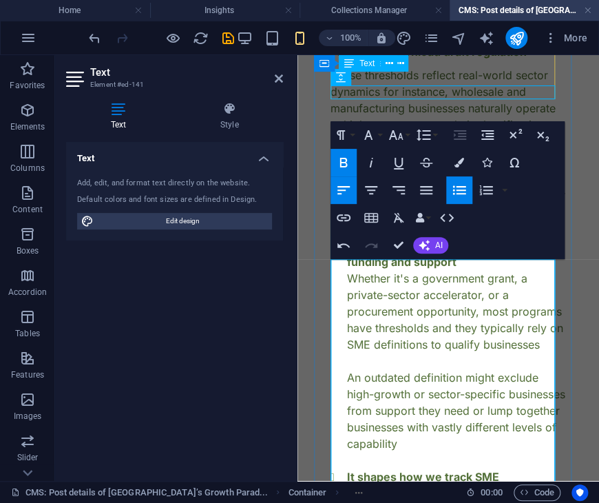
click at [350, 269] on strong "It determines who gets access to funding and support" at bounding box center [437, 253] width 181 height 31
drag, startPoint x: 458, startPoint y: 333, endPoint x: 342, endPoint y: 322, distance: 117.0
click at [347, 322] on li "It determines who gets access to funding and support Whether it's a government …" at bounding box center [456, 344] width 219 height 216
click at [350, 269] on strong "It determines who gets access to funding and support" at bounding box center [437, 253] width 181 height 31
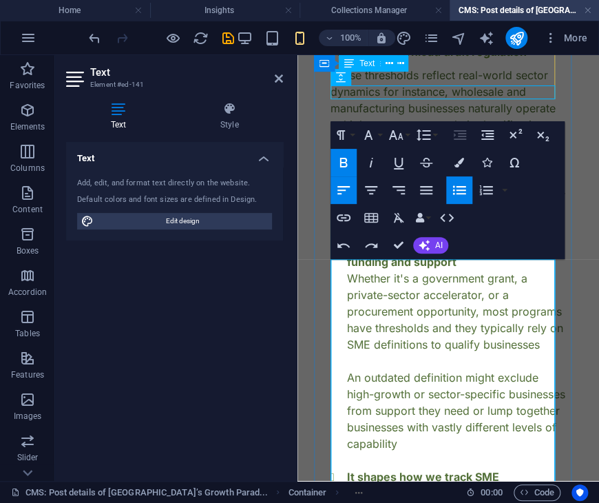
click at [353, 353] on li "It determines who gets access to funding and support Whether it's a government …" at bounding box center [456, 344] width 219 height 216
click at [347, 347] on li "It determines who gets access to funding and support Whether it's a government …" at bounding box center [456, 344] width 219 height 216
drag, startPoint x: 349, startPoint y: 317, endPoint x: 444, endPoint y: 324, distance: 94.6
click at [444, 324] on li "It determines who gets access to funding and support Whether it's a government …" at bounding box center [456, 344] width 219 height 216
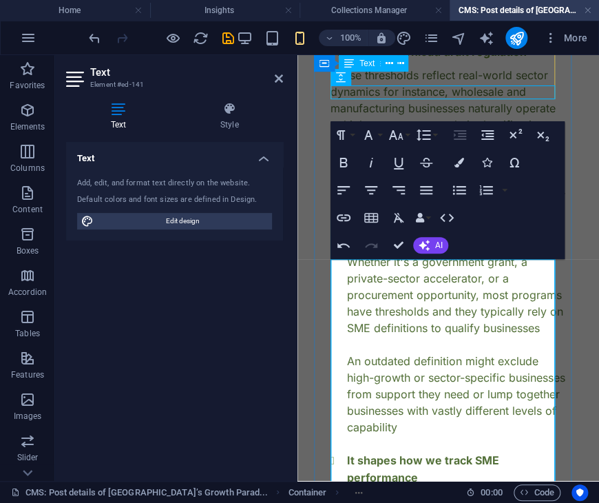
click at [397, 355] on li "You might now be reclassified Whether it's a government grant, a private-sector…" at bounding box center [456, 335] width 219 height 199
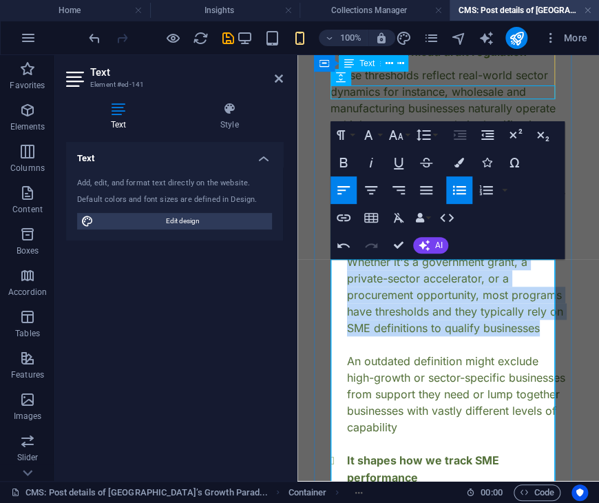
drag, startPoint x: 443, startPoint y: 414, endPoint x: 348, endPoint y: 334, distance: 124.2
click at [348, 334] on li "You might now be reclassified Whether it's a government grant, a private-sector…" at bounding box center [456, 335] width 219 height 199
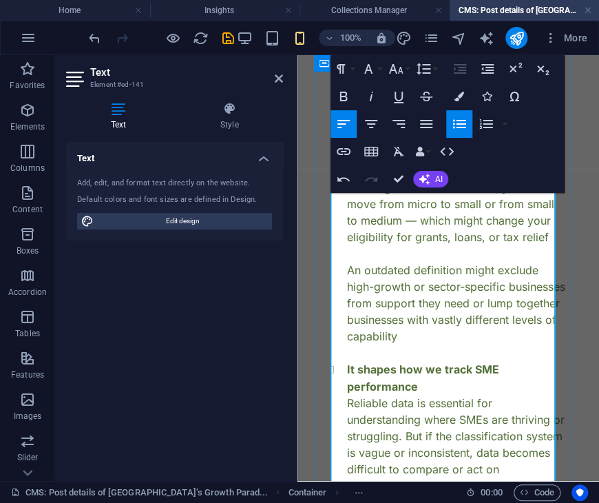
scroll to position [1824, 0]
click at [419, 297] on li "You might now be reclassified If your business has been growing and crossing tu…" at bounding box center [456, 245] width 219 height 199
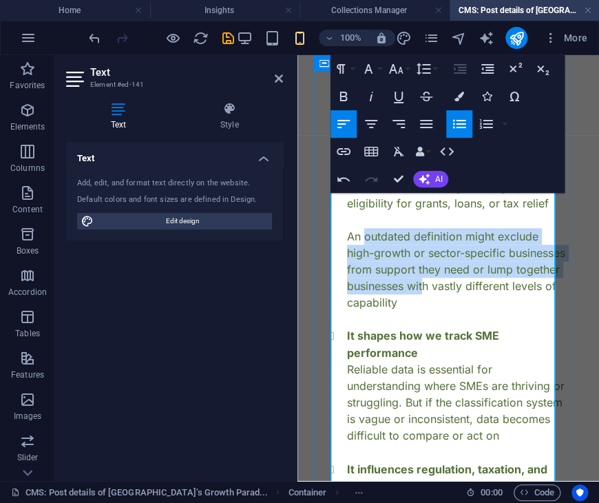
drag, startPoint x: 500, startPoint y: 366, endPoint x: 365, endPoint y: 316, distance: 143.5
click at [365, 311] on li "You might now be reclassified If your business has been growing and crossing tu…" at bounding box center [456, 211] width 219 height 199
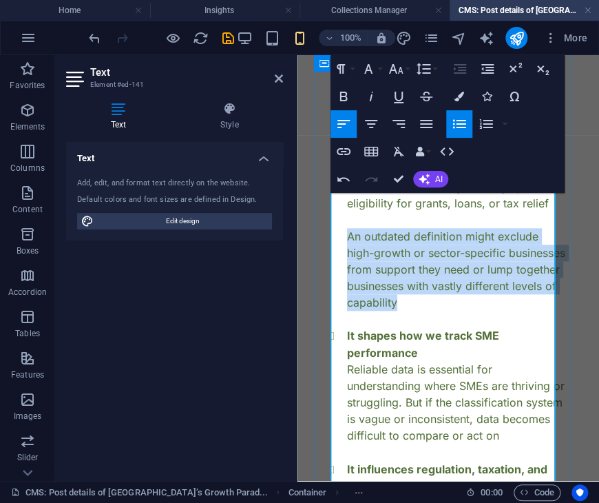
drag, startPoint x: 344, startPoint y: 304, endPoint x: 494, endPoint y: 373, distance: 164.6
click at [494, 311] on ul "You might now be reclassified If your business has been growing and crossing tu…" at bounding box center [449, 211] width 236 height 199
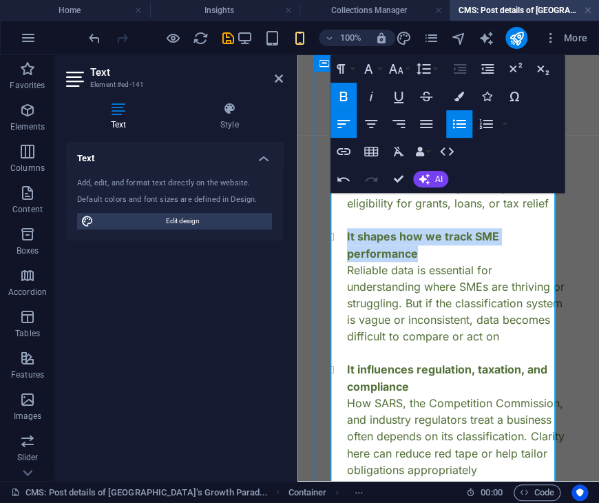
drag, startPoint x: 346, startPoint y: 307, endPoint x: 419, endPoint y: 331, distance: 77.1
click at [419, 331] on li "It shapes how we track SME performance Reliable data is essential for understan…" at bounding box center [456, 286] width 219 height 116
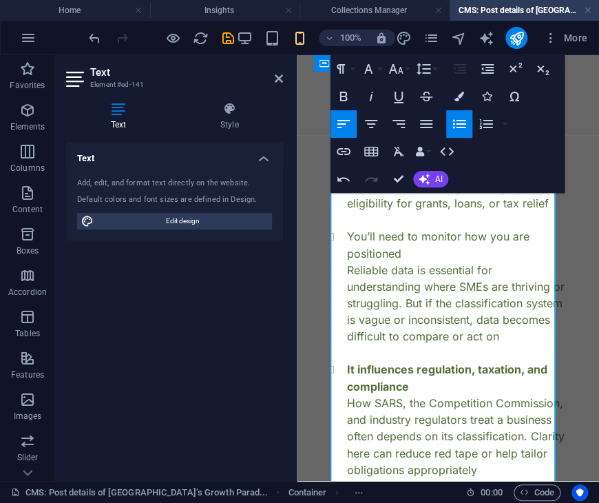
scroll to position [160, 6]
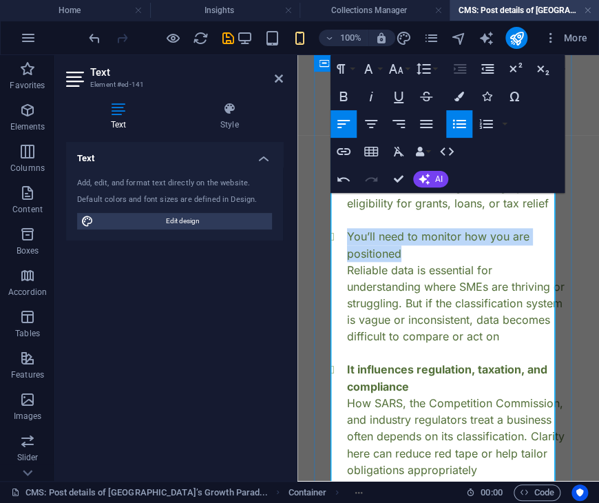
drag, startPoint x: 350, startPoint y: 307, endPoint x: 409, endPoint y: 325, distance: 61.9
click at [409, 325] on li "You’ll need to monitor how you are positioned Reliable data is essential for un…" at bounding box center [456, 286] width 219 height 116
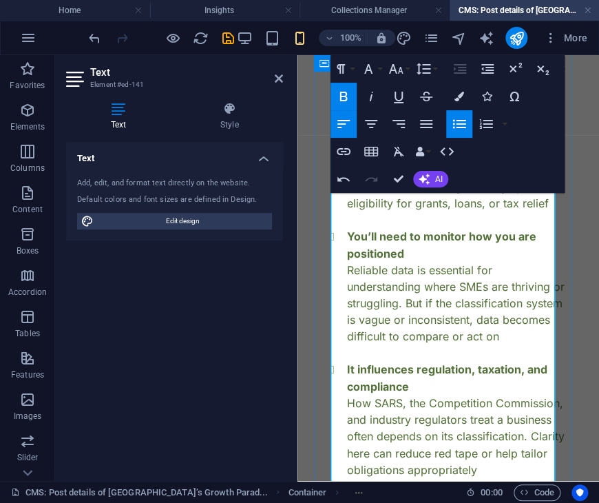
click at [393, 344] on li "You’ll need to monitor how you are positioned Reliable data is essential for un…" at bounding box center [456, 286] width 219 height 116
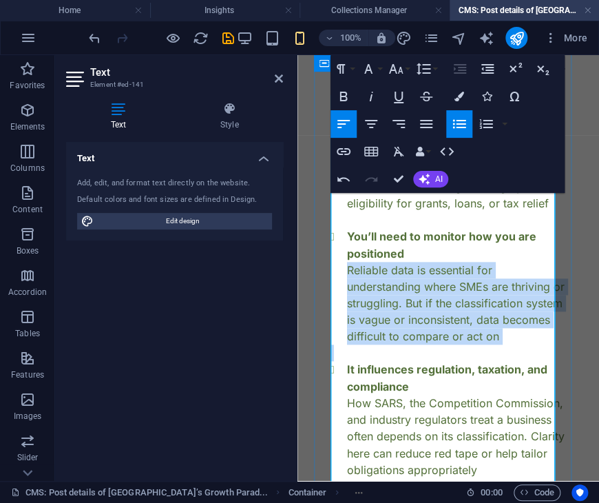
drag, startPoint x: 347, startPoint y: 343, endPoint x: 537, endPoint y: 416, distance: 203.7
click at [537, 416] on div "If you are an SME, here’s what this means for you: You might now be reclassifie…" at bounding box center [449, 328] width 236 height 532
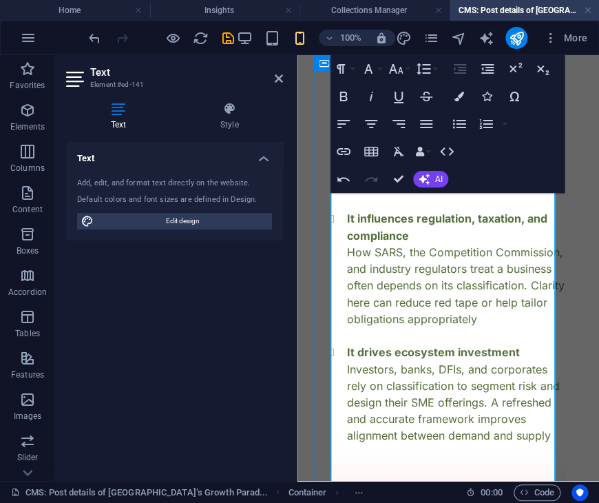
scroll to position [2018, 0]
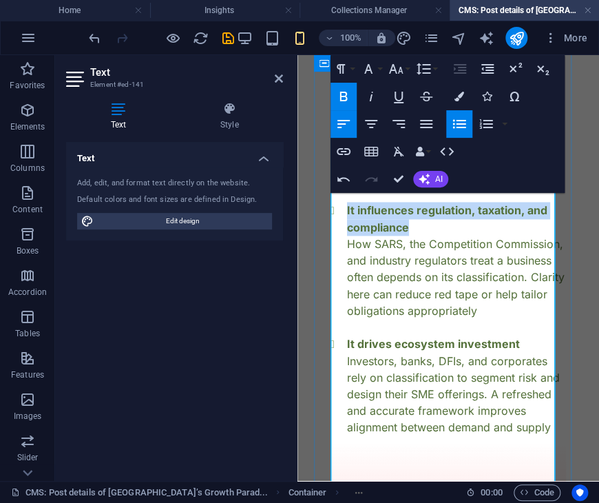
drag, startPoint x: 347, startPoint y: 280, endPoint x: 408, endPoint y: 300, distance: 63.6
click at [408, 234] on strong "It influences regulation, taxation, and compliance" at bounding box center [447, 218] width 200 height 31
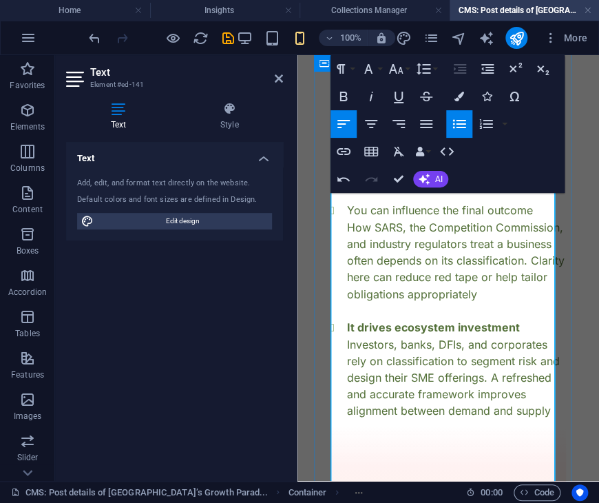
scroll to position [37, 6]
click at [364, 302] on li "You can influence the final outcome How SARS, the Competition Commission, and i…" at bounding box center [456, 252] width 219 height 100
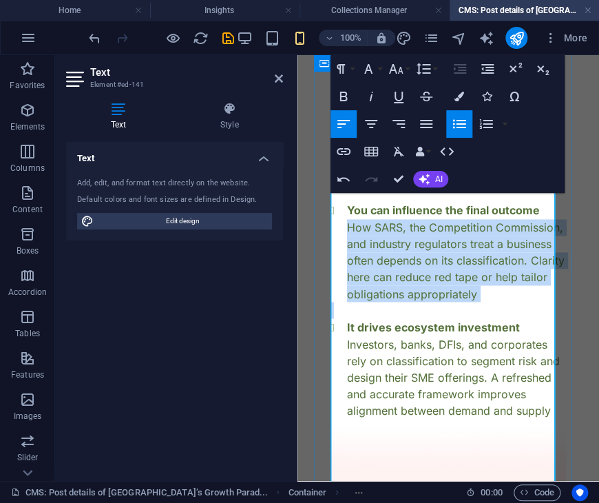
drag, startPoint x: 347, startPoint y: 298, endPoint x: 418, endPoint y: 391, distance: 117.0
click at [418, 391] on div "If you are an SME, here’s what this means for you: You might now be reclassifie…" at bounding box center [449, 160] width 236 height 515
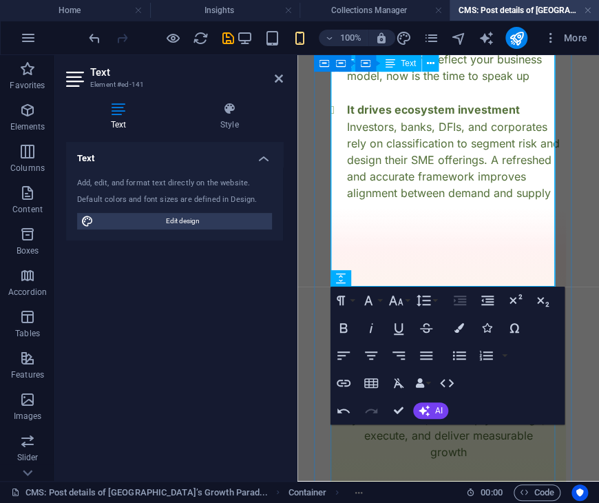
scroll to position [2146, 0]
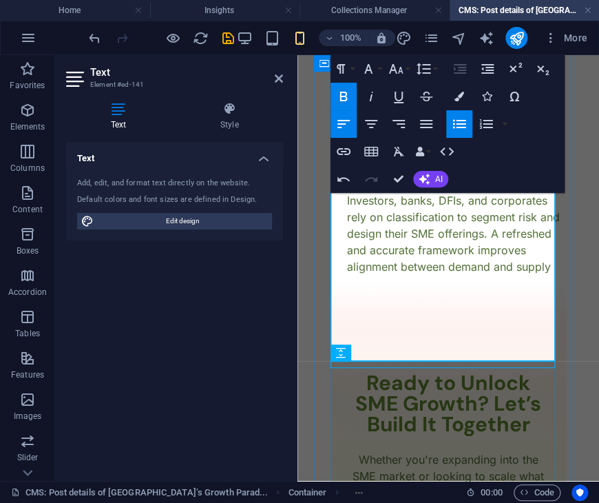
click at [347, 252] on li "It drives ecosystem investment Investors, banks, DFIs, and corporates rely on c…" at bounding box center [456, 224] width 219 height 100
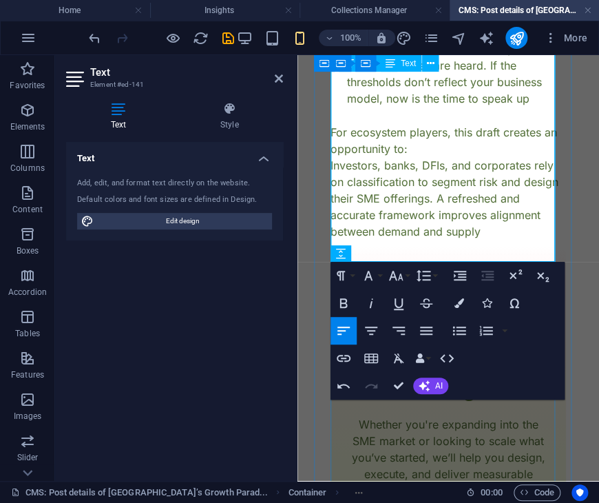
scroll to position [2246, 0]
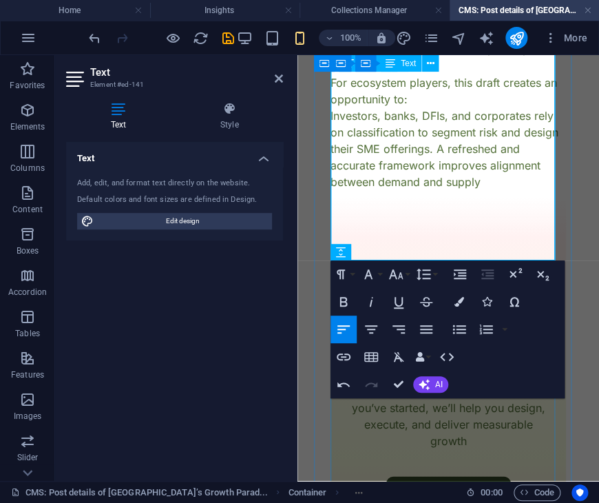
click at [331, 183] on p "For ecosystem players, this draft creates an opportunity to: Investors, banks, …" at bounding box center [449, 132] width 236 height 116
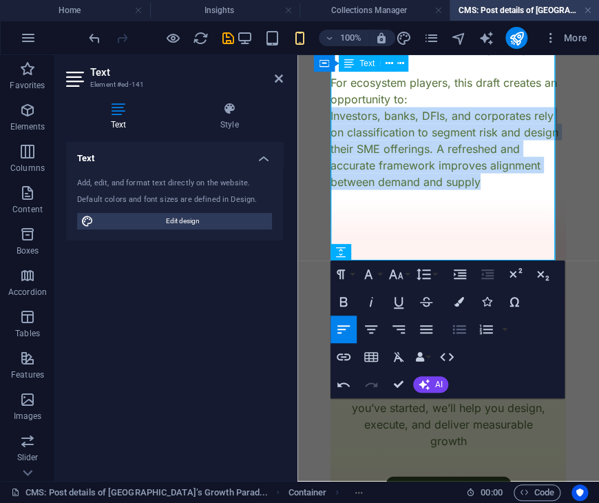
click at [467, 334] on icon "button" at bounding box center [459, 329] width 17 height 17
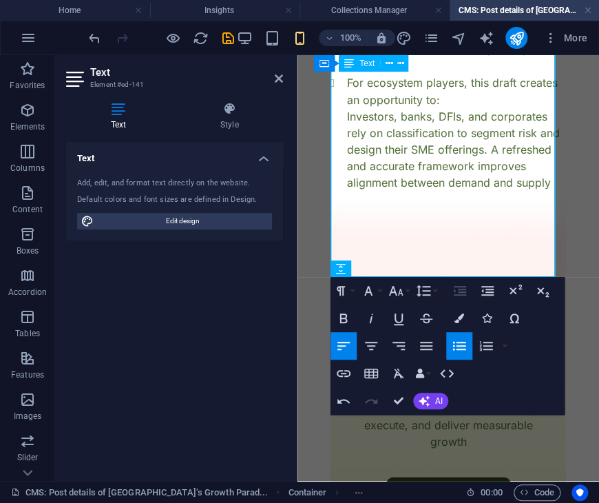
click at [467, 334] on button "Unordered List" at bounding box center [459, 346] width 26 height 28
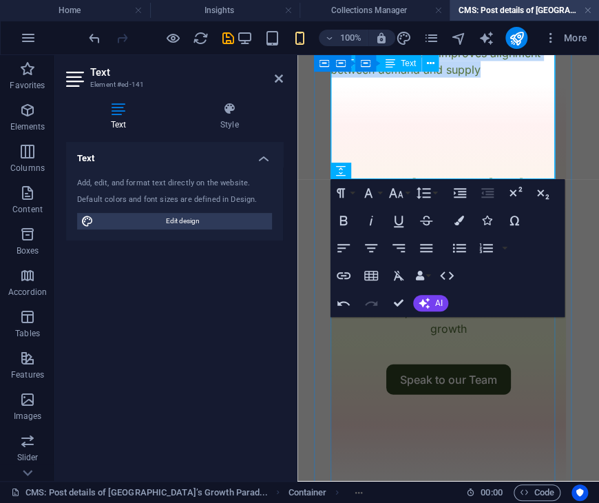
scroll to position [2272, 0]
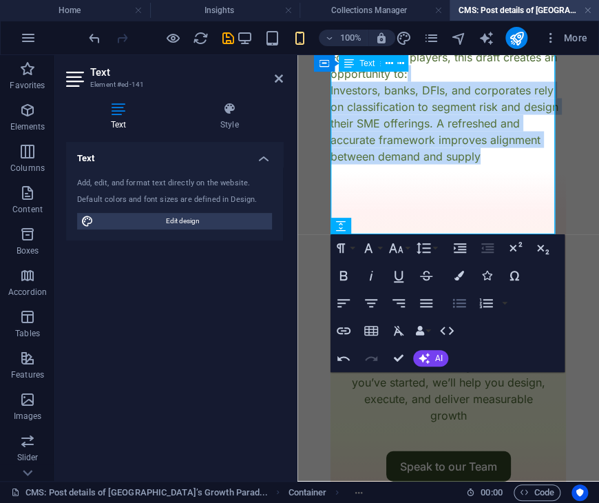
click at [456, 304] on icon "button" at bounding box center [459, 303] width 17 height 17
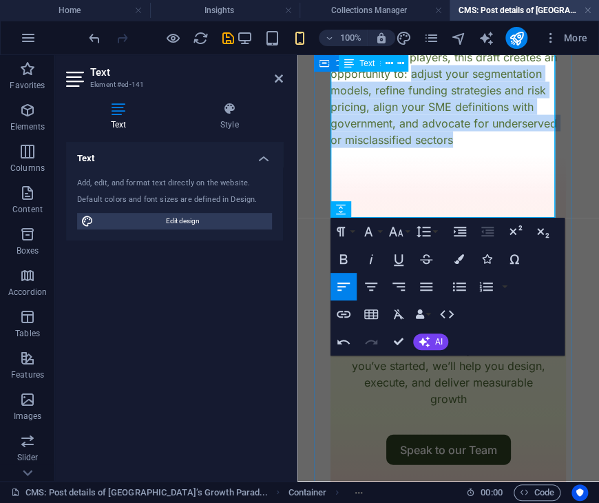
drag, startPoint x: 429, startPoint y: 141, endPoint x: 570, endPoint y: 216, distance: 160.6
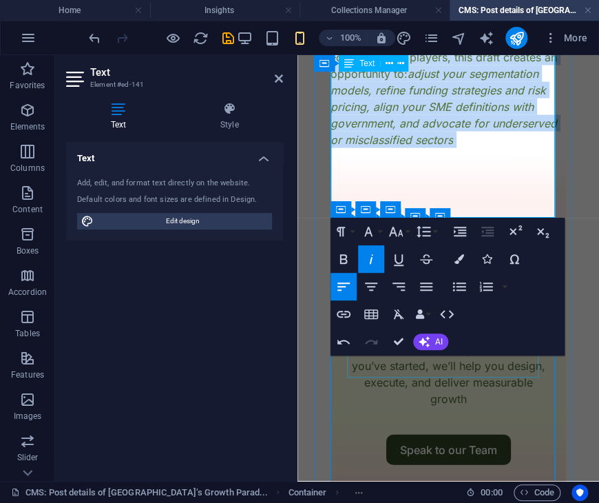
click at [473, 307] on div "Ready to Unlock SME Growth? Let’s Build It Together" at bounding box center [448, 276] width 203 height 62
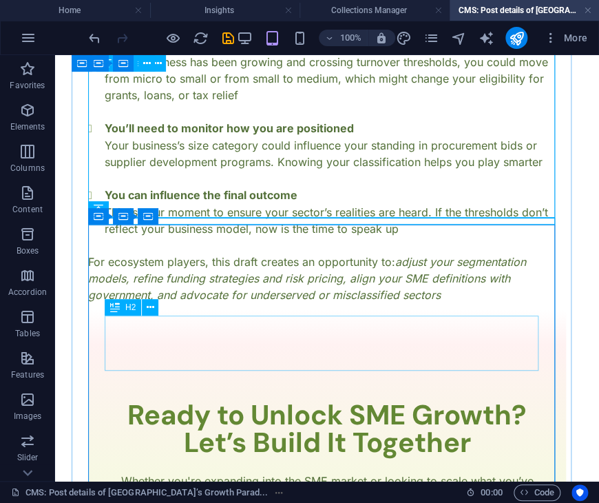
scroll to position [1500, 0]
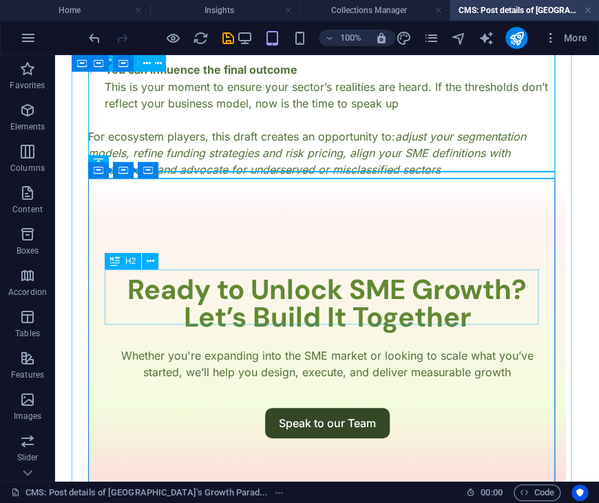
click at [369, 296] on div "Ready to Unlock SME Growth? Let’s Build It Together" at bounding box center [327, 303] width 445 height 55
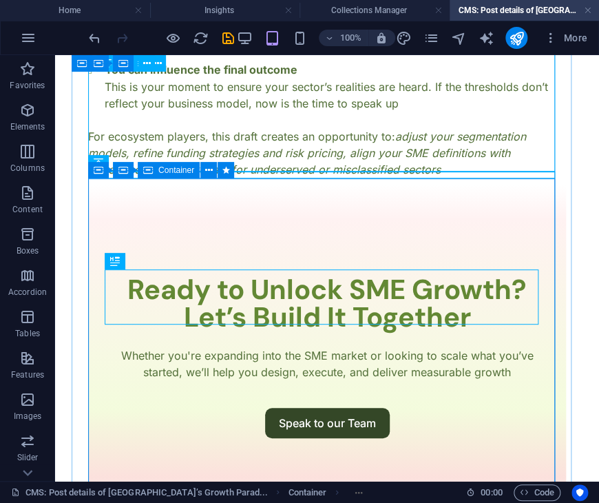
click at [333, 227] on div "Ready to Unlock SME Growth? Let’s Build It Together Whether you're expanding in…" at bounding box center [327, 357] width 478 height 344
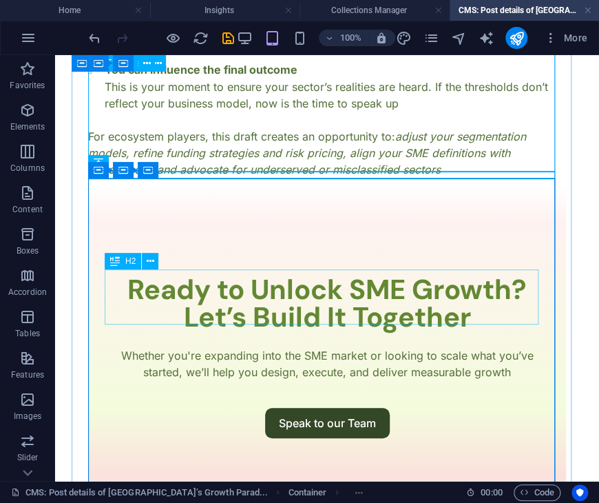
click at [336, 301] on div "Ready to Unlock SME Growth? Let’s Build It Together" at bounding box center [327, 303] width 445 height 55
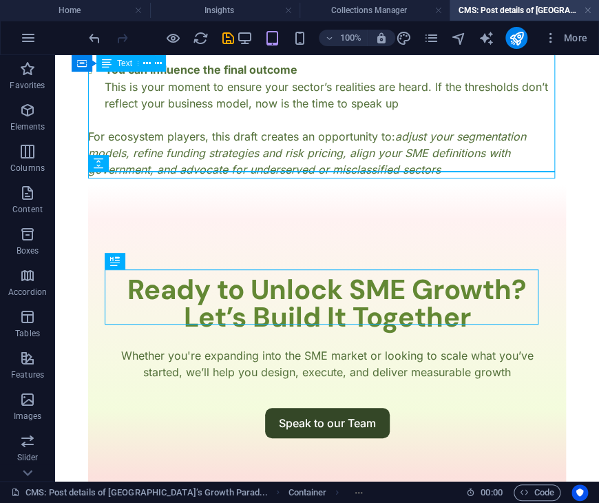
drag, startPoint x: 336, startPoint y: 301, endPoint x: 340, endPoint y: 289, distance: 12.4
click at [340, 289] on div "Ready to Unlock SME Growth? Let’s Build It Together" at bounding box center [327, 303] width 445 height 55
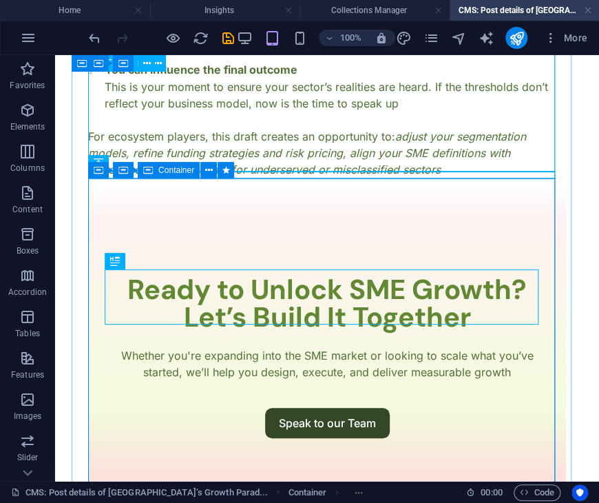
click at [375, 236] on div "Ready to Unlock SME Growth? Let’s Build It Together Whether you're expanding in…" at bounding box center [327, 357] width 478 height 344
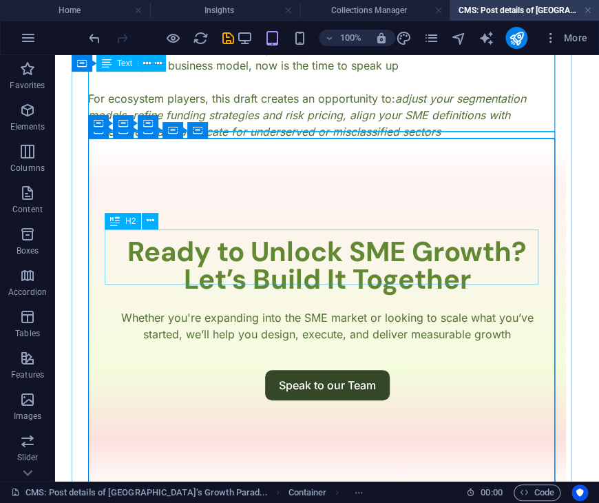
scroll to position [1536, 0]
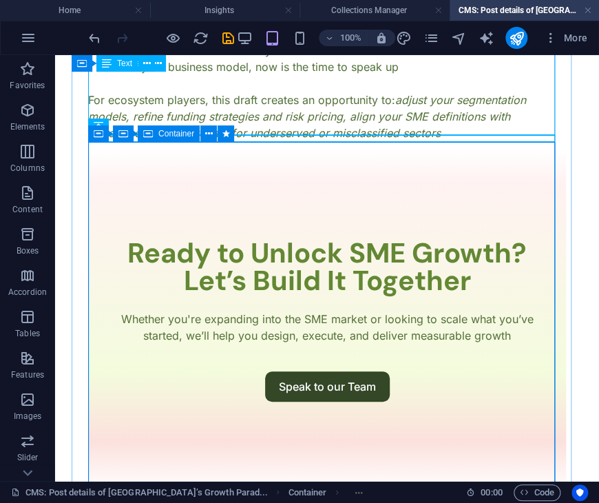
click at [155, 161] on div "Ready to Unlock SME Growth? Let’s Build It Together Whether you're expanding in…" at bounding box center [327, 320] width 478 height 344
click at [174, 136] on span "Container" at bounding box center [176, 134] width 36 height 8
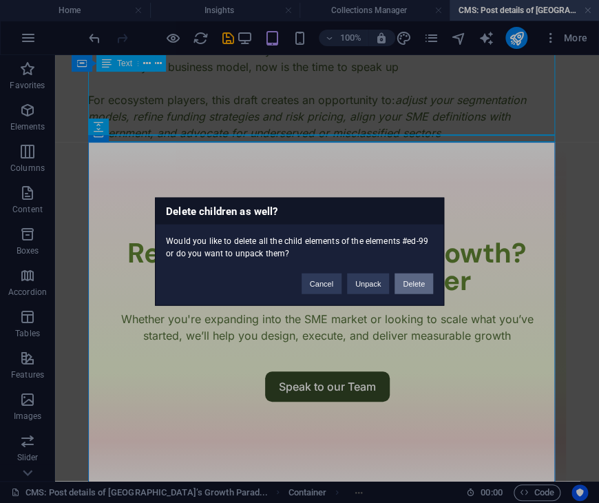
click at [421, 279] on button "Delete" at bounding box center [414, 284] width 39 height 21
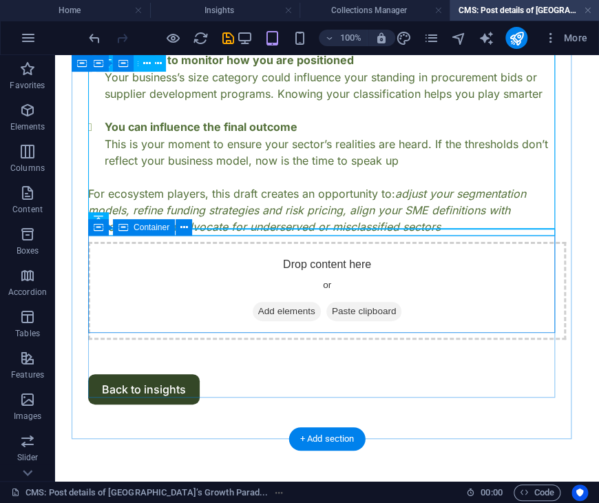
click at [389, 274] on div "Drop content here or Add elements Paste clipboard" at bounding box center [327, 291] width 478 height 98
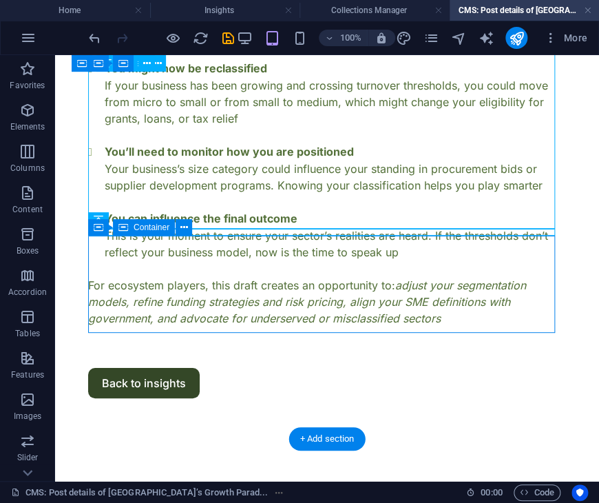
scroll to position [1346, 0]
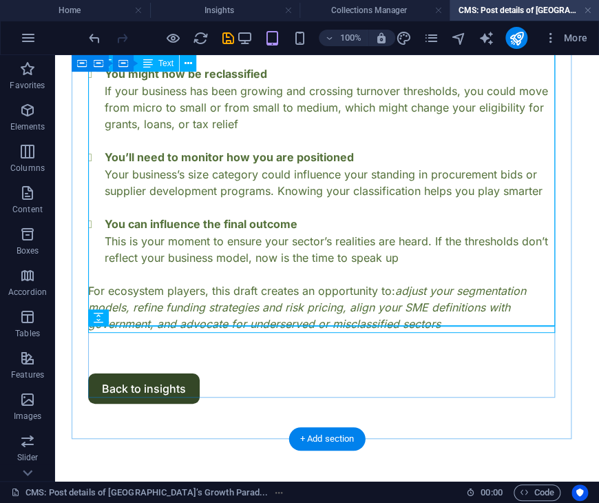
click at [412, 293] on div "If you are an SME, here’s what this means for you: You might now be reclassifie…" at bounding box center [327, 182] width 478 height 300
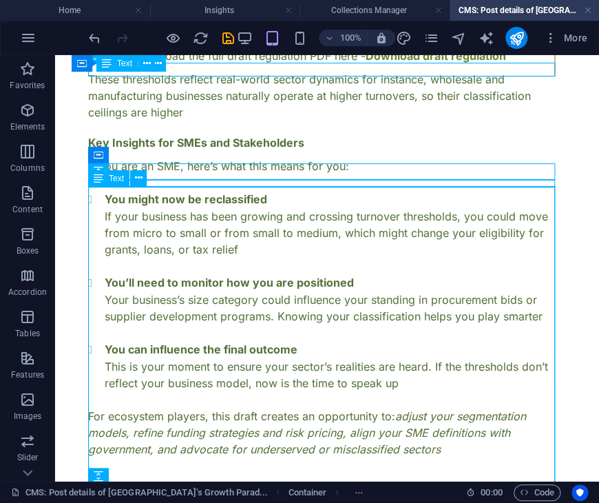
scroll to position [1187, 0]
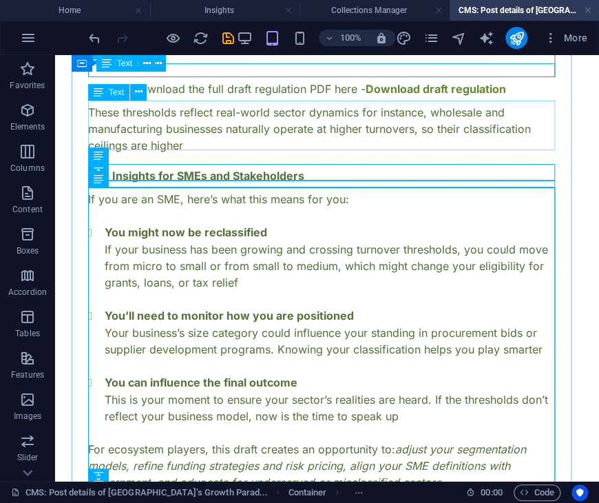
click at [267, 119] on div "These thresholds reflect real-world sector dynamics for instance, wholesale and…" at bounding box center [327, 129] width 478 height 50
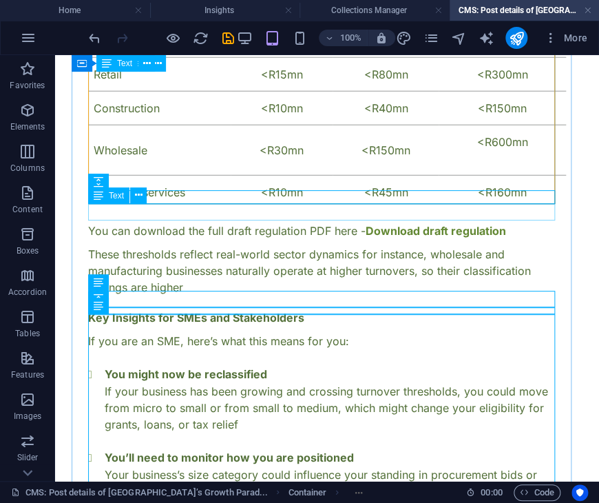
scroll to position [1031, 0]
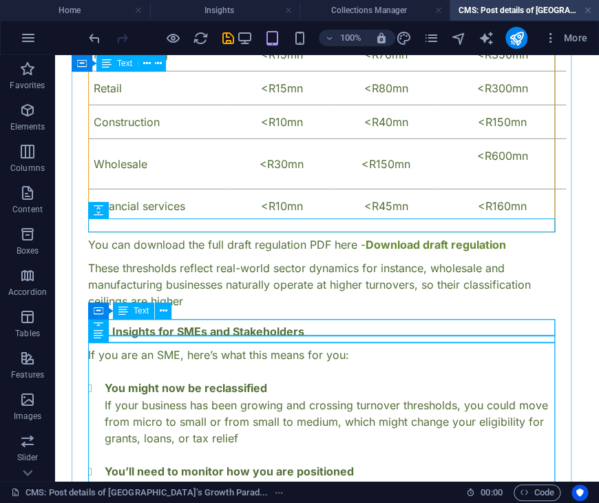
click at [252, 329] on div "Key Insights for SMEs and Stakeholders" at bounding box center [327, 331] width 478 height 17
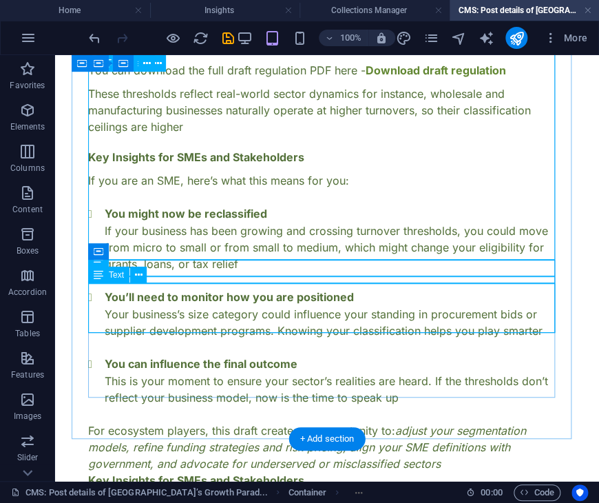
scroll to position [1412, 0]
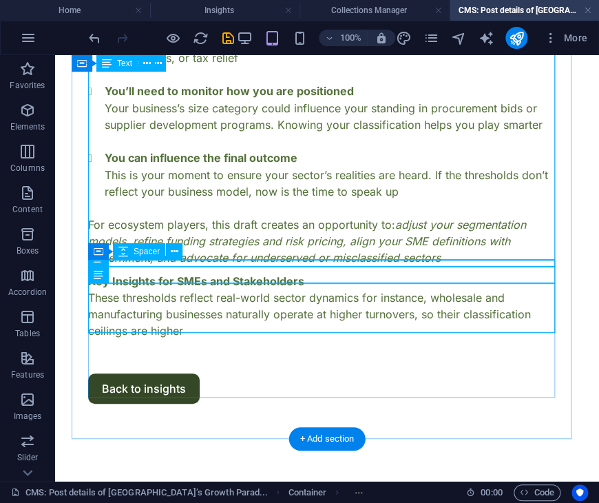
click at [296, 266] on div at bounding box center [327, 269] width 478 height 7
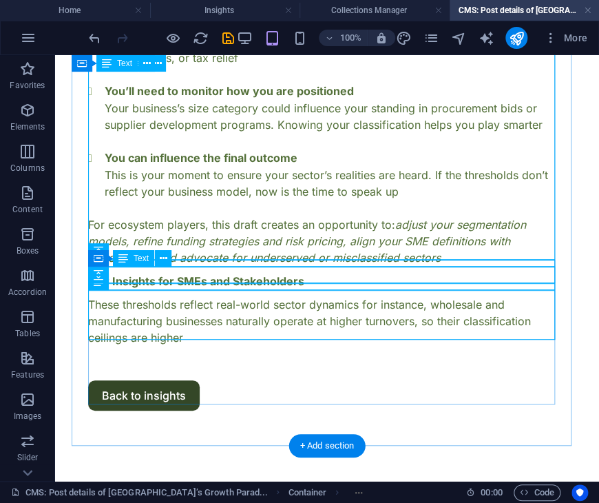
click at [267, 276] on div "Key Insights for SMEs and Stakeholders" at bounding box center [327, 281] width 478 height 17
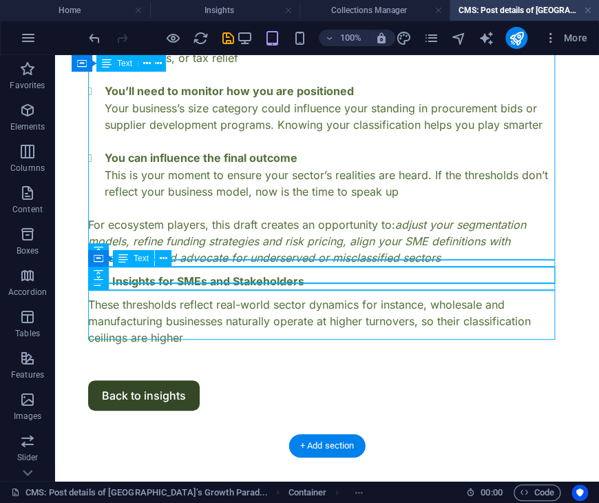
click at [267, 276] on div "Key Insights for SMEs and Stakeholders" at bounding box center [327, 281] width 478 height 17
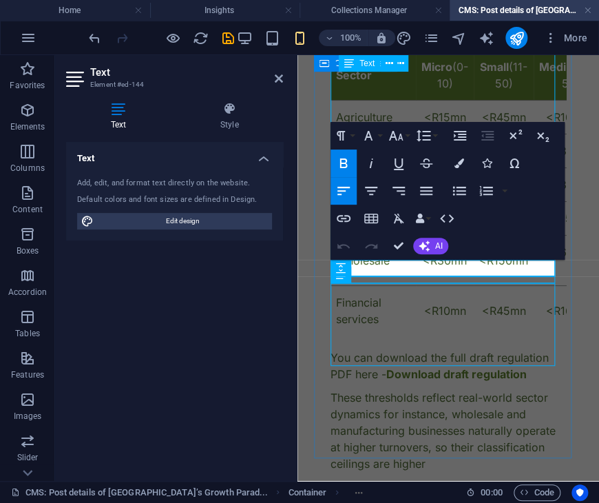
scroll to position [2237, 0]
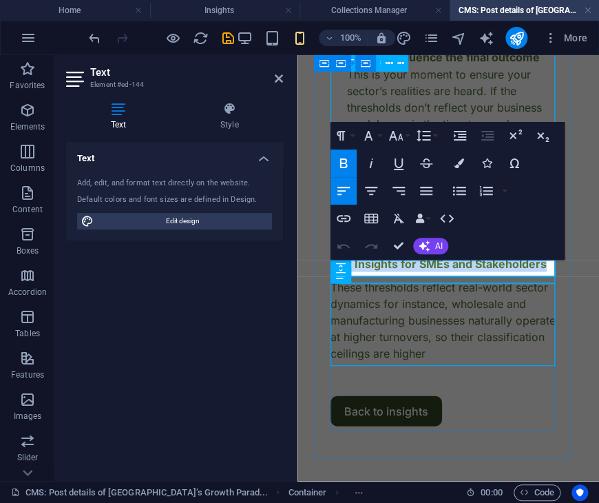
drag, startPoint x: 544, startPoint y: 268, endPoint x: 329, endPoint y: 262, distance: 215.7
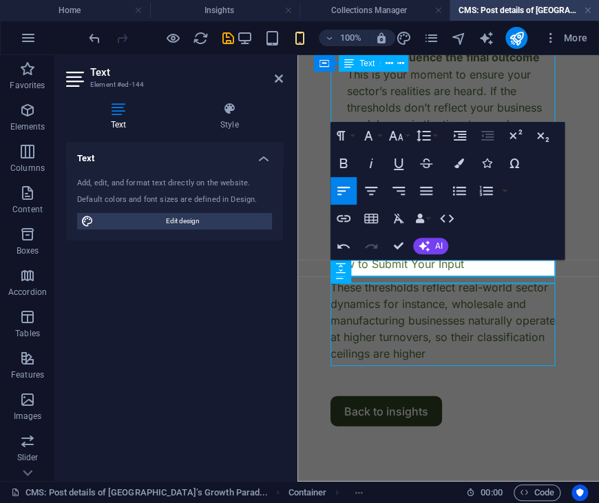
scroll to position [0, 3]
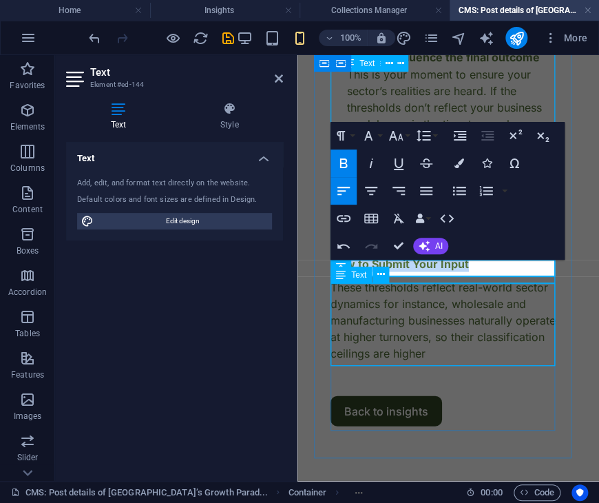
click at [458, 332] on div "These thresholds reflect real-world sector dynamics for instance, wholesale and…" at bounding box center [449, 319] width 236 height 83
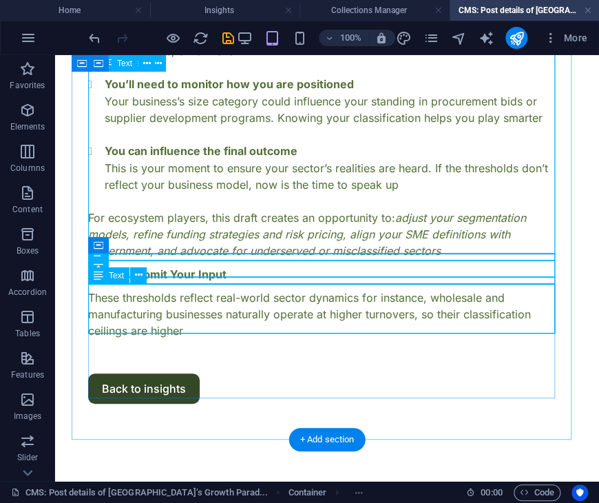
click at [179, 312] on div "These thresholds reflect real-world sector dynamics for instance, wholesale and…" at bounding box center [327, 314] width 478 height 50
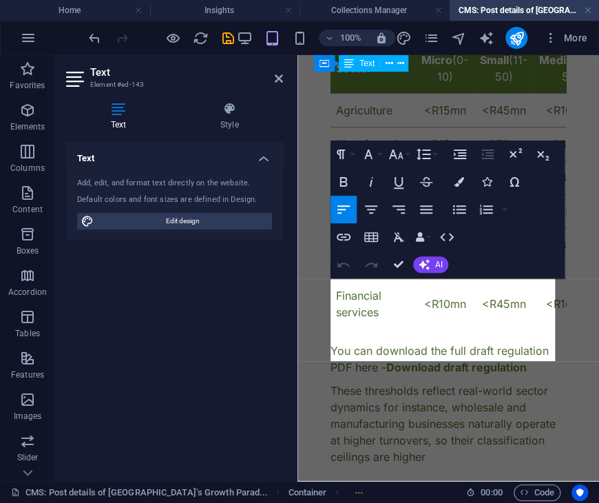
scroll to position [2242, 0]
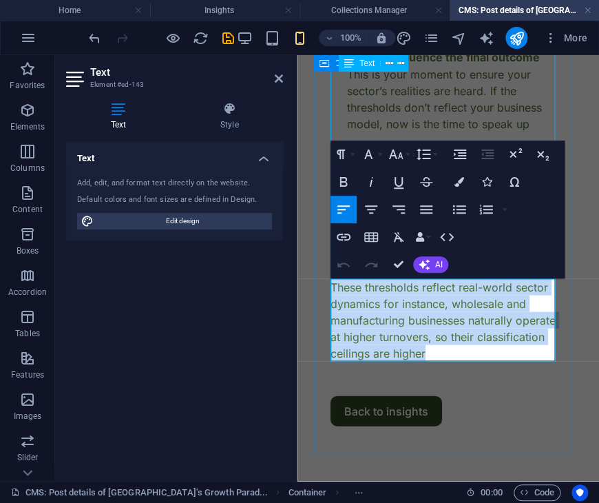
drag, startPoint x: 508, startPoint y: 358, endPoint x: 323, endPoint y: 285, distance: 198.6
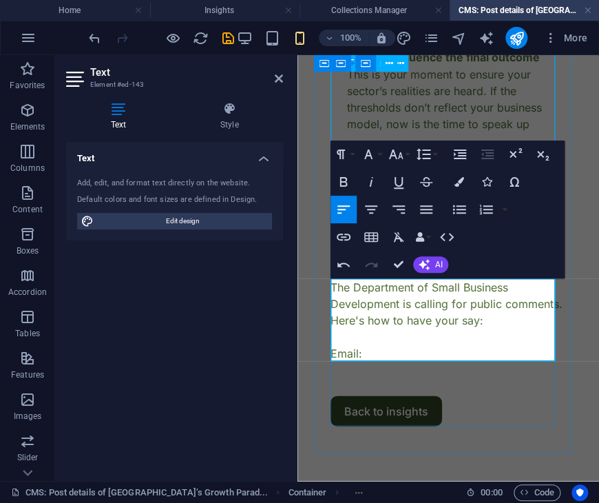
drag, startPoint x: 592, startPoint y: 351, endPoint x: 399, endPoint y: 349, distance: 192.9
click at [399, 349] on p "The Department of Small Business Development is calling for public comments. He…" at bounding box center [449, 319] width 236 height 83
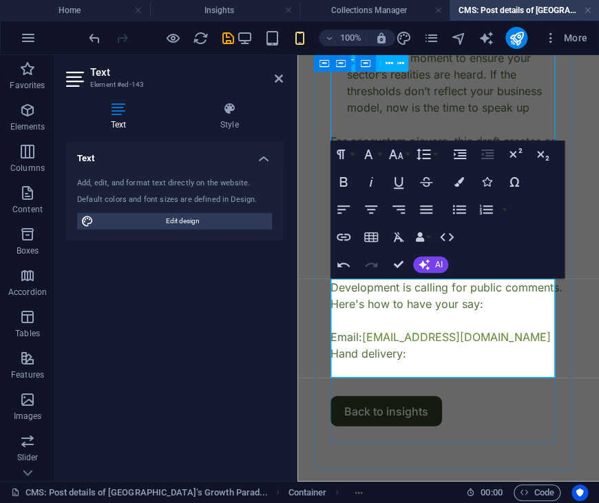
click at [415, 361] on p "The Department of Small Business Development is calling for public comments. He…" at bounding box center [449, 311] width 236 height 99
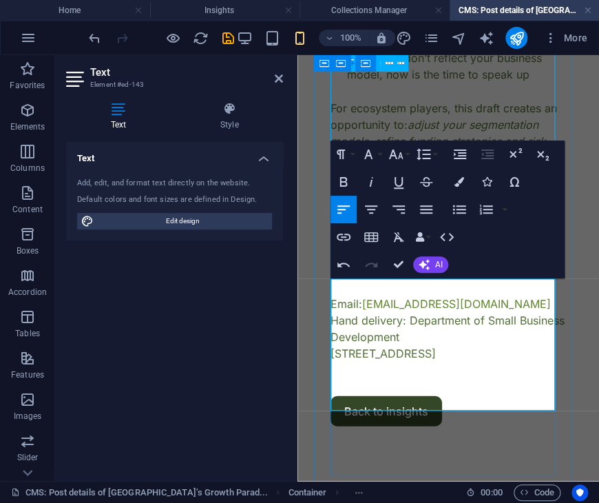
click at [337, 361] on p "The Department of Small Business Development is calling for public comments. He…" at bounding box center [449, 295] width 236 height 132
click at [458, 361] on p "The Department of Small Business Development is calling for public comments. He…" at bounding box center [449, 295] width 236 height 132
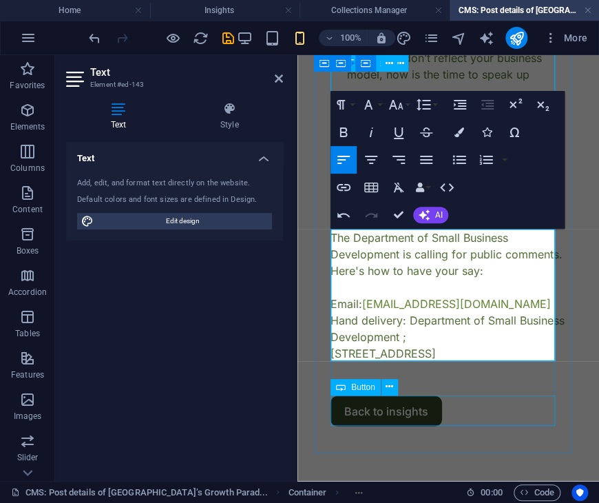
scroll to position [2292, 0]
click at [356, 305] on p "The Department of Small Business Development is calling for public comments. He…" at bounding box center [449, 295] width 236 height 132
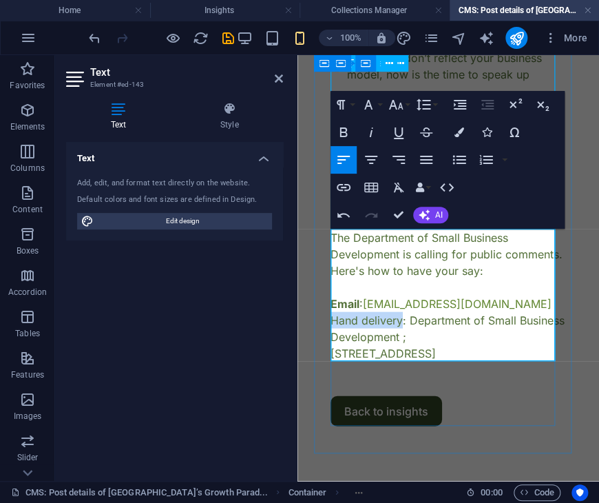
drag, startPoint x: 403, startPoint y: 317, endPoint x: 330, endPoint y: 320, distance: 73.1
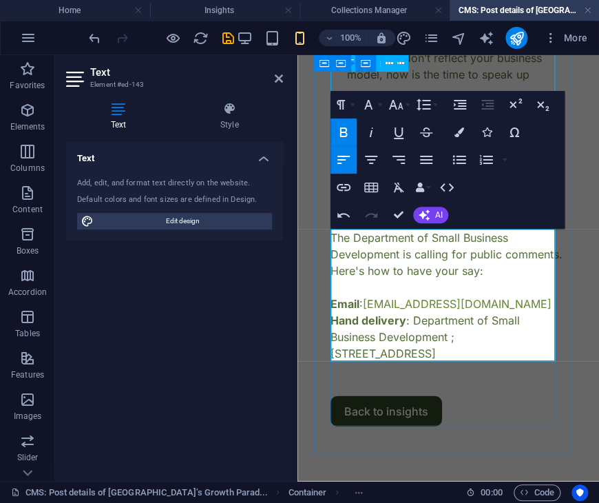
click at [435, 340] on p "The Department of Small Business Development is calling for public comments. He…" at bounding box center [449, 295] width 236 height 132
click at [474, 386] on div at bounding box center [449, 378] width 236 height 34
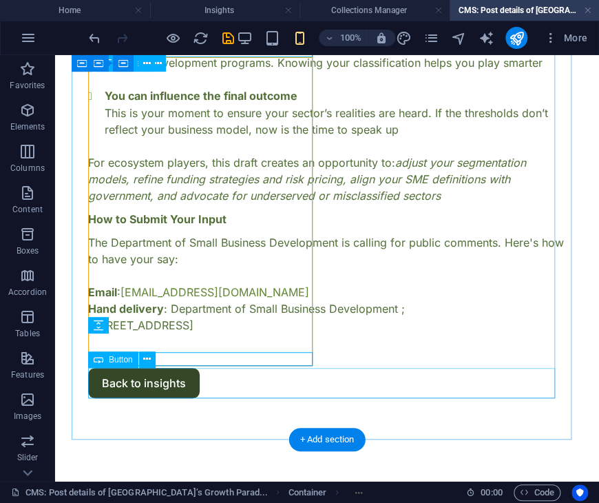
scroll to position [1468, 0]
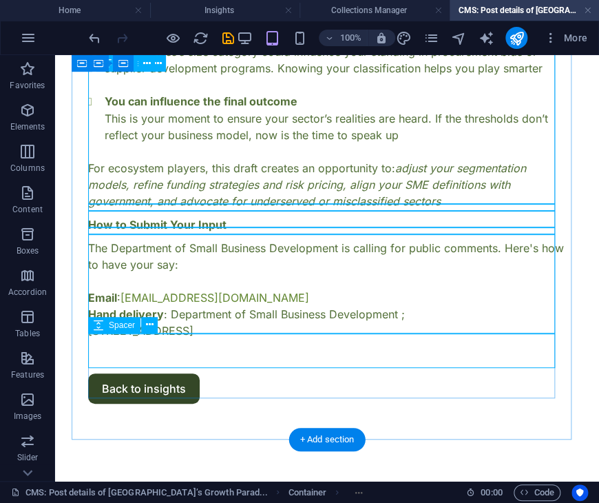
click at [262, 354] on div at bounding box center [327, 356] width 478 height 34
click at [305, 327] on div "The Department of Small Business Development is calling for public comments. He…" at bounding box center [327, 289] width 478 height 99
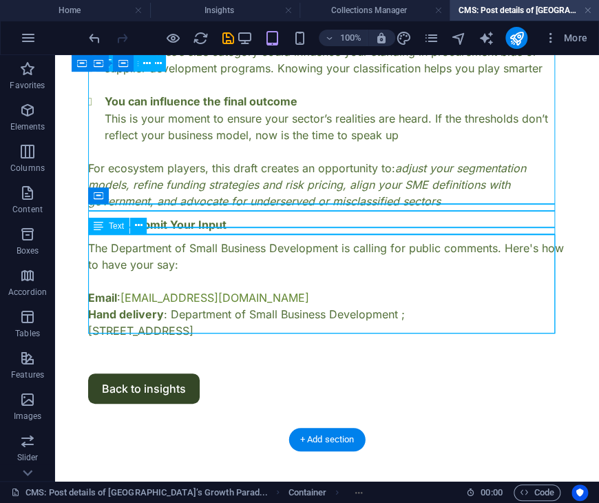
click at [296, 323] on div "The Department of Small Business Development is calling for public comments. He…" at bounding box center [327, 289] width 478 height 99
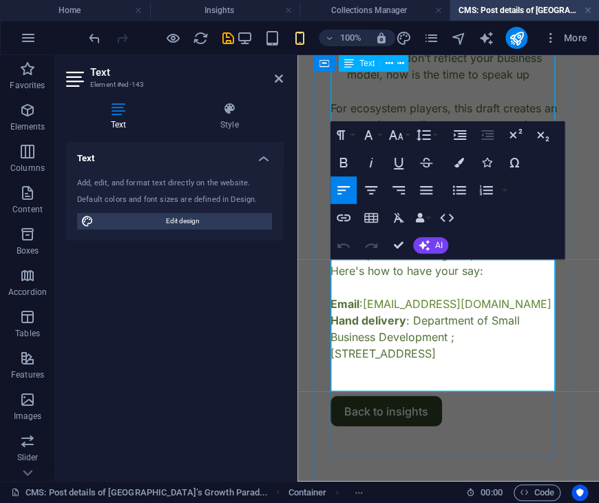
click at [537, 361] on p "The Department of Small Business Development is calling for public comments. He…" at bounding box center [449, 295] width 236 height 132
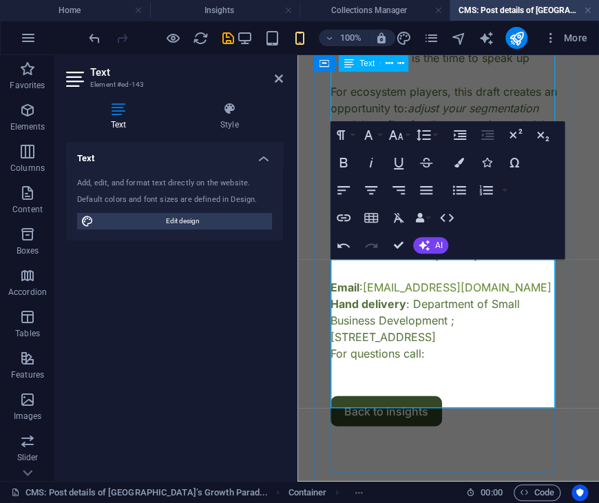
click at [441, 361] on p "The Department of Small Business Development is calling for public comments. He…" at bounding box center [449, 286] width 236 height 149
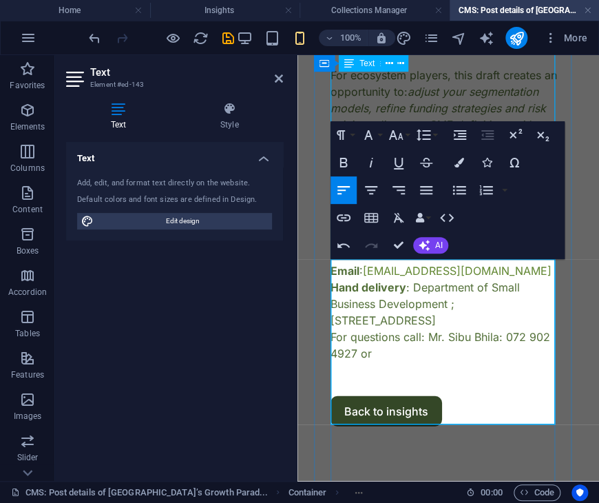
click at [394, 361] on p "The Department of Small Business Development is calling for public comments. He…" at bounding box center [449, 278] width 236 height 165
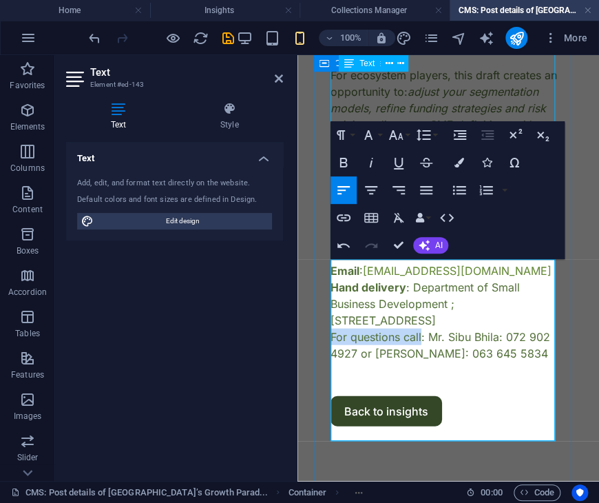
drag, startPoint x: 422, startPoint y: 398, endPoint x: 316, endPoint y: 403, distance: 105.5
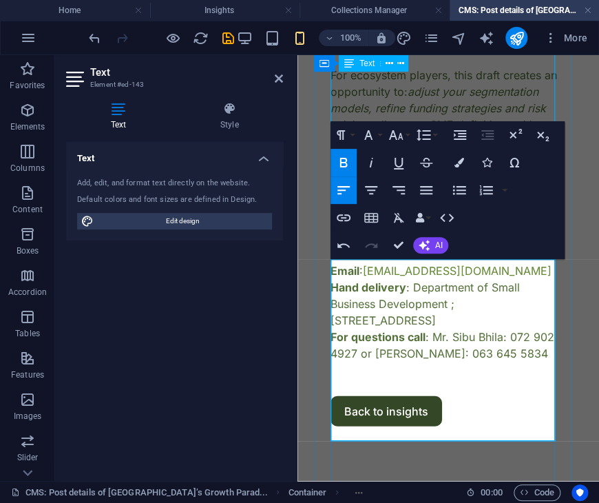
click at [408, 359] on p "The Department of Small Business Development is calling for public comments. He…" at bounding box center [449, 278] width 236 height 165
click at [391, 361] on p "The Department of Small Business Development is calling for public comments. He…" at bounding box center [449, 278] width 236 height 165
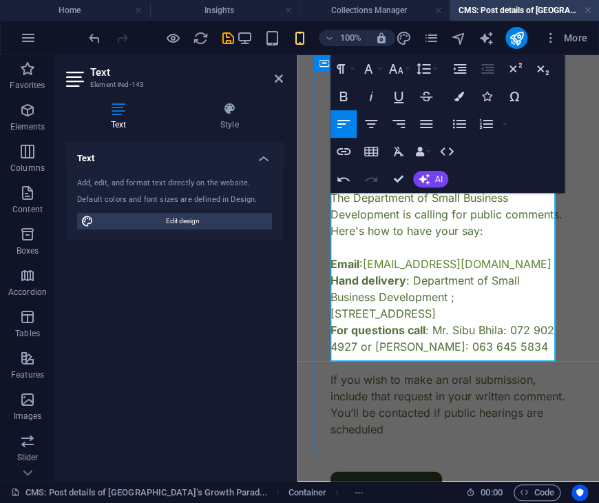
scroll to position [2424, 0]
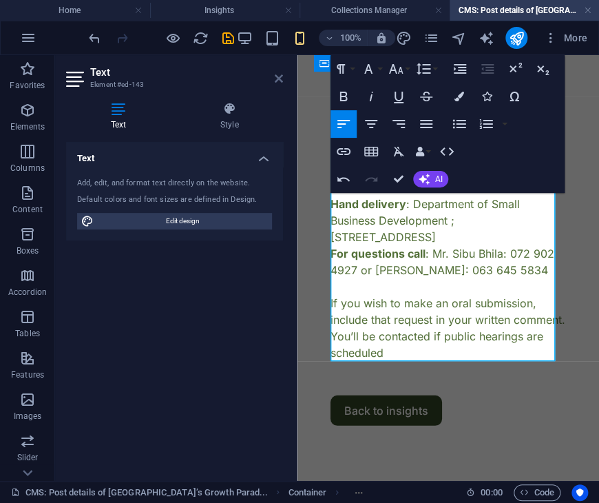
click at [281, 80] on icon at bounding box center [279, 78] width 8 height 11
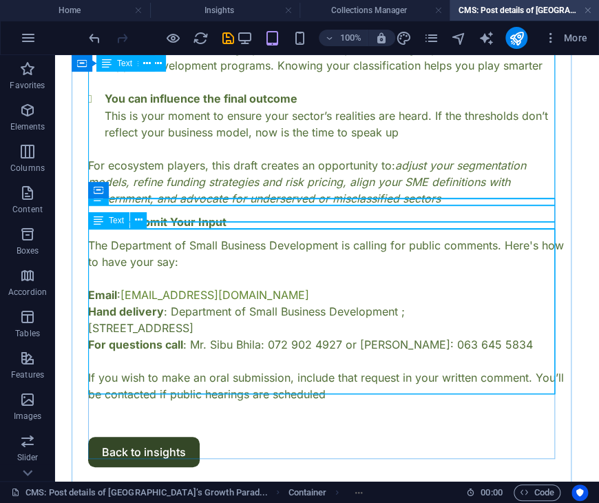
scroll to position [1462, 0]
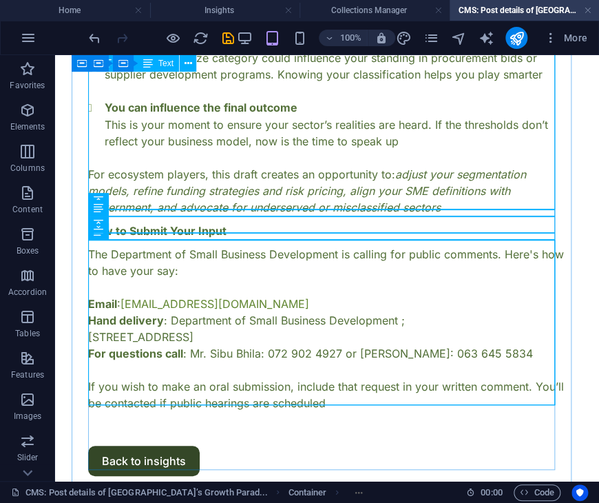
click at [415, 149] on div "If you are an SME, here’s what this means for you: You might now be reclassifie…" at bounding box center [327, 66] width 478 height 300
click at [287, 282] on div "The Department of Small Business Development is calling for public comments. He…" at bounding box center [327, 328] width 478 height 165
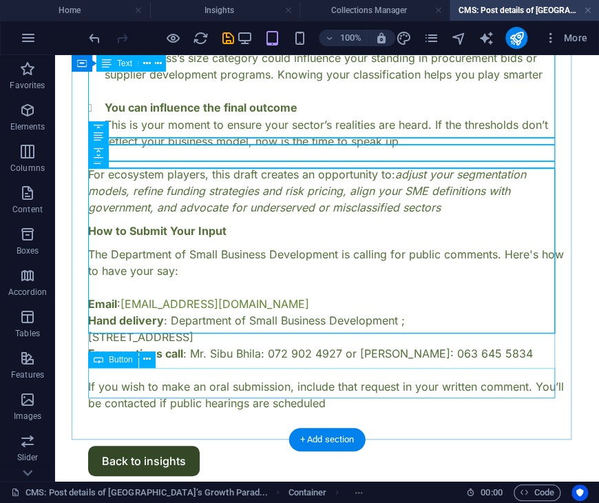
scroll to position [1534, 0]
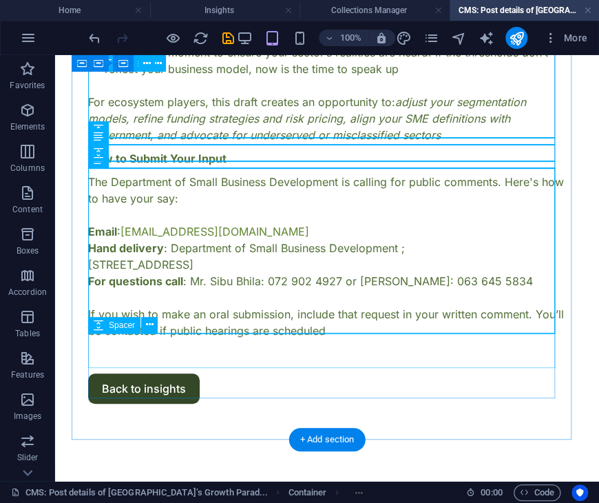
click at [229, 363] on div at bounding box center [327, 356] width 478 height 34
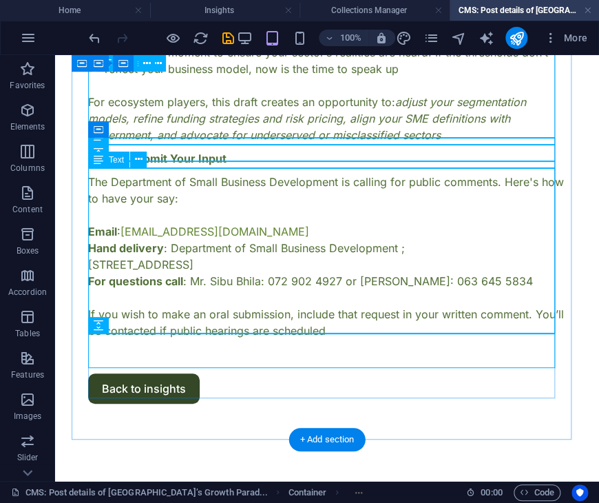
click at [352, 212] on div "The Department of Small Business Development is calling for public comments. He…" at bounding box center [327, 256] width 478 height 165
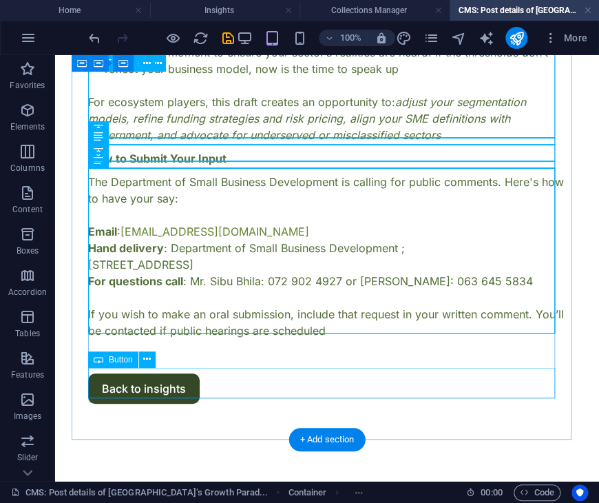
click at [161, 374] on div "Back to insights" at bounding box center [327, 388] width 478 height 30
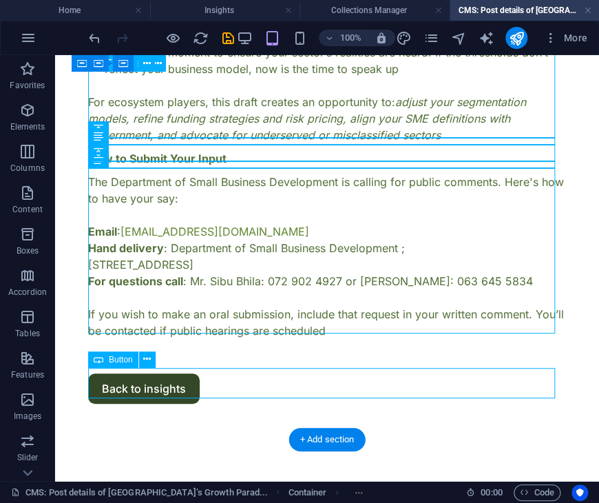
click at [161, 374] on div "Back to insights" at bounding box center [327, 388] width 478 height 30
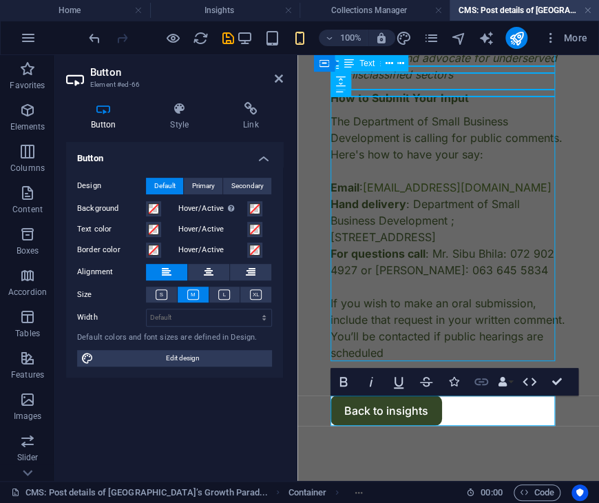
click at [478, 380] on icon "button" at bounding box center [481, 381] width 17 height 17
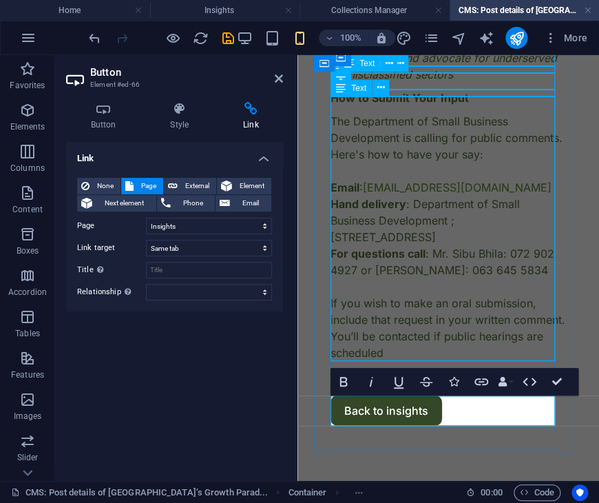
click at [450, 288] on div "The Department of Small Business Development is calling for public comments. He…" at bounding box center [449, 237] width 236 height 248
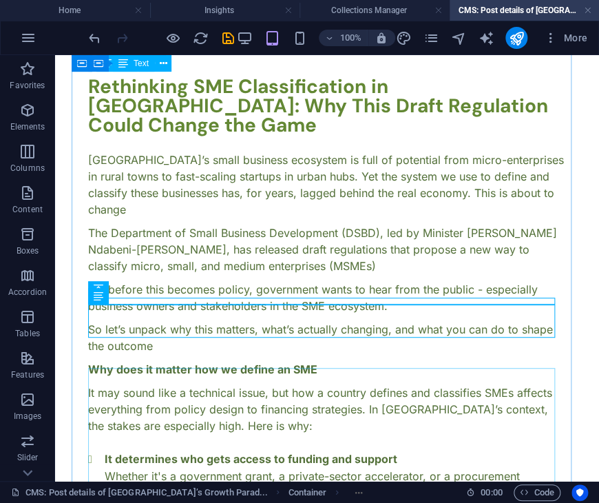
scroll to position [0, 0]
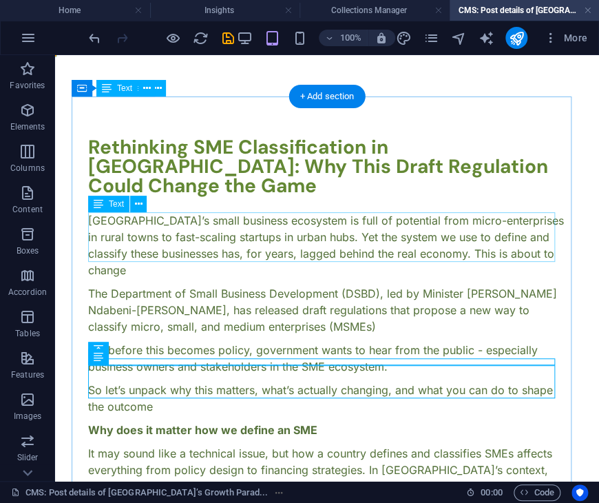
click at [389, 214] on div "[GEOGRAPHIC_DATA]’s small business ecosystem is full of potential from micro-en…" at bounding box center [327, 245] width 478 height 66
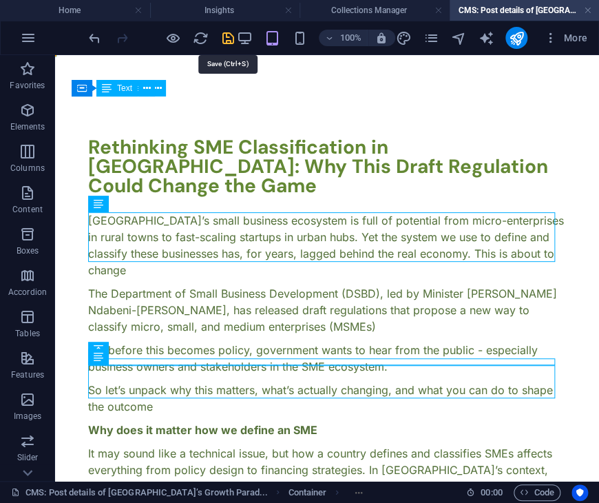
click at [224, 39] on icon "save" at bounding box center [228, 38] width 16 height 16
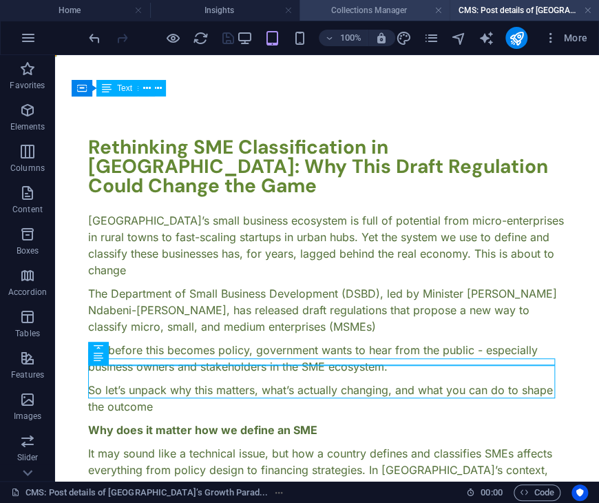
click at [358, 11] on h4 "Collections Manager" at bounding box center [375, 10] width 150 height 15
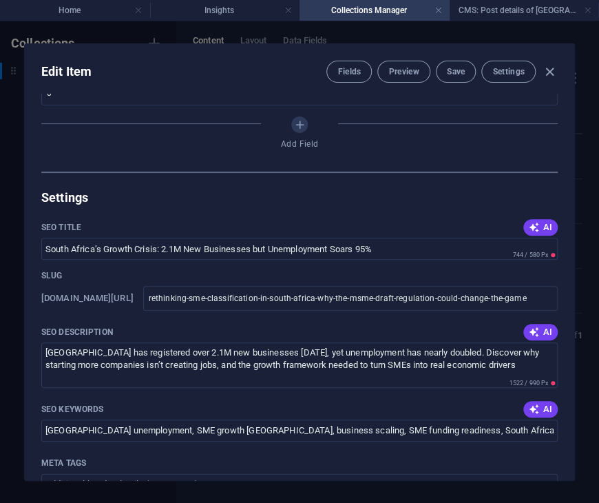
scroll to position [712, 0]
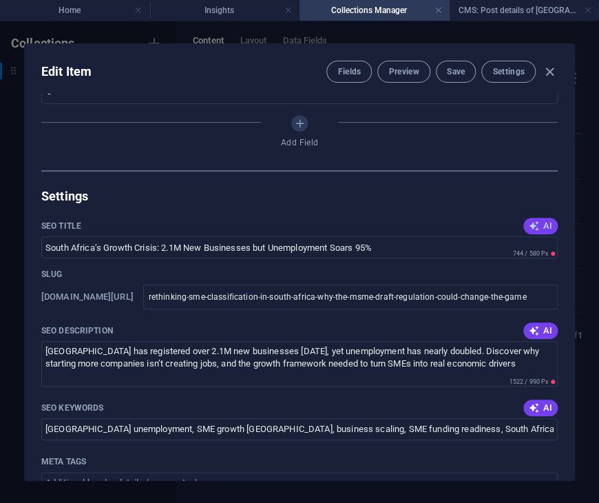
click at [533, 226] on icon "button" at bounding box center [534, 225] width 11 height 11
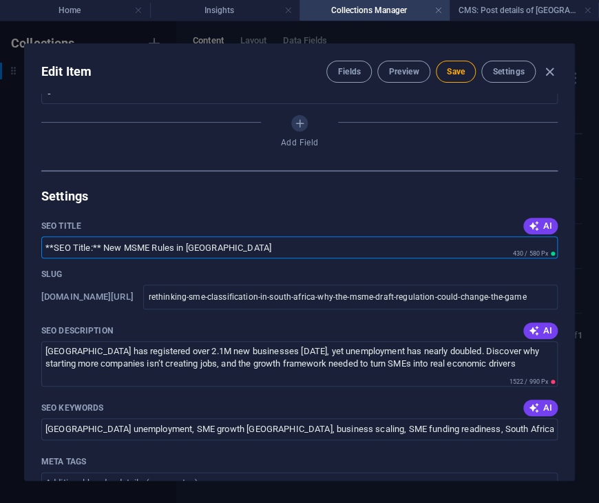
drag, startPoint x: 258, startPoint y: 248, endPoint x: 33, endPoint y: 260, distance: 225.6
click at [33, 260] on div "Slug [DOMAIN_NAME][URL] rethinking-sme-classification-in-south-africa-why-the-m…" at bounding box center [300, 287] width 550 height 387
type input "**SEO Title:** New MSME Rules in [GEOGRAPHIC_DATA]"
click at [334, 240] on input "SEO Title" at bounding box center [299, 247] width 517 height 22
drag, startPoint x: 46, startPoint y: 243, endPoint x: 465, endPoint y: 247, distance: 418.9
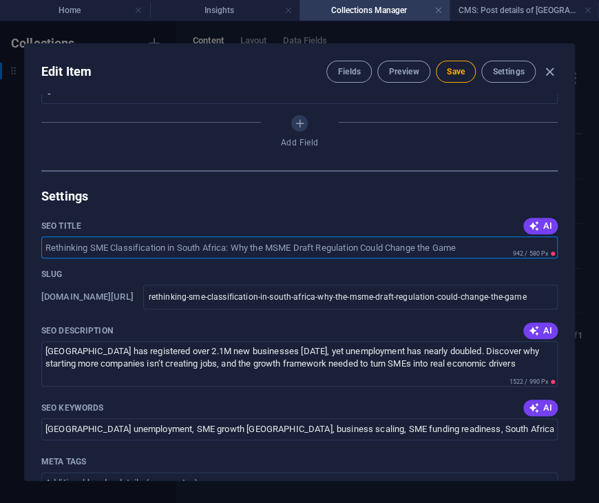
click at [465, 247] on input "SEO Title" at bounding box center [299, 247] width 517 height 22
drag, startPoint x: 465, startPoint y: 247, endPoint x: 87, endPoint y: 249, distance: 378.3
click at [87, 249] on input "SEO Title" at bounding box center [299, 247] width 517 height 22
drag, startPoint x: 87, startPoint y: 249, endPoint x: 422, endPoint y: 251, distance: 335.6
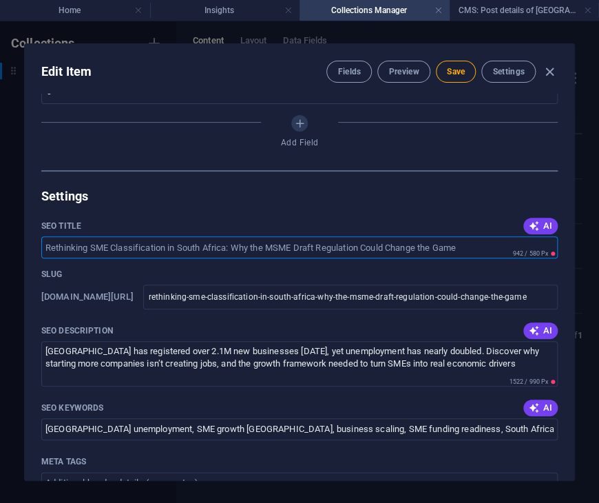
click at [422, 251] on input "SEO Title" at bounding box center [299, 247] width 517 height 22
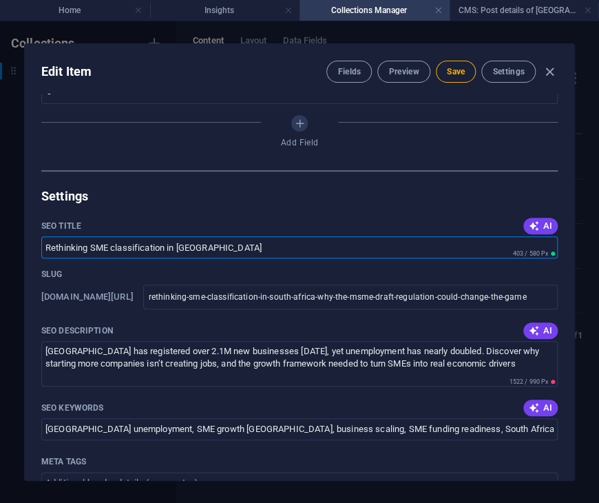
type input "Rethinking SME classification in [GEOGRAPHIC_DATA]"
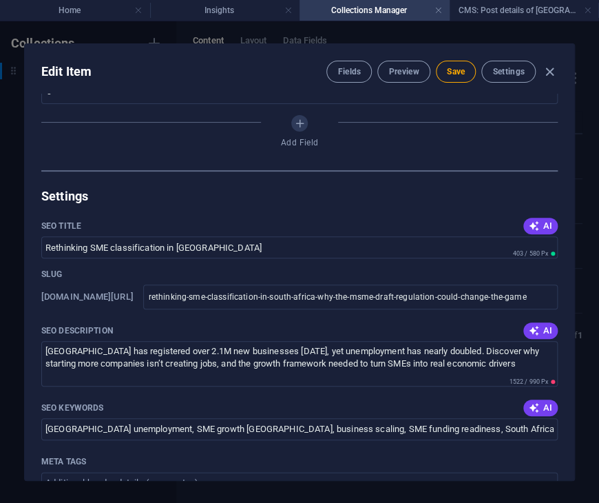
click at [250, 205] on div "Slug [DOMAIN_NAME][URL] rethinking-sme-classification-in-south-africa-why-the-m…" at bounding box center [300, 287] width 550 height 387
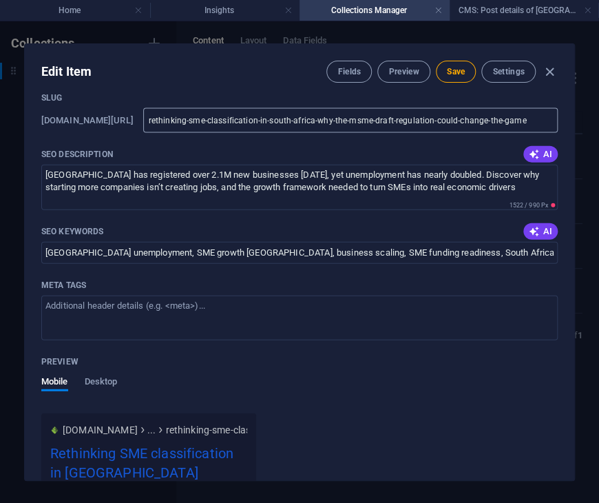
scroll to position [895, 0]
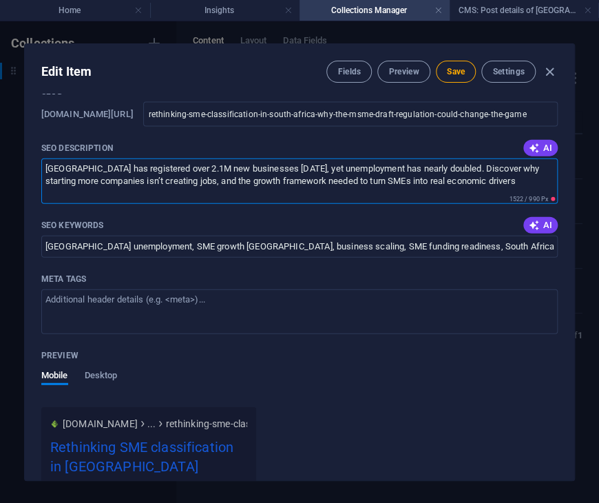
drag, startPoint x: 531, startPoint y: 176, endPoint x: -1, endPoint y: 152, distance: 532.5
click at [0, 152] on html "Nwaila Investments Home Insights Collections Manager CMS: Post details of [GEOG…" at bounding box center [299, 251] width 599 height 503
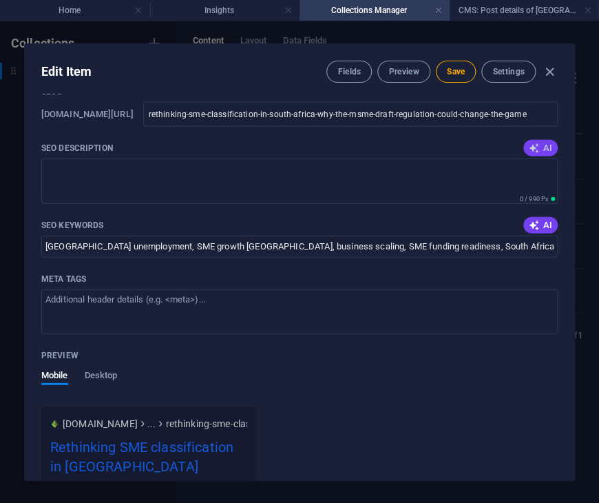
click at [535, 150] on icon "button" at bounding box center [534, 148] width 11 height 11
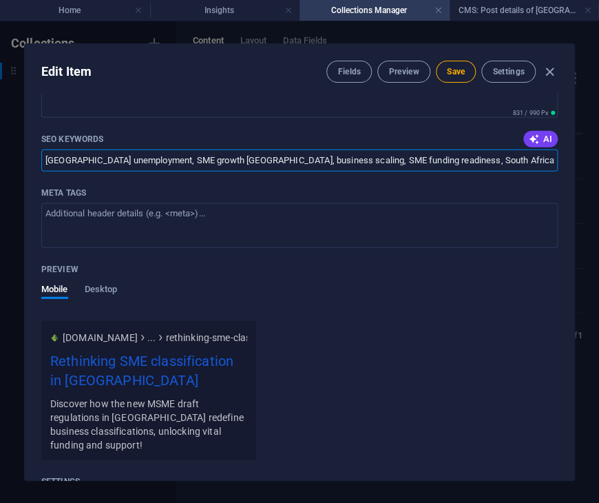
scroll to position [0, 477]
drag, startPoint x: 45, startPoint y: 160, endPoint x: 1057, endPoint y: 93, distance: 1013.7
click at [599, 93] on html "Nwaila Investments Home Insights Collections Manager CMS: Post details of [GEOG…" at bounding box center [299, 251] width 599 height 503
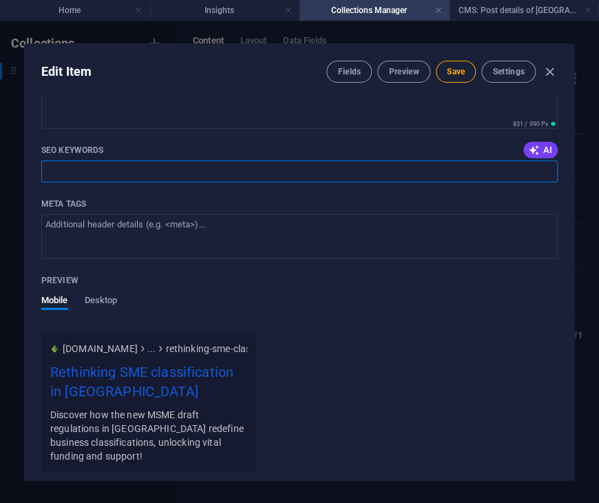
scroll to position [0, 0]
click at [543, 145] on span "AI" at bounding box center [540, 150] width 23 height 11
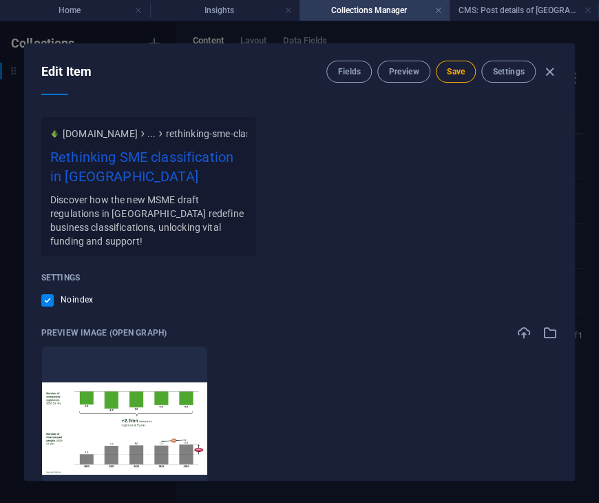
scroll to position [1306, 0]
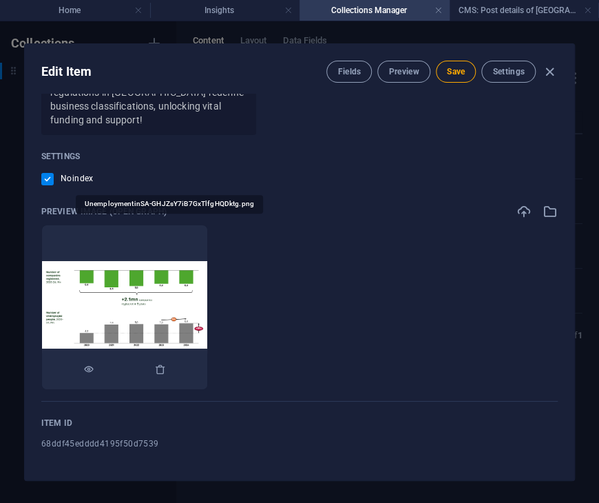
click at [207, 307] on img at bounding box center [124, 307] width 165 height 92
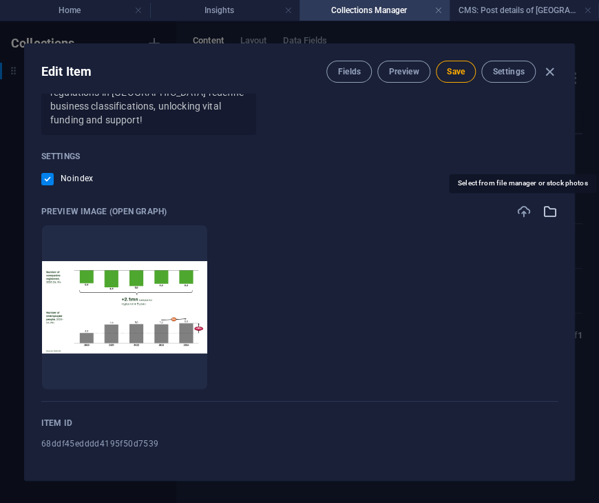
click at [546, 207] on icon "button" at bounding box center [550, 211] width 15 height 15
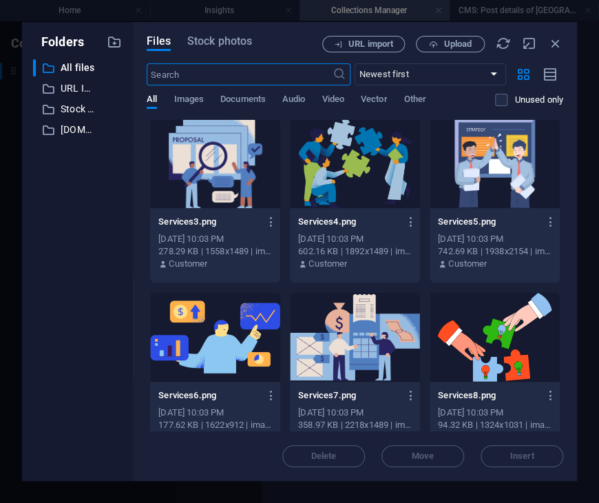
scroll to position [3969, 0]
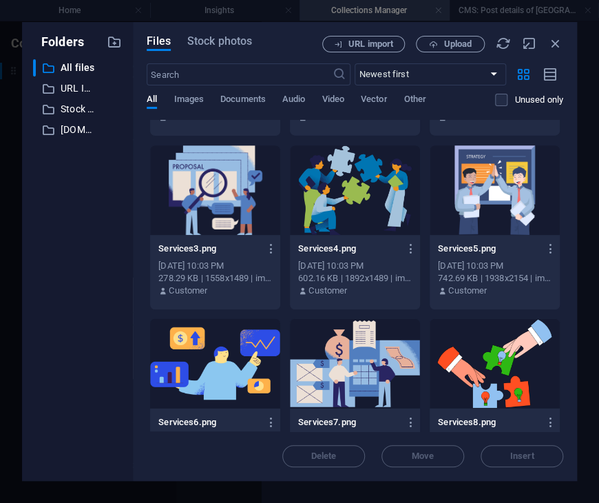
click at [340, 203] on div at bounding box center [355, 190] width 130 height 90
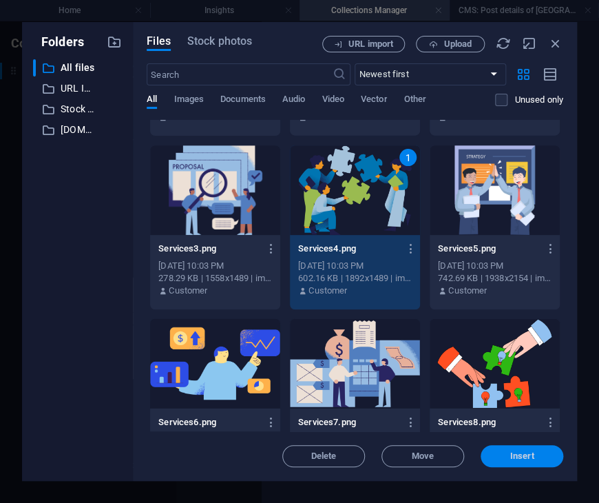
click at [520, 455] on span "Insert" at bounding box center [523, 456] width 24 height 8
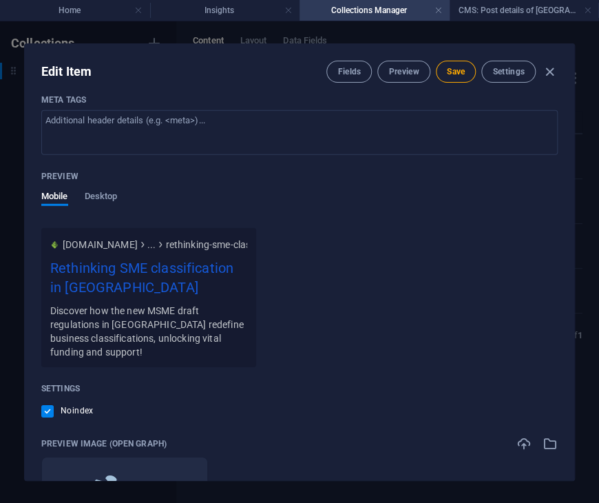
scroll to position [1075, 0]
click at [107, 201] on span "Desktop" at bounding box center [101, 196] width 33 height 19
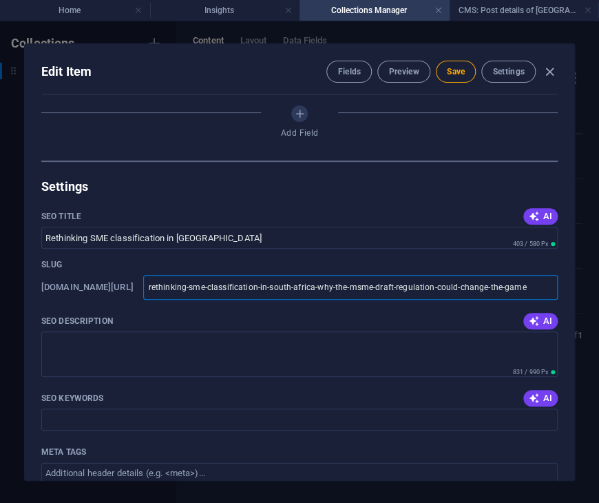
scroll to position [0, 30]
drag, startPoint x: 372, startPoint y: 287, endPoint x: 724, endPoint y: 274, distance: 352.3
click at [599, 274] on html "Nwaila Investments Home Insights Collections Manager CMS: Post details of [GEOG…" at bounding box center [299, 251] width 599 height 503
type input "rethinking-sme-classification-in-south-[GEOGRAPHIC_DATA]"
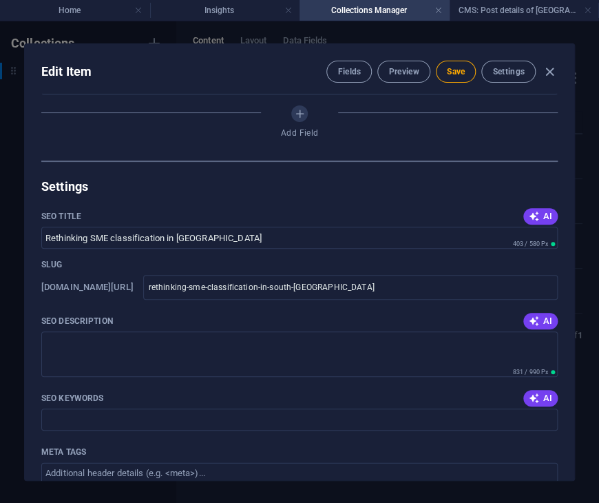
click at [493, 257] on div "Slug" at bounding box center [299, 264] width 517 height 21
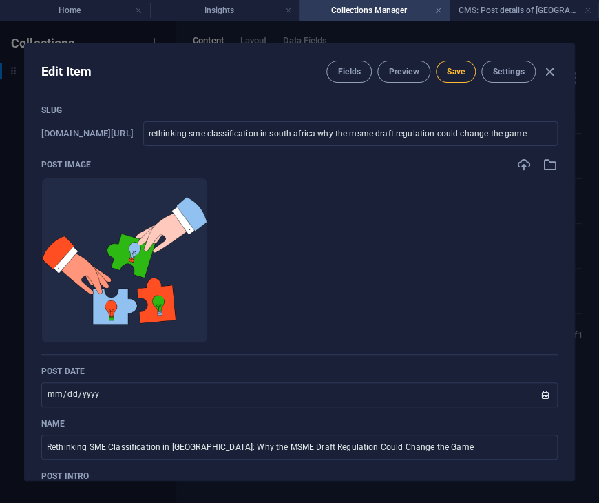
click at [456, 72] on span "Save" at bounding box center [456, 71] width 18 height 11
click at [551, 70] on icon "button" at bounding box center [550, 72] width 16 height 16
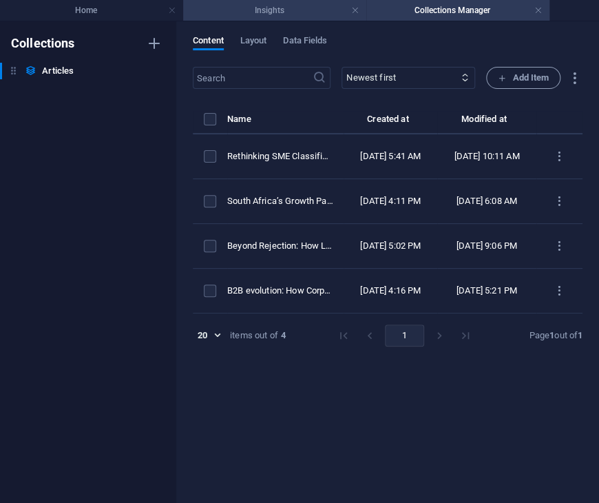
click at [305, 13] on h4 "Insights" at bounding box center [274, 10] width 183 height 15
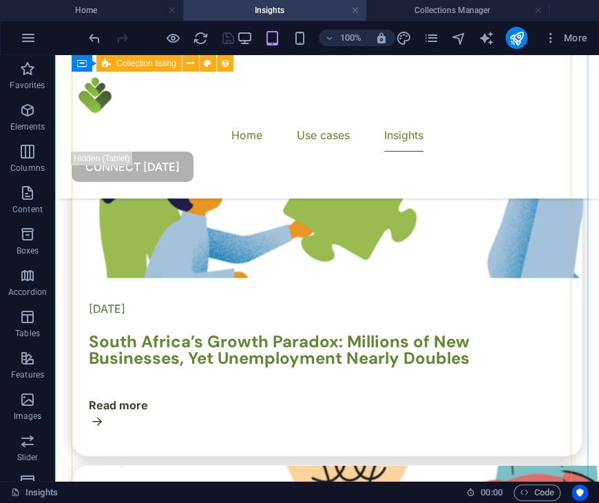
scroll to position [722, 0]
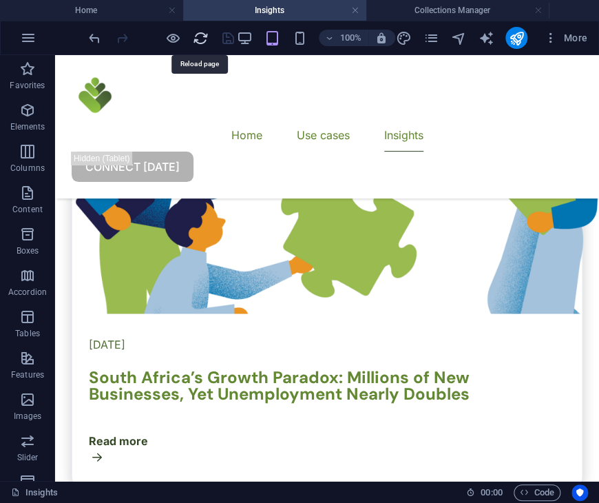
click at [196, 34] on icon "reload" at bounding box center [200, 38] width 16 height 16
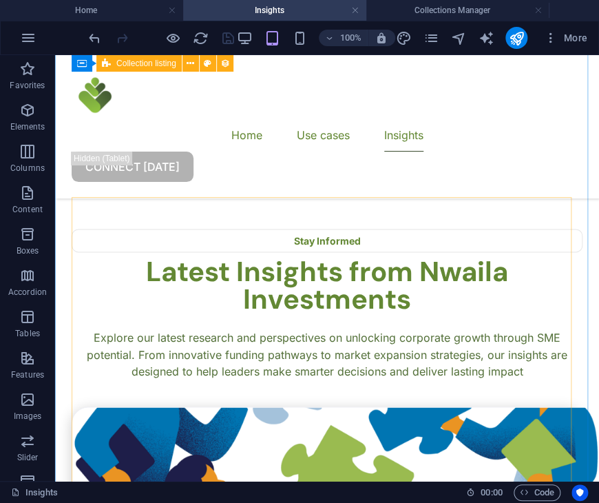
scroll to position [386, 0]
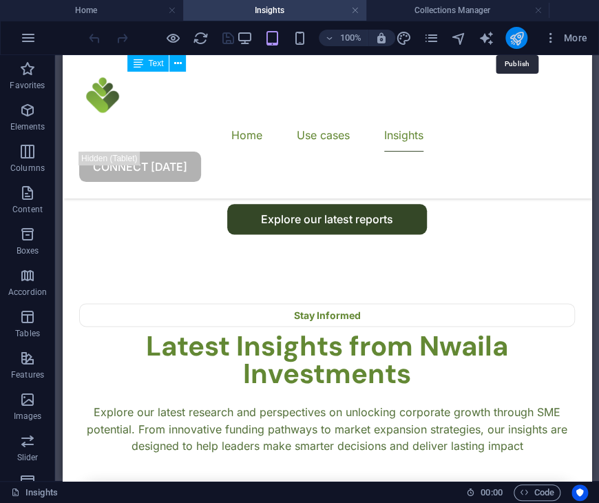
click at [515, 37] on icon "publish" at bounding box center [516, 38] width 16 height 16
